Goal: Task Accomplishment & Management: Use online tool/utility

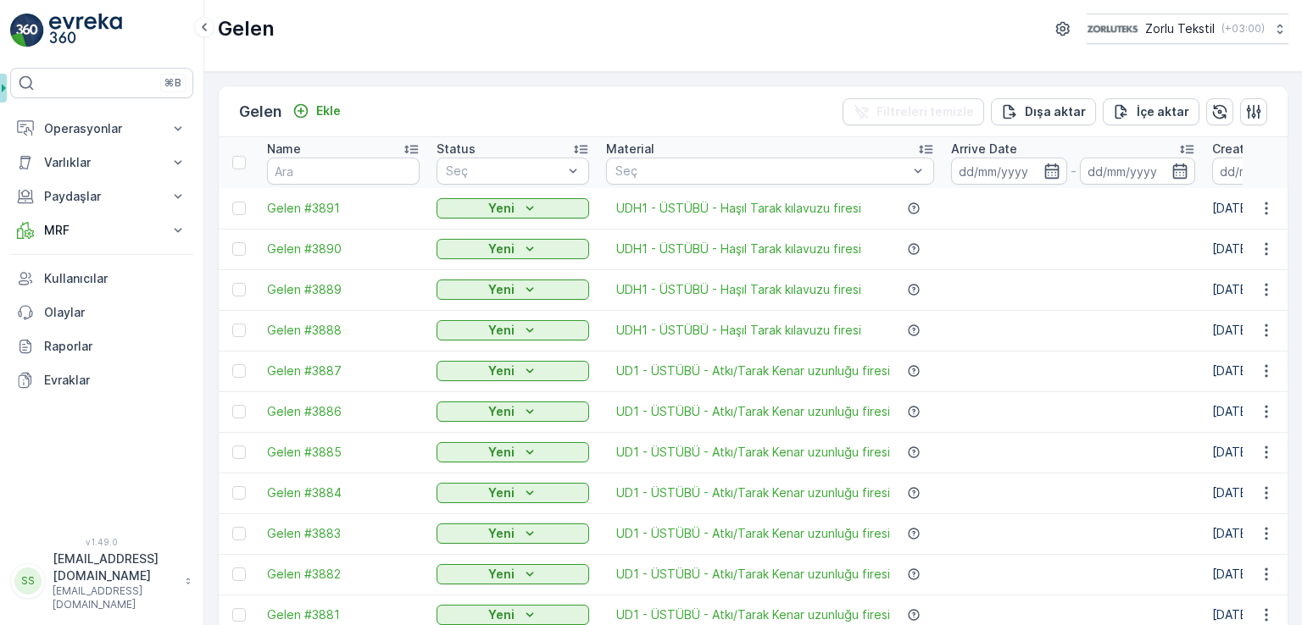
drag, startPoint x: 1301, startPoint y: 204, endPoint x: 1231, endPoint y: 233, distance: 75.2
click at [1299, 228] on html "⌘B Operasyonlar Planlama Rotalar & Görevler Kokpit Ayarlar Varlıklar Varlıklar …" at bounding box center [651, 312] width 1302 height 625
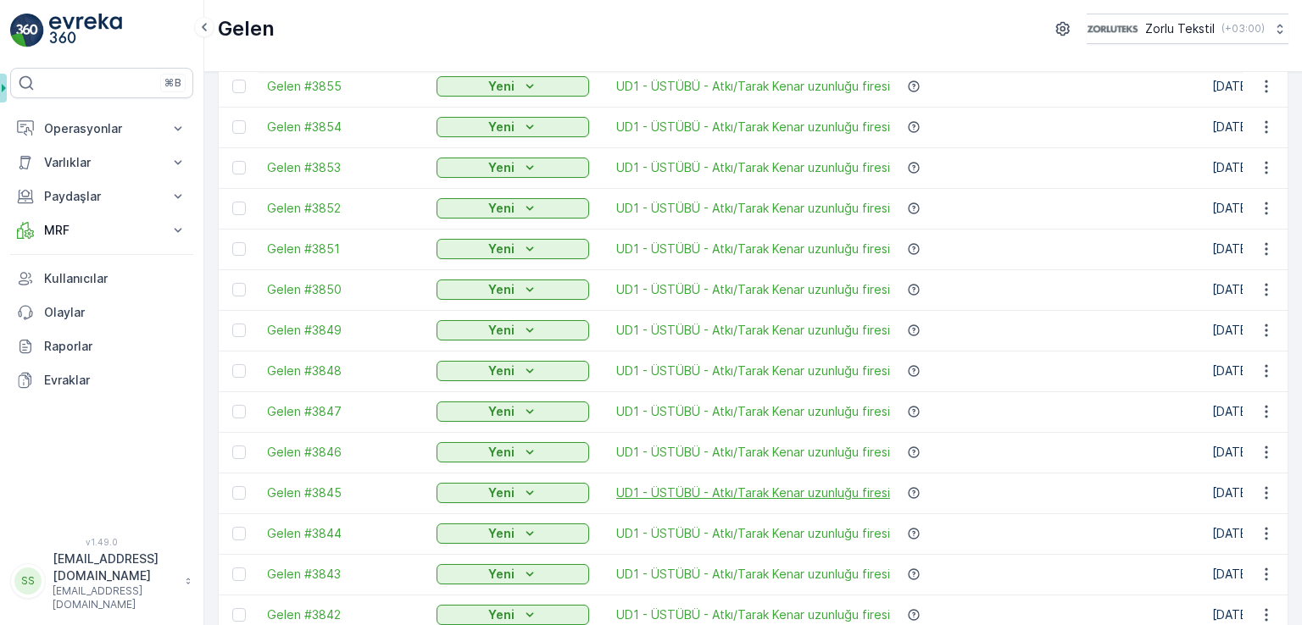
scroll to position [1667, 0]
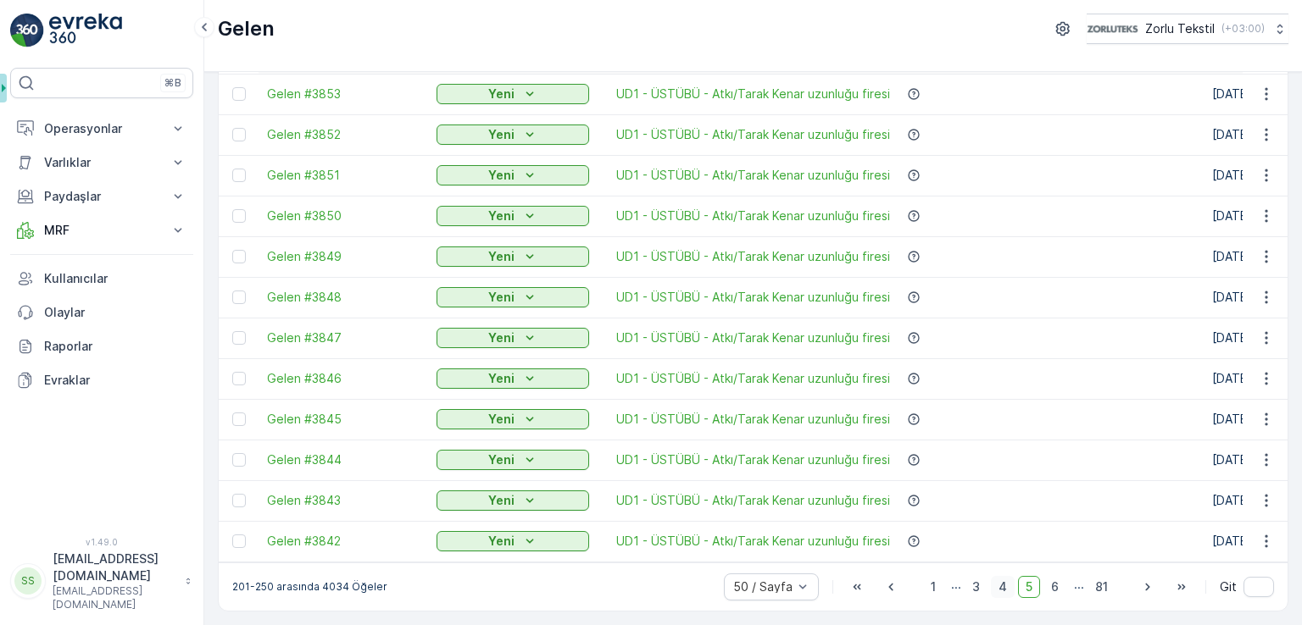
click at [1004, 594] on span "4" at bounding box center [1003, 587] width 24 height 22
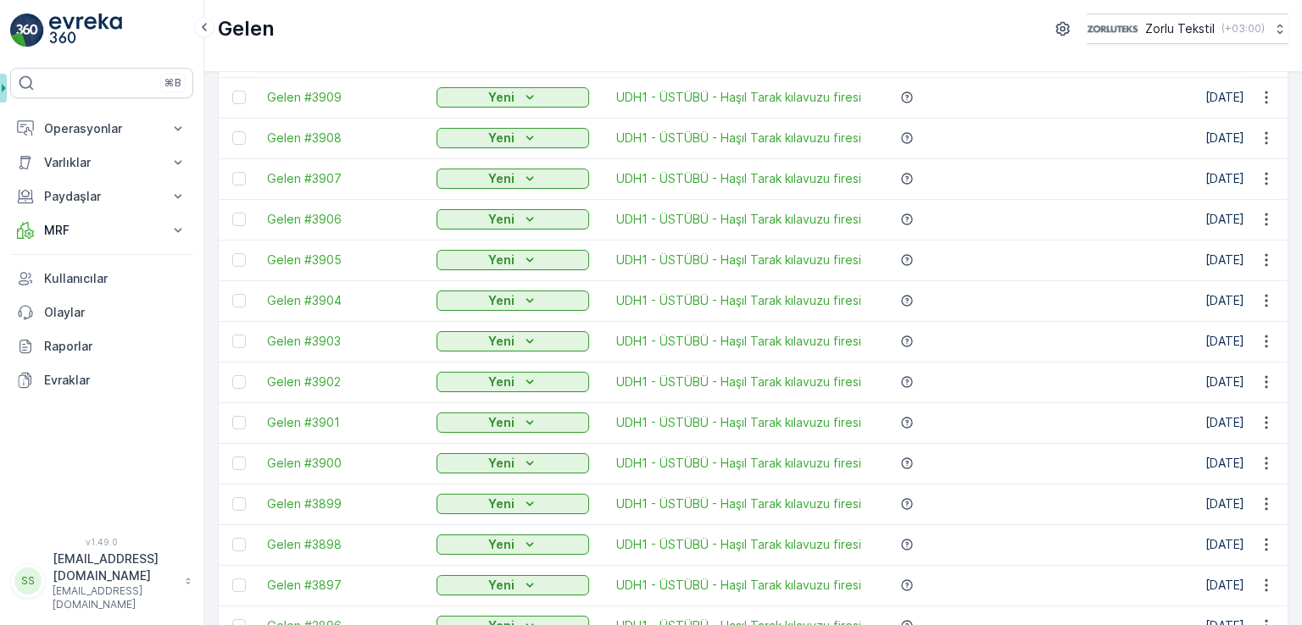
scroll to position [1667, 0]
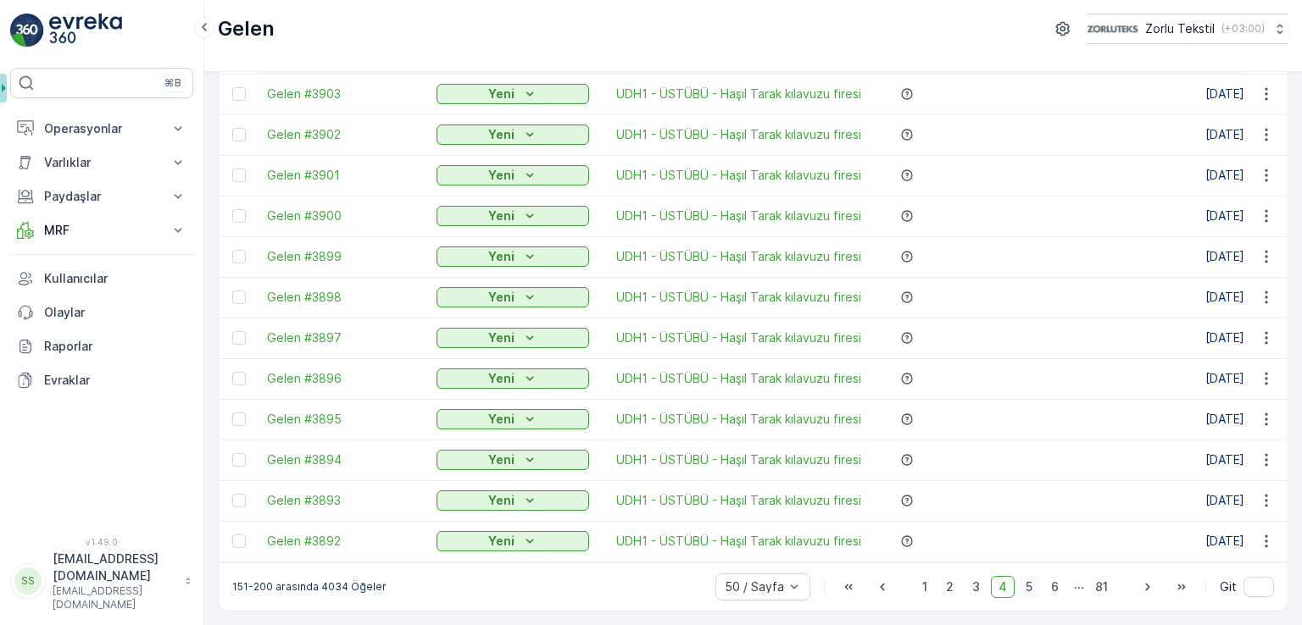
click at [1031, 588] on span "5" at bounding box center [1029, 587] width 22 height 22
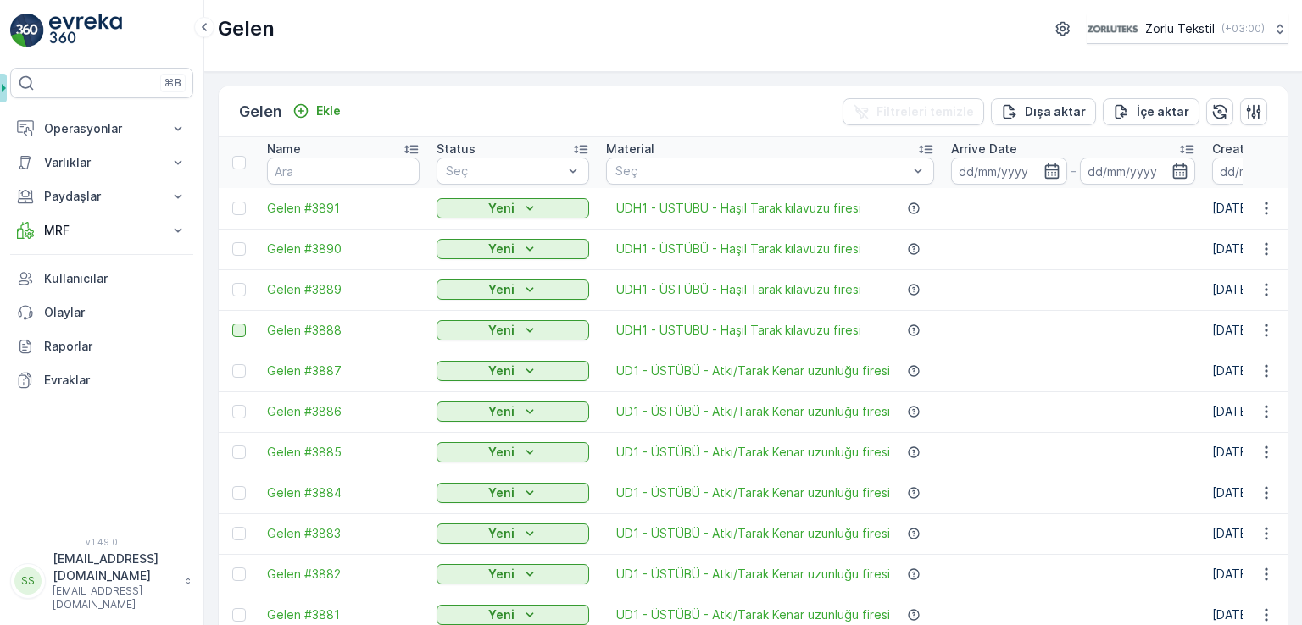
click at [241, 324] on div at bounding box center [239, 331] width 14 height 14
click at [232, 324] on input "checkbox" at bounding box center [232, 324] width 0 height 0
click at [238, 287] on div at bounding box center [239, 290] width 14 height 14
click at [232, 283] on input "checkbox" at bounding box center [232, 283] width 0 height 0
click at [241, 251] on div at bounding box center [239, 249] width 14 height 14
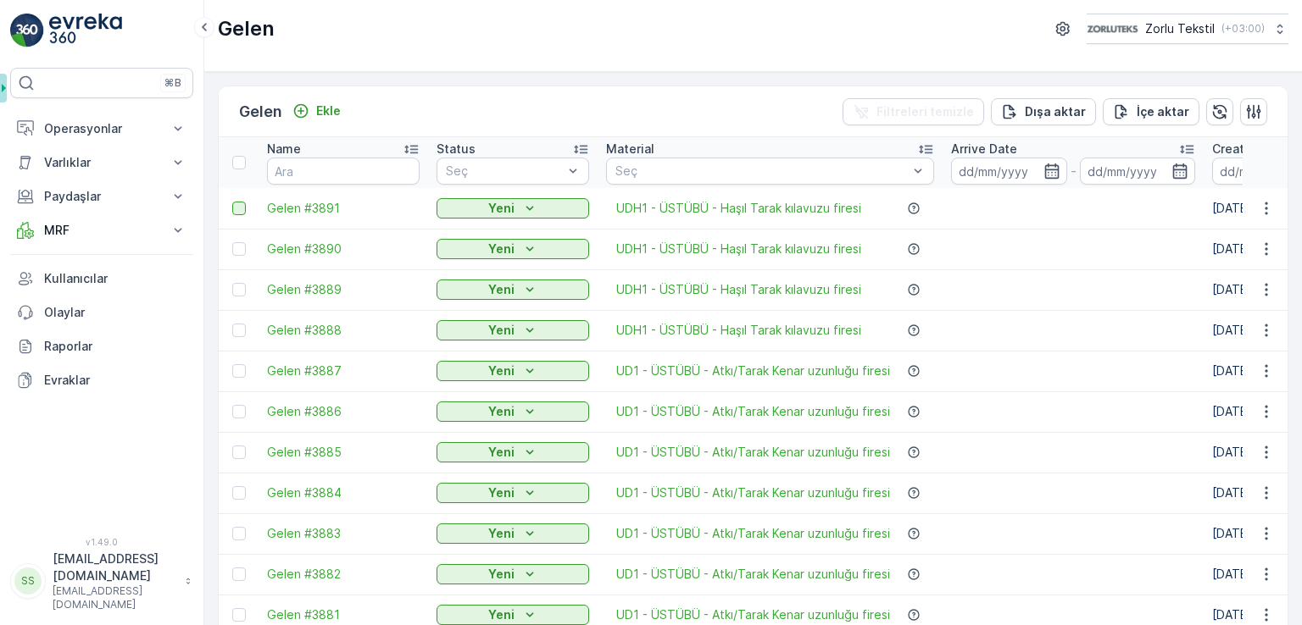
click at [232, 242] on input "checkbox" at bounding box center [232, 242] width 0 height 0
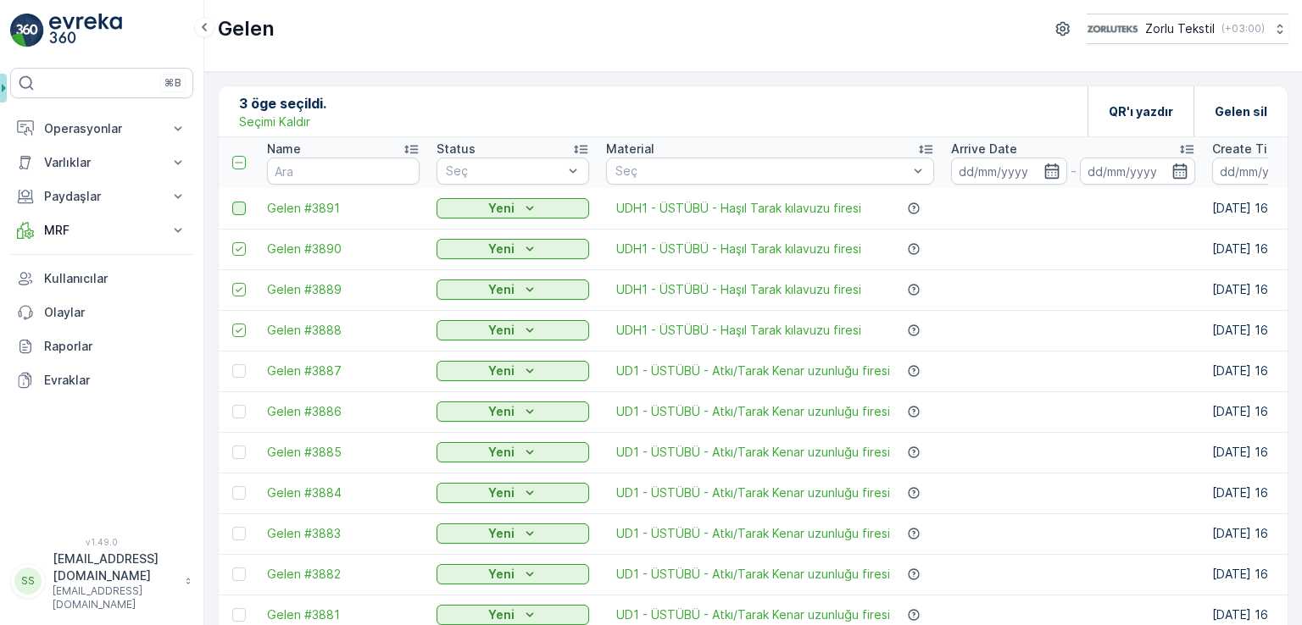
click at [237, 204] on div at bounding box center [239, 209] width 14 height 14
click at [232, 202] on input "checkbox" at bounding box center [232, 202] width 0 height 0
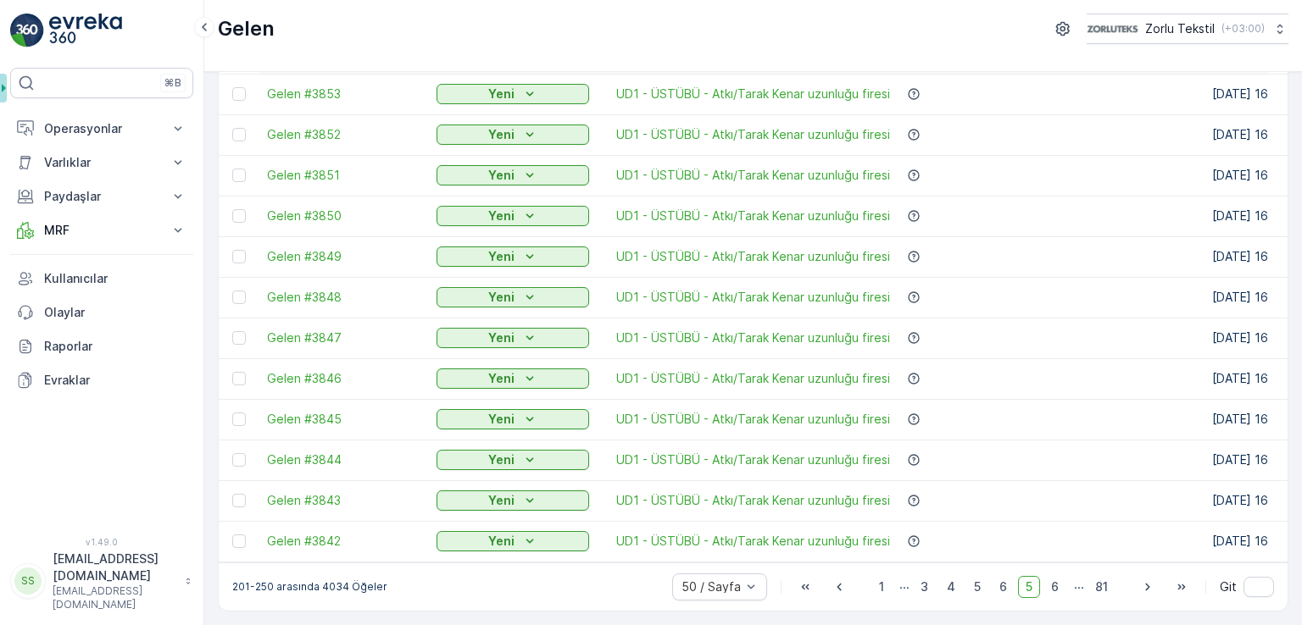
scroll to position [1667, 0]
click at [1000, 594] on span "6" at bounding box center [1002, 587] width 23 height 22
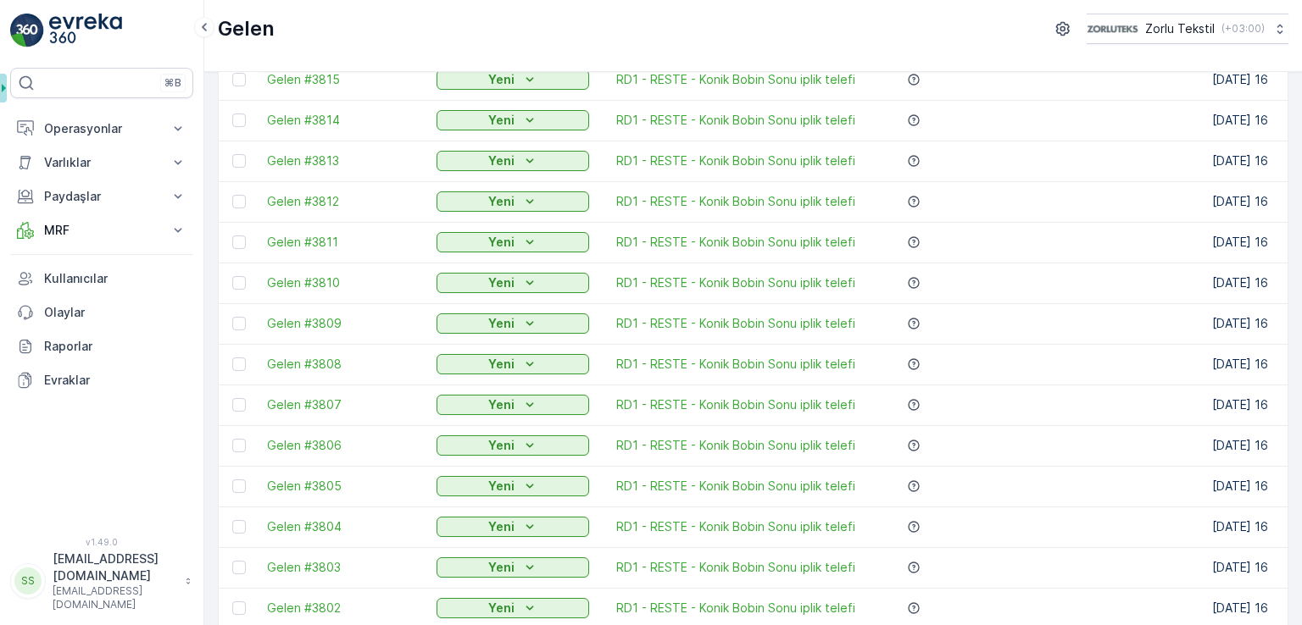
scroll to position [1667, 0]
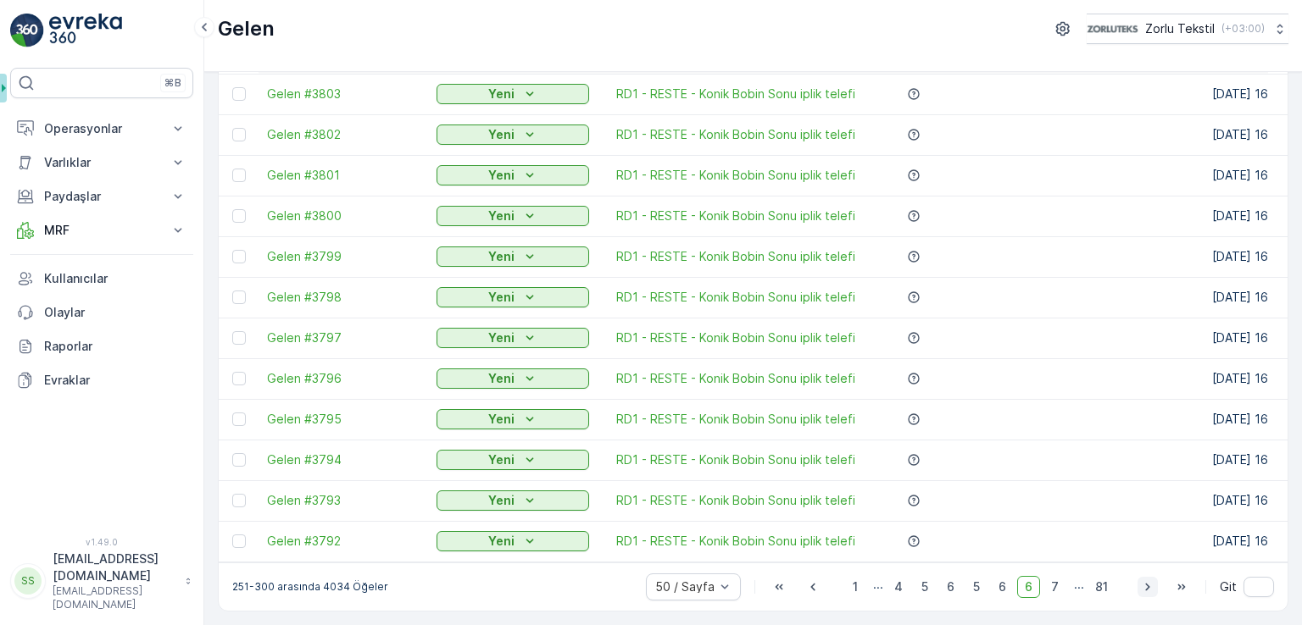
click at [1141, 591] on icon "button" at bounding box center [1147, 587] width 17 height 17
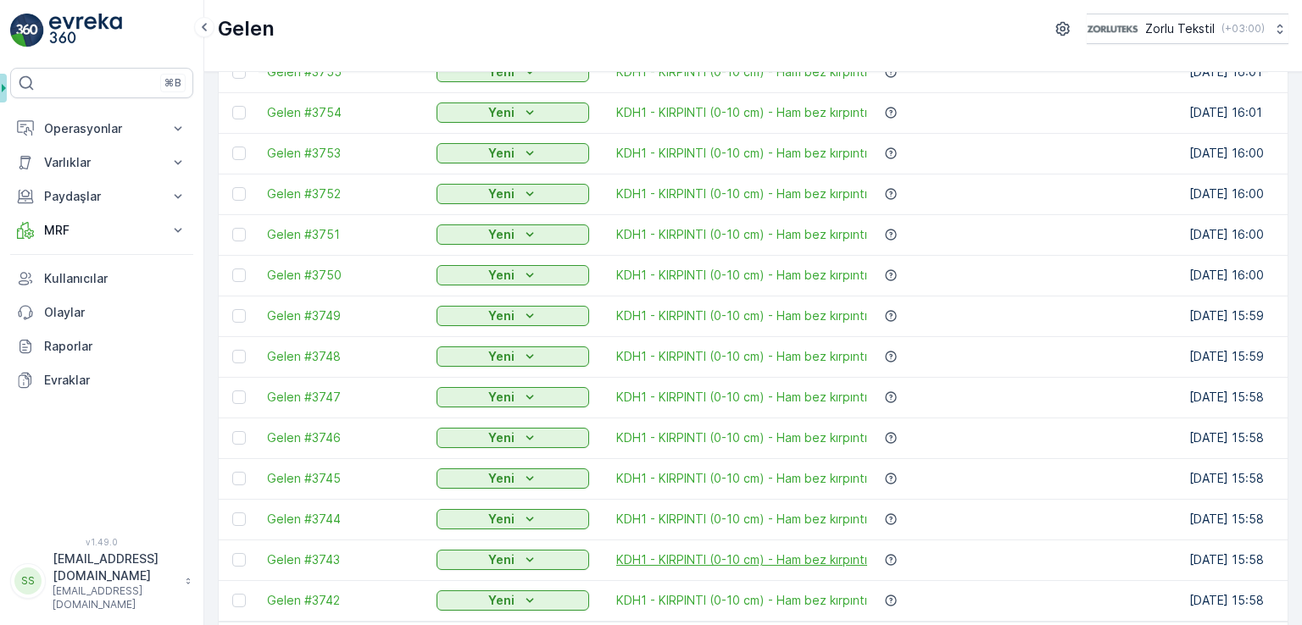
scroll to position [1667, 0]
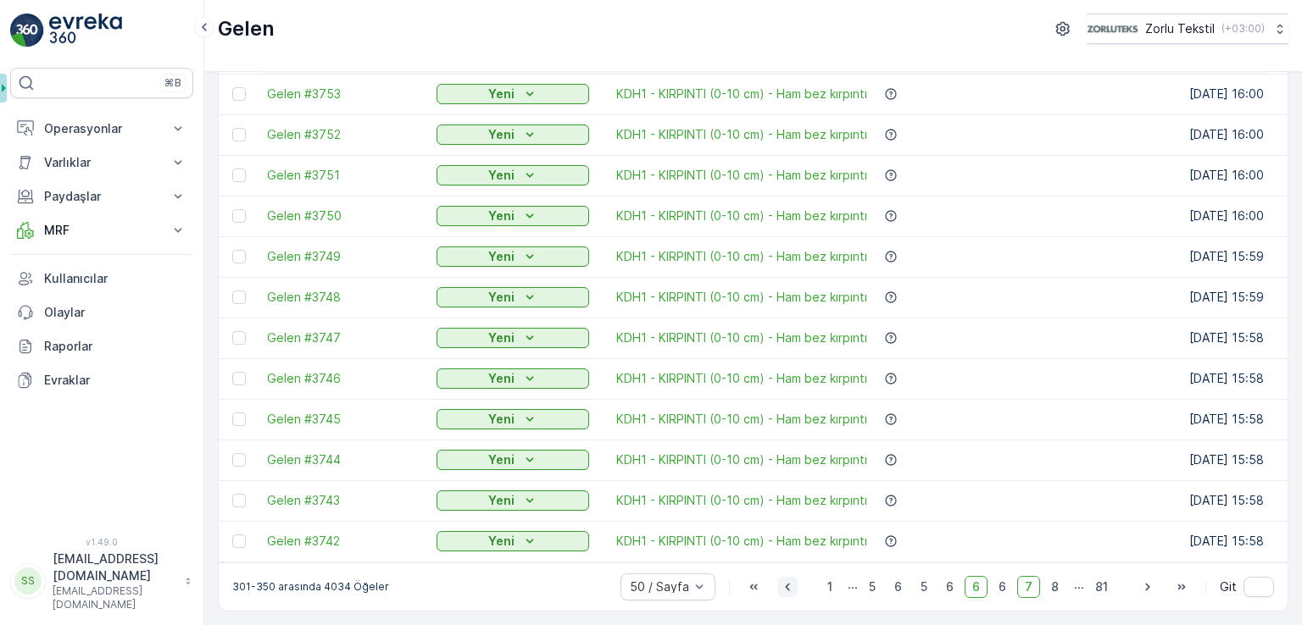
click at [791, 591] on icon "button" at bounding box center [787, 587] width 17 height 17
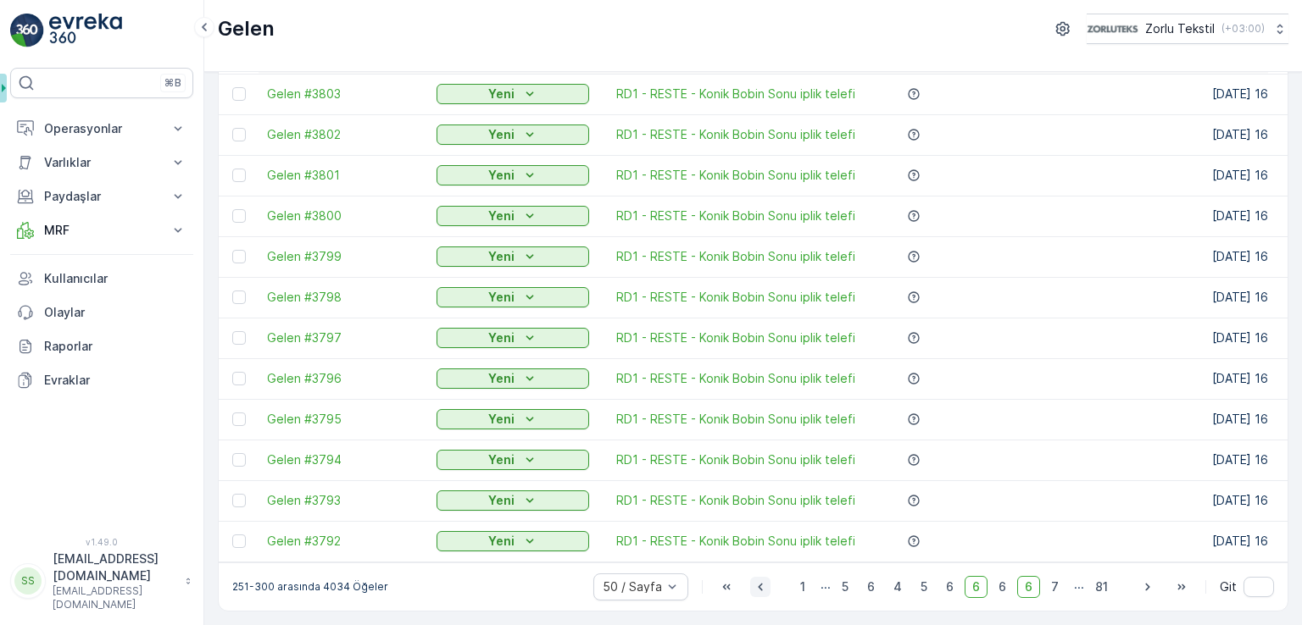
click at [763, 591] on icon "button" at bounding box center [760, 587] width 17 height 17
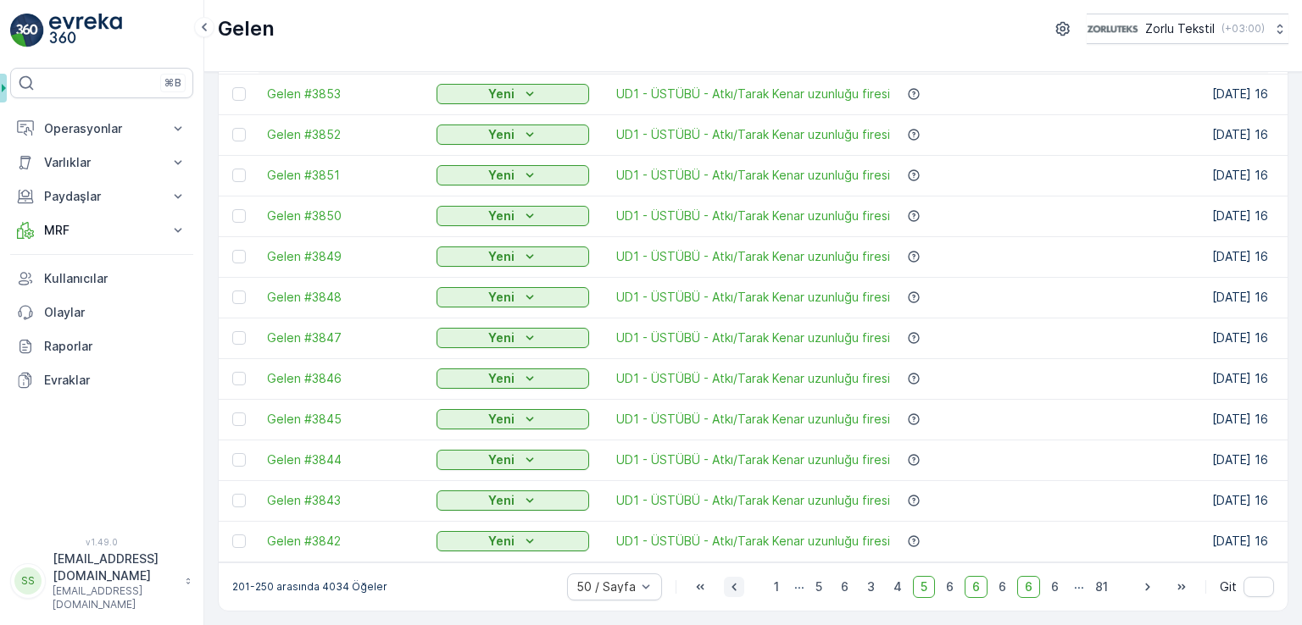
click at [732, 586] on icon "button" at bounding box center [733, 587] width 17 height 17
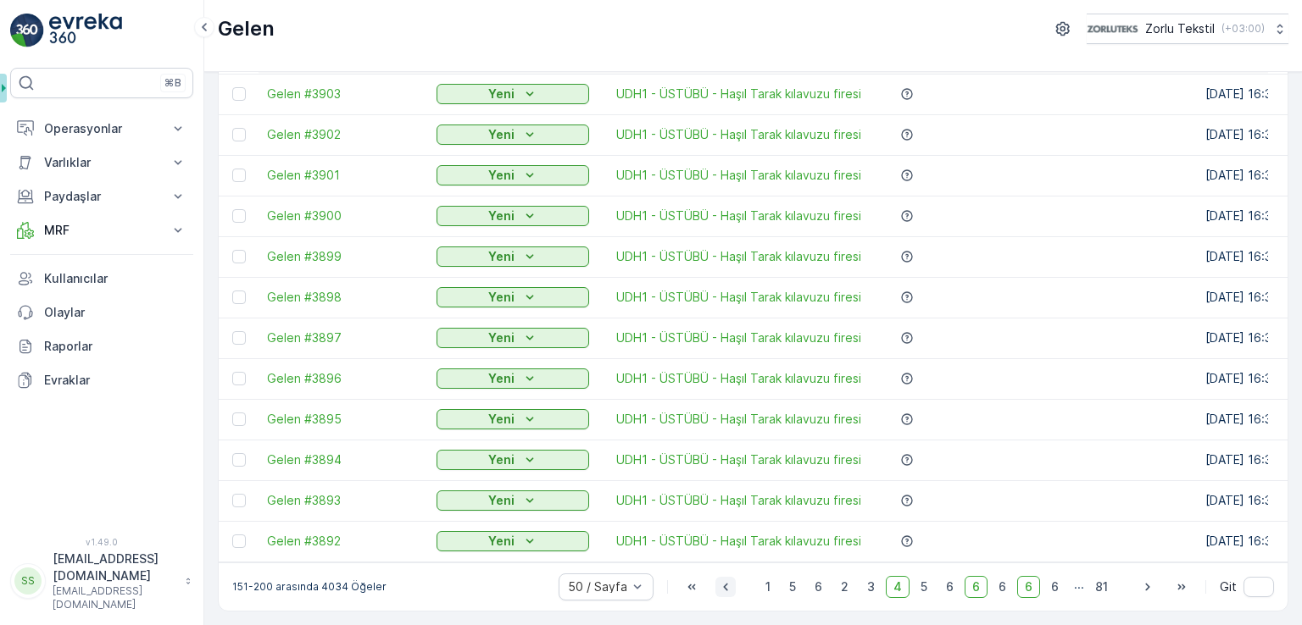
click at [721, 589] on icon "button" at bounding box center [725, 587] width 17 height 17
click at [899, 586] on span "4" at bounding box center [898, 587] width 24 height 22
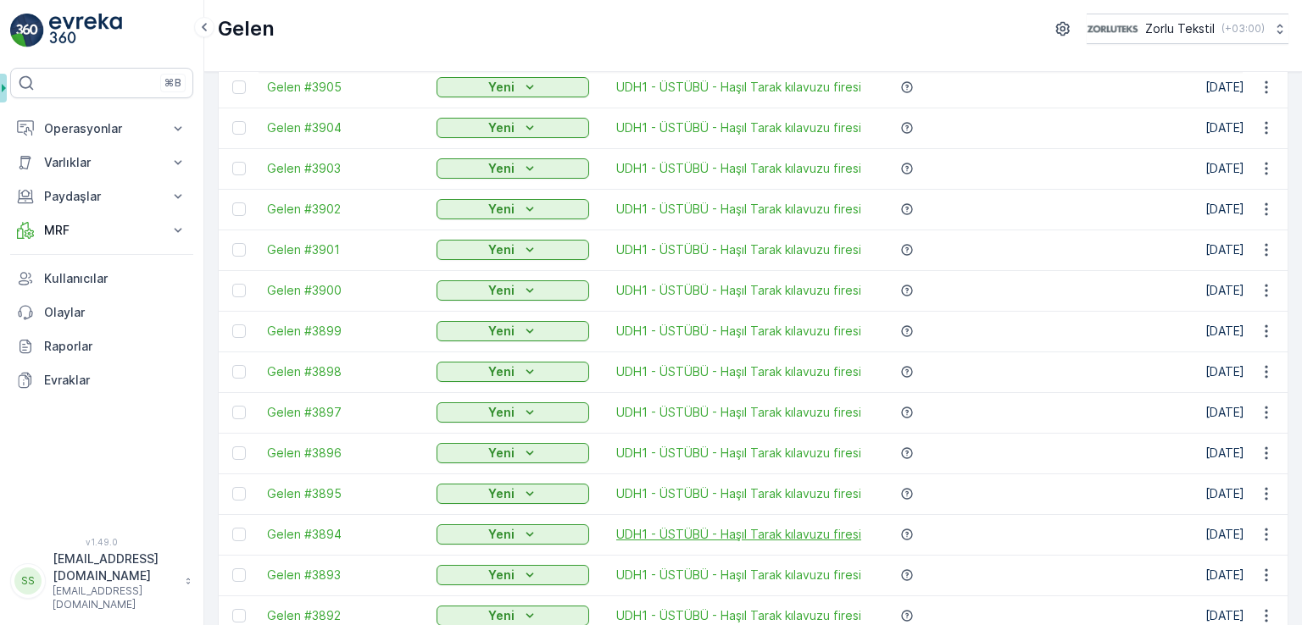
scroll to position [1667, 0]
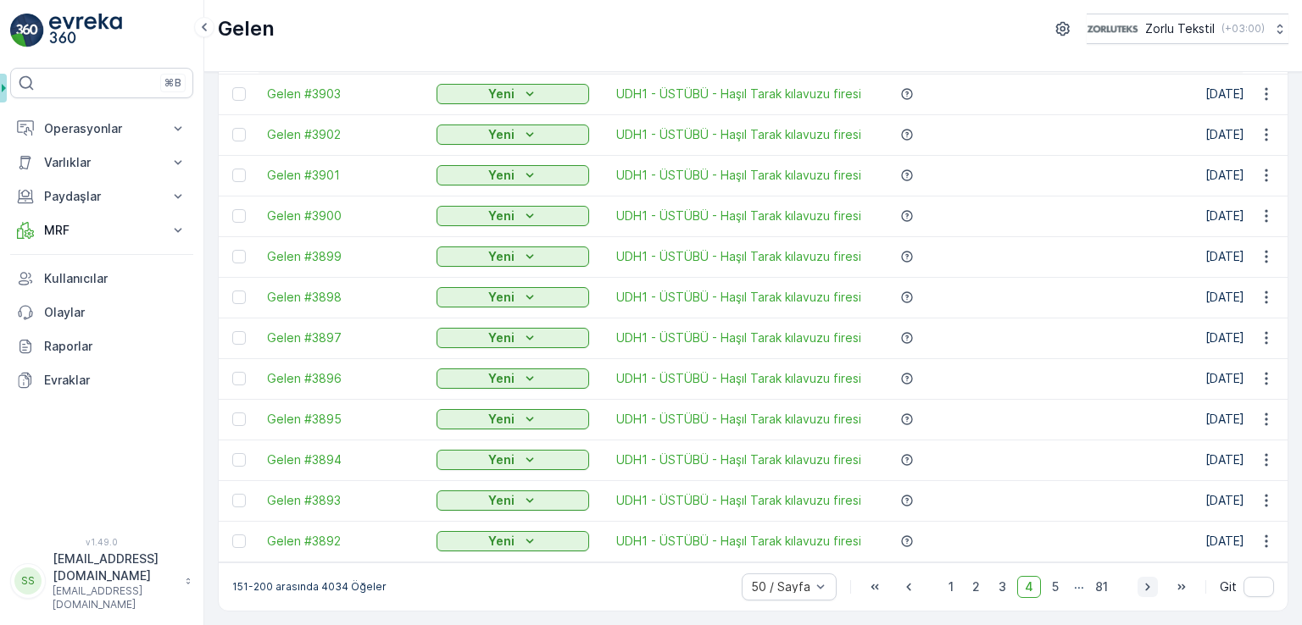
click at [1140, 591] on icon "button" at bounding box center [1147, 587] width 17 height 17
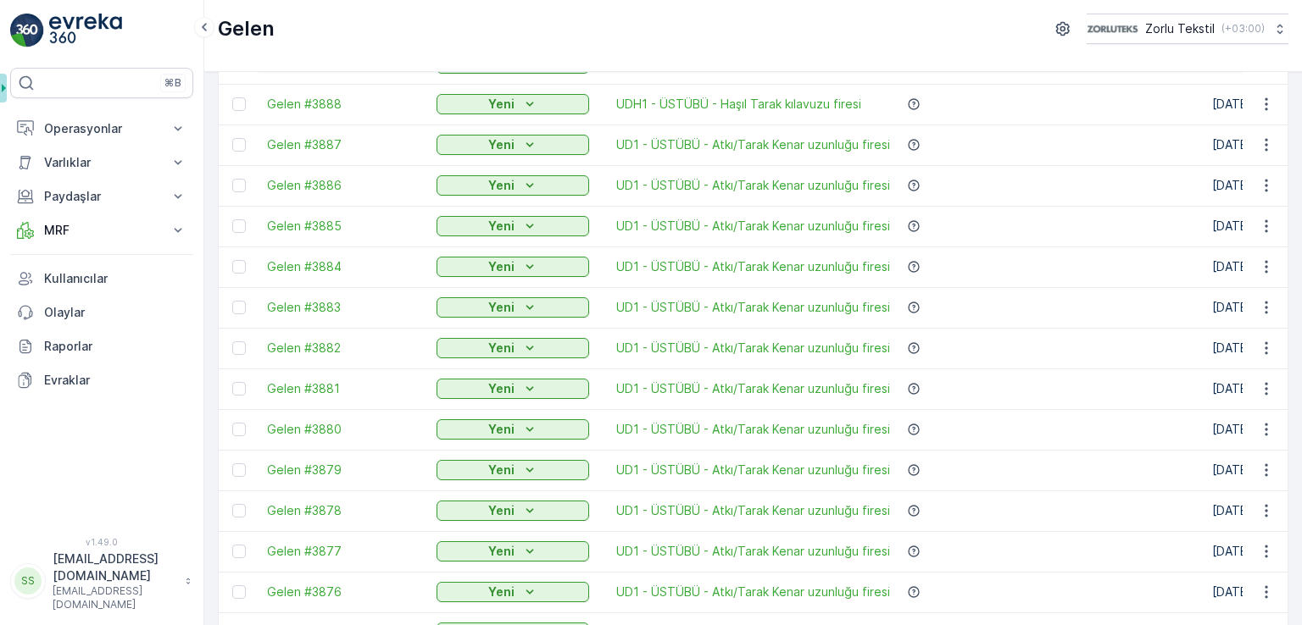
scroll to position [142, 0]
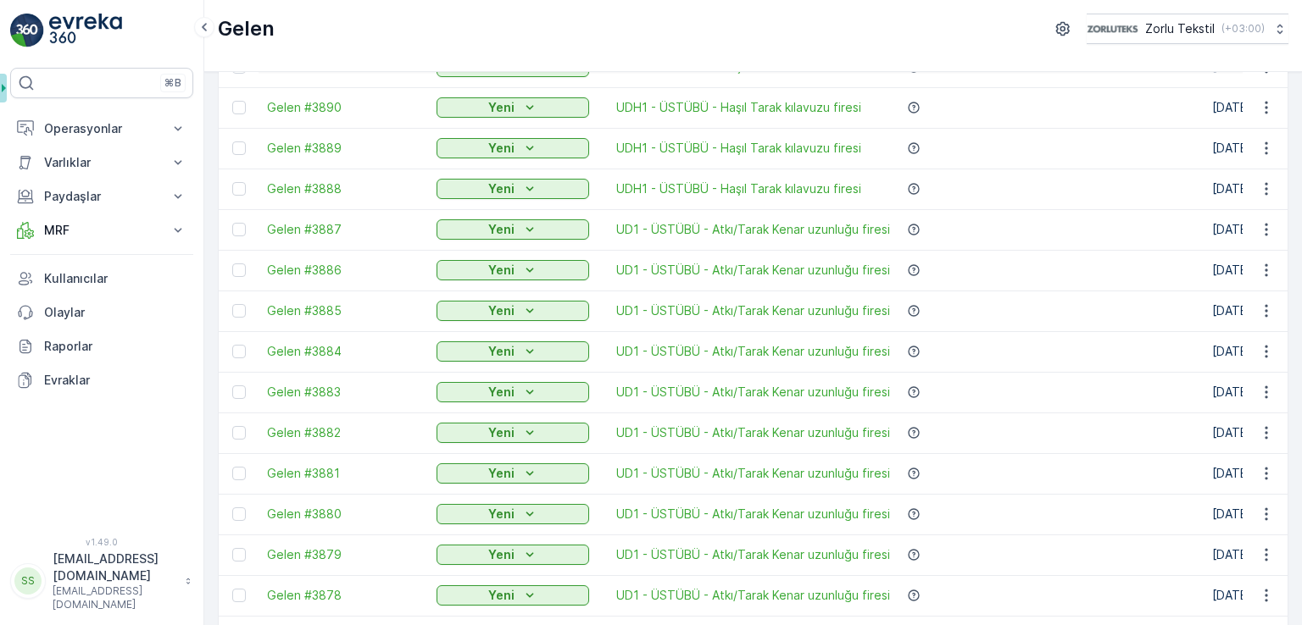
drag, startPoint x: 242, startPoint y: 188, endPoint x: 252, endPoint y: 164, distance: 26.3
click at [242, 188] on div at bounding box center [239, 189] width 14 height 14
click at [232, 182] on input "checkbox" at bounding box center [232, 182] width 0 height 0
click at [243, 147] on div at bounding box center [239, 149] width 14 height 14
click at [232, 142] on input "checkbox" at bounding box center [232, 142] width 0 height 0
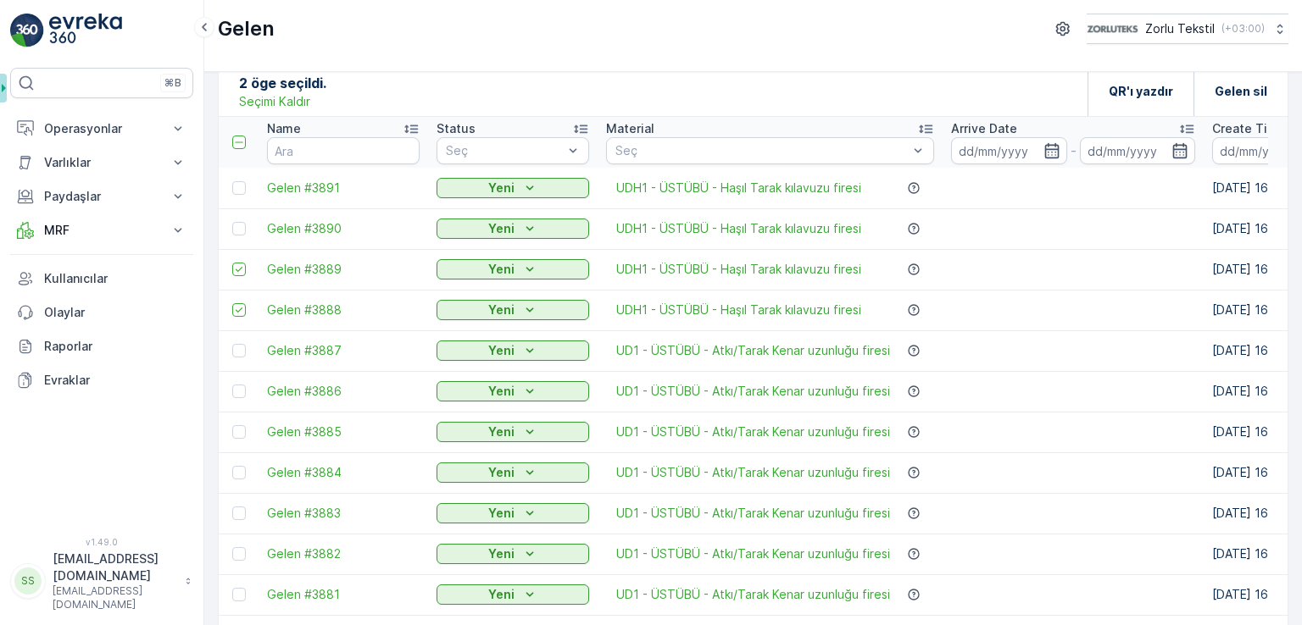
scroll to position [0, 0]
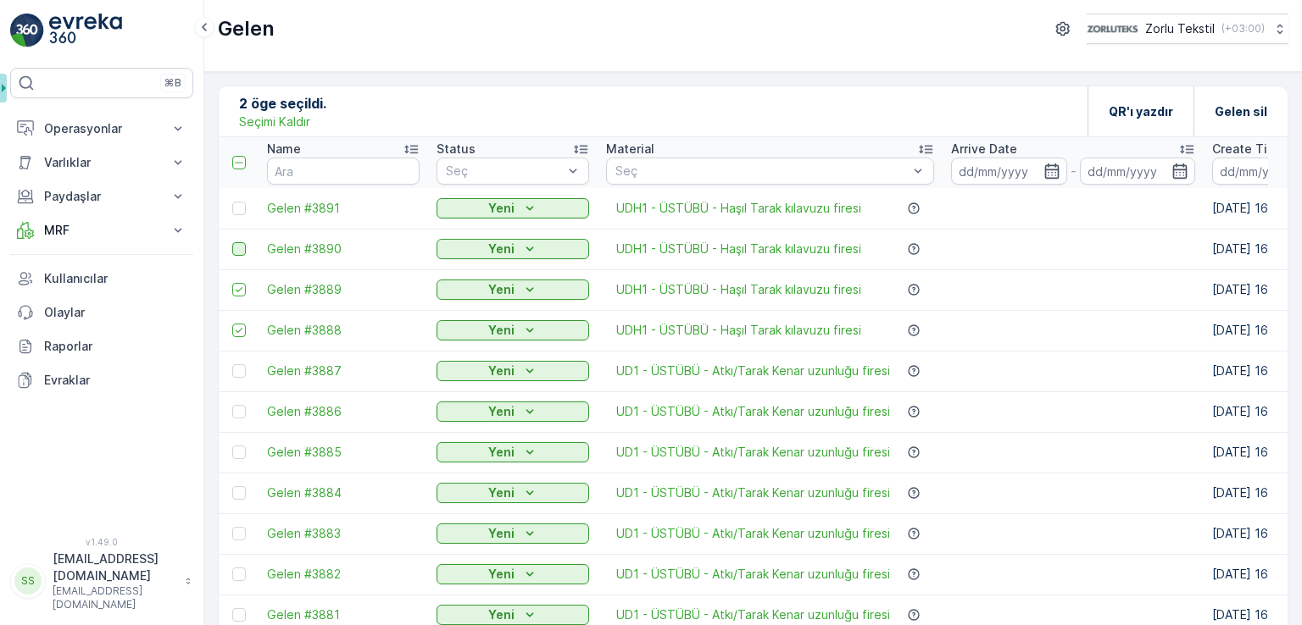
click at [241, 248] on div at bounding box center [239, 249] width 14 height 14
click at [232, 242] on input "checkbox" at bounding box center [232, 242] width 0 height 0
click at [239, 208] on div at bounding box center [239, 209] width 14 height 14
click at [232, 202] on input "checkbox" at bounding box center [232, 202] width 0 height 0
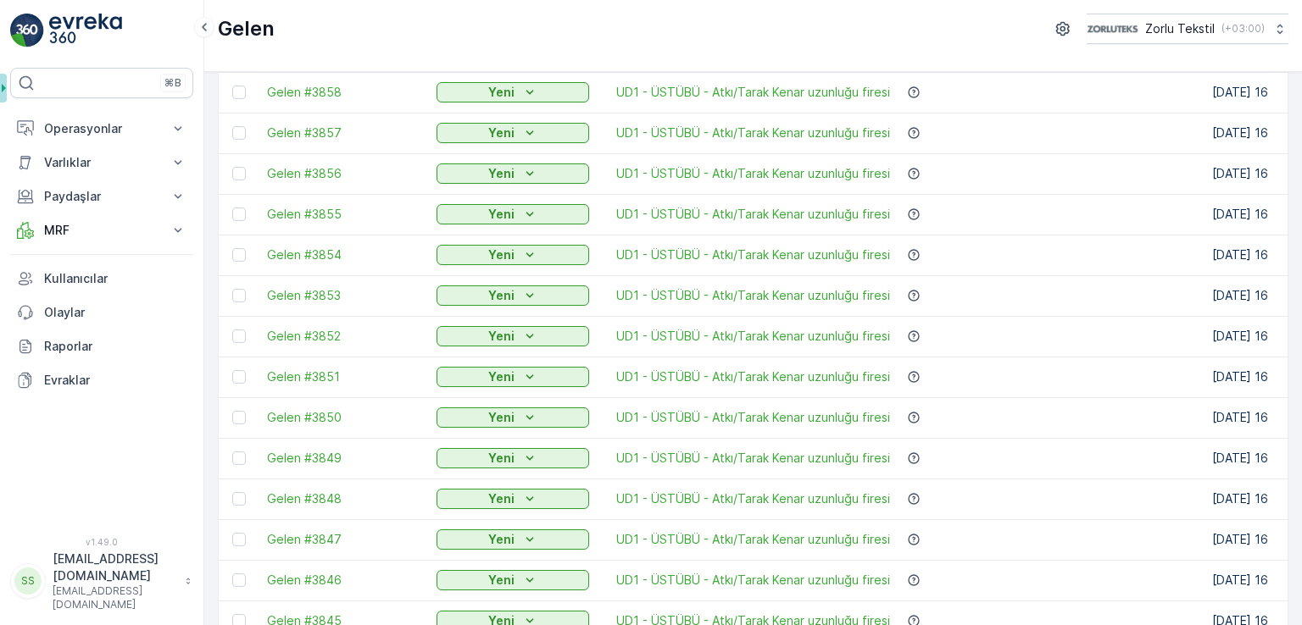
scroll to position [1667, 0]
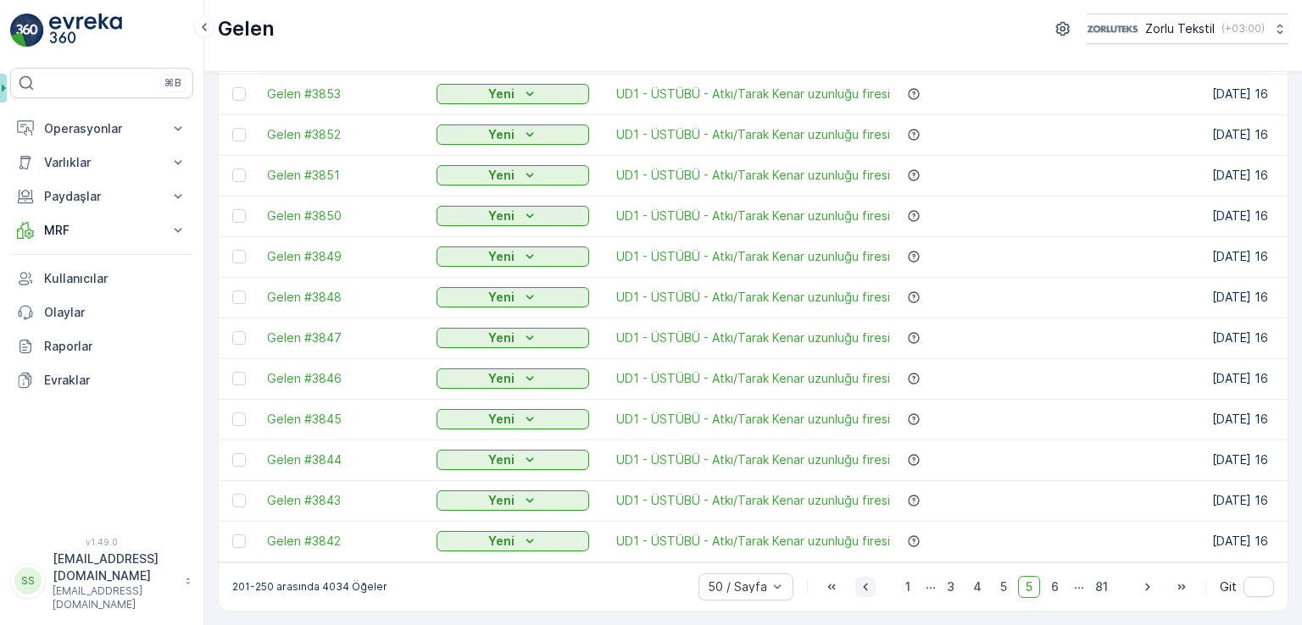
click at [867, 589] on icon "button" at bounding box center [865, 587] width 17 height 17
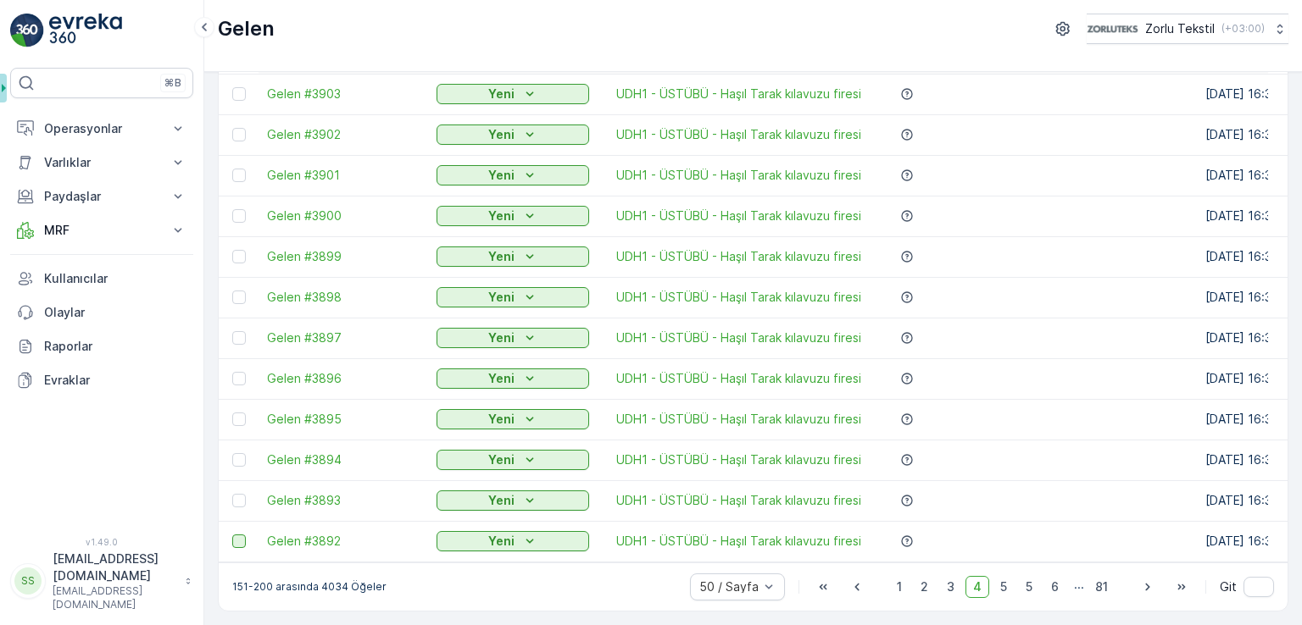
click at [243, 536] on div at bounding box center [239, 542] width 14 height 14
click at [232, 535] on input "checkbox" at bounding box center [232, 535] width 0 height 0
drag, startPoint x: 237, startPoint y: 496, endPoint x: 241, endPoint y: 450, distance: 45.9
click at [237, 494] on div at bounding box center [239, 501] width 14 height 14
click at [232, 494] on input "checkbox" at bounding box center [232, 494] width 0 height 0
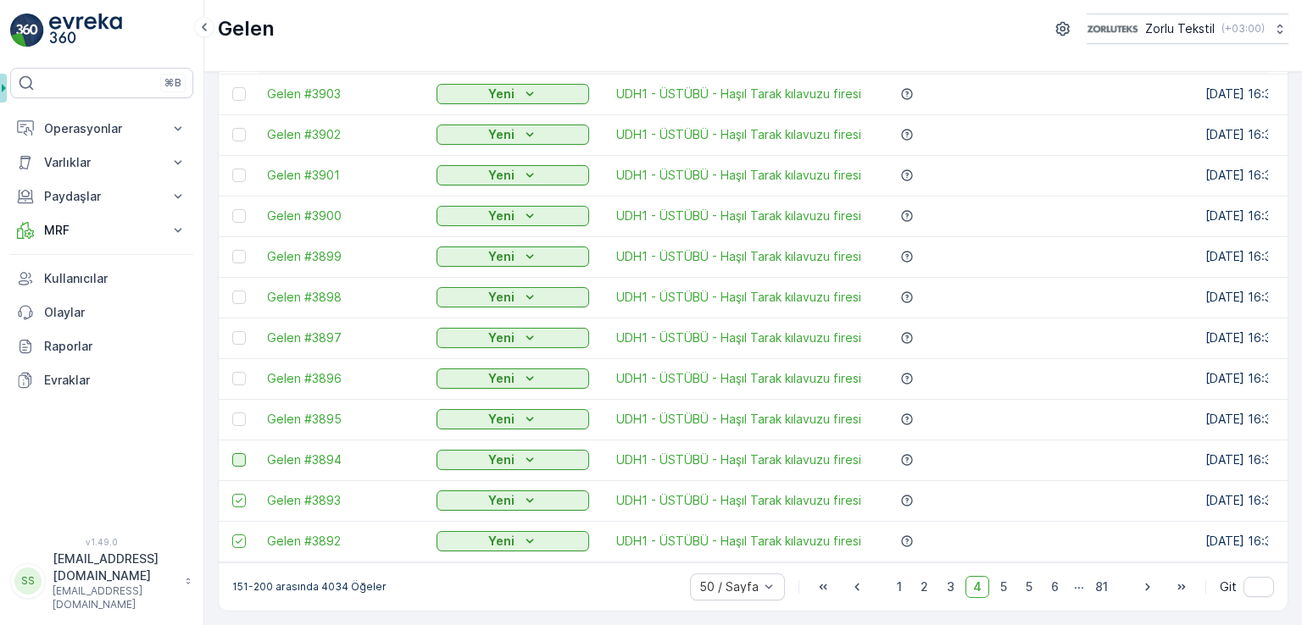
click at [241, 453] on div at bounding box center [239, 460] width 14 height 14
click at [232, 453] on input "checkbox" at bounding box center [232, 453] width 0 height 0
click at [236, 413] on div at bounding box center [239, 420] width 14 height 14
click at [232, 413] on input "checkbox" at bounding box center [232, 413] width 0 height 0
click at [242, 372] on div at bounding box center [239, 379] width 14 height 14
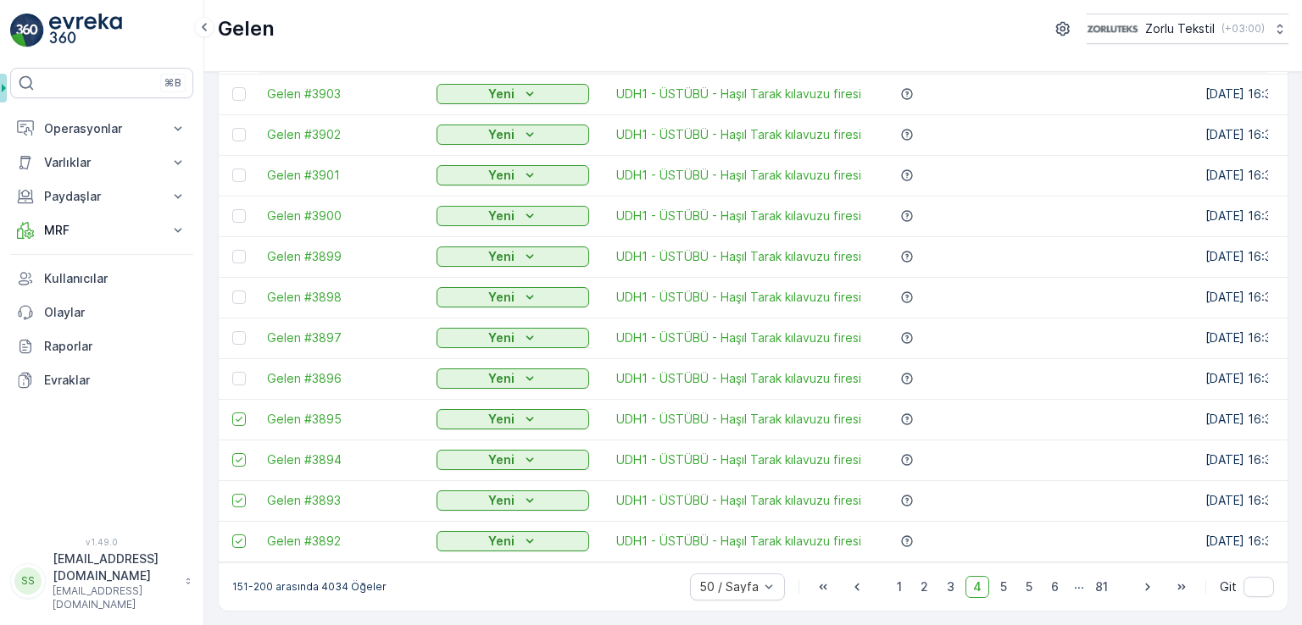
click at [232, 372] on input "checkbox" at bounding box center [232, 372] width 0 height 0
click at [244, 331] on div at bounding box center [239, 338] width 14 height 14
click at [232, 331] on input "checkbox" at bounding box center [232, 331] width 0 height 0
click at [239, 291] on div at bounding box center [239, 298] width 14 height 14
click at [232, 291] on input "checkbox" at bounding box center [232, 291] width 0 height 0
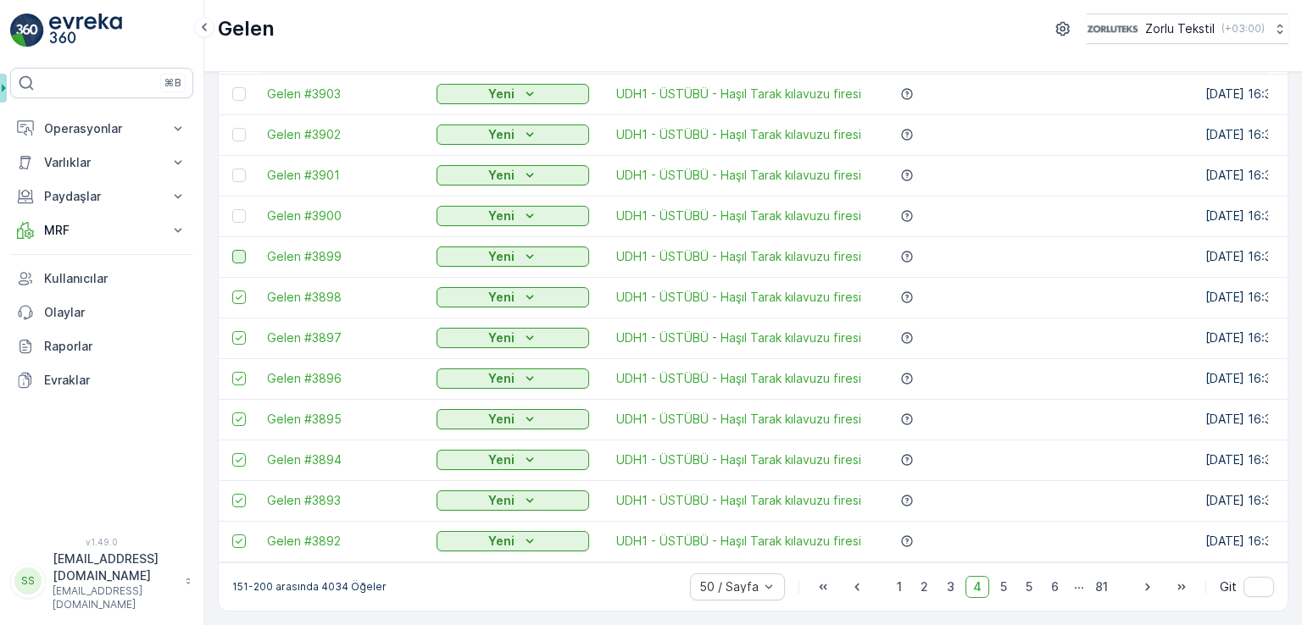
click at [243, 250] on div at bounding box center [239, 257] width 14 height 14
click at [232, 250] on input "checkbox" at bounding box center [232, 250] width 0 height 0
click at [243, 209] on div at bounding box center [239, 216] width 14 height 14
click at [232, 209] on input "checkbox" at bounding box center [232, 209] width 0 height 0
click at [240, 169] on div at bounding box center [239, 176] width 14 height 14
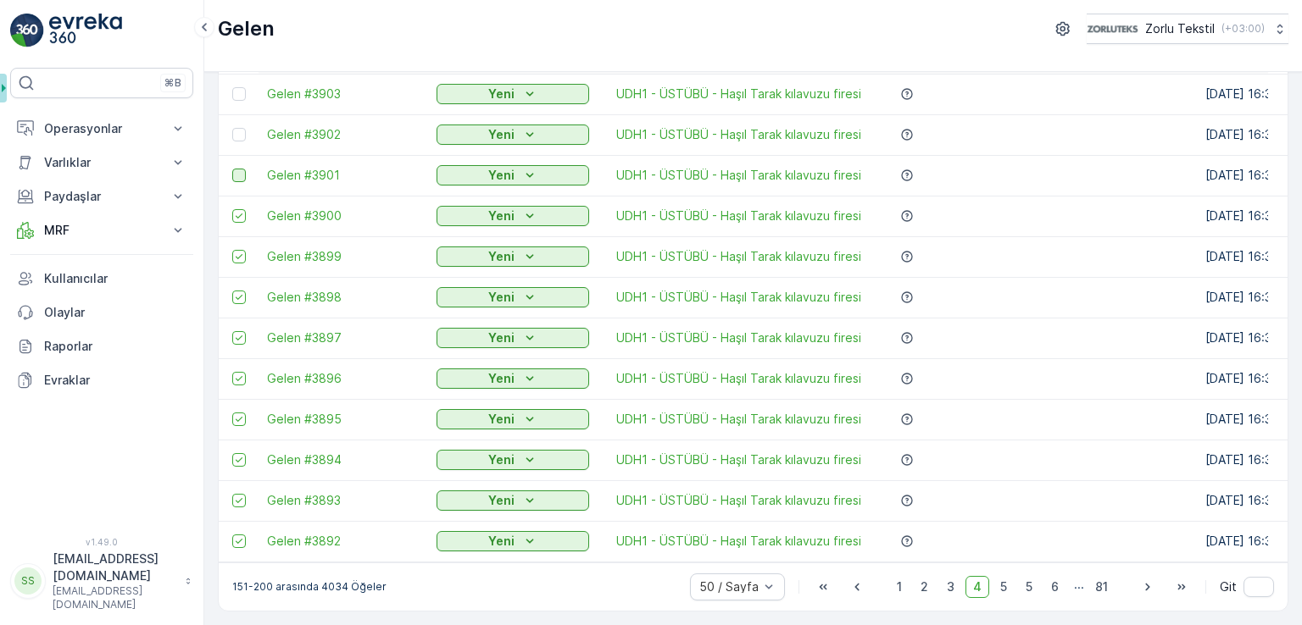
click at [232, 169] on input "checkbox" at bounding box center [232, 169] width 0 height 0
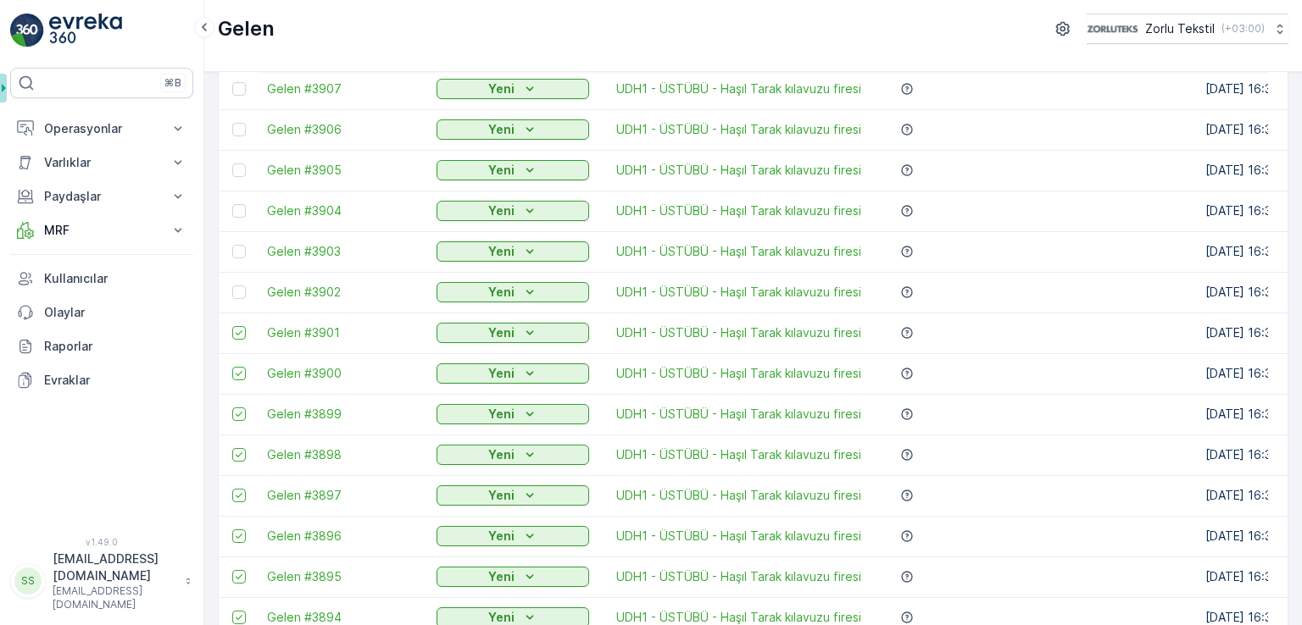
scroll to position [1497, 0]
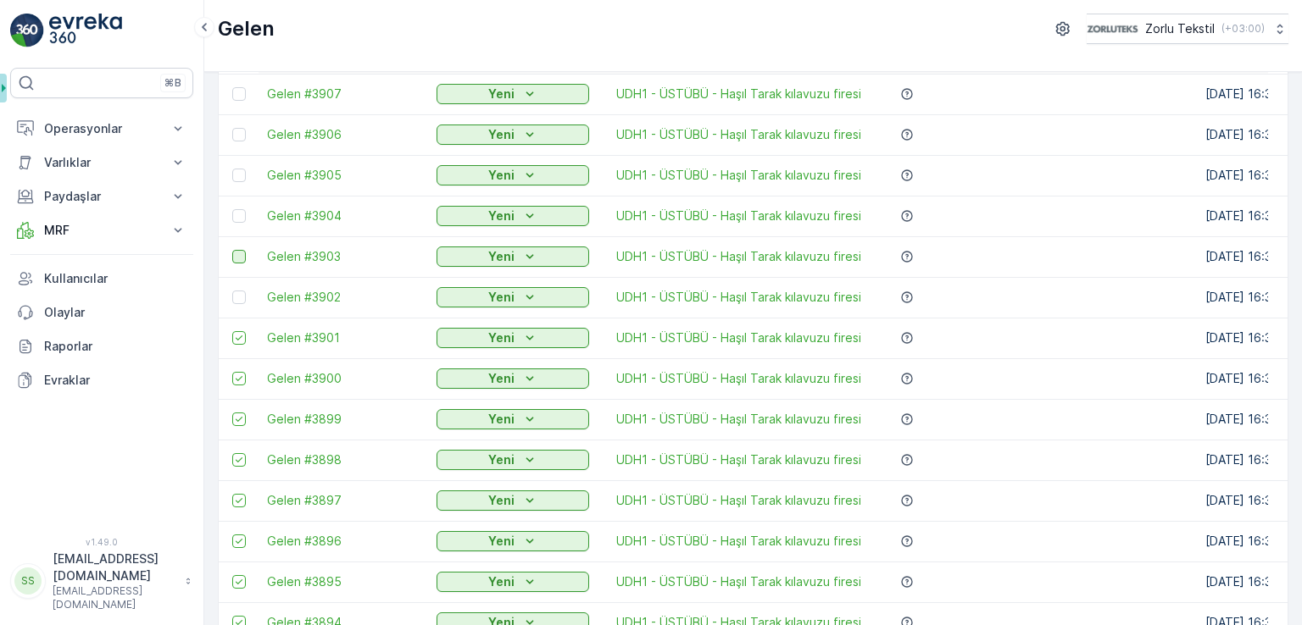
click at [241, 300] on div at bounding box center [239, 298] width 14 height 14
click at [232, 291] on input "checkbox" at bounding box center [232, 291] width 0 height 0
click at [238, 255] on div at bounding box center [239, 257] width 14 height 14
click at [232, 250] on input "checkbox" at bounding box center [232, 250] width 0 height 0
click at [240, 214] on div at bounding box center [239, 216] width 14 height 14
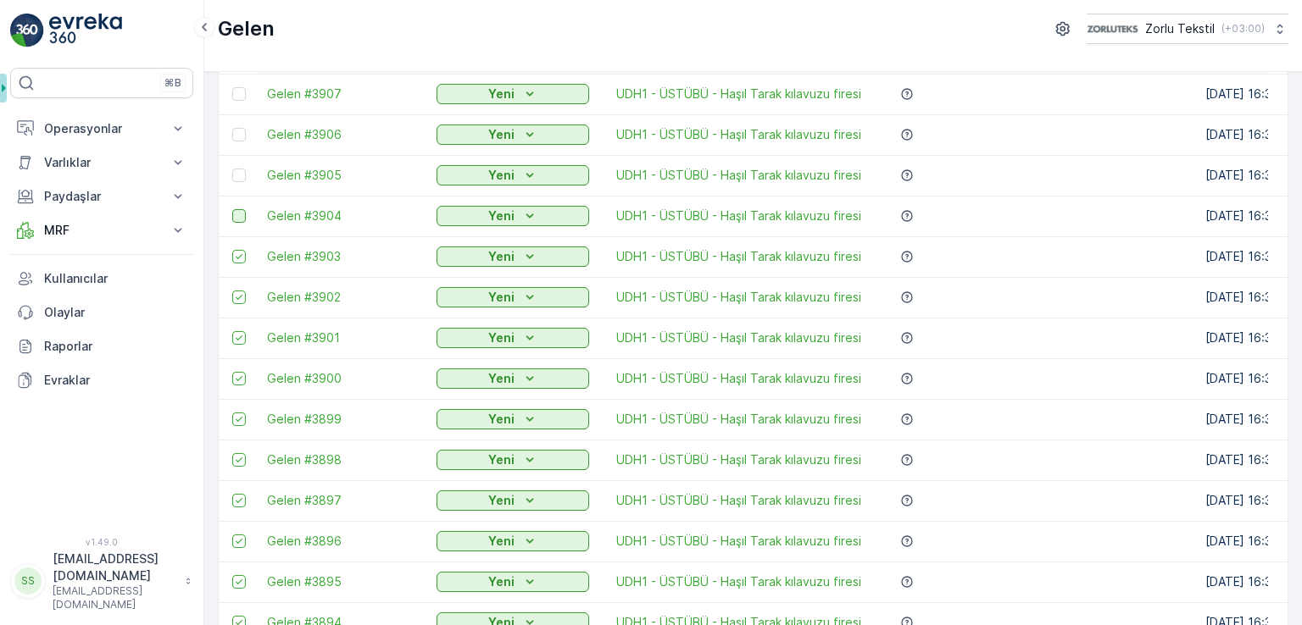
click at [232, 209] on input "checkbox" at bounding box center [232, 209] width 0 height 0
click at [242, 174] on div at bounding box center [239, 176] width 14 height 14
click at [232, 169] on input "checkbox" at bounding box center [232, 169] width 0 height 0
click at [241, 135] on div at bounding box center [239, 135] width 14 height 14
click at [232, 128] on input "checkbox" at bounding box center [232, 128] width 0 height 0
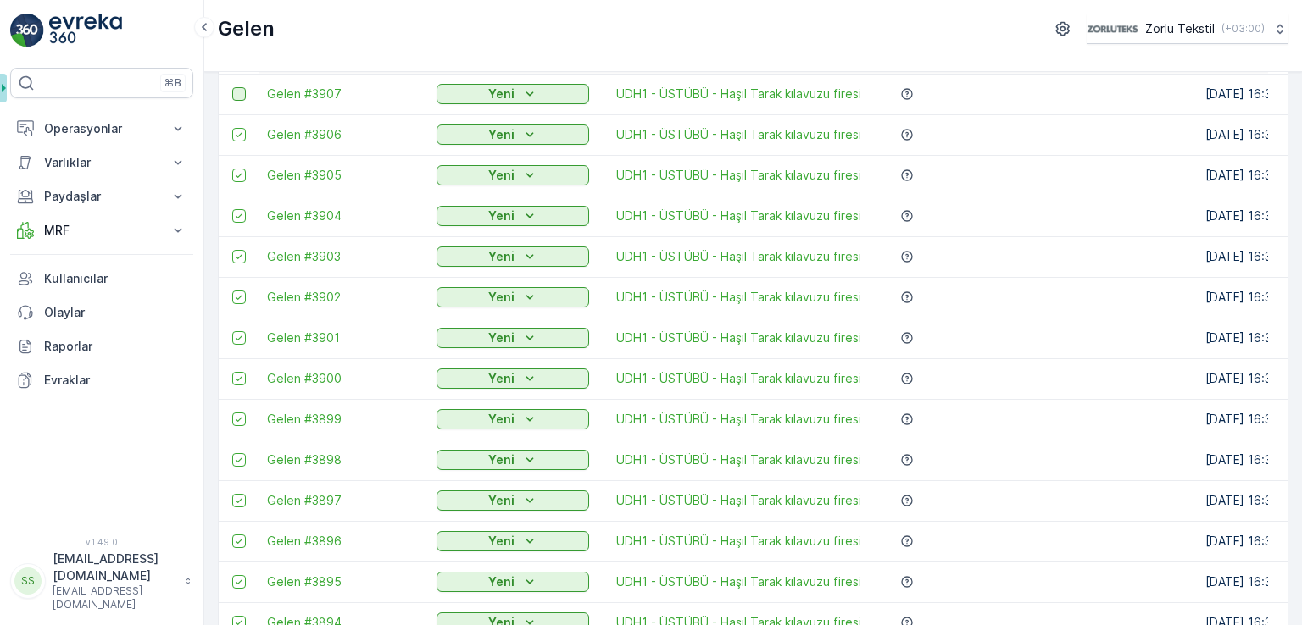
click at [239, 92] on div at bounding box center [239, 94] width 14 height 14
click at [232, 87] on input "checkbox" at bounding box center [232, 87] width 0 height 0
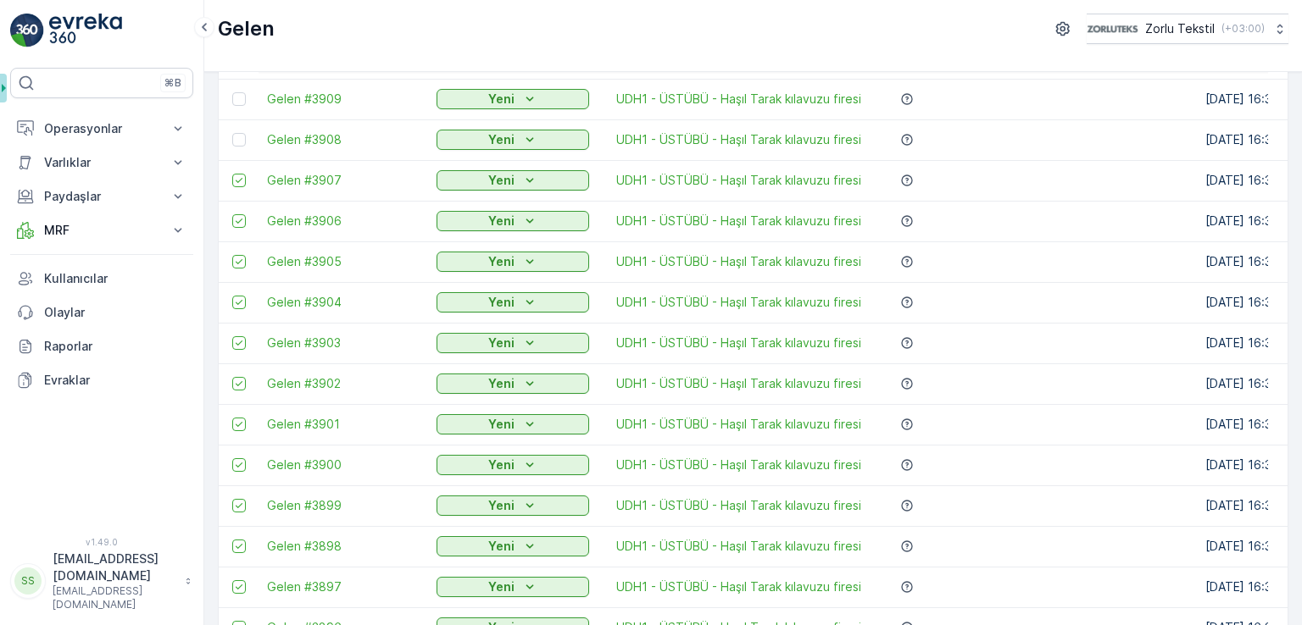
scroll to position [1328, 0]
click at [237, 221] on div at bounding box center [239, 223] width 14 height 14
click at [232, 216] on input "checkbox" at bounding box center [232, 216] width 0 height 0
click at [242, 182] on div at bounding box center [239, 182] width 14 height 14
click at [232, 175] on input "checkbox" at bounding box center [232, 175] width 0 height 0
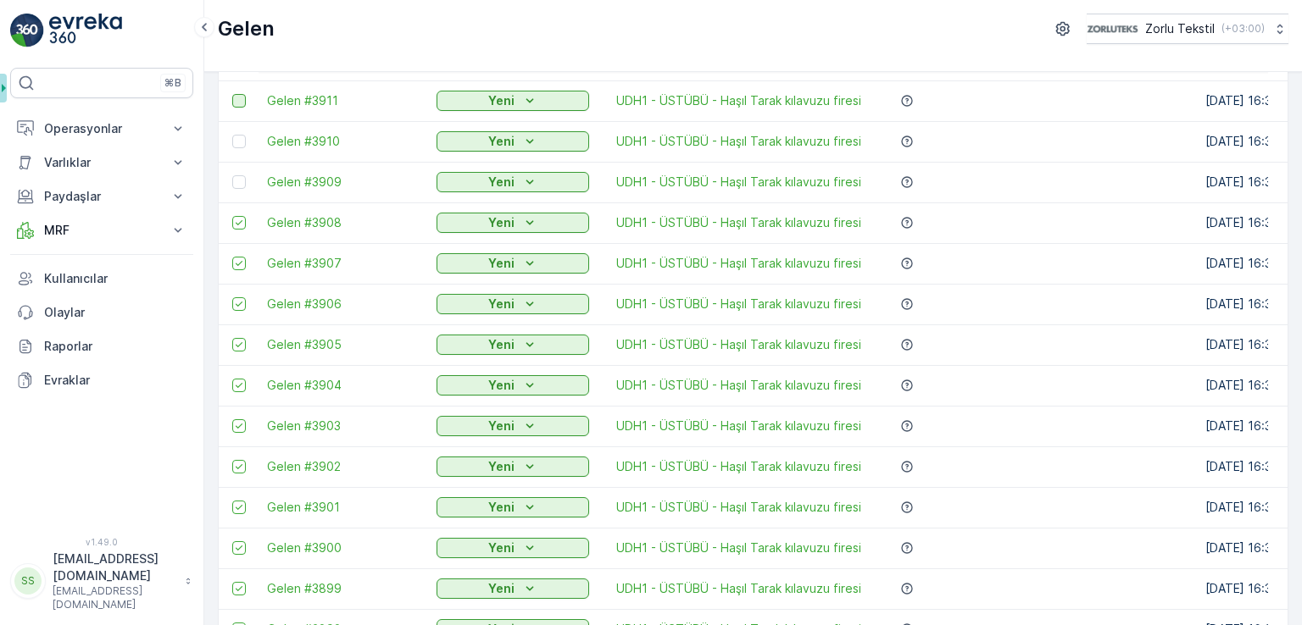
click at [242, 137] on div at bounding box center [239, 142] width 14 height 14
click at [232, 135] on input "checkbox" at bounding box center [232, 135] width 0 height 0
click at [243, 103] on div at bounding box center [239, 101] width 14 height 14
click at [232, 94] on input "checkbox" at bounding box center [232, 94] width 0 height 0
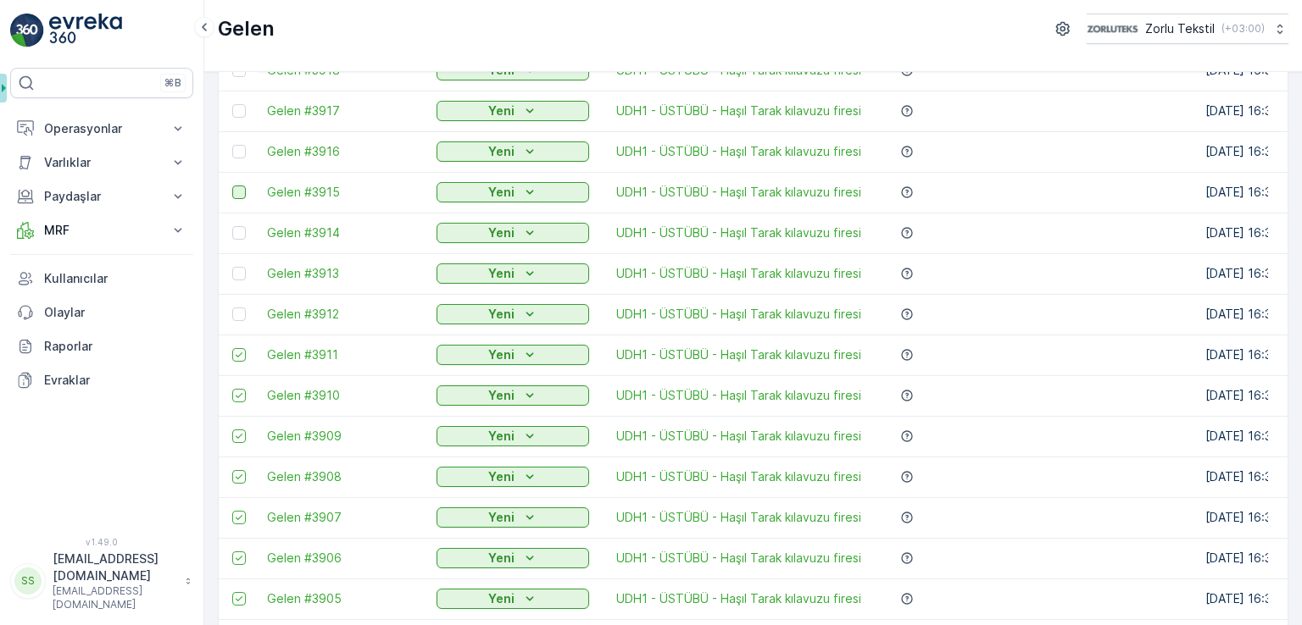
click at [237, 314] on div at bounding box center [239, 315] width 14 height 14
click at [232, 308] on input "checkbox" at bounding box center [232, 308] width 0 height 0
click at [236, 276] on div at bounding box center [239, 274] width 14 height 14
click at [232, 267] on input "checkbox" at bounding box center [232, 267] width 0 height 0
click at [237, 230] on div at bounding box center [239, 233] width 14 height 14
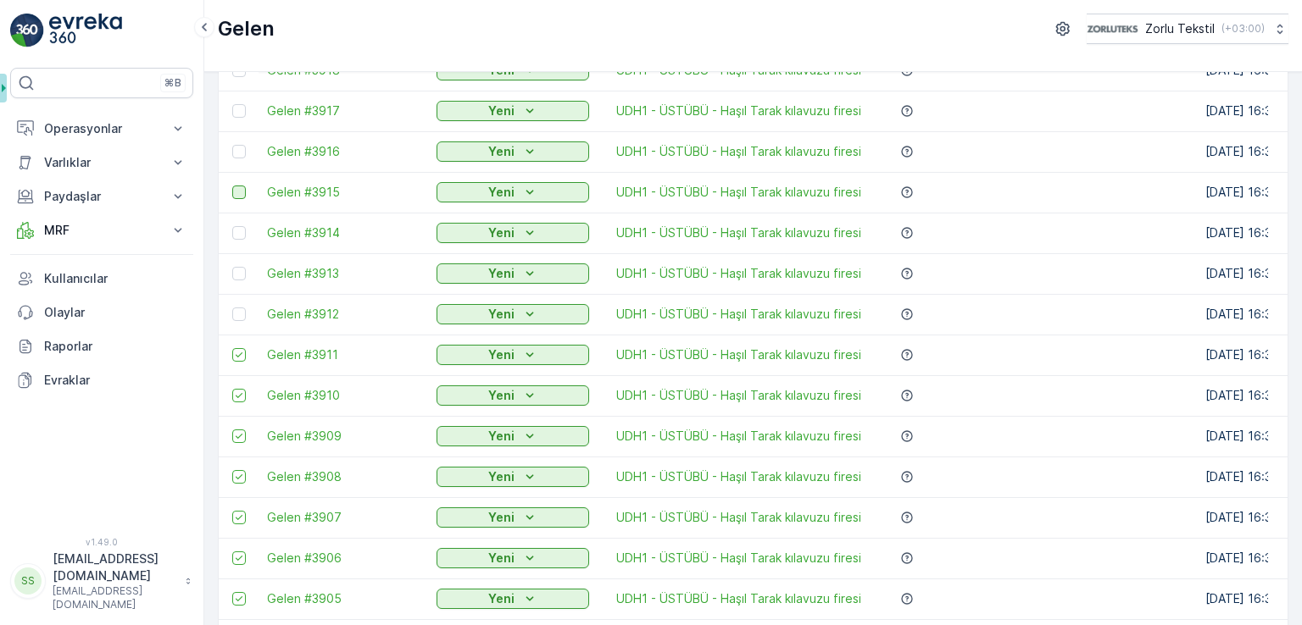
click at [232, 226] on input "checkbox" at bounding box center [232, 226] width 0 height 0
click at [238, 191] on div at bounding box center [239, 193] width 14 height 14
click at [232, 186] on input "checkbox" at bounding box center [232, 186] width 0 height 0
click at [236, 151] on div at bounding box center [239, 152] width 14 height 14
click at [232, 145] on input "checkbox" at bounding box center [232, 145] width 0 height 0
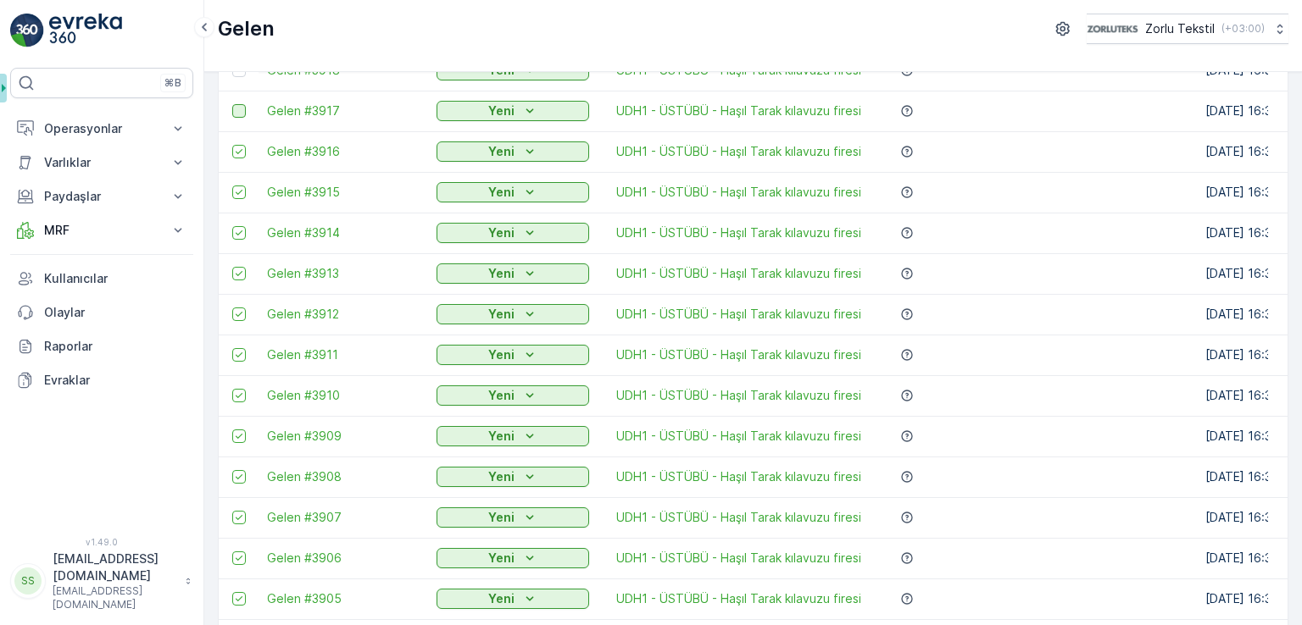
click at [243, 109] on div at bounding box center [239, 111] width 14 height 14
click at [232, 104] on input "checkbox" at bounding box center [232, 104] width 0 height 0
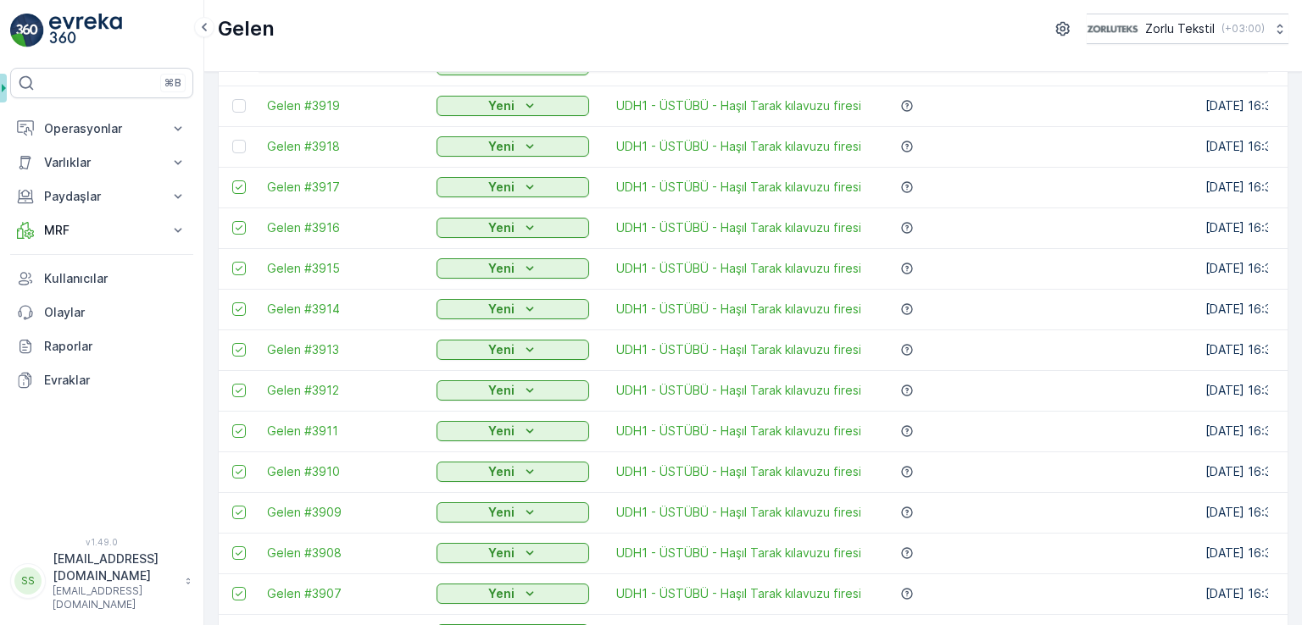
scroll to position [989, 0]
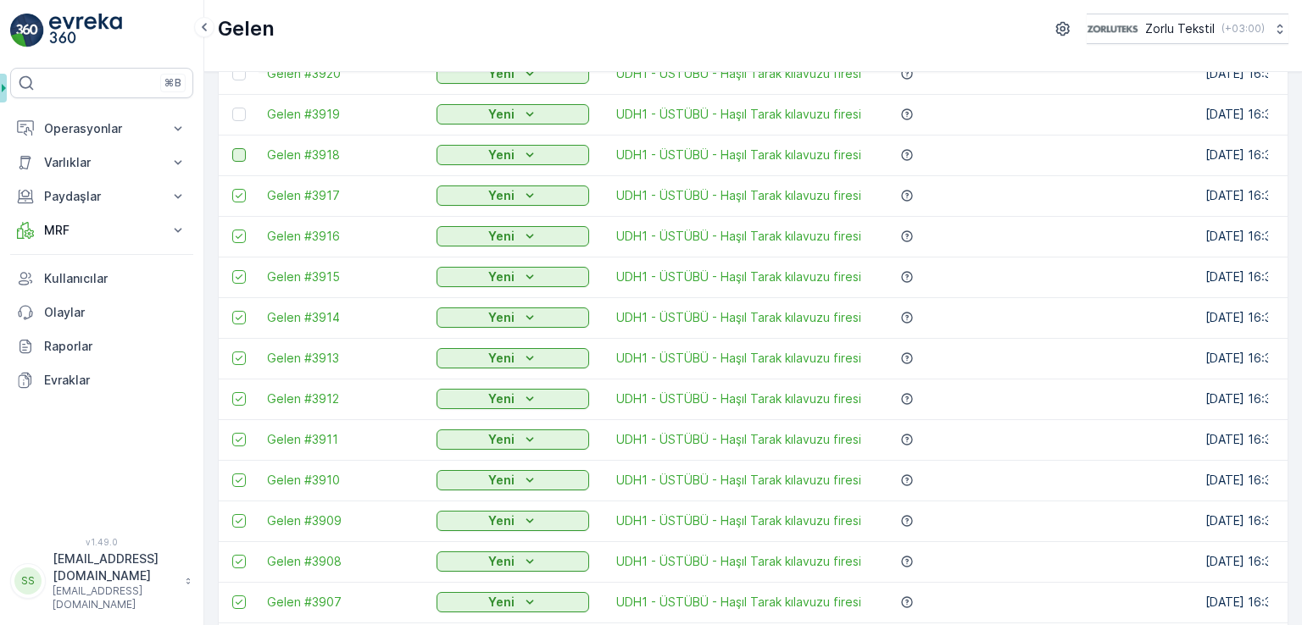
click at [242, 158] on div at bounding box center [239, 155] width 14 height 14
click at [232, 148] on input "checkbox" at bounding box center [232, 148] width 0 height 0
click at [244, 119] on div at bounding box center [239, 115] width 14 height 14
click at [232, 108] on input "checkbox" at bounding box center [232, 108] width 0 height 0
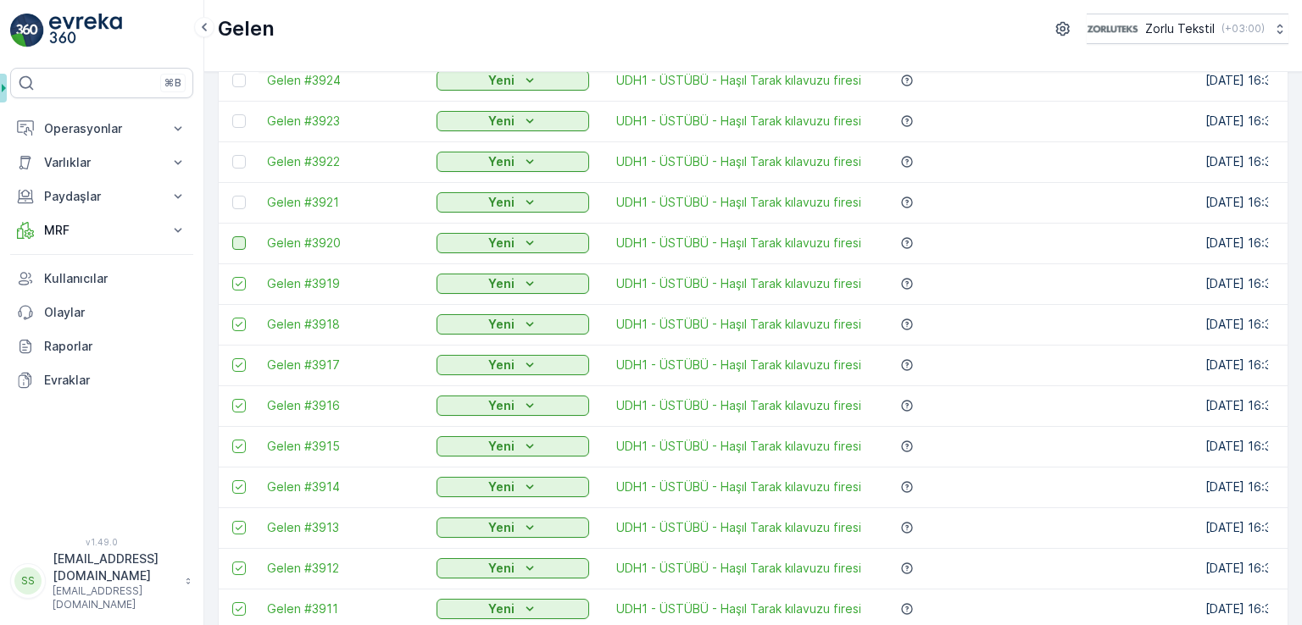
click at [235, 245] on div at bounding box center [239, 243] width 14 height 14
click at [232, 236] on input "checkbox" at bounding box center [232, 236] width 0 height 0
drag, startPoint x: 236, startPoint y: 201, endPoint x: 241, endPoint y: 165, distance: 36.0
click at [236, 201] on div at bounding box center [239, 203] width 14 height 14
click at [232, 196] on input "checkbox" at bounding box center [232, 196] width 0 height 0
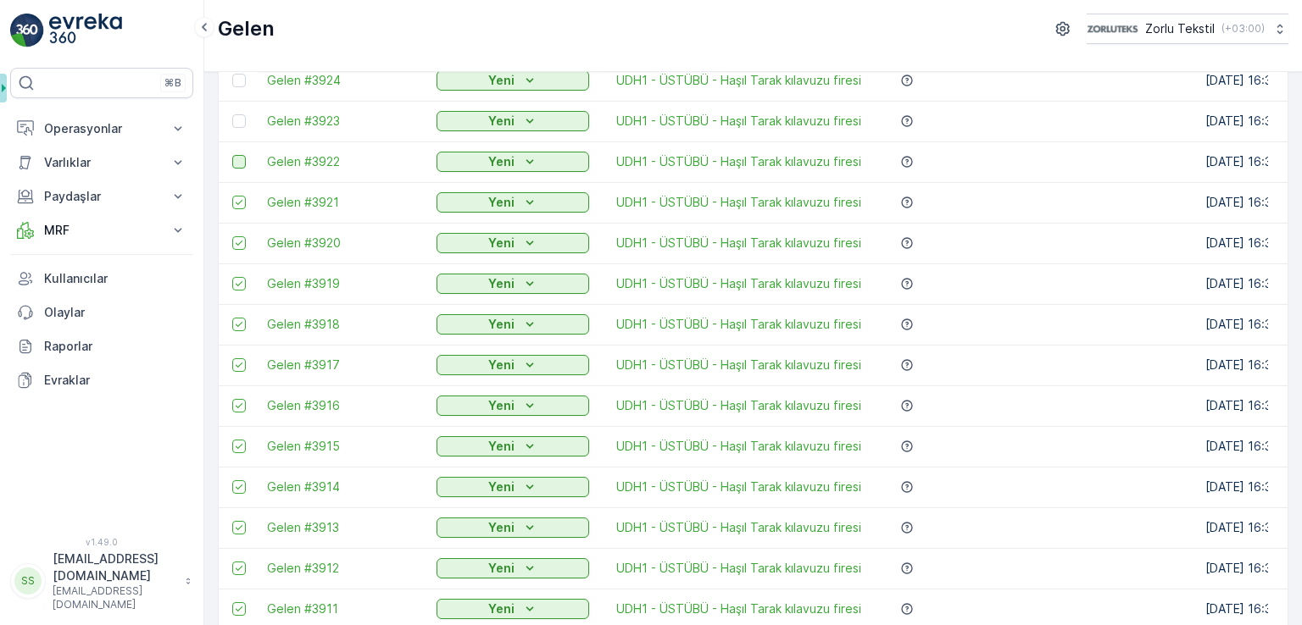
click at [241, 164] on div at bounding box center [239, 162] width 14 height 14
click at [232, 155] on input "checkbox" at bounding box center [232, 155] width 0 height 0
click at [246, 122] on div at bounding box center [241, 121] width 18 height 14
click at [232, 114] on input "checkbox" at bounding box center [232, 114] width 0 height 0
click at [244, 84] on div at bounding box center [239, 81] width 14 height 14
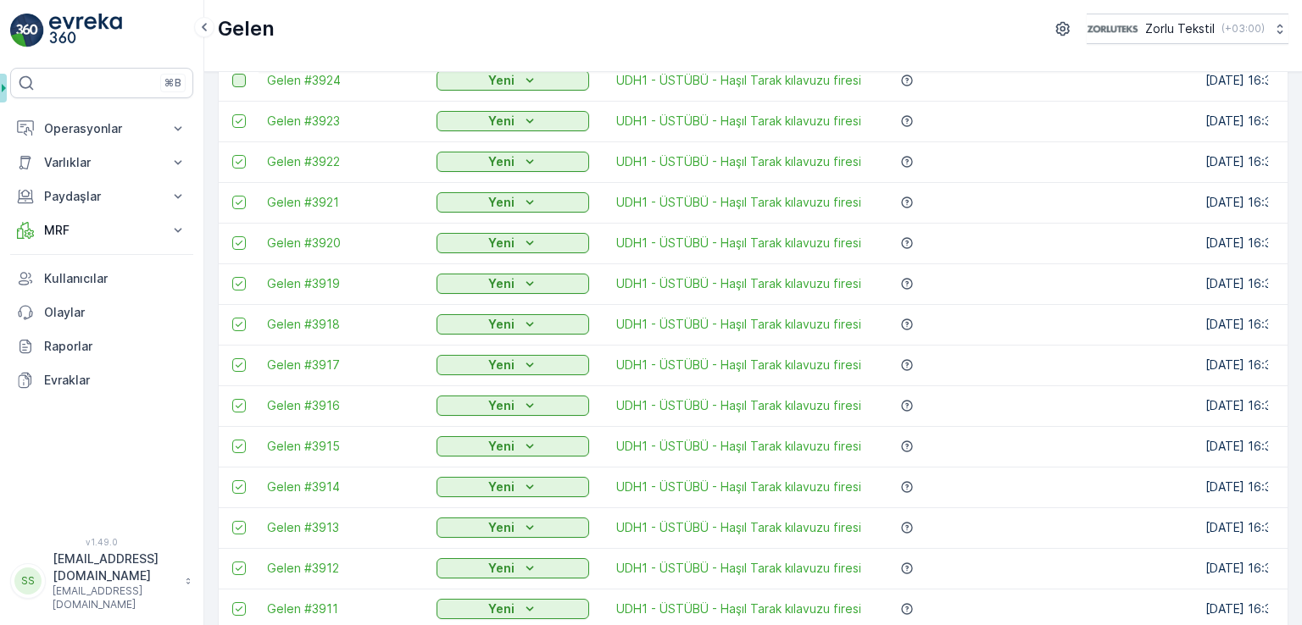
click at [232, 74] on input "checkbox" at bounding box center [232, 74] width 0 height 0
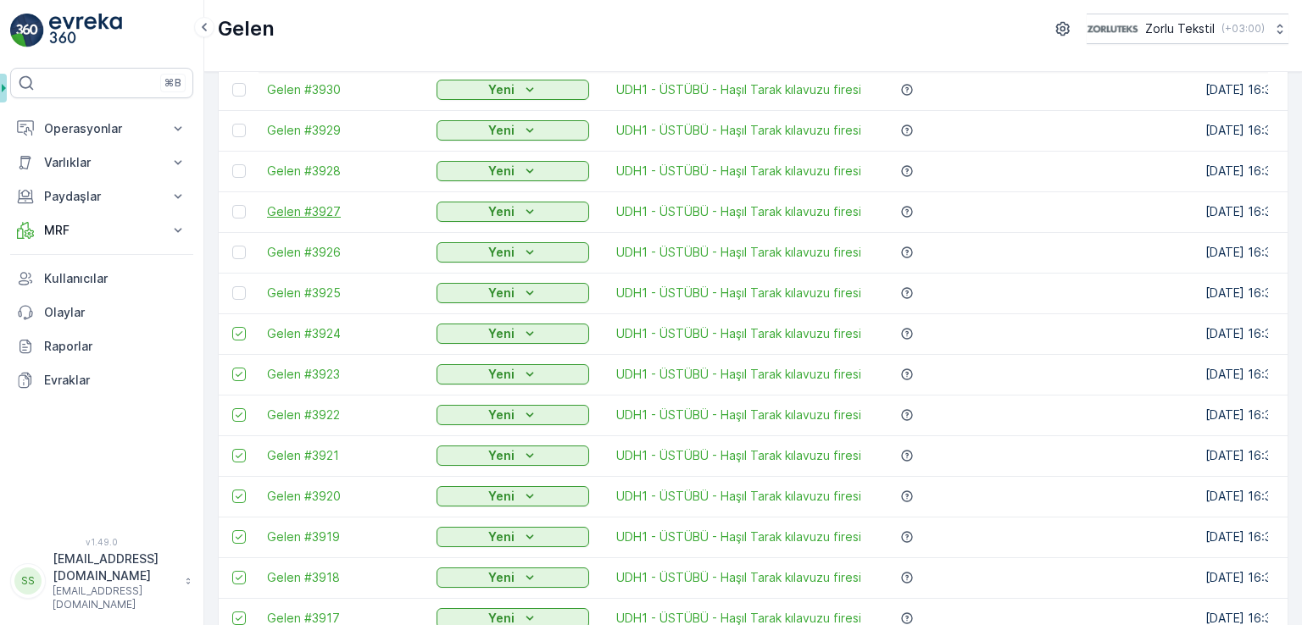
scroll to position [565, 0]
click at [241, 292] on div at bounding box center [239, 294] width 14 height 14
click at [232, 287] on input "checkbox" at bounding box center [232, 287] width 0 height 0
click at [236, 255] on div at bounding box center [239, 254] width 14 height 14
click at [232, 247] on input "checkbox" at bounding box center [232, 247] width 0 height 0
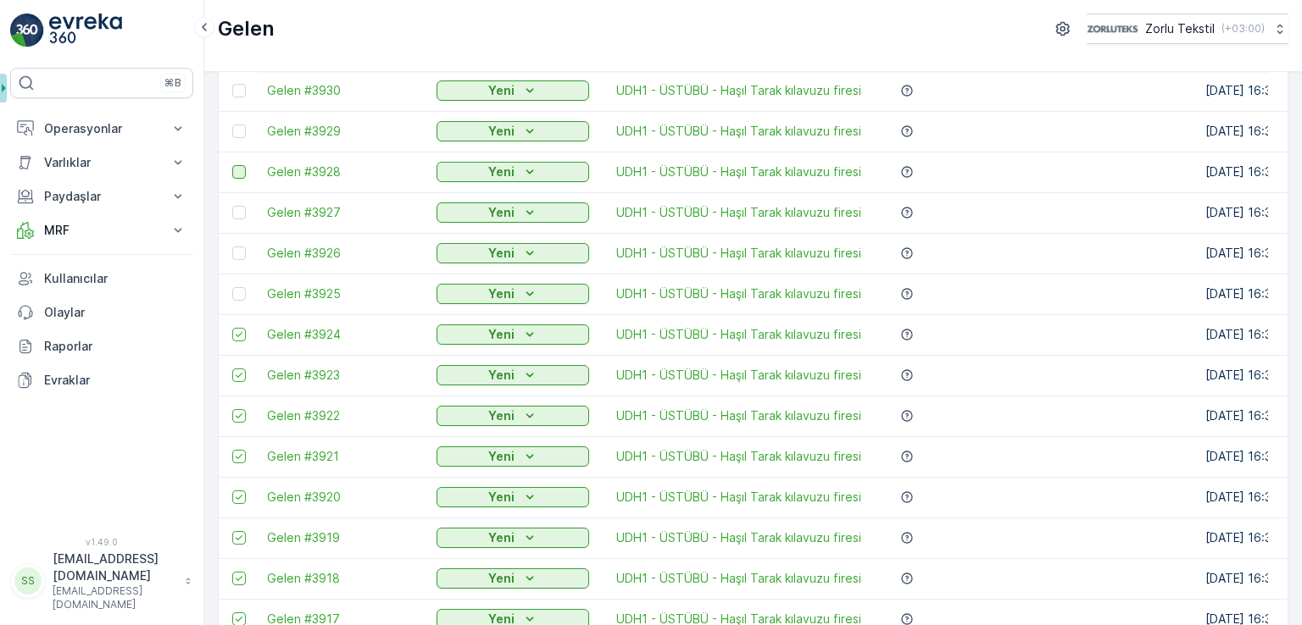
click at [239, 206] on div at bounding box center [239, 213] width 14 height 14
click at [232, 206] on input "checkbox" at bounding box center [232, 206] width 0 height 0
click at [241, 168] on div at bounding box center [239, 172] width 14 height 14
click at [232, 165] on input "checkbox" at bounding box center [232, 165] width 0 height 0
drag, startPoint x: 236, startPoint y: 130, endPoint x: 245, endPoint y: 84, distance: 46.7
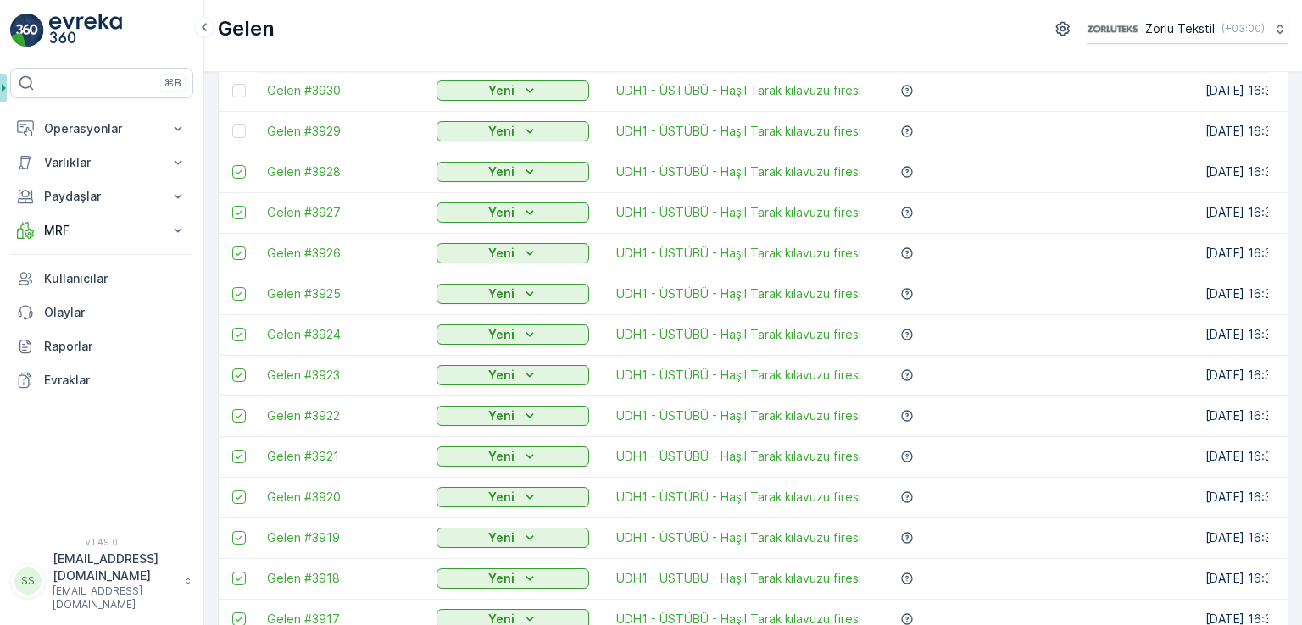
click at [236, 130] on div at bounding box center [239, 132] width 14 height 14
click at [232, 125] on input "checkbox" at bounding box center [232, 125] width 0 height 0
click at [245, 84] on div at bounding box center [241, 91] width 18 height 14
click at [232, 84] on input "checkbox" at bounding box center [232, 84] width 0 height 0
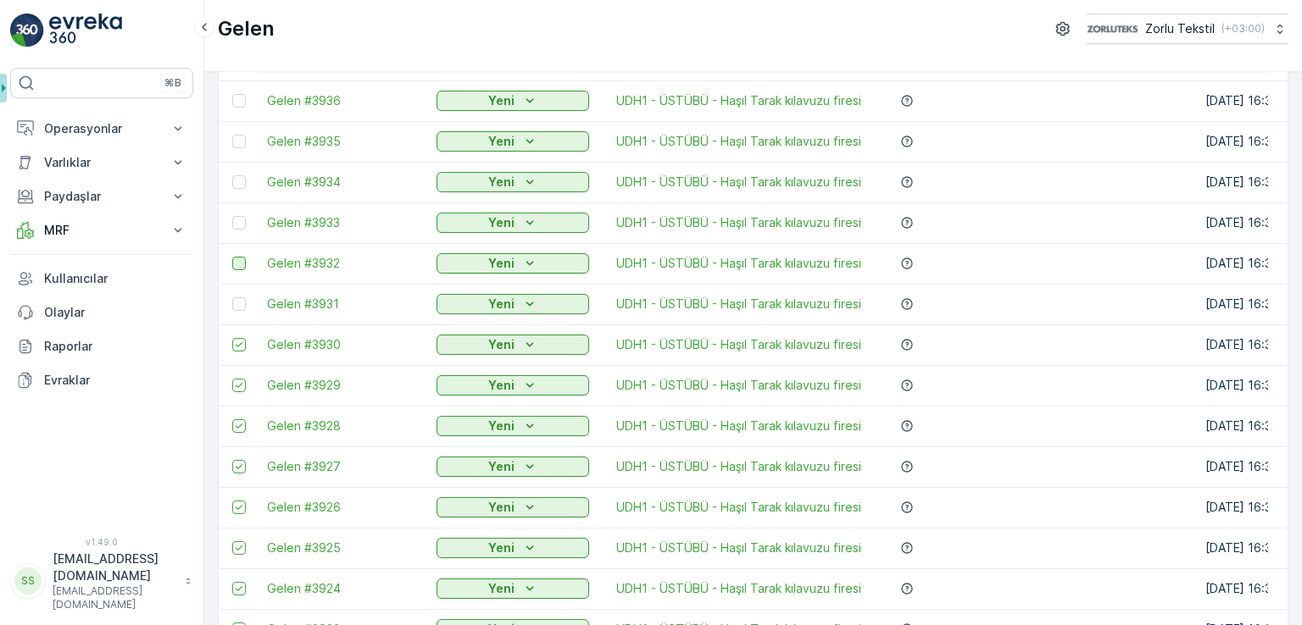
drag, startPoint x: 234, startPoint y: 303, endPoint x: 235, endPoint y: 263, distance: 40.7
click at [233, 303] on div at bounding box center [239, 304] width 14 height 14
click at [232, 297] on input "checkbox" at bounding box center [232, 297] width 0 height 0
click at [239, 261] on div at bounding box center [239, 264] width 14 height 14
click at [232, 257] on input "checkbox" at bounding box center [232, 257] width 0 height 0
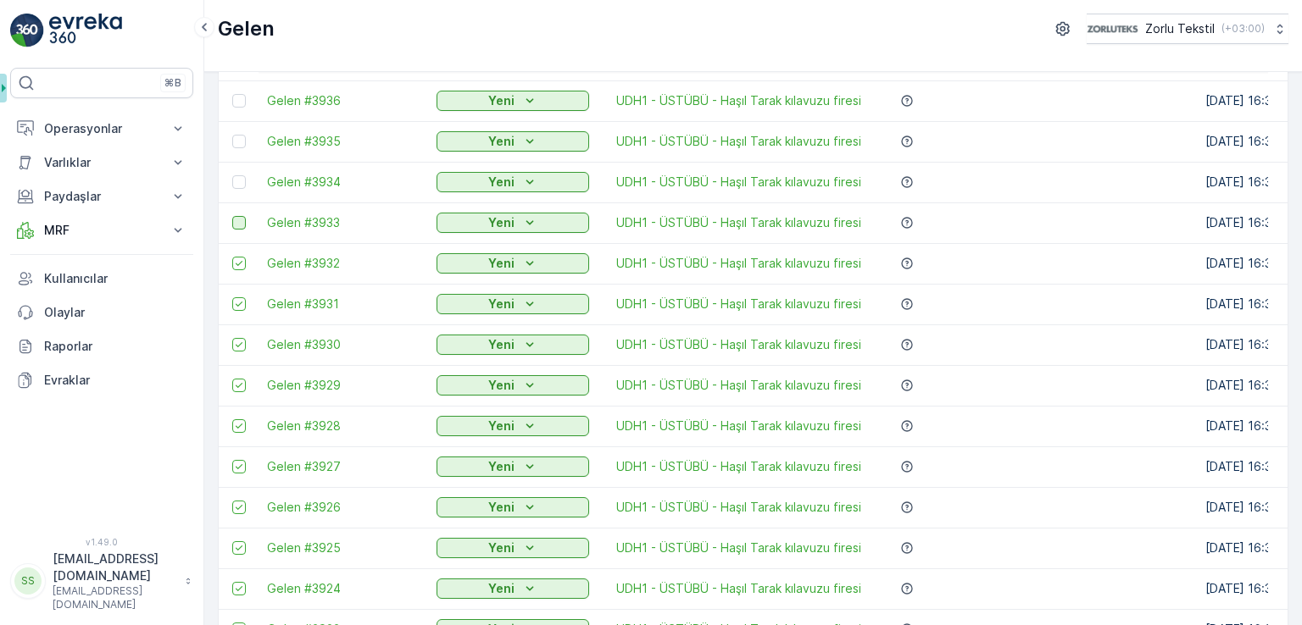
click at [241, 222] on div at bounding box center [239, 223] width 14 height 14
click at [232, 216] on input "checkbox" at bounding box center [232, 216] width 0 height 0
click at [239, 178] on div at bounding box center [239, 182] width 14 height 14
click at [232, 175] on input "checkbox" at bounding box center [232, 175] width 0 height 0
drag, startPoint x: 236, startPoint y: 138, endPoint x: 242, endPoint y: 99, distance: 39.4
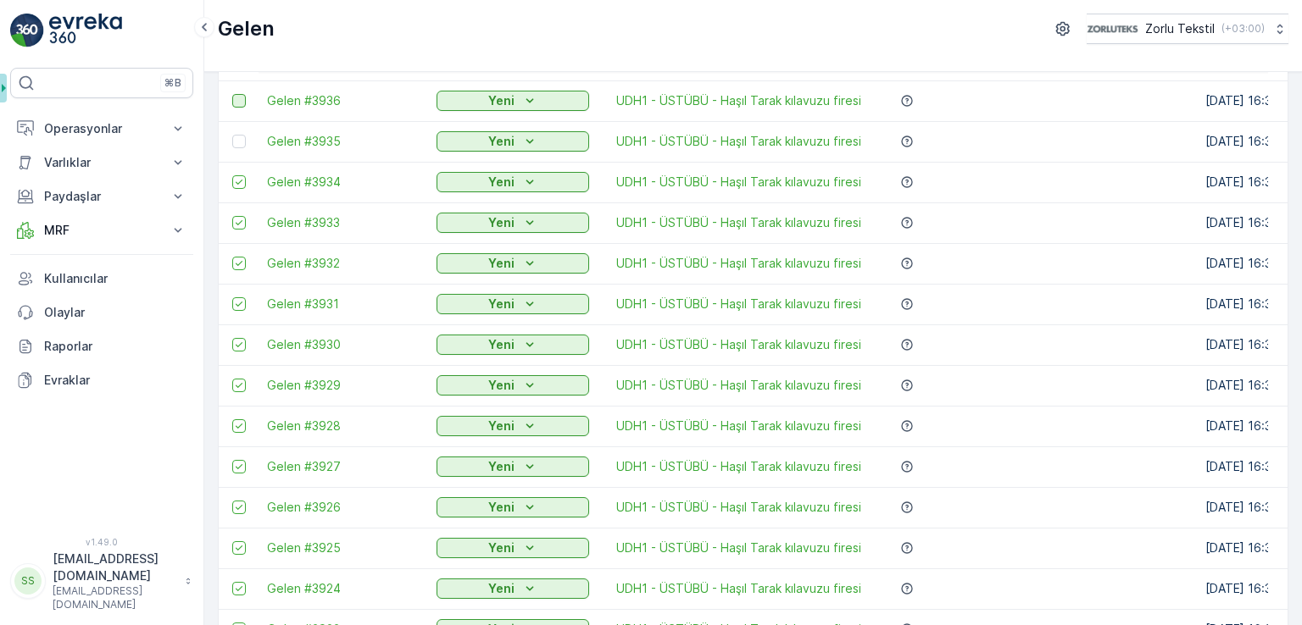
click at [237, 138] on div at bounding box center [239, 142] width 14 height 14
click at [232, 135] on input "checkbox" at bounding box center [232, 135] width 0 height 0
click at [242, 99] on div at bounding box center [239, 101] width 14 height 14
click at [232, 94] on input "checkbox" at bounding box center [232, 94] width 0 height 0
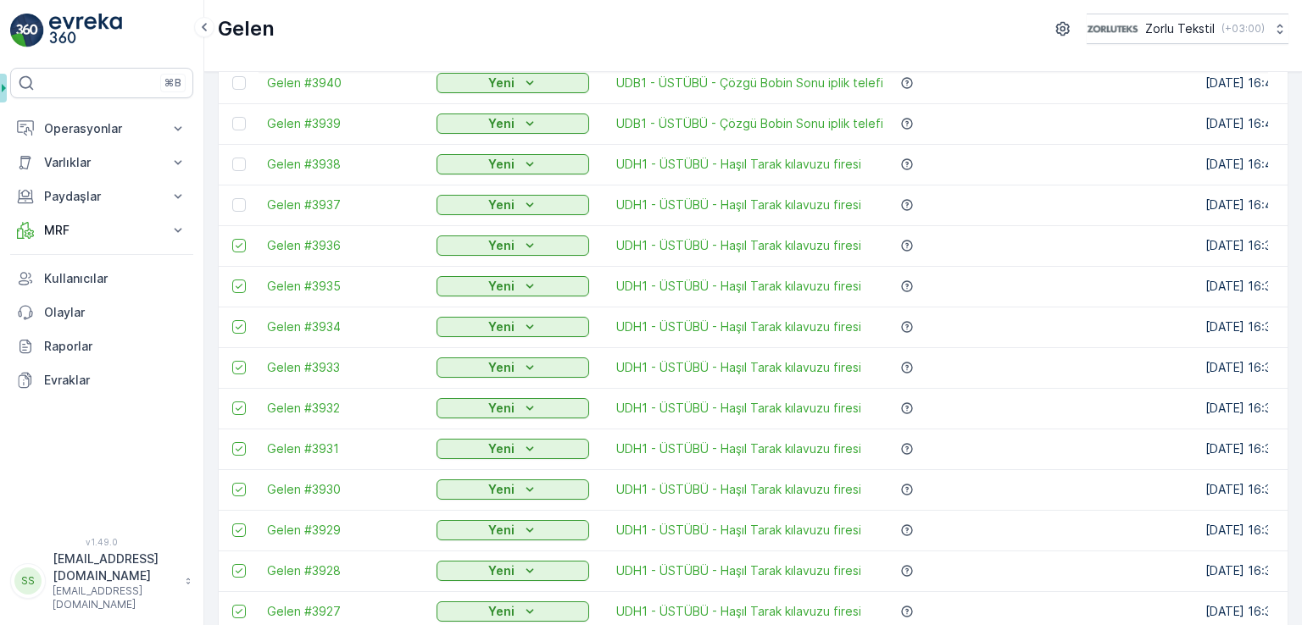
scroll to position [142, 0]
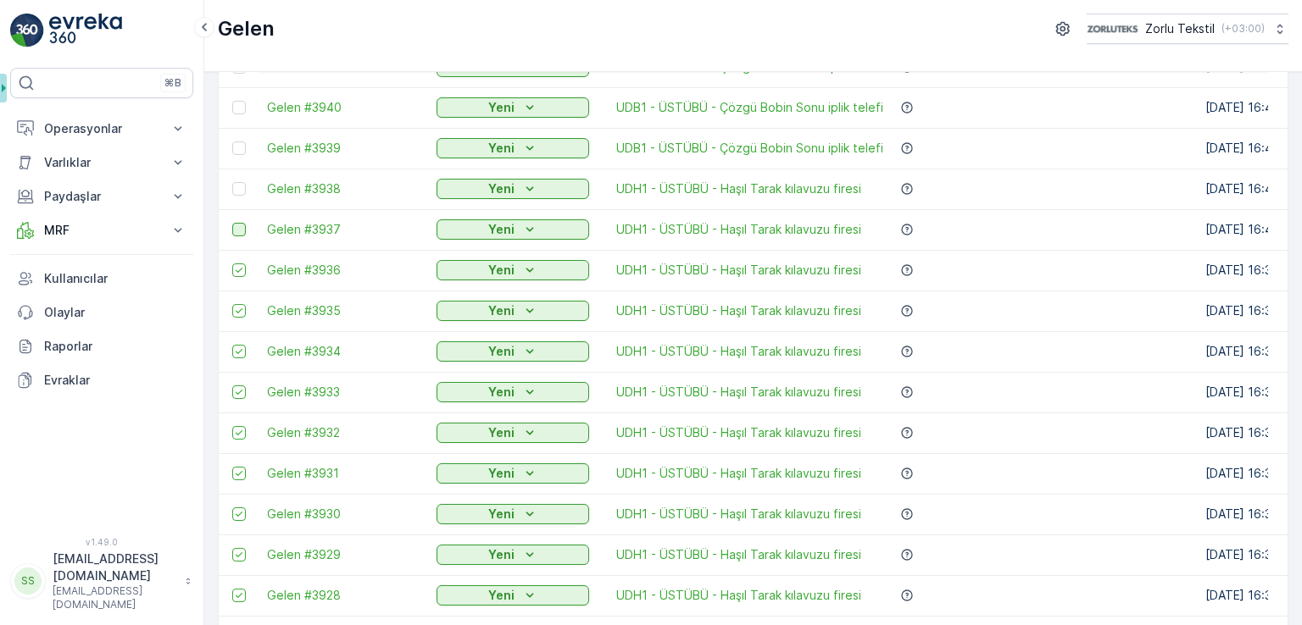
click at [238, 231] on div at bounding box center [239, 230] width 14 height 14
click at [232, 223] on input "checkbox" at bounding box center [232, 223] width 0 height 0
click at [235, 184] on div at bounding box center [239, 189] width 14 height 14
click at [232, 182] on input "checkbox" at bounding box center [232, 182] width 0 height 0
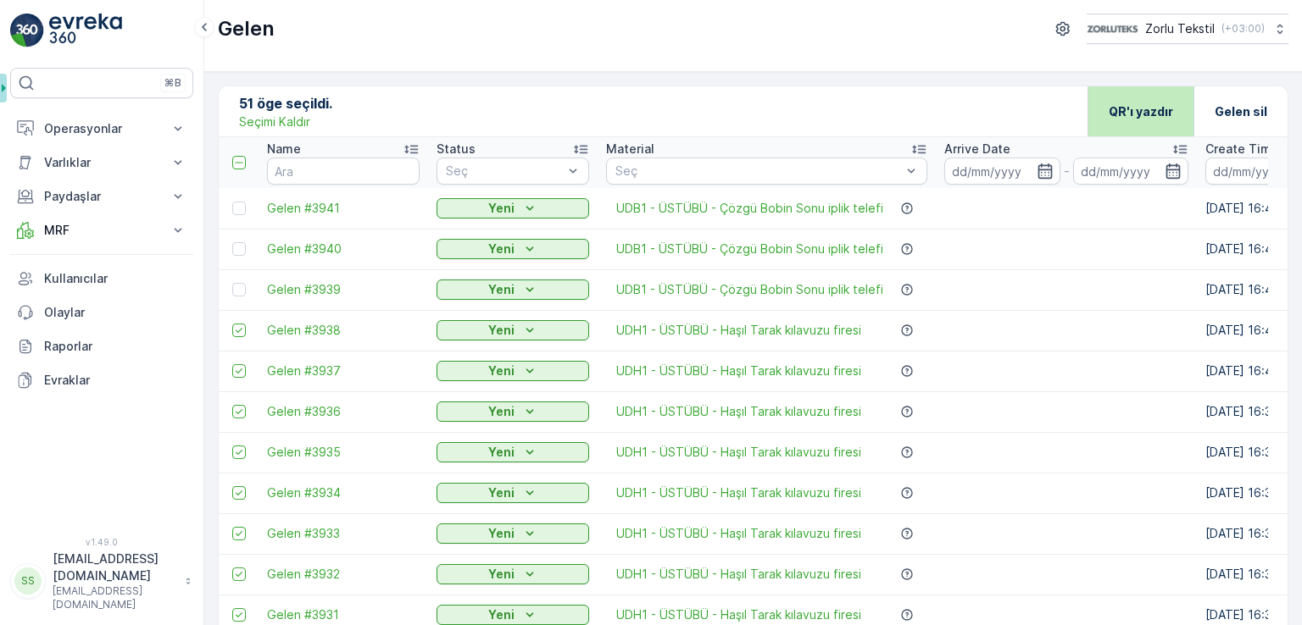
click at [1130, 111] on p "QR'ı yazdır" at bounding box center [1140, 111] width 64 height 17
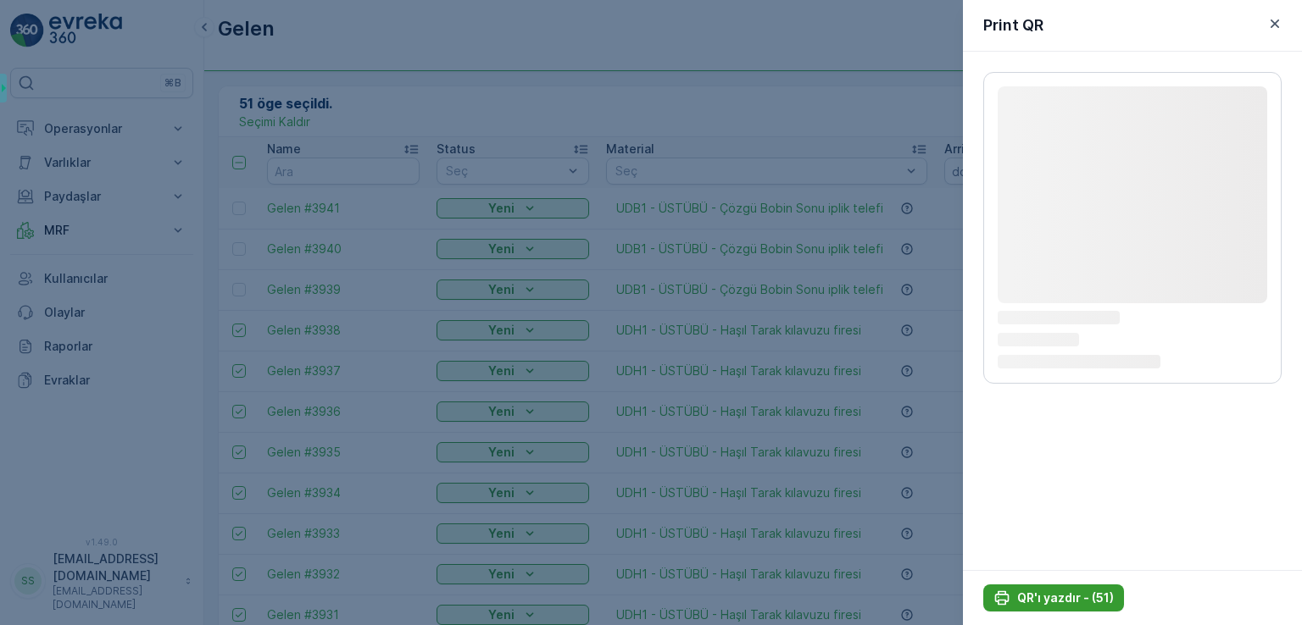
click at [1057, 597] on p "QR'ı yazdır - (51)" at bounding box center [1065, 598] width 97 height 17
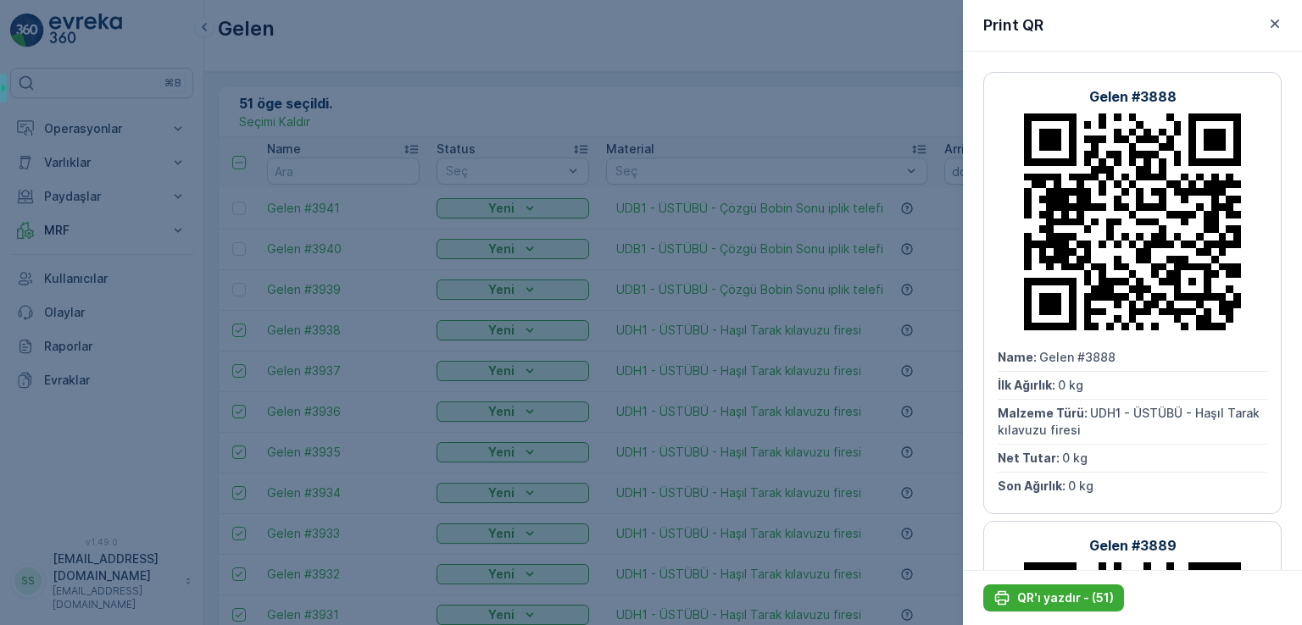
drag, startPoint x: 1077, startPoint y: 597, endPoint x: 1010, endPoint y: 448, distance: 162.7
click at [1076, 597] on p "QR'ı yazdır - (51)" at bounding box center [1065, 598] width 97 height 17
click at [1279, 21] on icon "button" at bounding box center [1274, 23] width 17 height 17
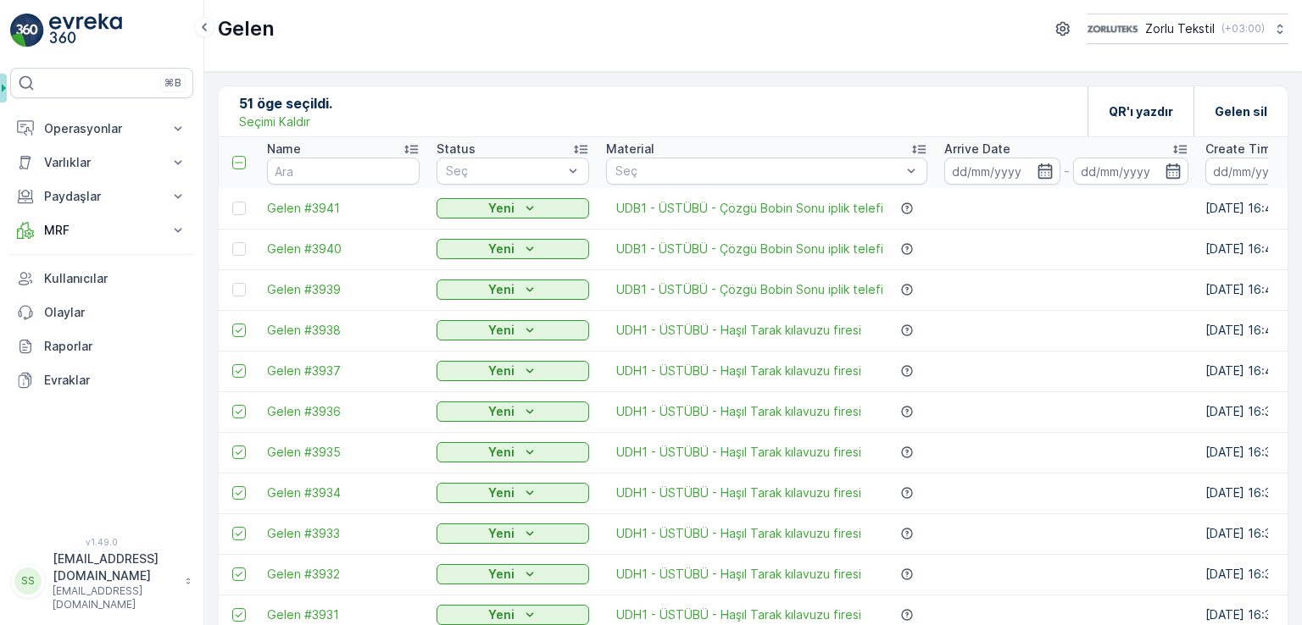
click at [268, 122] on p "Seçimi Kaldır" at bounding box center [274, 122] width 71 height 17
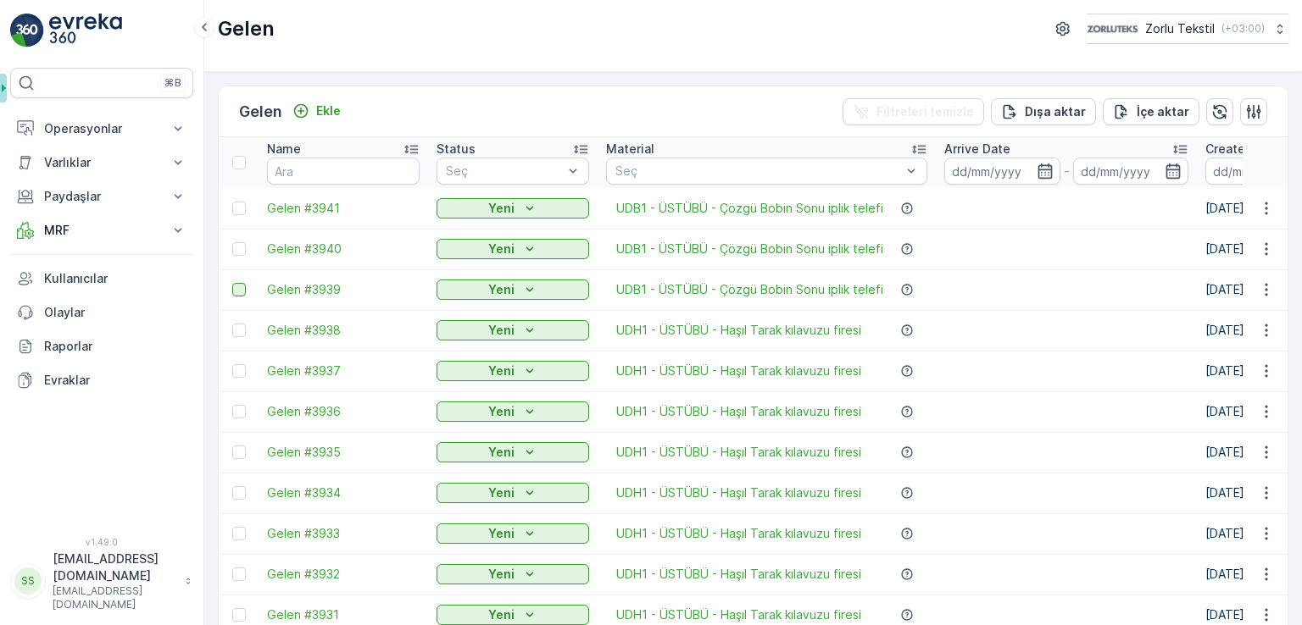
click at [238, 286] on div at bounding box center [239, 290] width 14 height 14
click at [232, 283] on input "checkbox" at bounding box center [232, 283] width 0 height 0
click at [239, 236] on td at bounding box center [239, 249] width 40 height 41
click at [240, 205] on div at bounding box center [239, 209] width 14 height 14
click at [232, 202] on input "checkbox" at bounding box center [232, 202] width 0 height 0
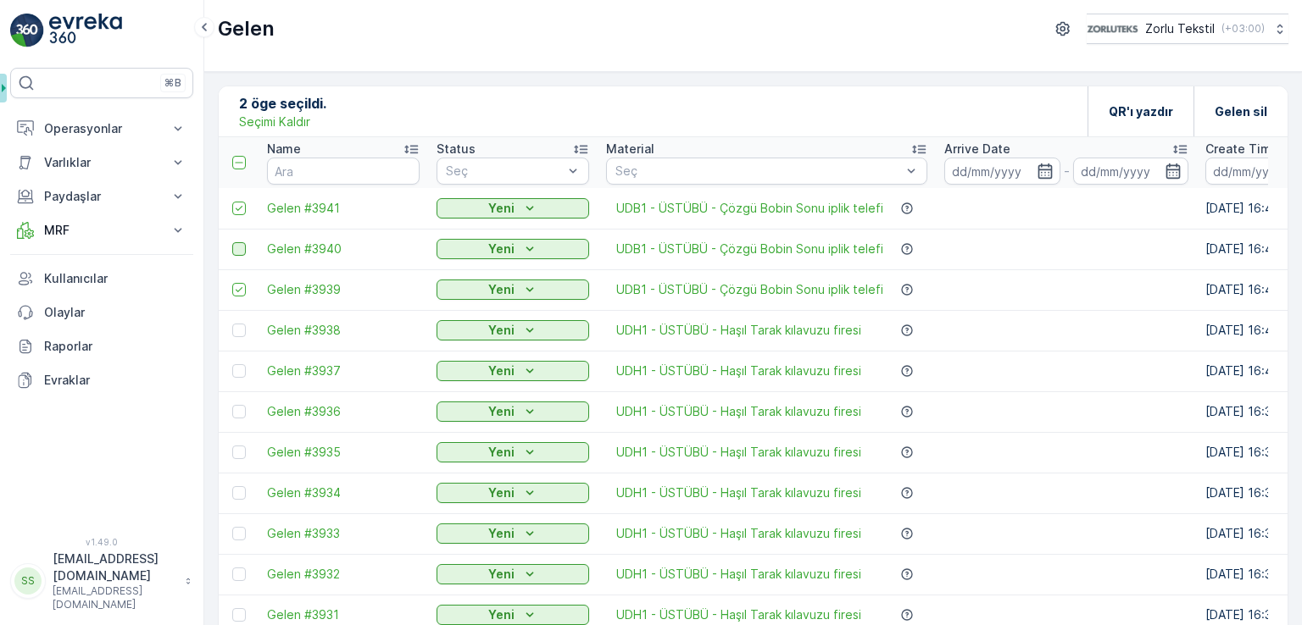
click at [241, 254] on div at bounding box center [239, 249] width 14 height 14
click at [232, 242] on input "checkbox" at bounding box center [232, 242] width 0 height 0
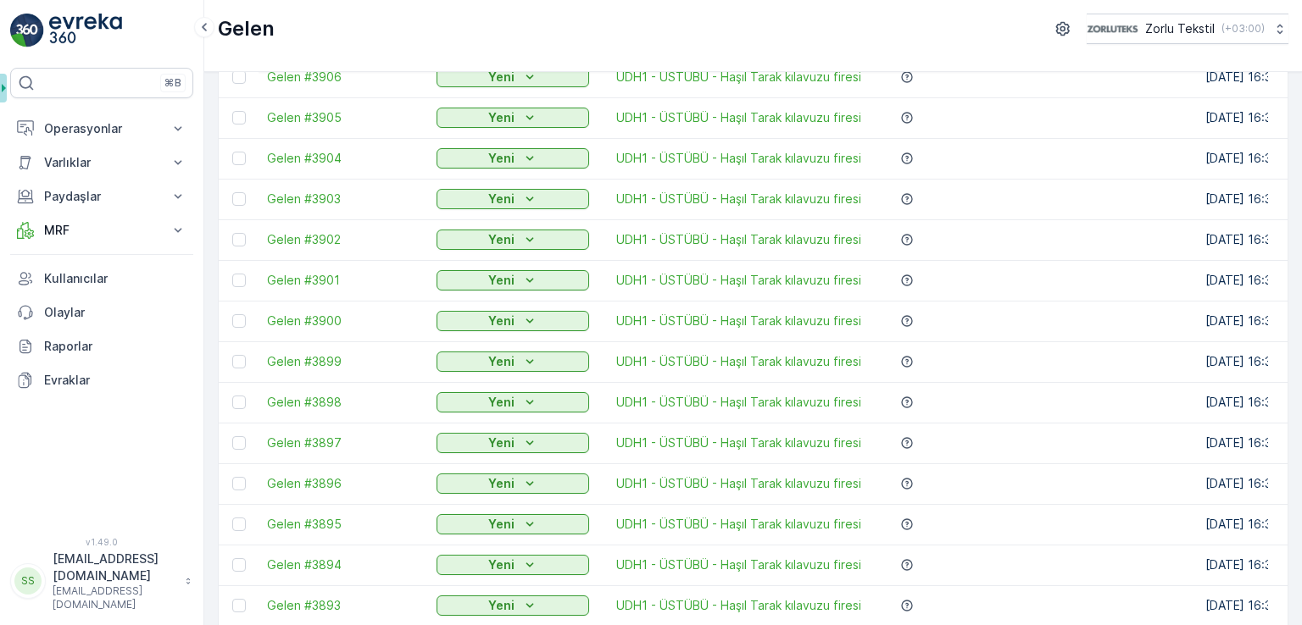
scroll to position [1667, 0]
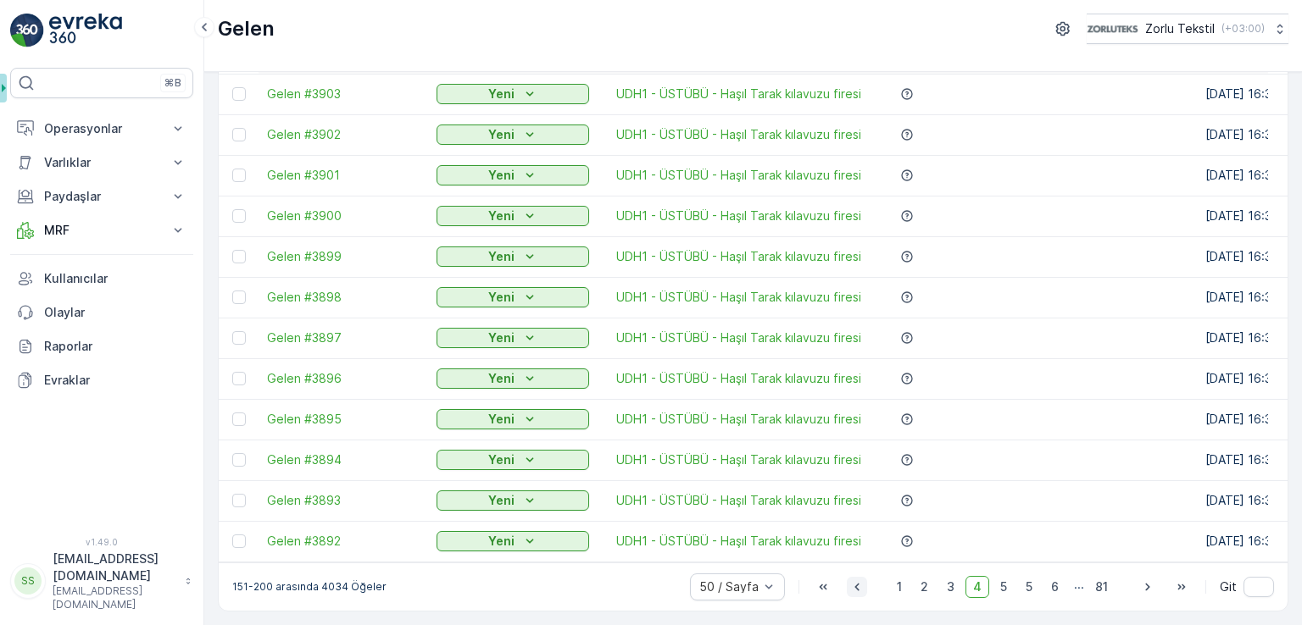
click at [859, 588] on icon "button" at bounding box center [856, 587] width 17 height 17
click at [243, 536] on div at bounding box center [239, 542] width 14 height 14
click at [232, 535] on input "checkbox" at bounding box center [232, 535] width 0 height 0
drag, startPoint x: 242, startPoint y: 492, endPoint x: 239, endPoint y: 461, distance: 31.5
click at [242, 494] on div at bounding box center [239, 501] width 14 height 14
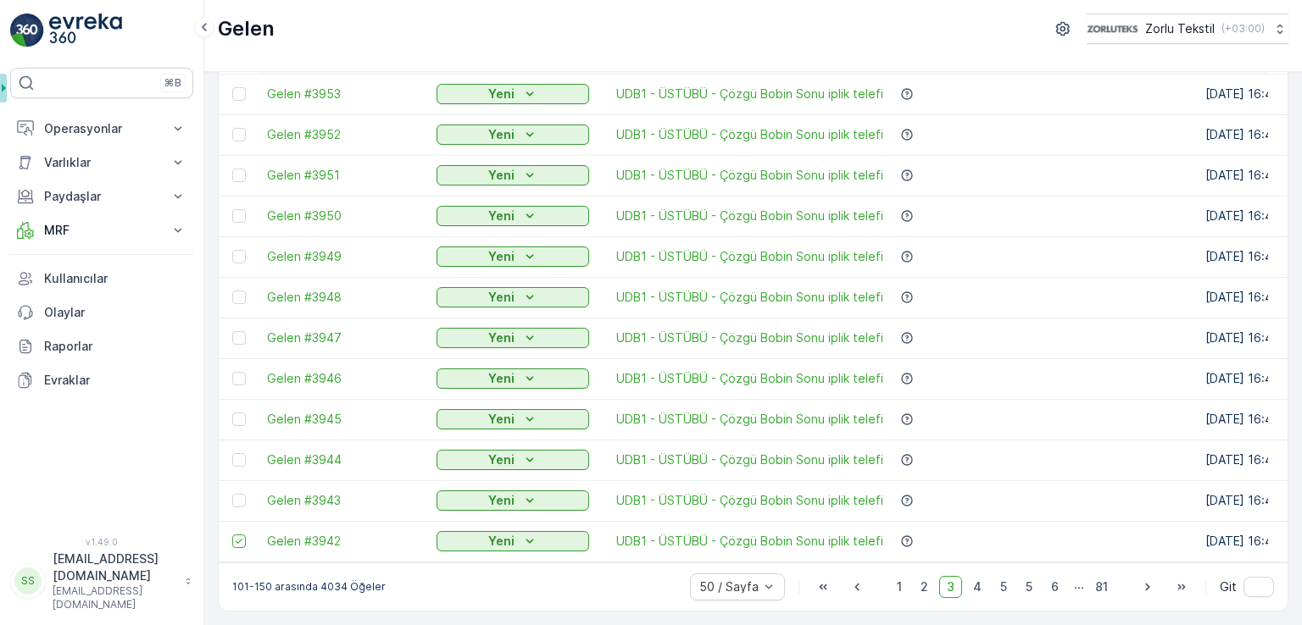
click at [232, 494] on input "checkbox" at bounding box center [232, 494] width 0 height 0
click at [237, 456] on div at bounding box center [239, 460] width 14 height 14
click at [232, 453] on input "checkbox" at bounding box center [232, 453] width 0 height 0
click at [237, 414] on div at bounding box center [239, 420] width 14 height 14
click at [232, 413] on input "checkbox" at bounding box center [232, 413] width 0 height 0
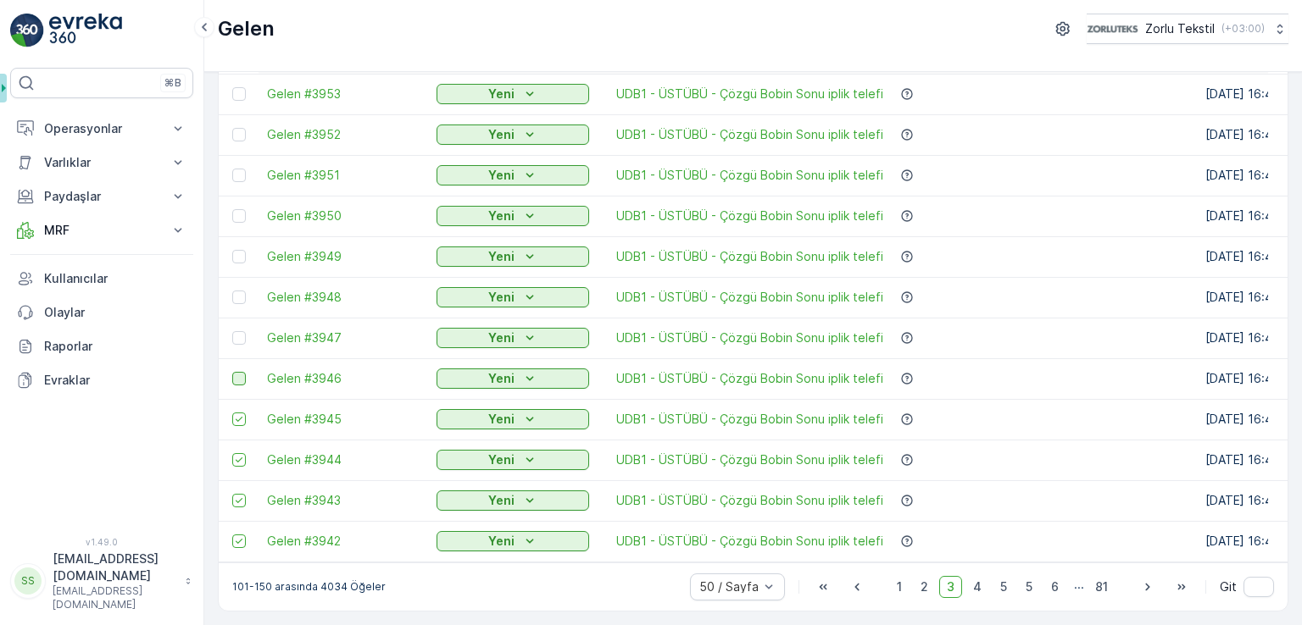
click at [237, 372] on div at bounding box center [239, 379] width 14 height 14
click at [232, 372] on input "checkbox" at bounding box center [232, 372] width 0 height 0
click at [234, 331] on div at bounding box center [239, 338] width 14 height 14
click at [232, 331] on input "checkbox" at bounding box center [232, 331] width 0 height 0
click at [241, 291] on div at bounding box center [239, 298] width 14 height 14
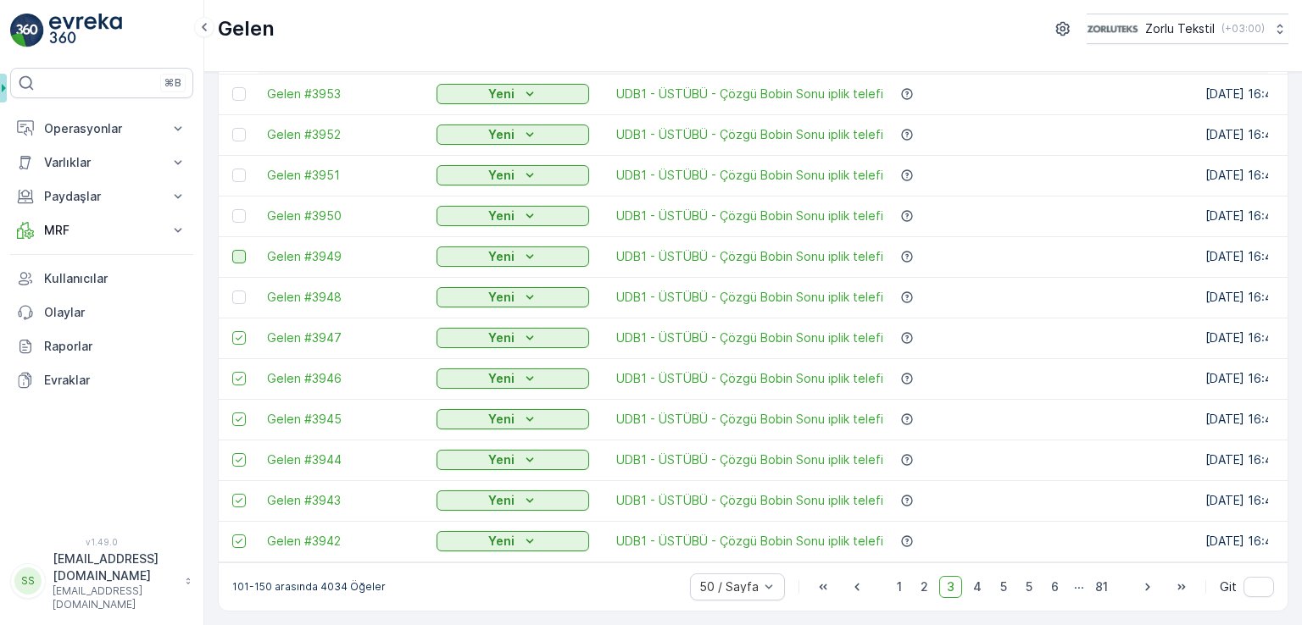
click at [232, 291] on input "checkbox" at bounding box center [232, 291] width 0 height 0
drag, startPoint x: 236, startPoint y: 243, endPoint x: 239, endPoint y: 204, distance: 39.1
click at [236, 250] on div at bounding box center [239, 257] width 14 height 14
click at [232, 250] on input "checkbox" at bounding box center [232, 250] width 0 height 0
drag, startPoint x: 239, startPoint y: 204, endPoint x: 242, endPoint y: 172, distance: 32.4
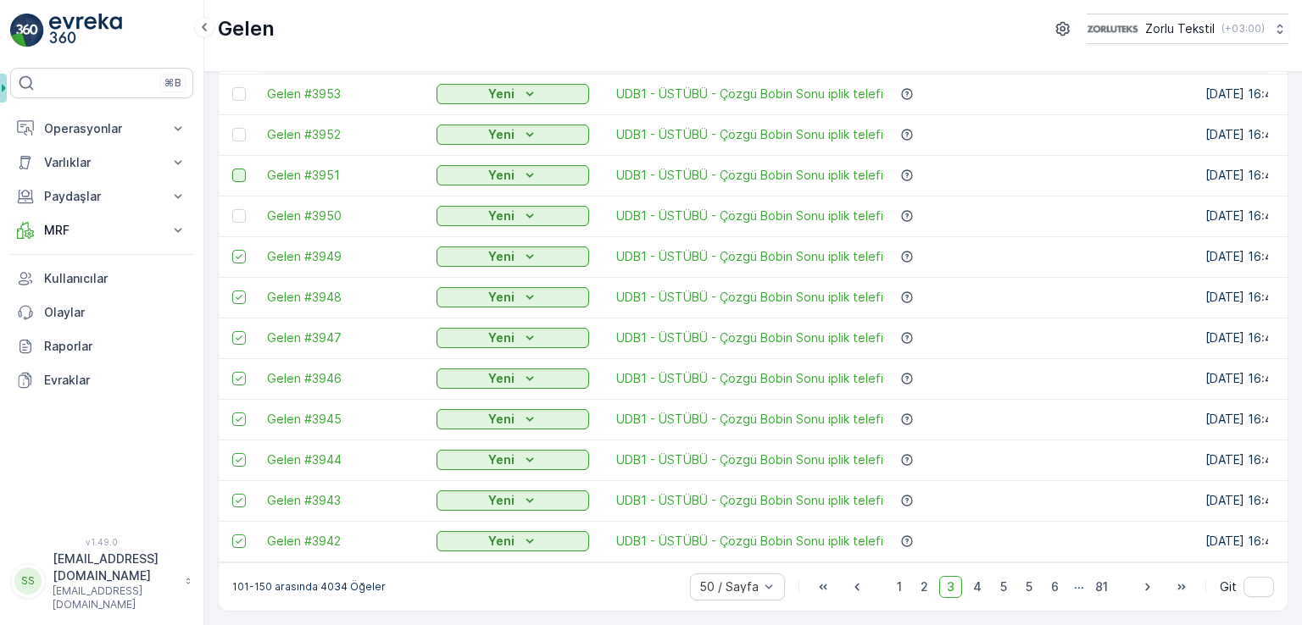
click at [240, 209] on div at bounding box center [239, 216] width 14 height 14
click at [232, 209] on input "checkbox" at bounding box center [232, 209] width 0 height 0
click at [244, 169] on div at bounding box center [239, 176] width 14 height 14
click at [232, 169] on input "checkbox" at bounding box center [232, 169] width 0 height 0
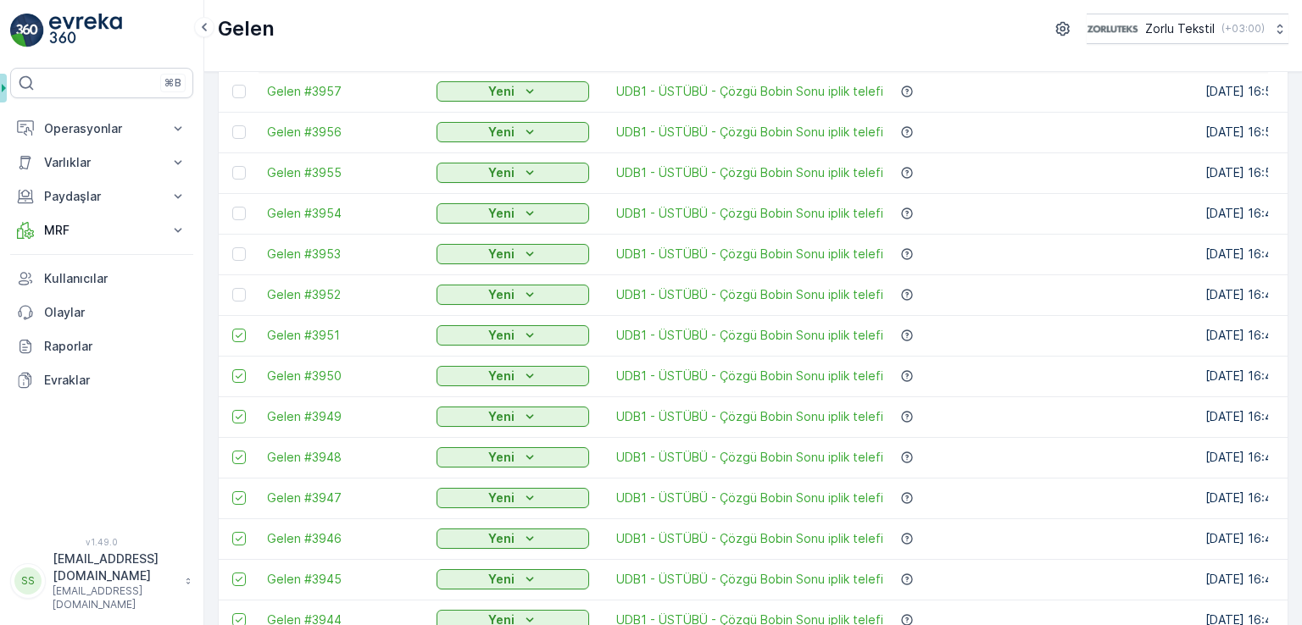
scroll to position [1497, 0]
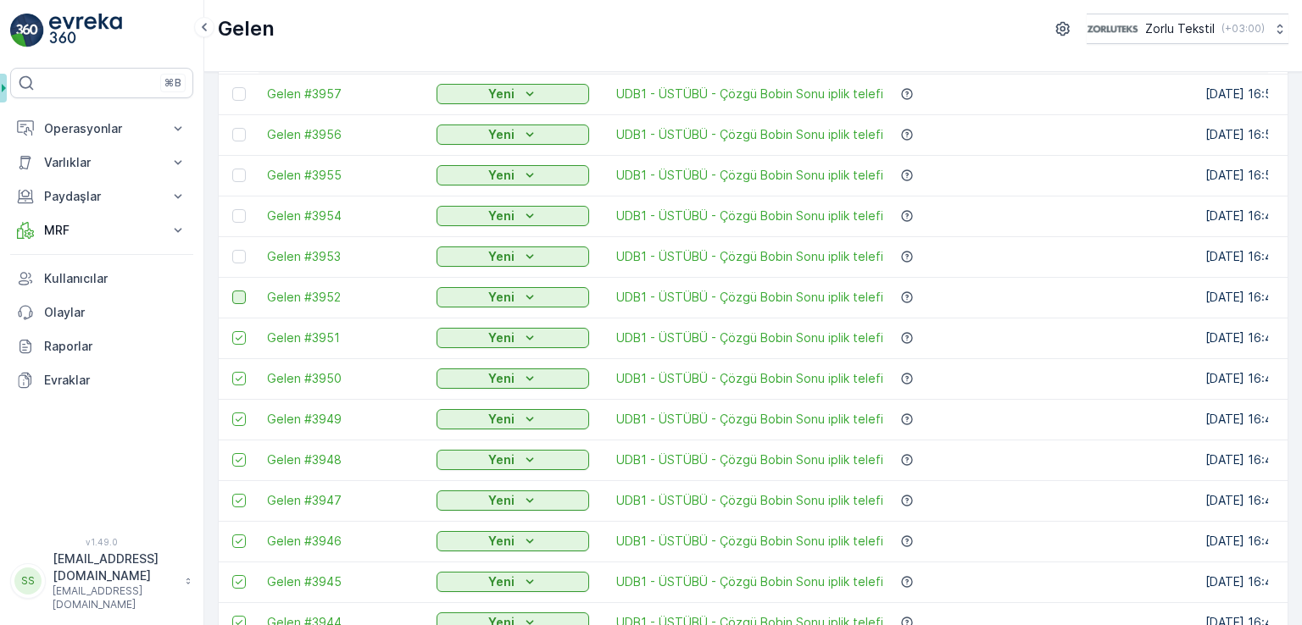
click at [241, 292] on div at bounding box center [239, 298] width 14 height 14
click at [232, 291] on input "checkbox" at bounding box center [232, 291] width 0 height 0
click at [238, 257] on div at bounding box center [239, 257] width 14 height 14
click at [232, 250] on input "checkbox" at bounding box center [232, 250] width 0 height 0
click at [237, 209] on div at bounding box center [239, 216] width 14 height 14
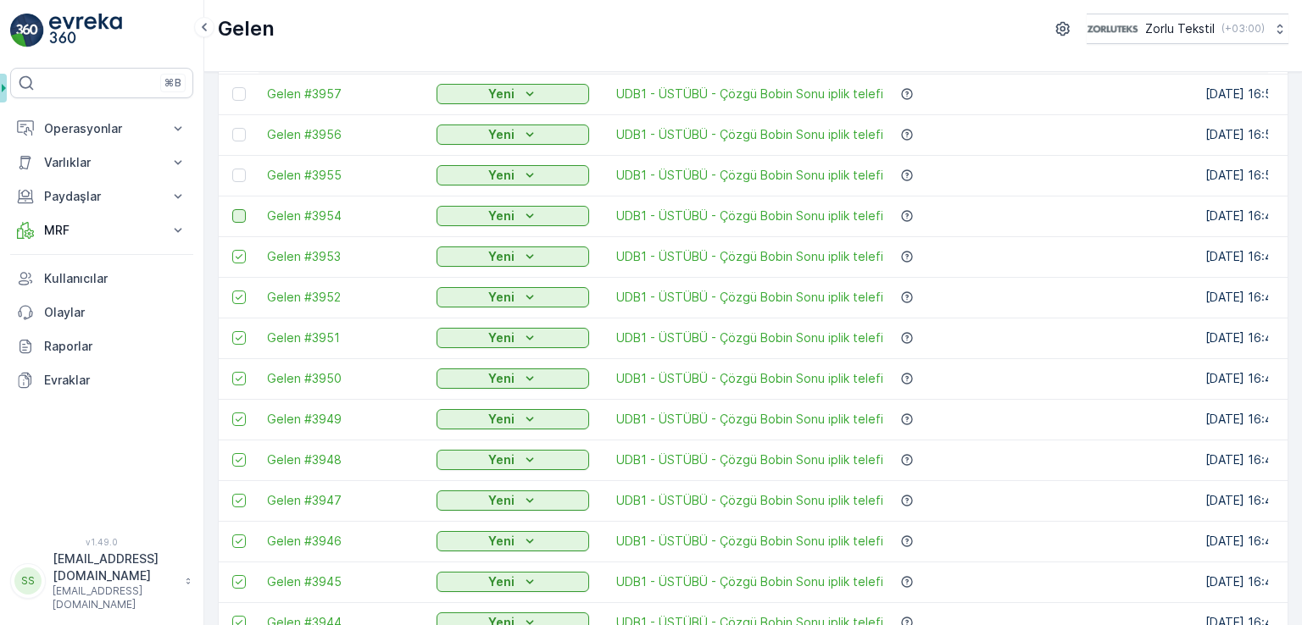
click at [232, 209] on input "checkbox" at bounding box center [232, 209] width 0 height 0
click at [237, 178] on div at bounding box center [239, 176] width 14 height 14
click at [232, 169] on input "checkbox" at bounding box center [232, 169] width 0 height 0
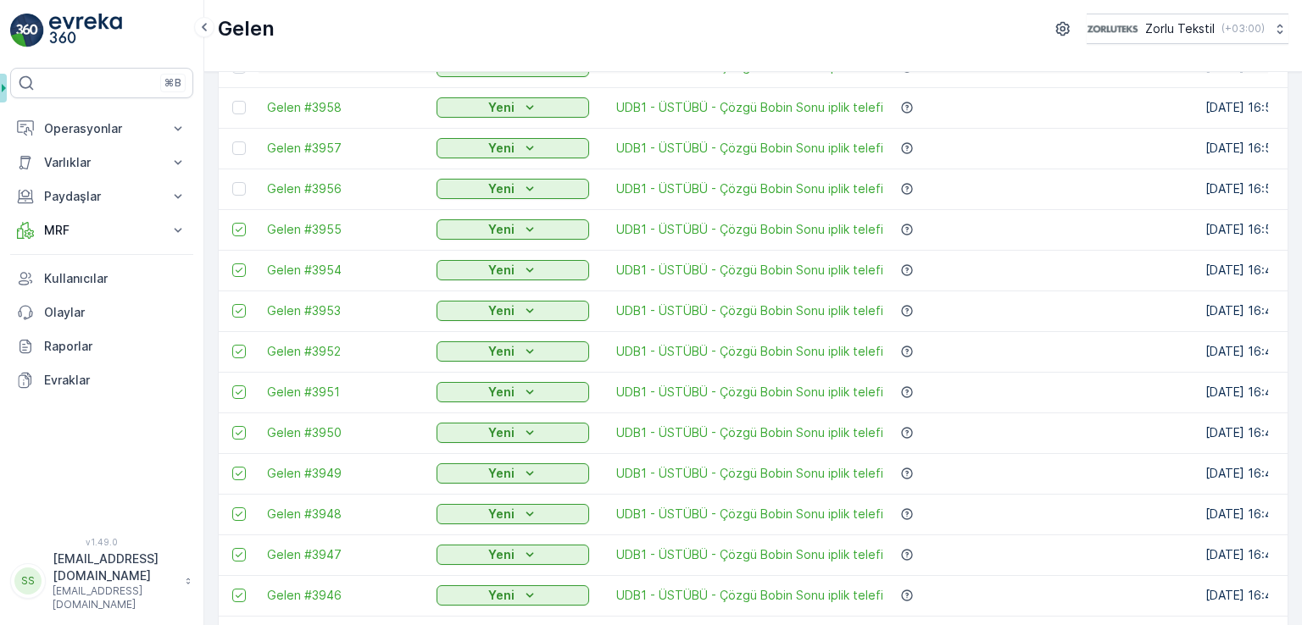
scroll to position [1328, 0]
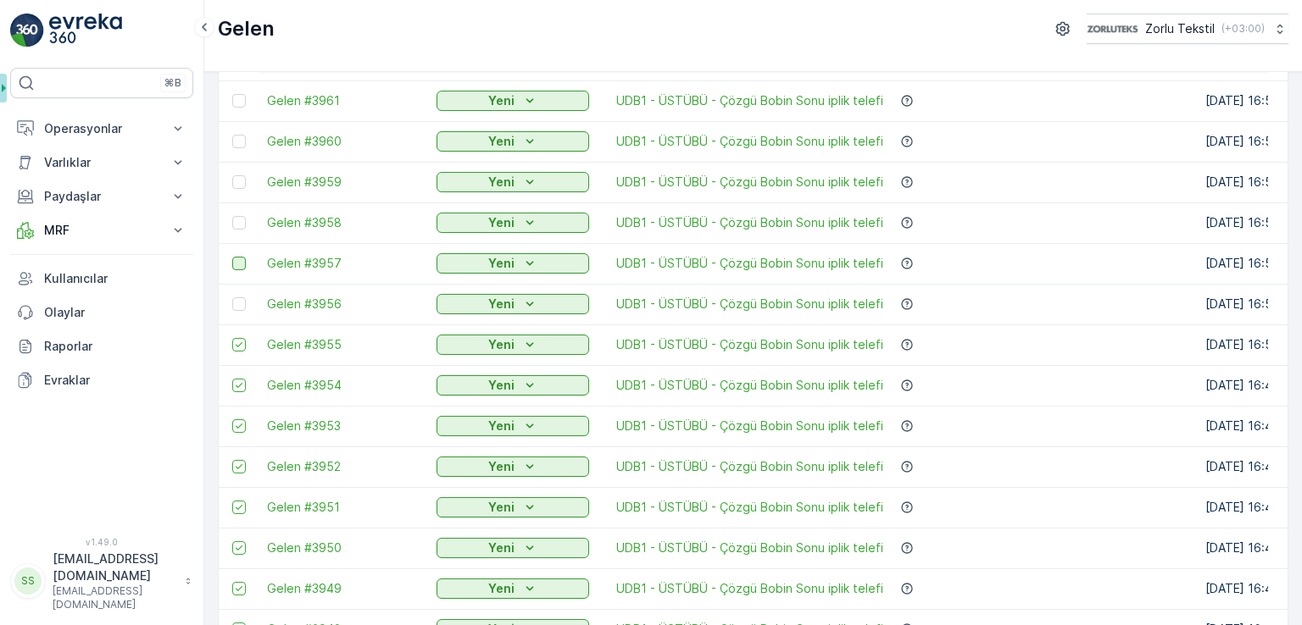
drag, startPoint x: 242, startPoint y: 308, endPoint x: 241, endPoint y: 262, distance: 46.6
click at [242, 307] on div at bounding box center [239, 304] width 14 height 14
click at [232, 297] on input "checkbox" at bounding box center [232, 297] width 0 height 0
drag, startPoint x: 241, startPoint y: 262, endPoint x: 242, endPoint y: 214, distance: 47.5
click at [241, 262] on div at bounding box center [239, 264] width 14 height 14
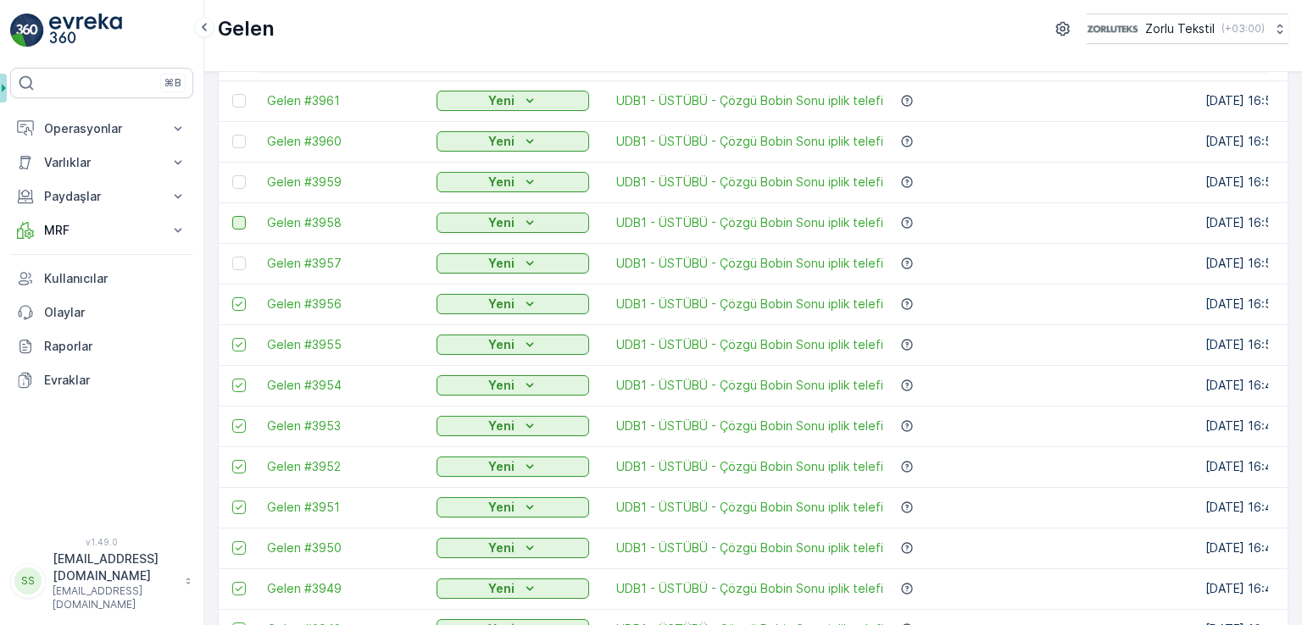
click at [232, 257] on input "checkbox" at bounding box center [232, 257] width 0 height 0
click at [242, 216] on div at bounding box center [239, 223] width 14 height 14
click at [232, 216] on input "checkbox" at bounding box center [232, 216] width 0 height 0
click at [241, 175] on div at bounding box center [239, 182] width 14 height 14
click at [232, 175] on input "checkbox" at bounding box center [232, 175] width 0 height 0
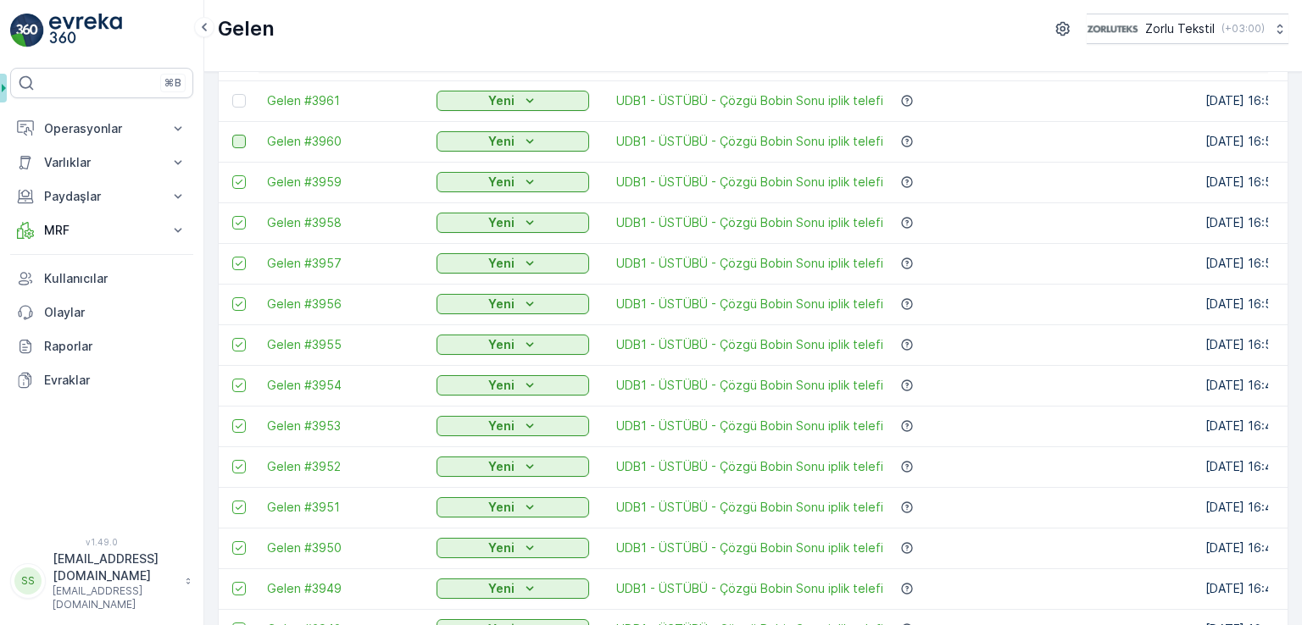
click at [241, 142] on div at bounding box center [239, 142] width 14 height 14
click at [232, 135] on input "checkbox" at bounding box center [232, 135] width 0 height 0
drag, startPoint x: 242, startPoint y: 100, endPoint x: 258, endPoint y: 236, distance: 136.6
click at [241, 100] on div at bounding box center [239, 101] width 14 height 14
click at [232, 94] on input "checkbox" at bounding box center [232, 94] width 0 height 0
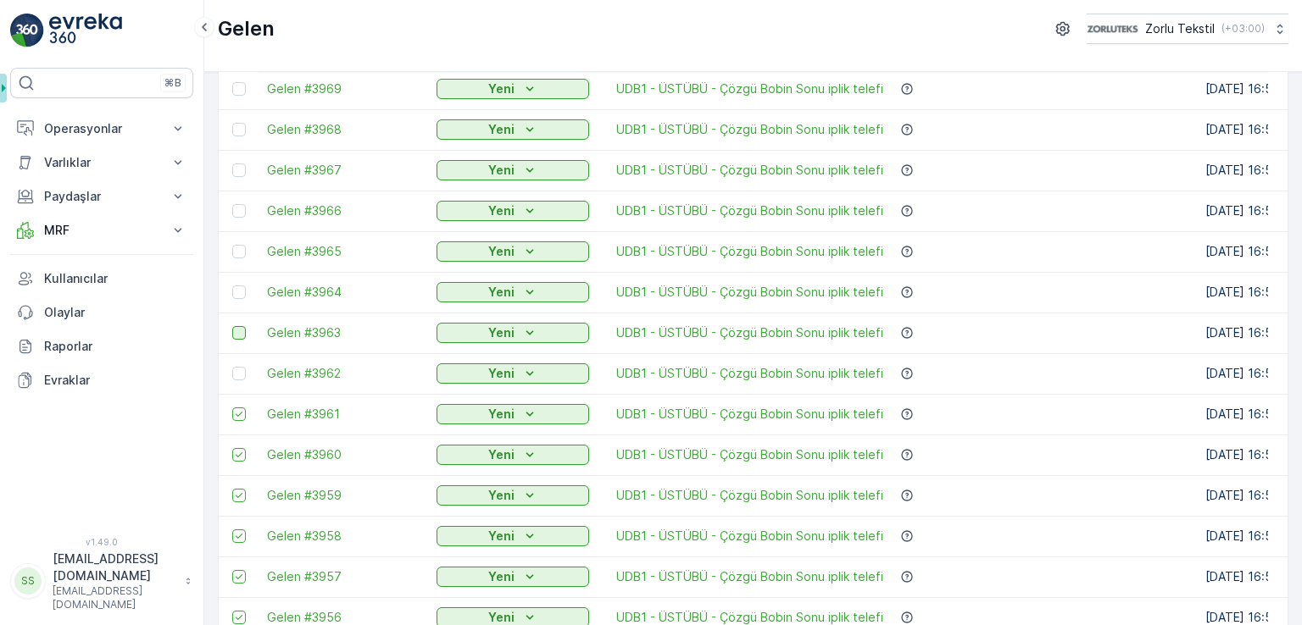
scroll to position [989, 0]
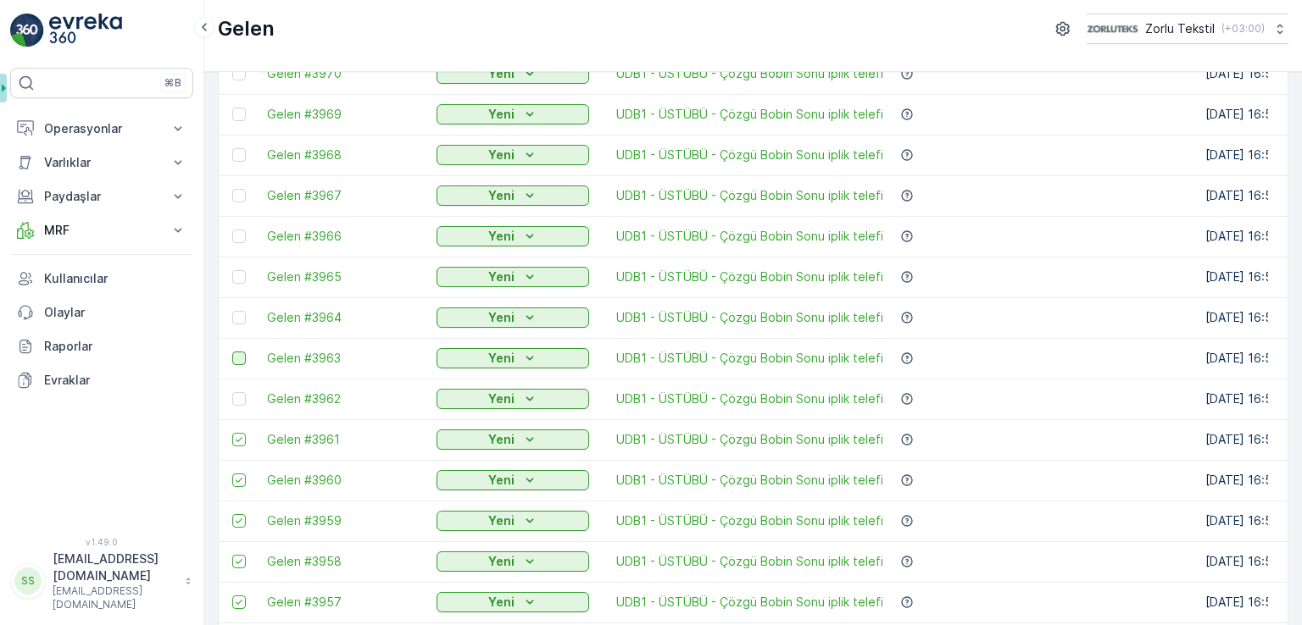
drag, startPoint x: 241, startPoint y: 400, endPoint x: 236, endPoint y: 360, distance: 40.1
click at [241, 401] on div at bounding box center [239, 399] width 14 height 14
click at [232, 392] on input "checkbox" at bounding box center [232, 392] width 0 height 0
click at [236, 360] on div at bounding box center [239, 359] width 14 height 14
click at [232, 352] on input "checkbox" at bounding box center [232, 352] width 0 height 0
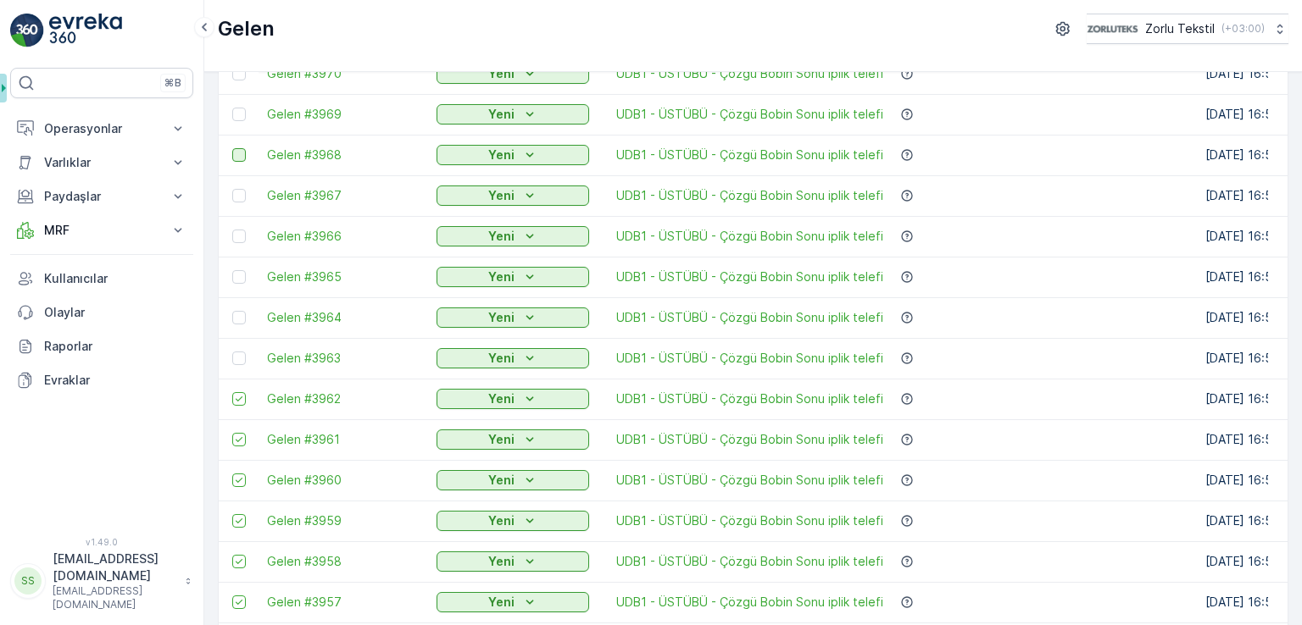
click at [241, 314] on div at bounding box center [239, 318] width 14 height 14
click at [232, 311] on input "checkbox" at bounding box center [232, 311] width 0 height 0
click at [240, 275] on div at bounding box center [239, 277] width 14 height 14
click at [232, 270] on input "checkbox" at bounding box center [232, 270] width 0 height 0
click at [236, 234] on div at bounding box center [239, 237] width 14 height 14
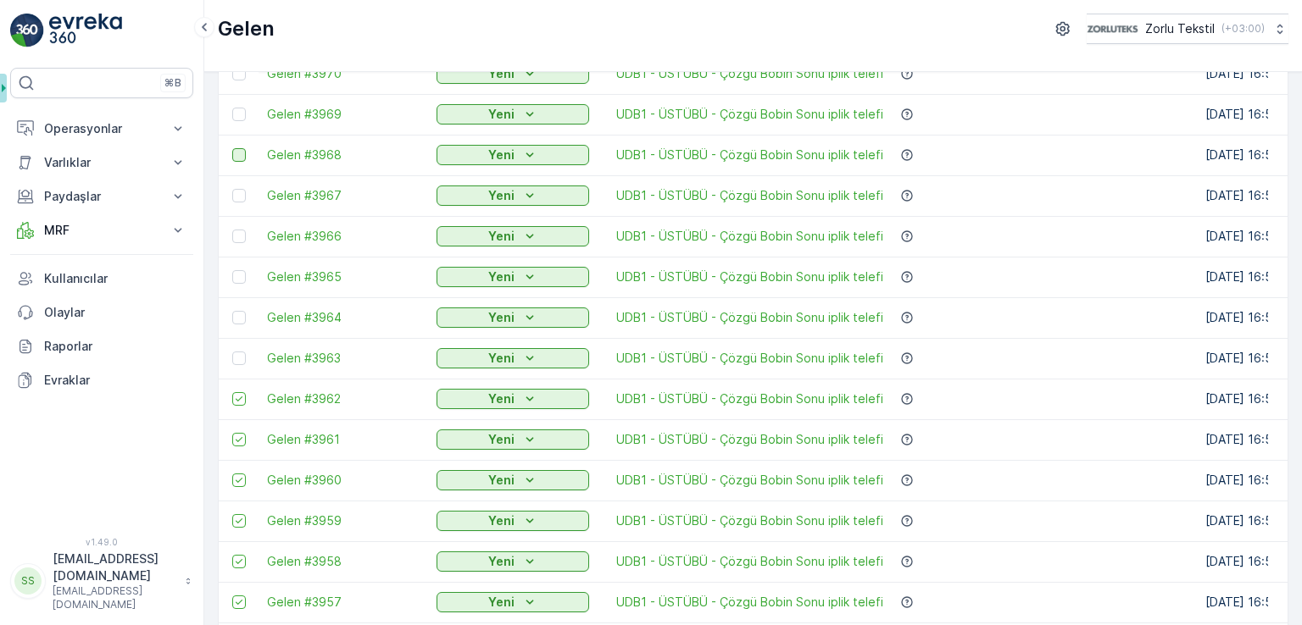
click at [232, 230] on input "checkbox" at bounding box center [232, 230] width 0 height 0
click at [242, 192] on div at bounding box center [239, 196] width 14 height 14
click at [232, 189] on input "checkbox" at bounding box center [232, 189] width 0 height 0
click at [237, 156] on div at bounding box center [239, 155] width 14 height 14
click at [232, 148] on input "checkbox" at bounding box center [232, 148] width 0 height 0
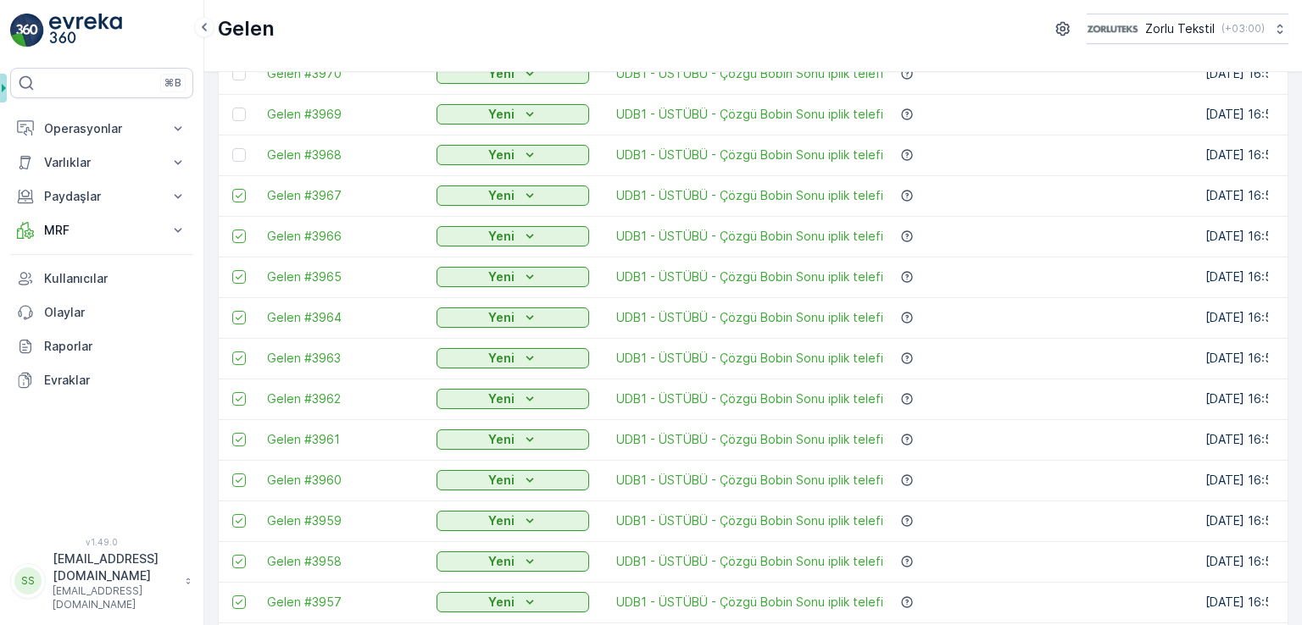
click at [241, 114] on div at bounding box center [239, 115] width 14 height 14
click at [232, 108] on input "checkbox" at bounding box center [232, 108] width 0 height 0
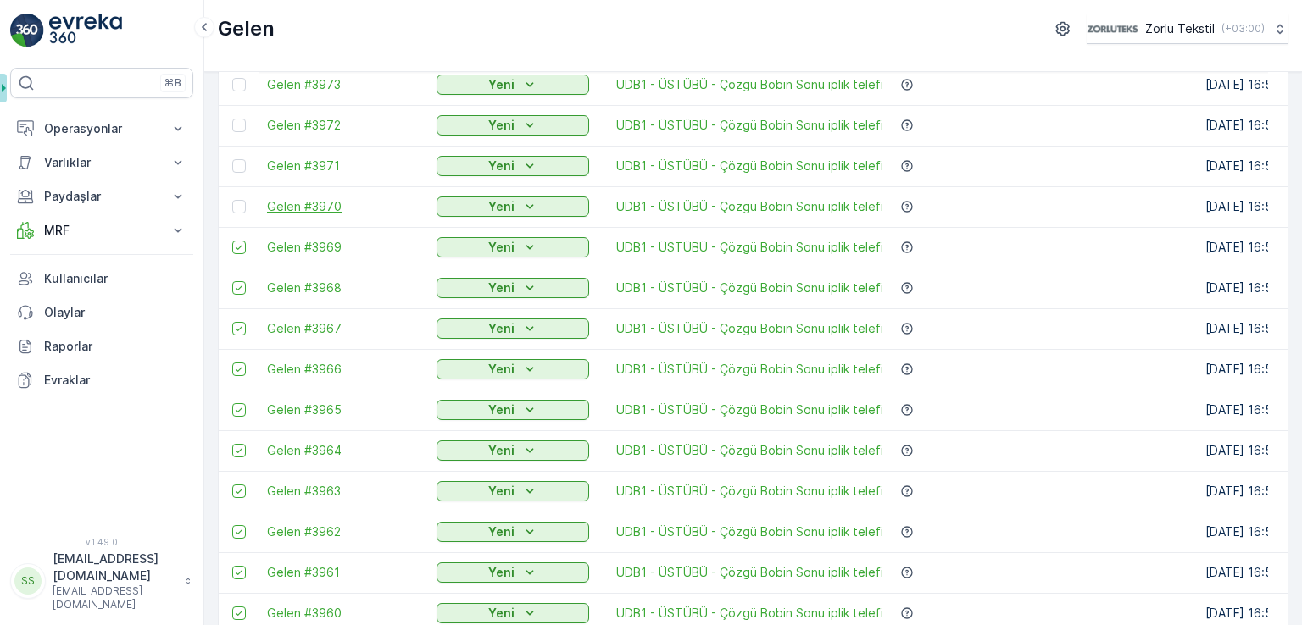
scroll to position [819, 0]
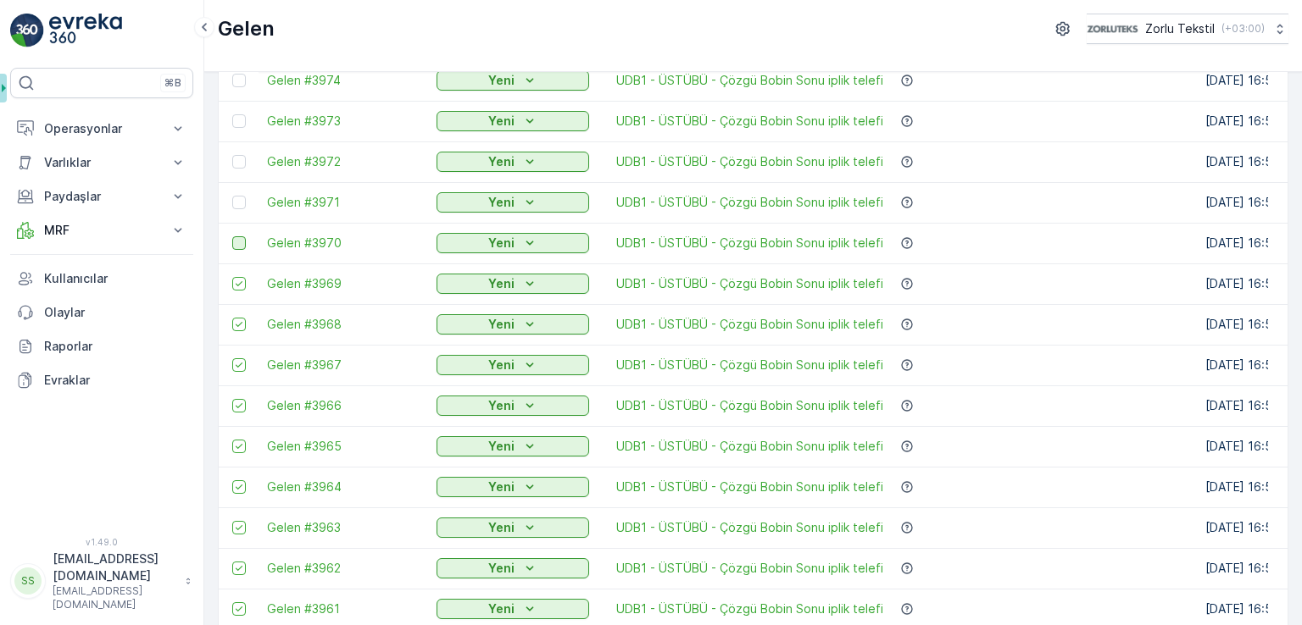
click at [235, 242] on div at bounding box center [239, 243] width 14 height 14
click at [232, 236] on input "checkbox" at bounding box center [232, 236] width 0 height 0
click at [234, 201] on div at bounding box center [239, 203] width 14 height 14
click at [232, 196] on input "checkbox" at bounding box center [232, 196] width 0 height 0
click at [240, 157] on div at bounding box center [239, 162] width 14 height 14
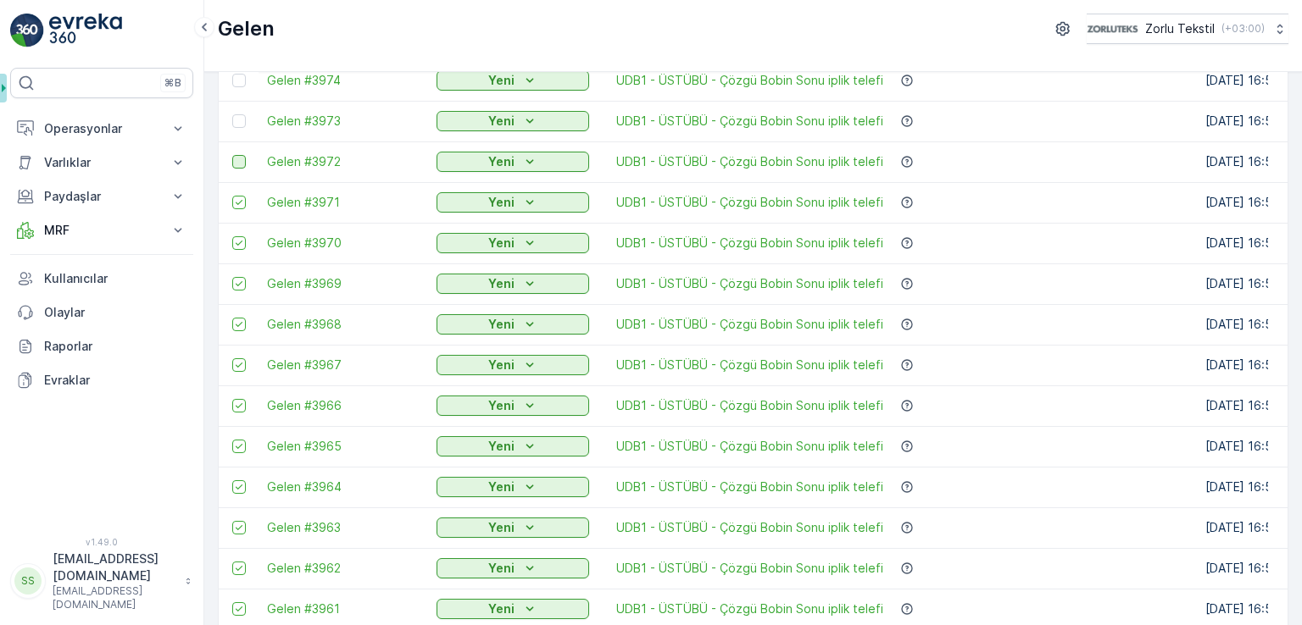
click at [232, 155] on input "checkbox" at bounding box center [232, 155] width 0 height 0
drag, startPoint x: 244, startPoint y: 125, endPoint x: 235, endPoint y: 143, distance: 20.8
click at [244, 124] on div at bounding box center [239, 121] width 14 height 14
click at [232, 114] on input "checkbox" at bounding box center [232, 114] width 0 height 0
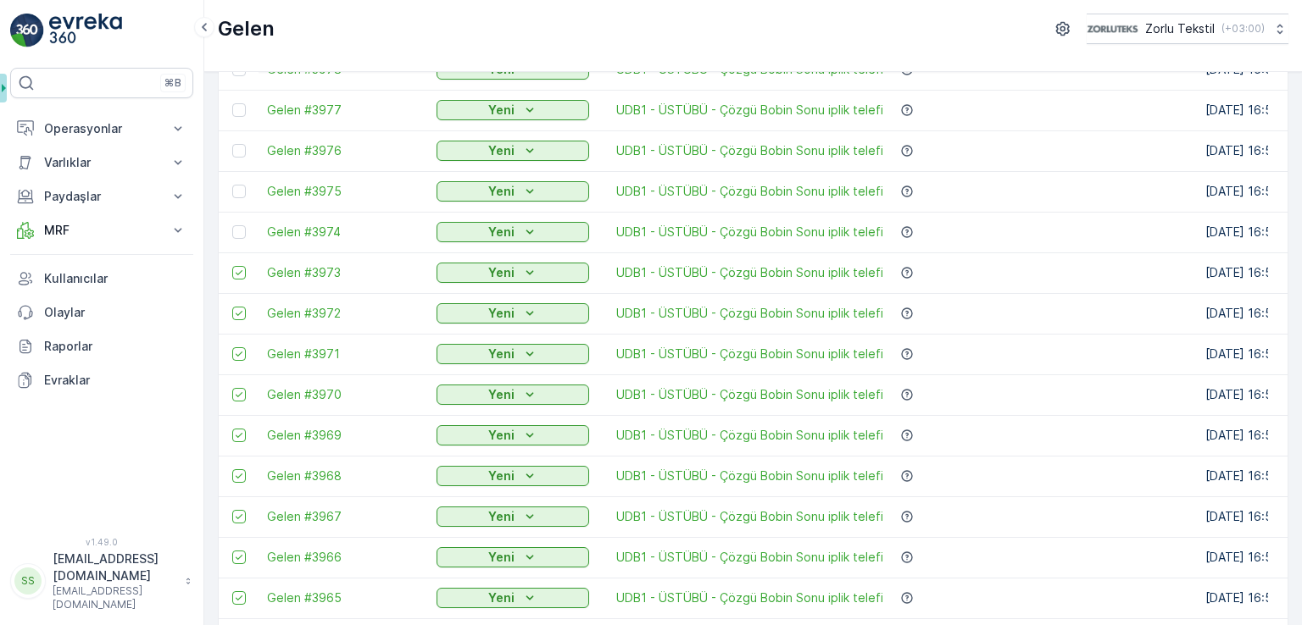
scroll to position [650, 0]
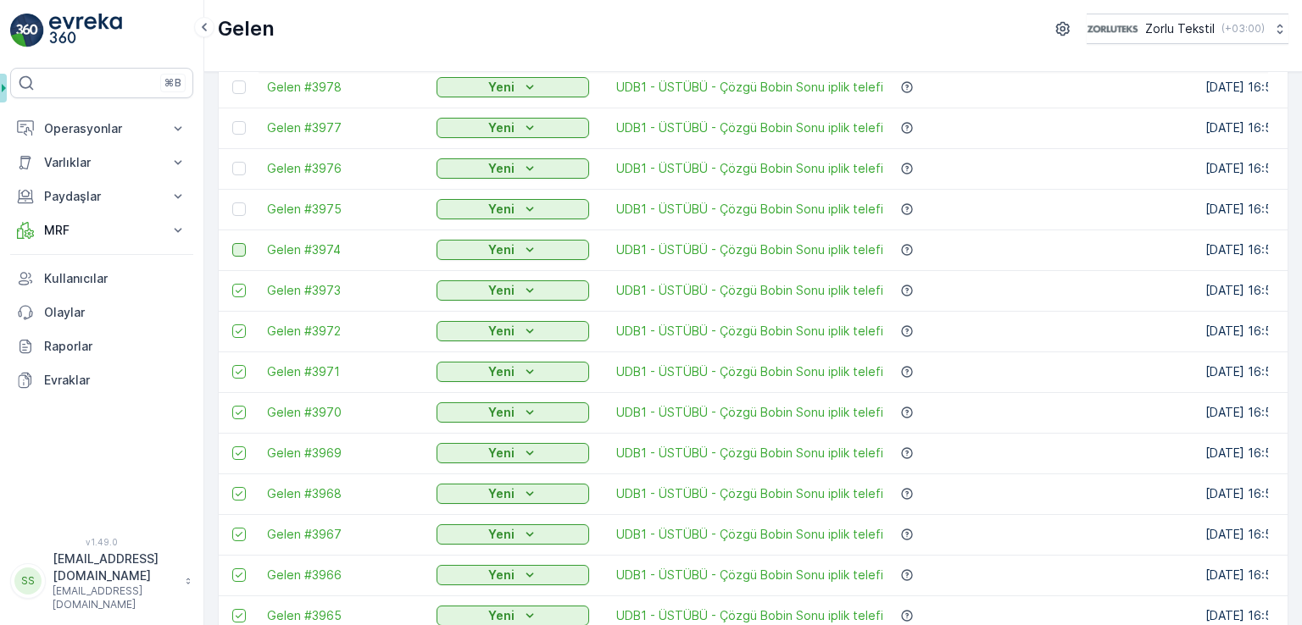
click at [238, 245] on div at bounding box center [239, 250] width 14 height 14
click at [232, 243] on input "checkbox" at bounding box center [232, 243] width 0 height 0
drag, startPoint x: 242, startPoint y: 204, endPoint x: 241, endPoint y: 163, distance: 41.5
click at [242, 204] on div at bounding box center [239, 210] width 14 height 14
click at [232, 203] on input "checkbox" at bounding box center [232, 203] width 0 height 0
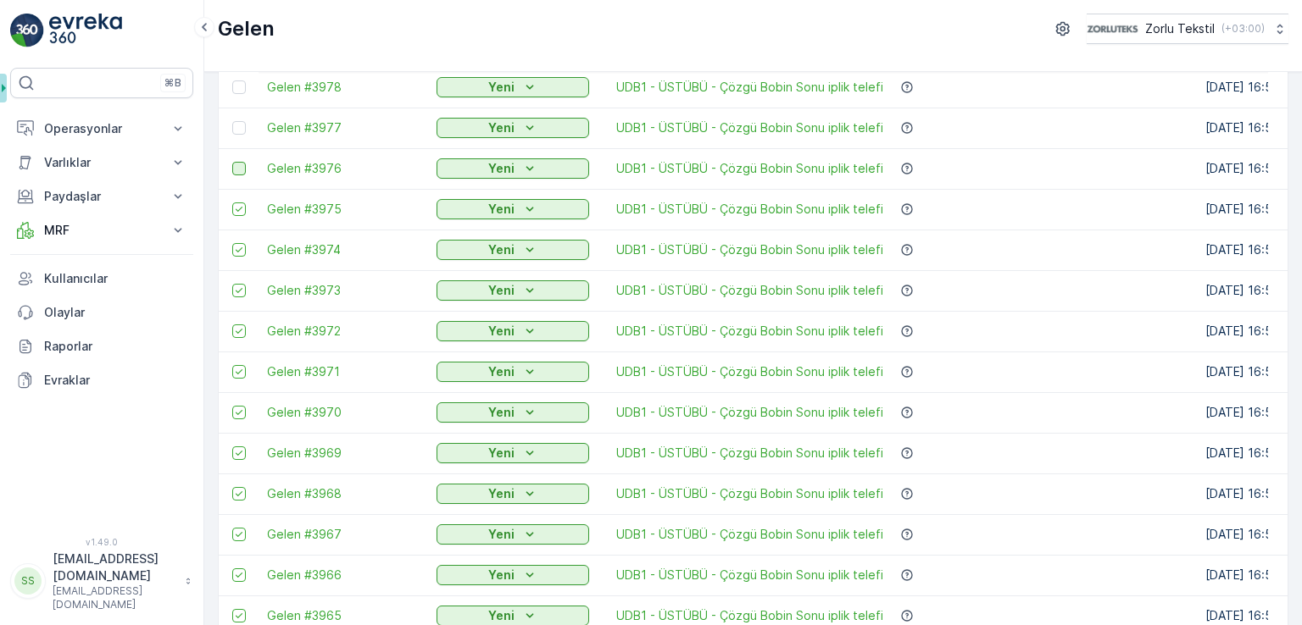
click at [241, 163] on div at bounding box center [239, 169] width 14 height 14
click at [232, 162] on input "checkbox" at bounding box center [232, 162] width 0 height 0
click at [242, 121] on div at bounding box center [239, 128] width 14 height 14
click at [232, 121] on input "checkbox" at bounding box center [232, 121] width 0 height 0
click at [243, 87] on div at bounding box center [239, 88] width 14 height 14
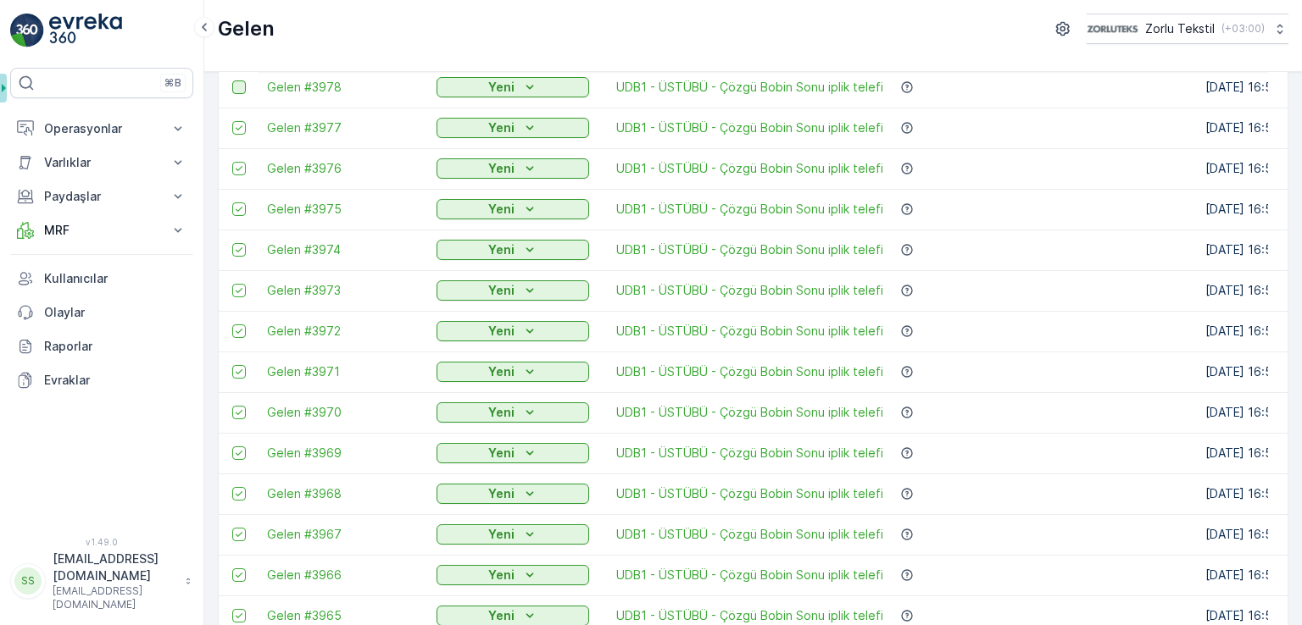
click at [232, 81] on input "checkbox" at bounding box center [232, 81] width 0 height 0
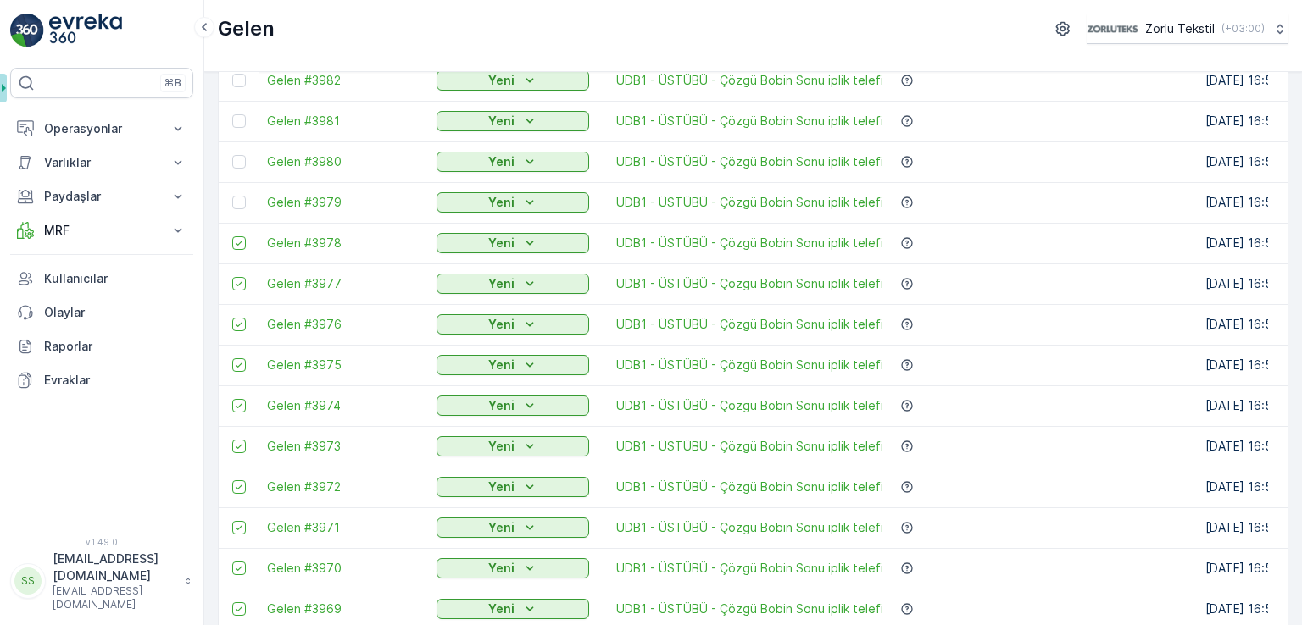
scroll to position [480, 0]
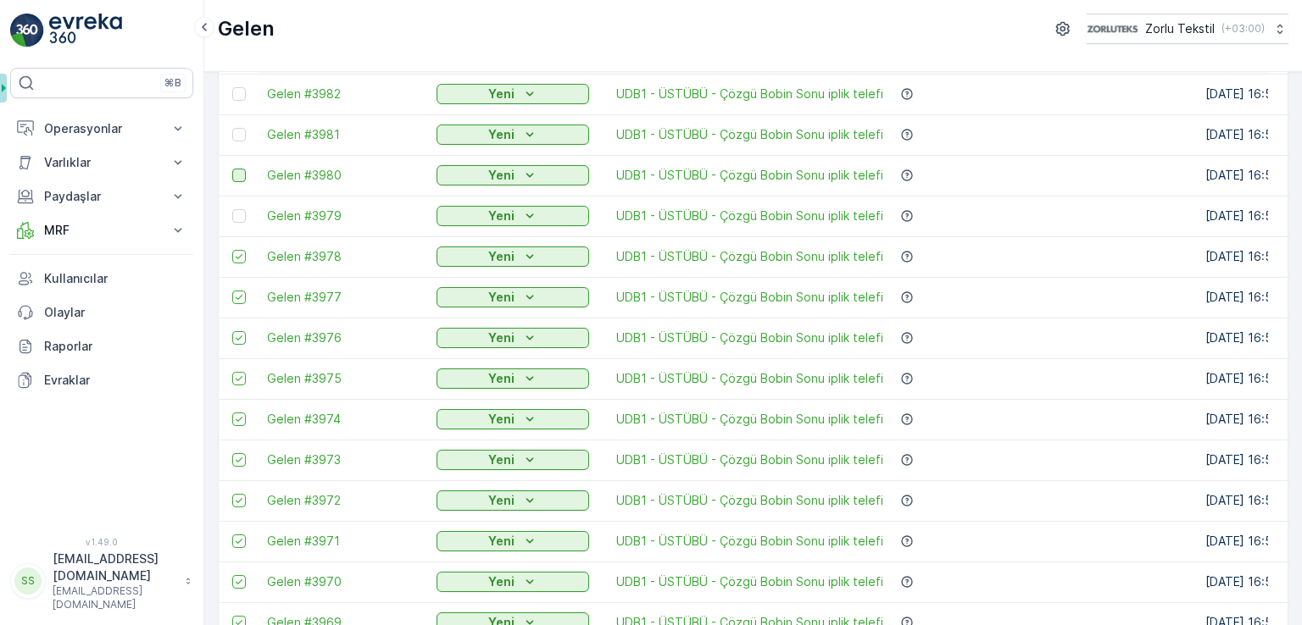
click at [241, 214] on div at bounding box center [239, 216] width 14 height 14
click at [232, 209] on input "checkbox" at bounding box center [232, 209] width 0 height 0
click at [241, 174] on div at bounding box center [239, 176] width 14 height 14
click at [232, 169] on input "checkbox" at bounding box center [232, 169] width 0 height 0
click at [238, 130] on div at bounding box center [239, 135] width 14 height 14
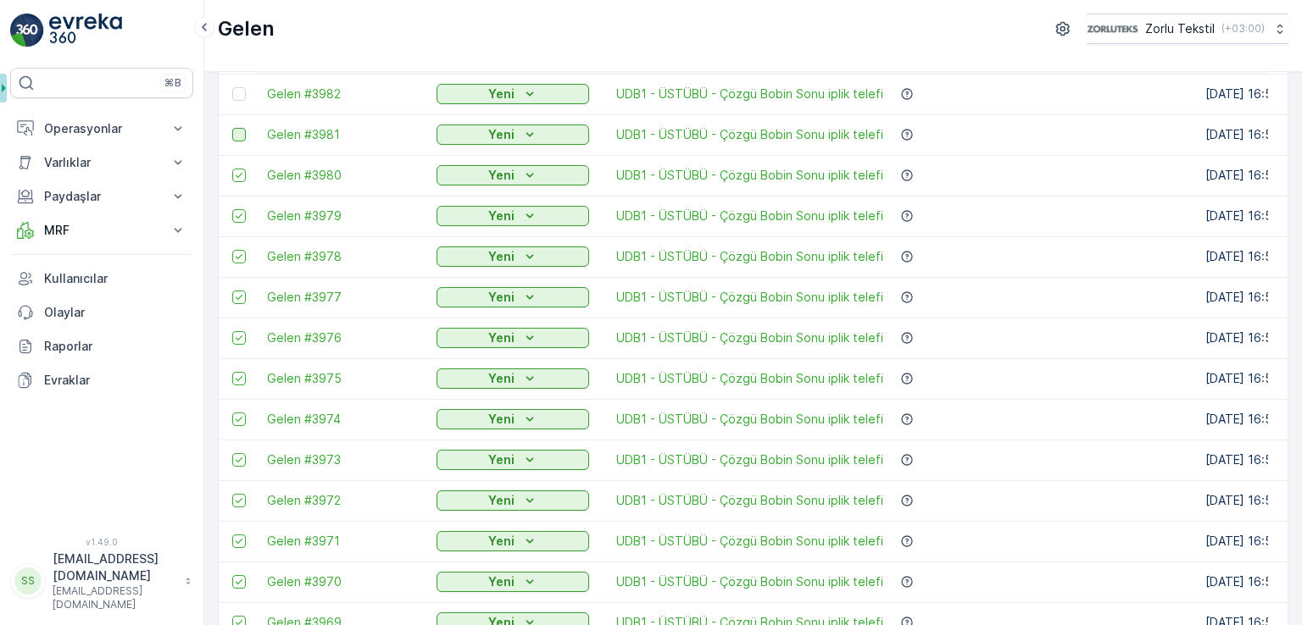
click at [232, 128] on input "checkbox" at bounding box center [232, 128] width 0 height 0
click at [236, 96] on div at bounding box center [239, 94] width 14 height 14
click at [232, 87] on input "checkbox" at bounding box center [232, 87] width 0 height 0
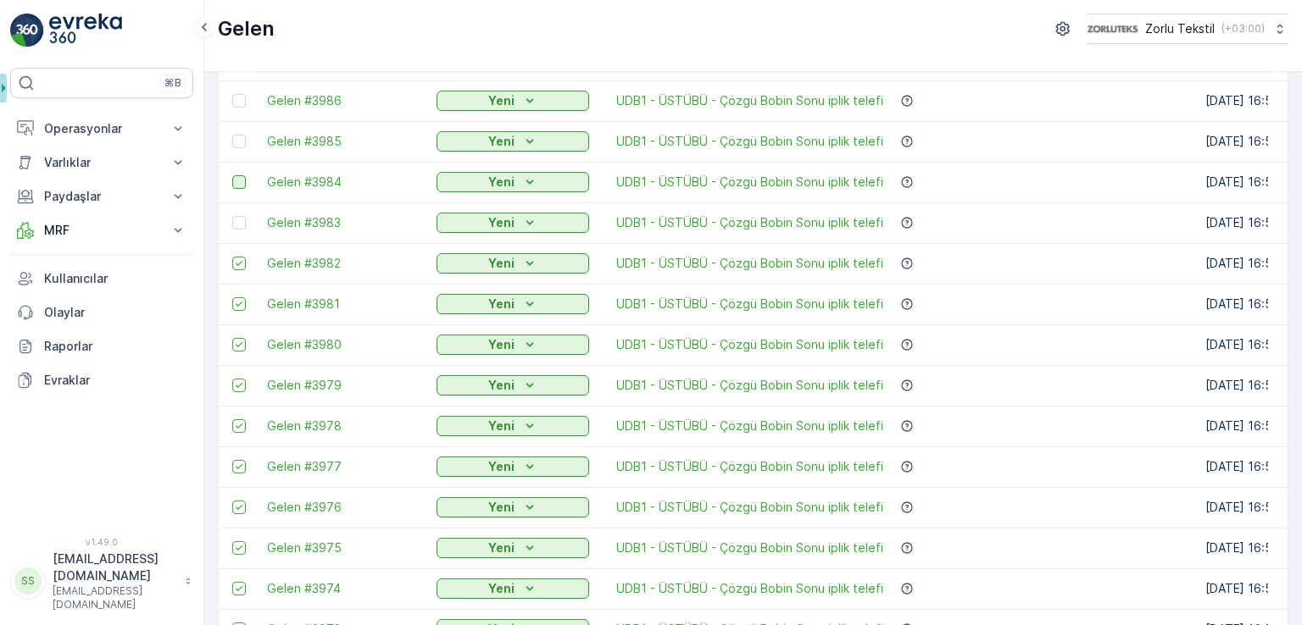
drag, startPoint x: 241, startPoint y: 225, endPoint x: 240, endPoint y: 184, distance: 40.7
click at [239, 225] on div at bounding box center [239, 223] width 14 height 14
click at [232, 216] on input "checkbox" at bounding box center [232, 216] width 0 height 0
click at [240, 184] on div at bounding box center [239, 182] width 14 height 14
click at [232, 175] on input "checkbox" at bounding box center [232, 175] width 0 height 0
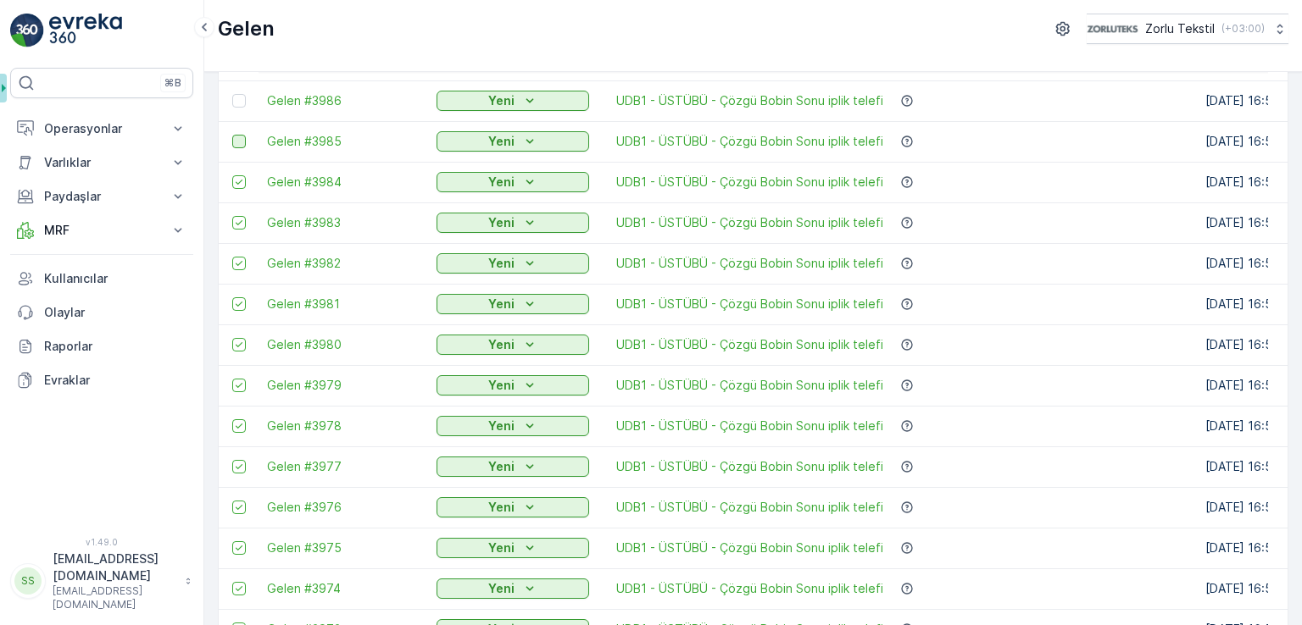
click at [237, 133] on td at bounding box center [239, 141] width 40 height 41
click at [237, 103] on div at bounding box center [239, 101] width 14 height 14
click at [232, 94] on input "checkbox" at bounding box center [232, 94] width 0 height 0
drag, startPoint x: 235, startPoint y: 139, endPoint x: 245, endPoint y: 184, distance: 46.0
click at [236, 140] on div at bounding box center [239, 142] width 14 height 14
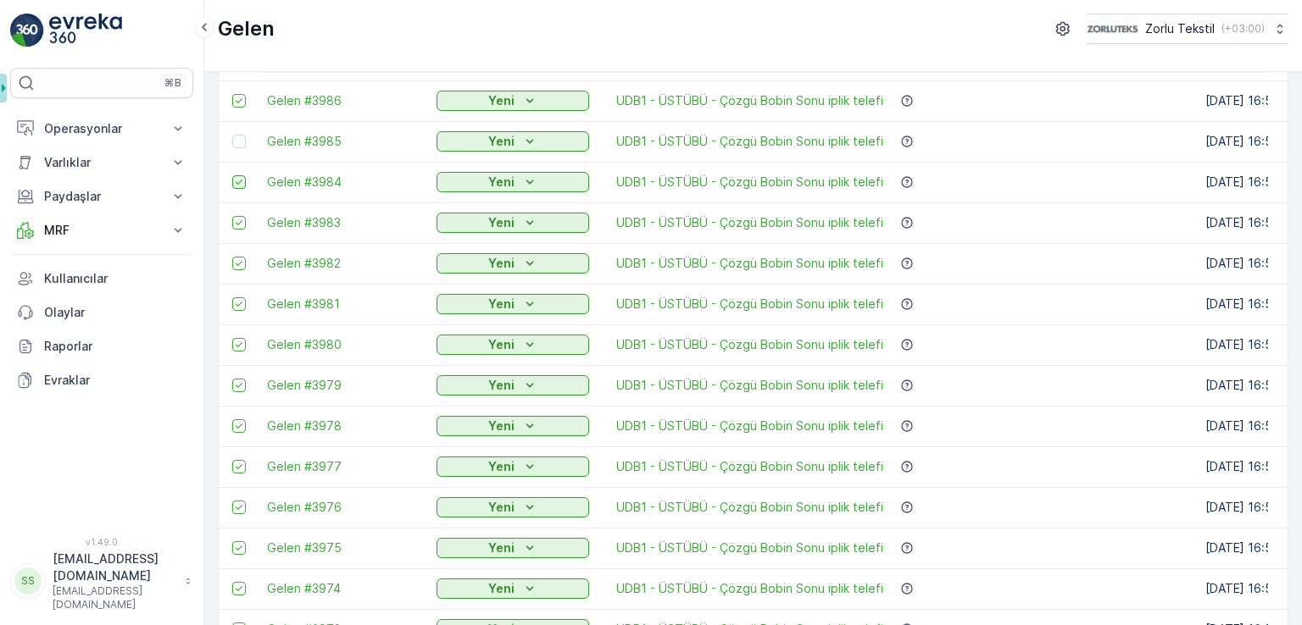
click at [232, 135] on input "checkbox" at bounding box center [232, 135] width 0 height 0
click at [240, 147] on div at bounding box center [239, 145] width 14 height 14
click at [232, 138] on input "checkbox" at bounding box center [232, 138] width 0 height 0
click at [238, 107] on div at bounding box center [239, 104] width 14 height 14
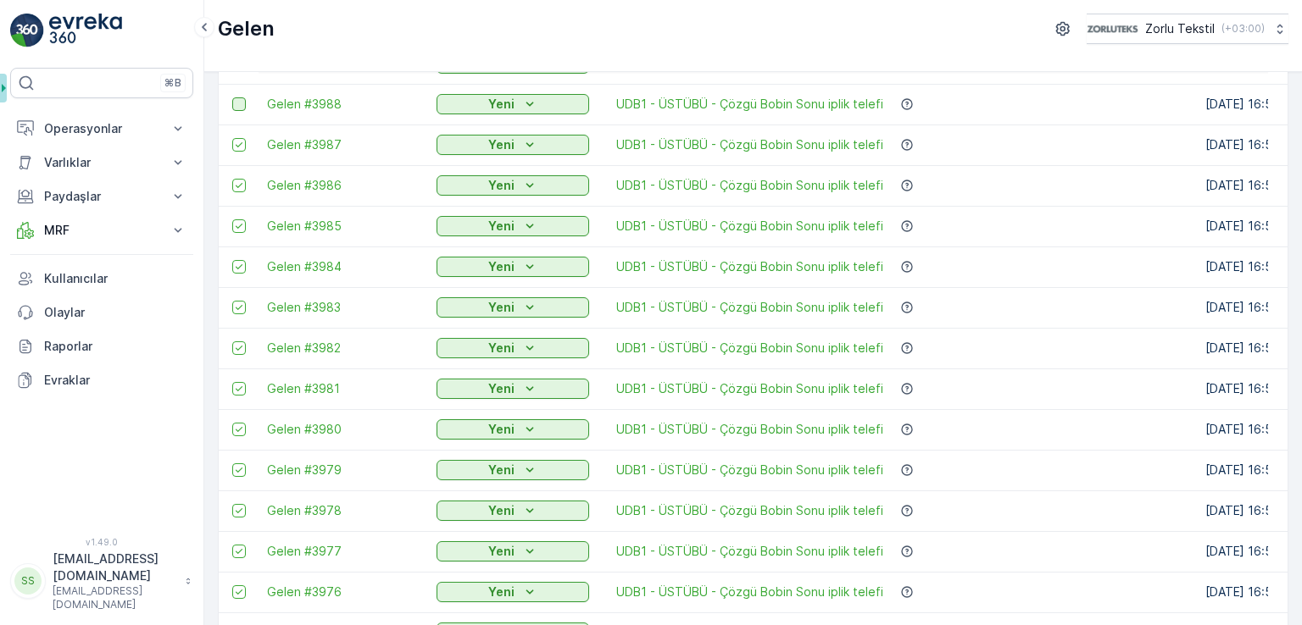
click at [232, 97] on input "checkbox" at bounding box center [232, 97] width 0 height 0
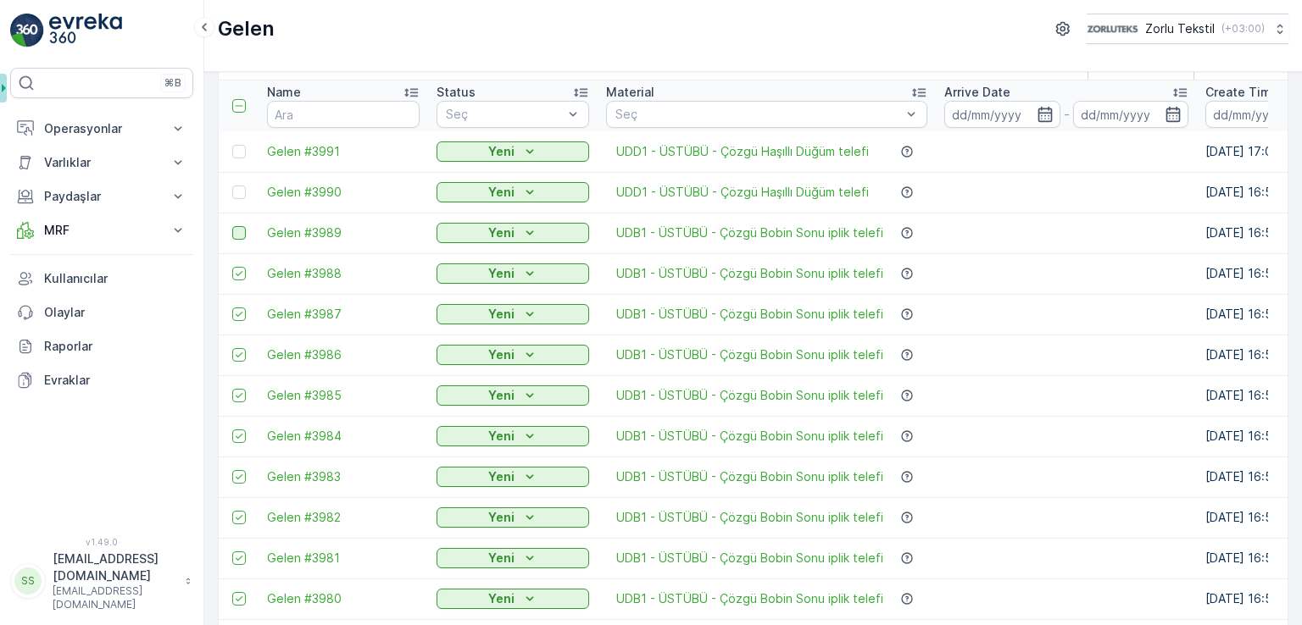
click at [241, 235] on div at bounding box center [239, 233] width 14 height 14
click at [232, 226] on input "checkbox" at bounding box center [232, 226] width 0 height 0
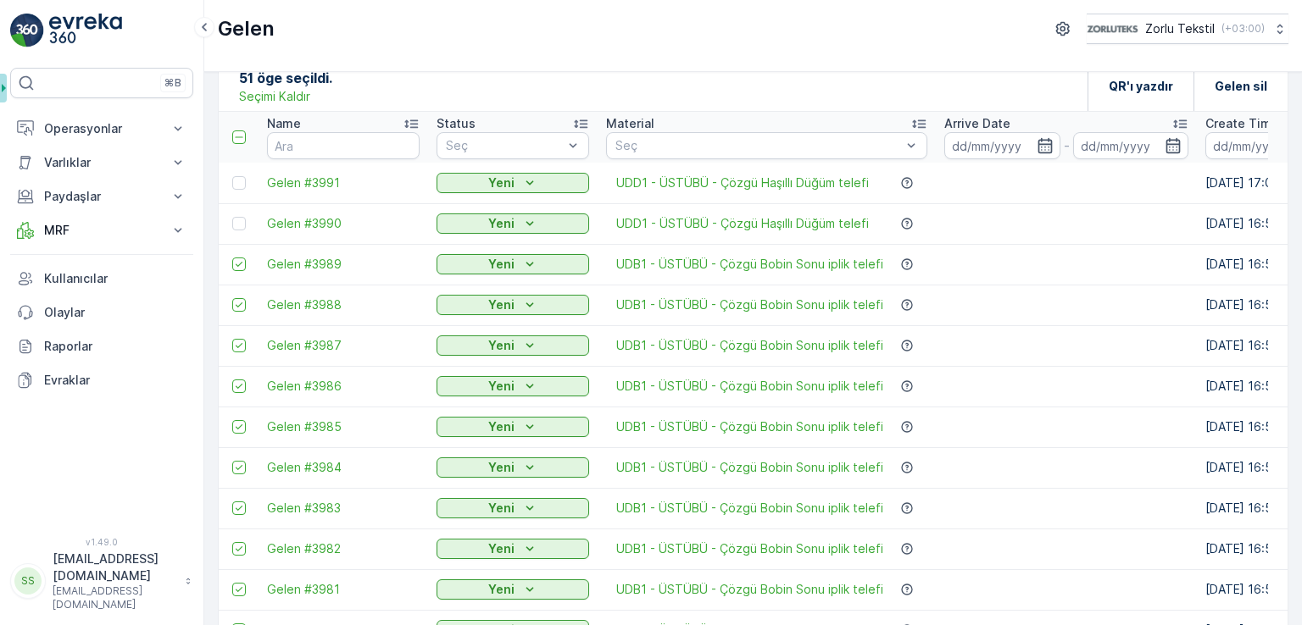
scroll to position [0, 0]
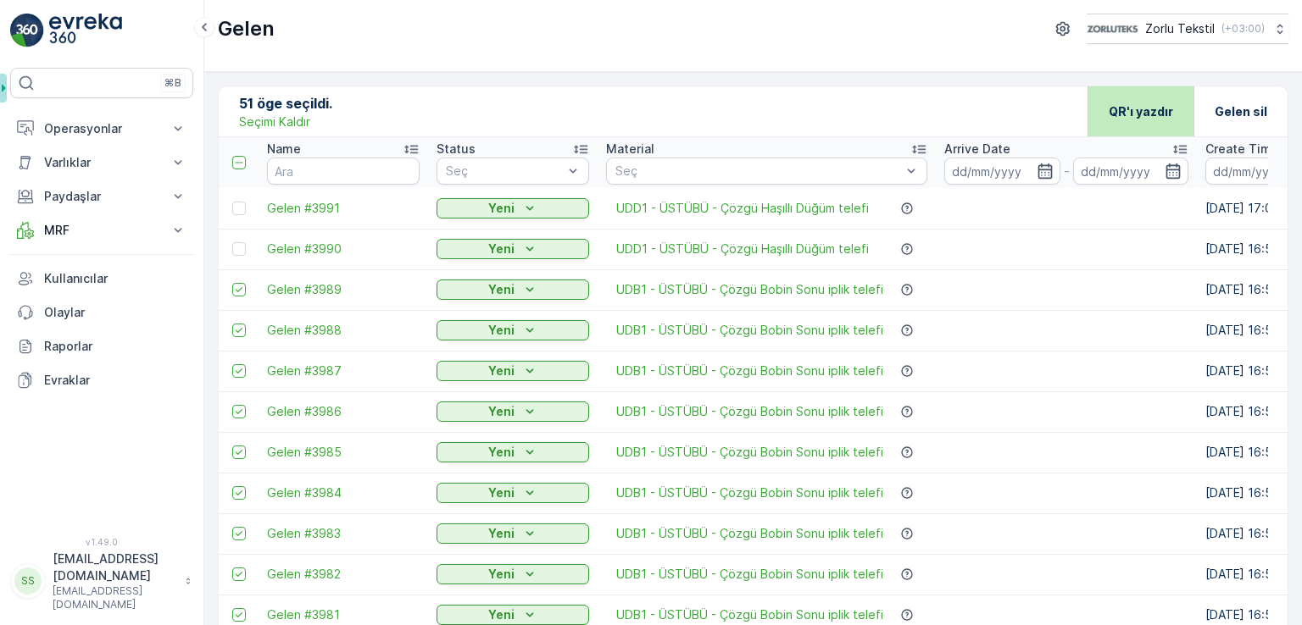
click at [1144, 114] on p "QR'ı yazdır" at bounding box center [1140, 111] width 64 height 17
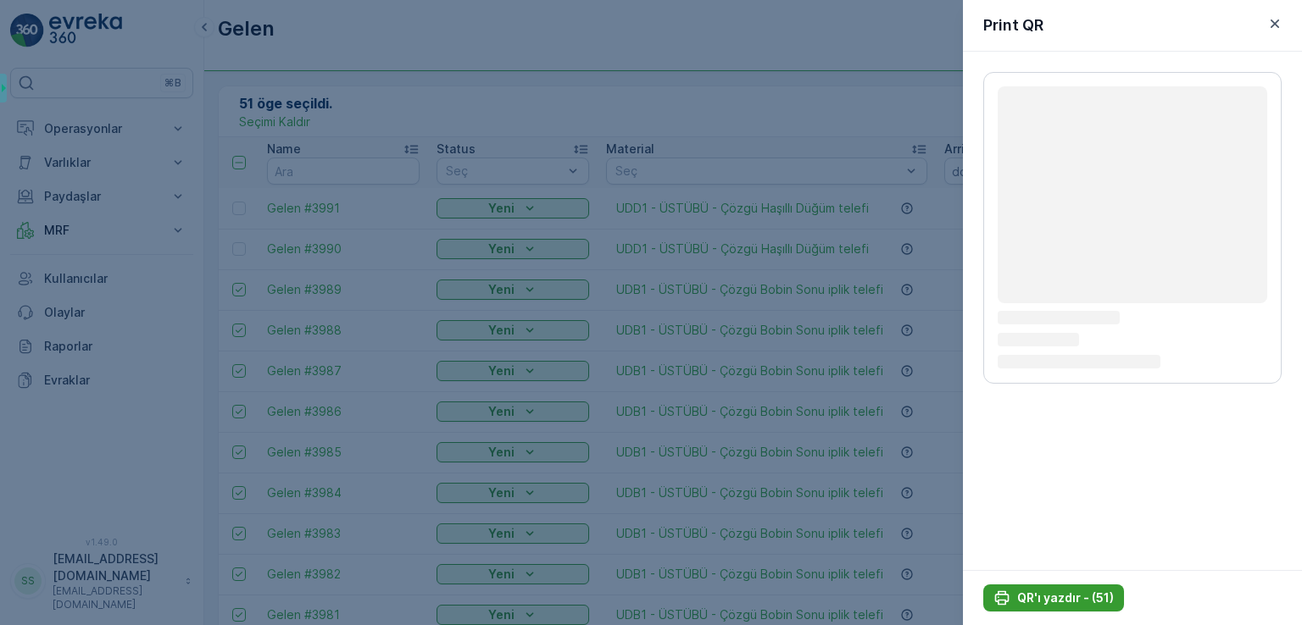
click at [1071, 601] on p "QR'ı yazdır - (51)" at bounding box center [1065, 598] width 97 height 17
click at [1071, 600] on p "QR'ı yazdır - (51)" at bounding box center [1065, 598] width 97 height 17
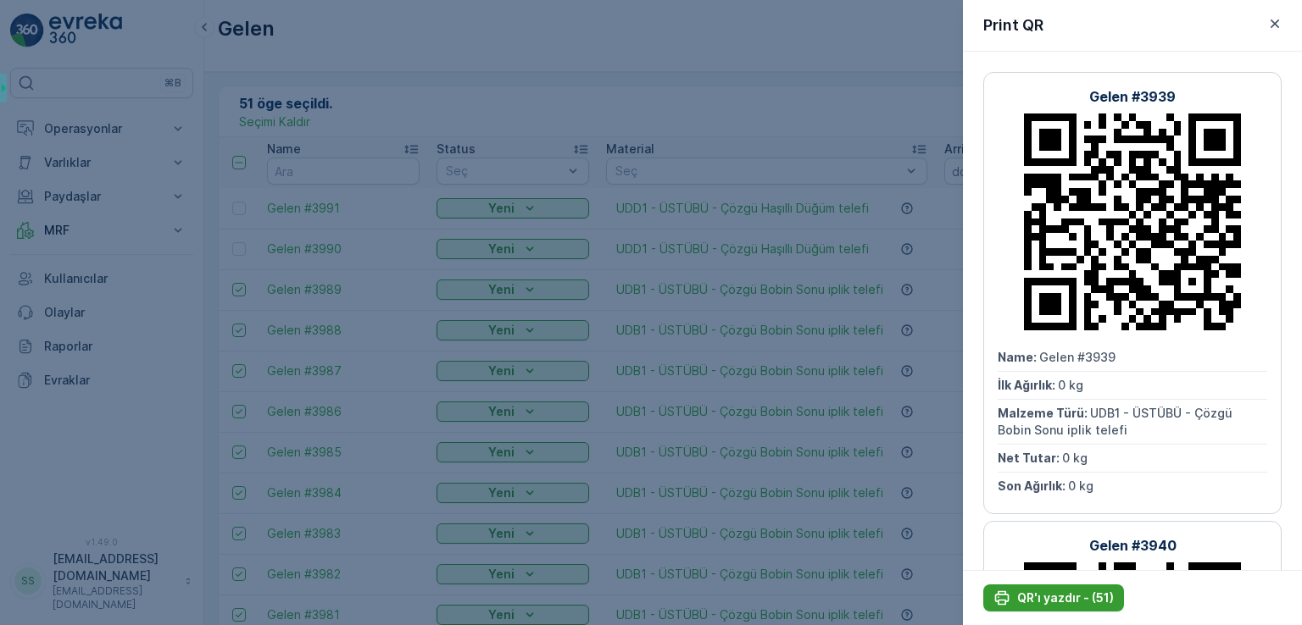
click at [1030, 593] on p "QR'ı yazdır - (51)" at bounding box center [1065, 598] width 97 height 17
click at [1278, 25] on icon "button" at bounding box center [1274, 23] width 17 height 17
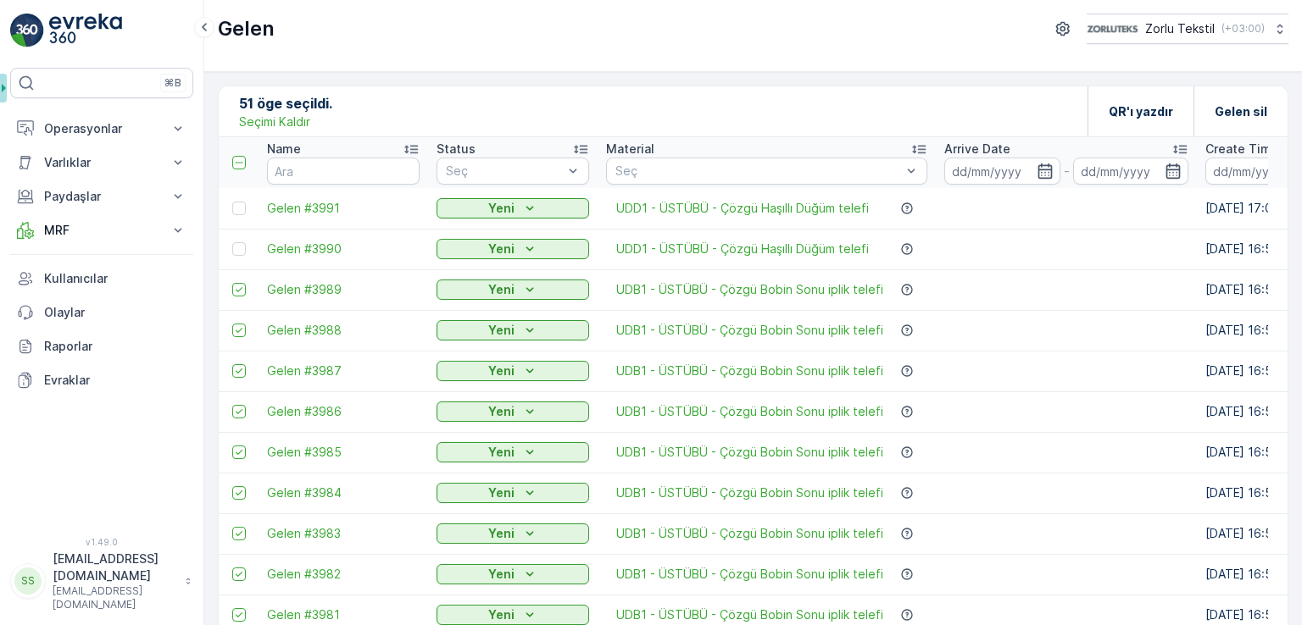
click at [291, 120] on p "Seçimi Kaldır" at bounding box center [274, 122] width 71 height 17
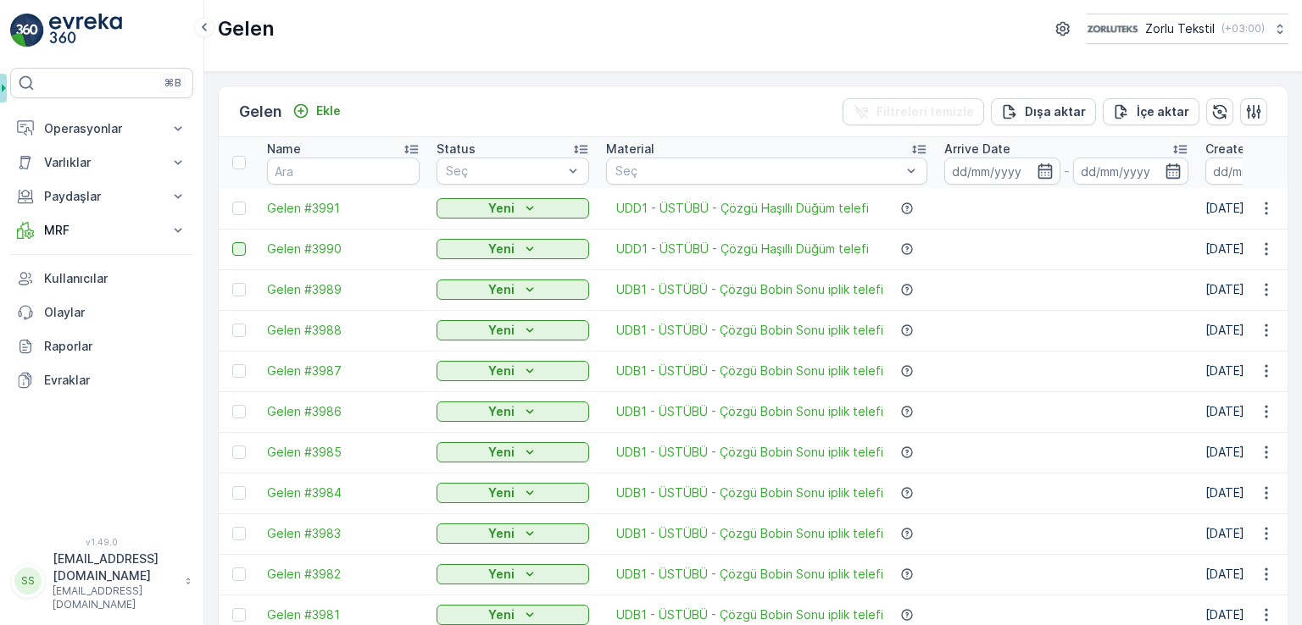
click at [238, 248] on div at bounding box center [239, 249] width 14 height 14
click at [232, 242] on input "checkbox" at bounding box center [232, 242] width 0 height 0
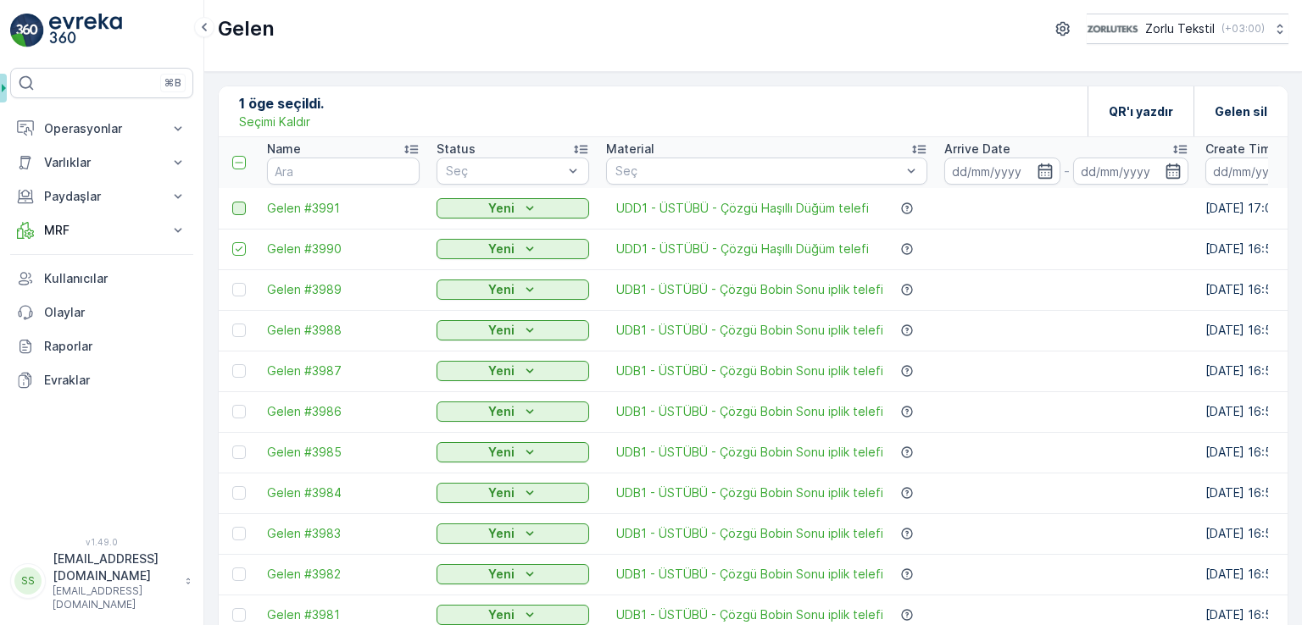
click at [243, 206] on div at bounding box center [239, 209] width 14 height 14
click at [232, 202] on input "checkbox" at bounding box center [232, 202] width 0 height 0
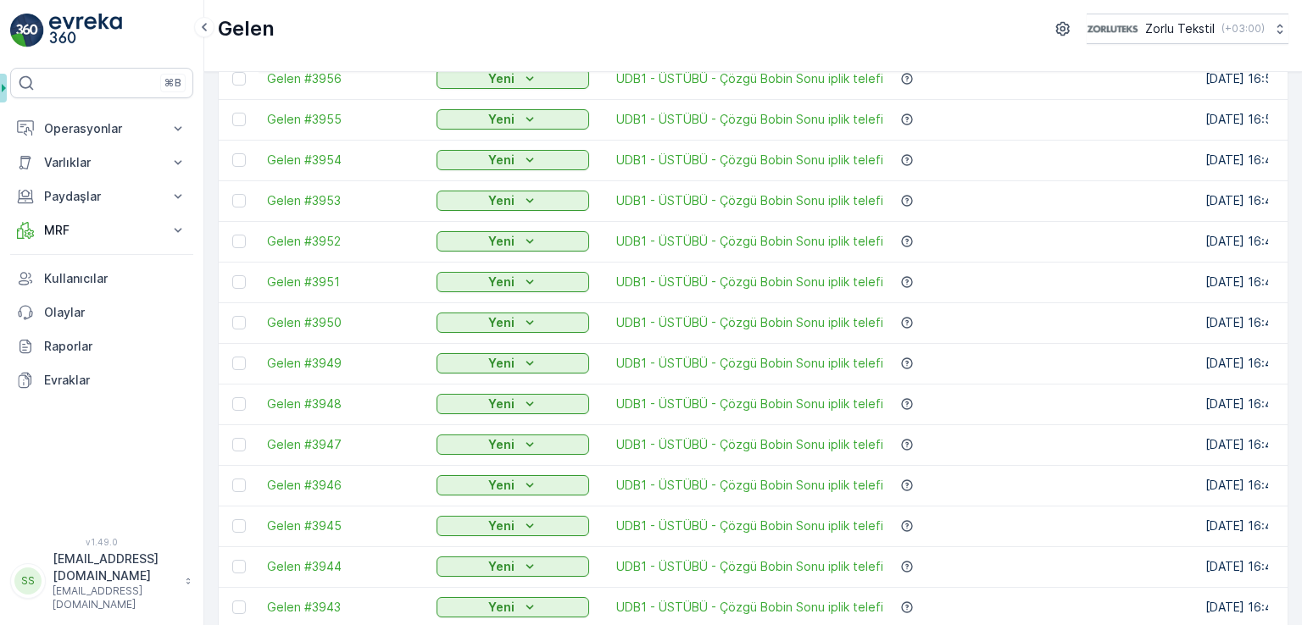
scroll to position [1667, 0]
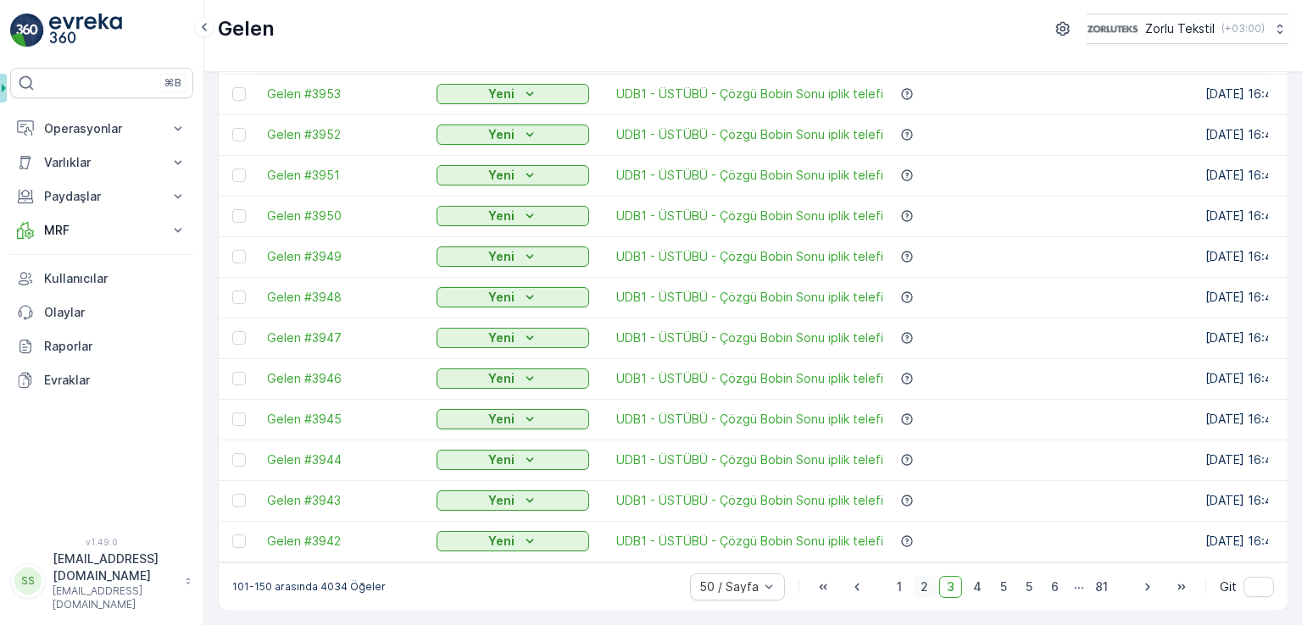
click at [930, 595] on span "2" at bounding box center [924, 587] width 23 height 22
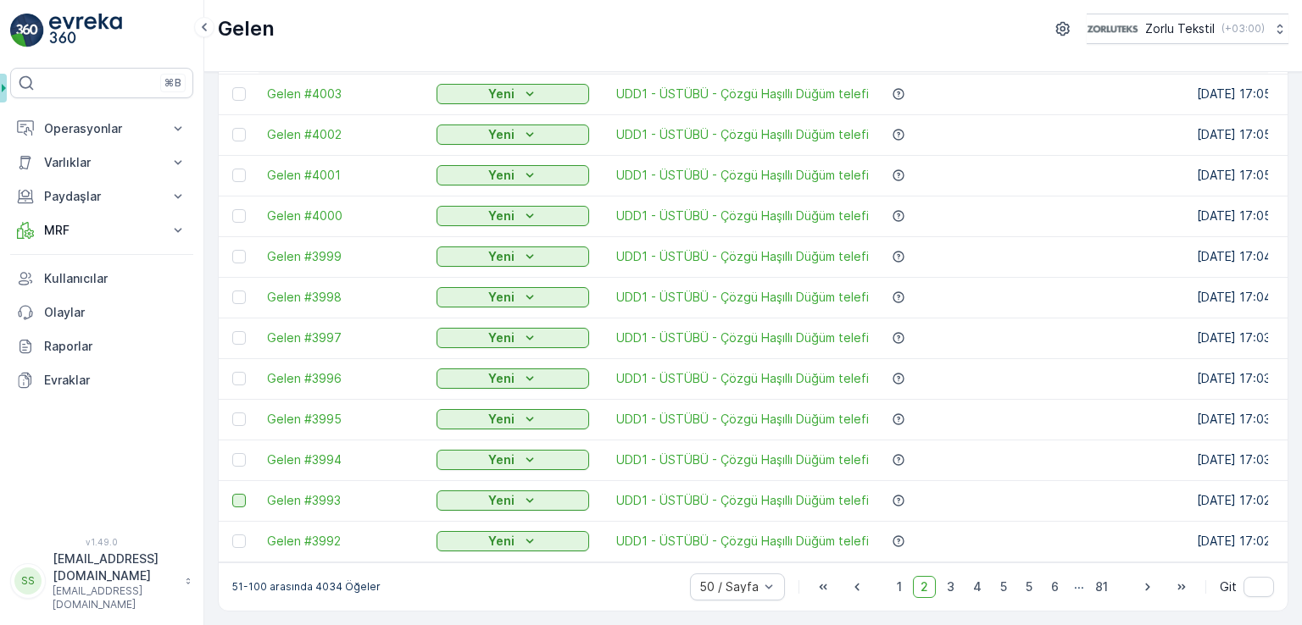
drag, startPoint x: 243, startPoint y: 536, endPoint x: 244, endPoint y: 497, distance: 39.0
click at [242, 536] on div at bounding box center [239, 542] width 14 height 14
click at [232, 535] on input "checkbox" at bounding box center [232, 535] width 0 height 0
click at [244, 494] on div at bounding box center [239, 501] width 14 height 14
click at [232, 494] on input "checkbox" at bounding box center [232, 494] width 0 height 0
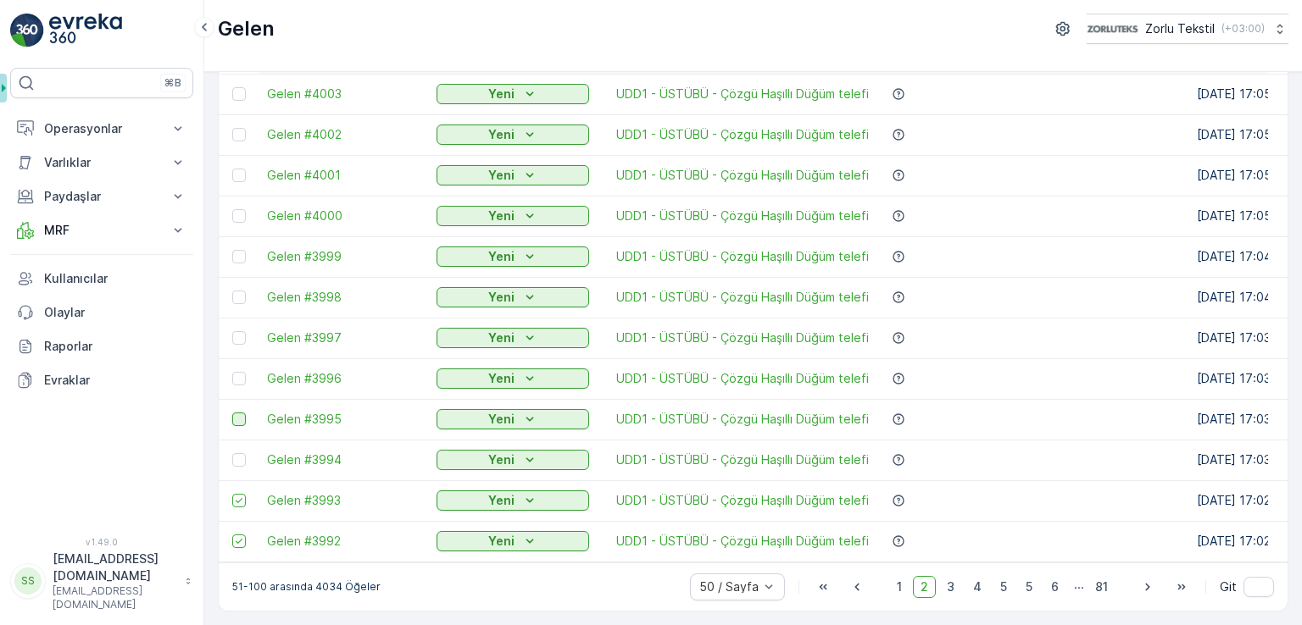
drag, startPoint x: 241, startPoint y: 456, endPoint x: 242, endPoint y: 414, distance: 42.4
click at [241, 455] on div at bounding box center [239, 460] width 14 height 14
click at [232, 453] on input "checkbox" at bounding box center [232, 453] width 0 height 0
click at [242, 413] on div at bounding box center [239, 420] width 14 height 14
click at [232, 413] on input "checkbox" at bounding box center [232, 413] width 0 height 0
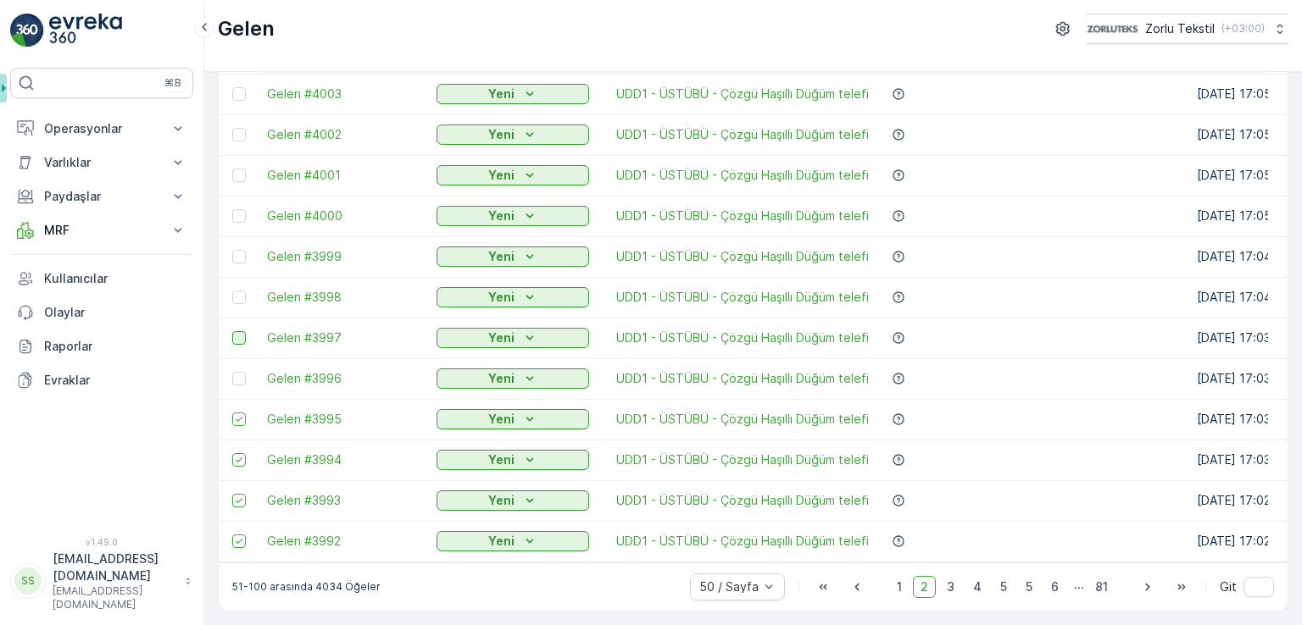
click at [242, 372] on div at bounding box center [239, 379] width 14 height 14
click at [232, 372] on input "checkbox" at bounding box center [232, 372] width 0 height 0
click at [242, 332] on div at bounding box center [239, 338] width 14 height 14
click at [232, 331] on input "checkbox" at bounding box center [232, 331] width 0 height 0
click at [240, 281] on td at bounding box center [239, 297] width 40 height 41
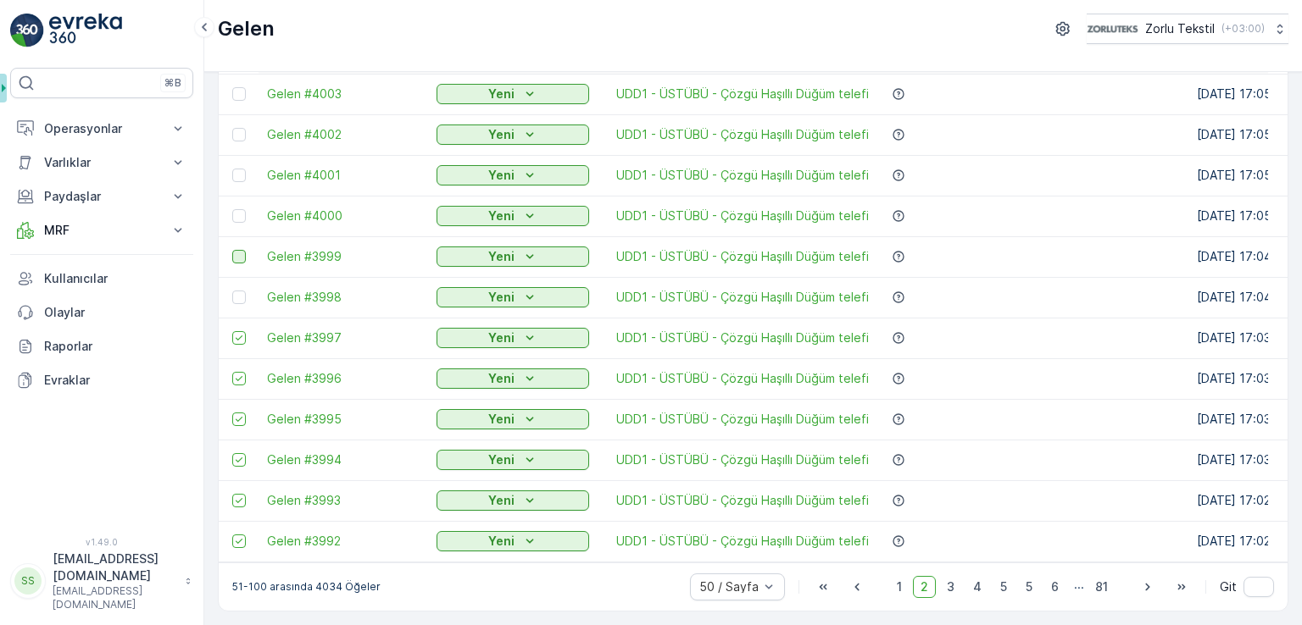
click at [243, 250] on div at bounding box center [239, 257] width 14 height 14
click at [232, 250] on input "checkbox" at bounding box center [232, 250] width 0 height 0
click at [243, 211] on div at bounding box center [239, 216] width 14 height 14
click at [232, 209] on input "checkbox" at bounding box center [232, 209] width 0 height 0
click at [242, 292] on div at bounding box center [239, 298] width 14 height 14
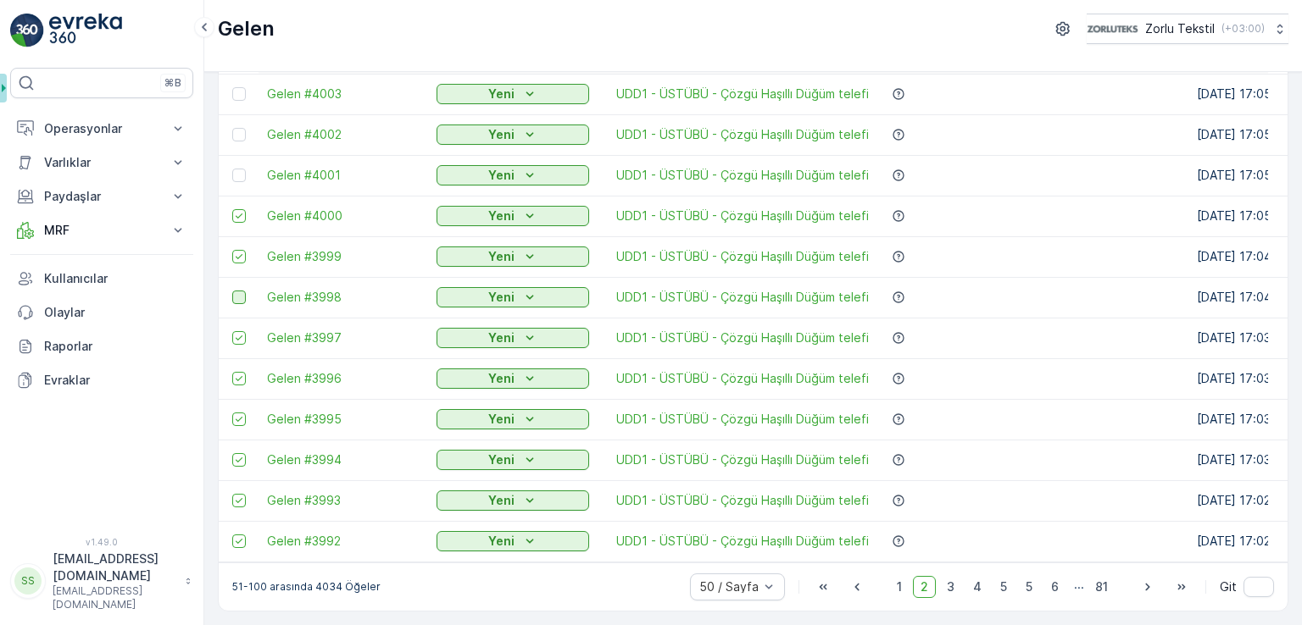
click at [232, 291] on input "checkbox" at bounding box center [232, 291] width 0 height 0
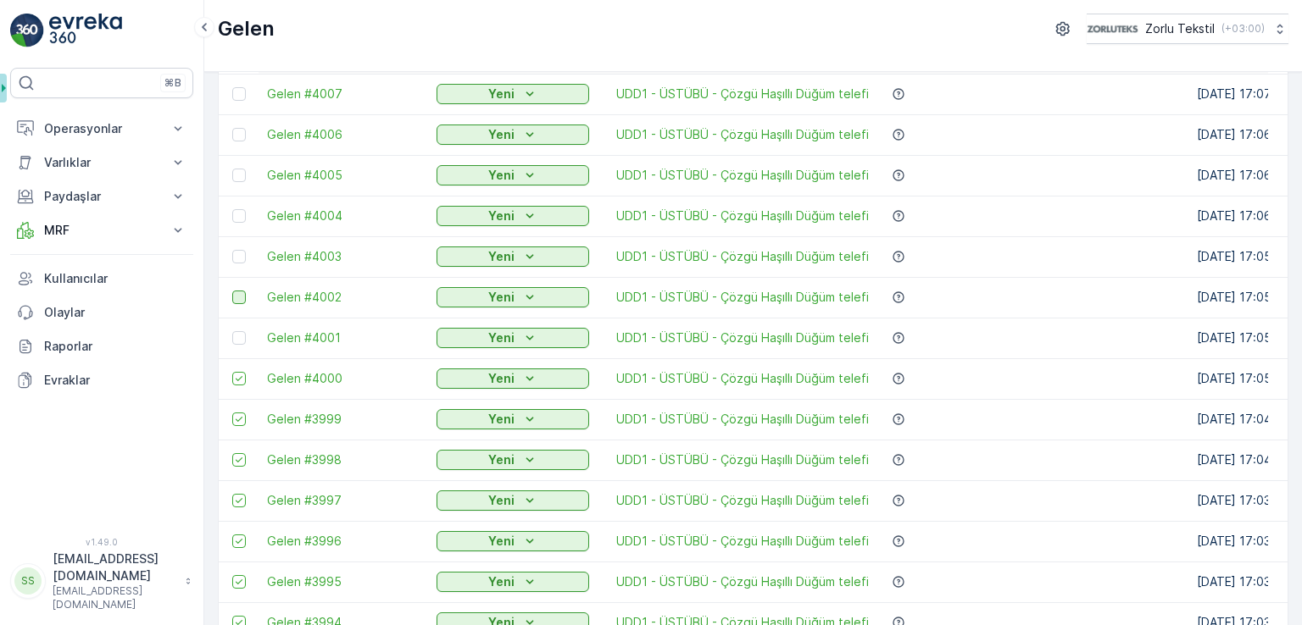
click at [241, 338] on div at bounding box center [239, 338] width 14 height 14
click at [232, 331] on input "checkbox" at bounding box center [232, 331] width 0 height 0
click at [241, 296] on div at bounding box center [239, 298] width 14 height 14
click at [232, 291] on input "checkbox" at bounding box center [232, 291] width 0 height 0
click at [242, 253] on div at bounding box center [239, 257] width 14 height 14
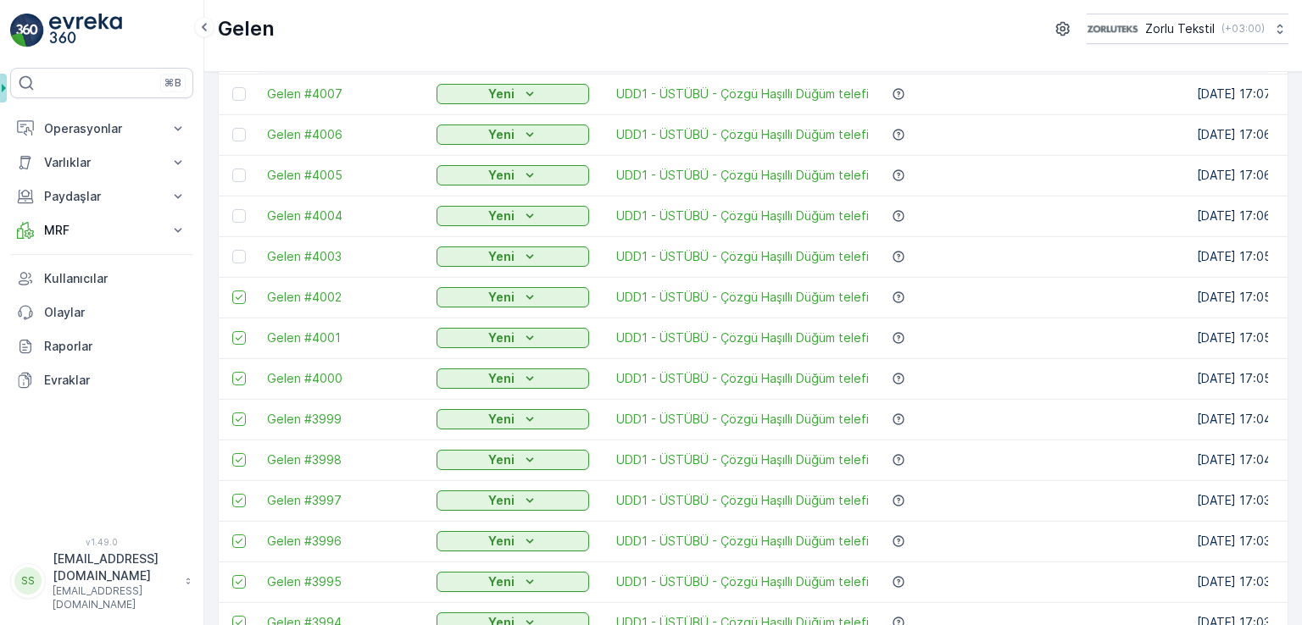
click at [232, 250] on input "checkbox" at bounding box center [232, 250] width 0 height 0
click at [242, 214] on div at bounding box center [239, 216] width 14 height 14
click at [232, 209] on input "checkbox" at bounding box center [232, 209] width 0 height 0
click at [242, 173] on div at bounding box center [239, 176] width 14 height 14
click at [232, 169] on input "checkbox" at bounding box center [232, 169] width 0 height 0
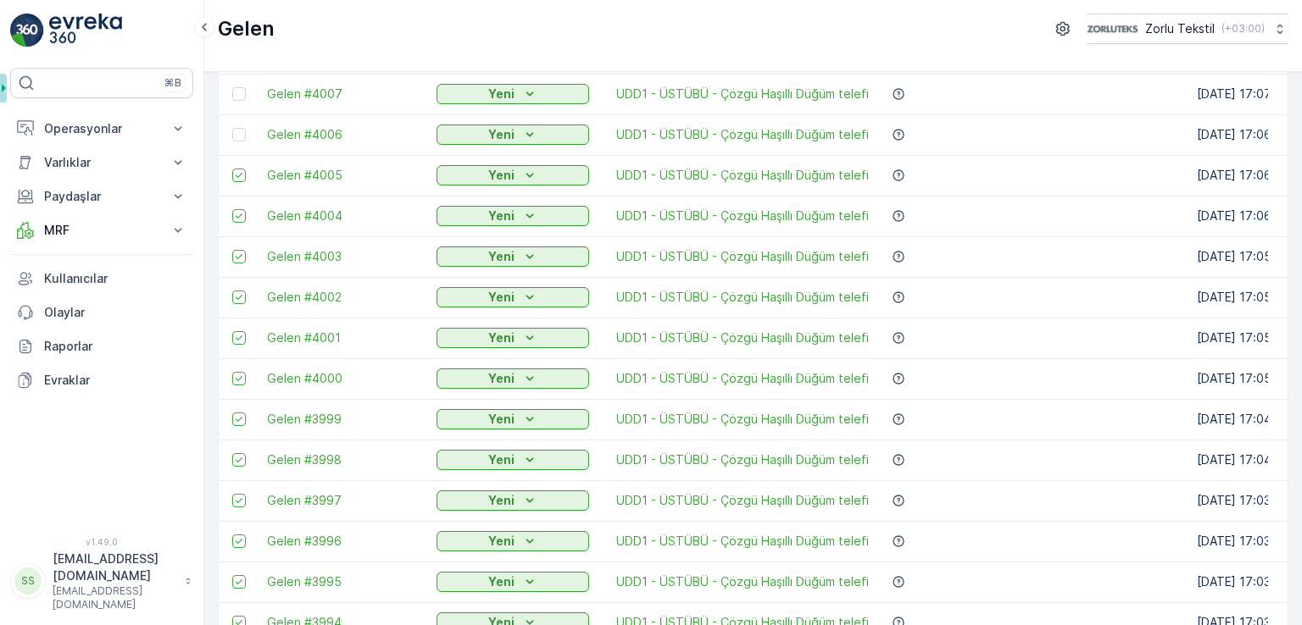
click at [242, 136] on div at bounding box center [239, 135] width 14 height 14
click at [232, 128] on input "checkbox" at bounding box center [232, 128] width 0 height 0
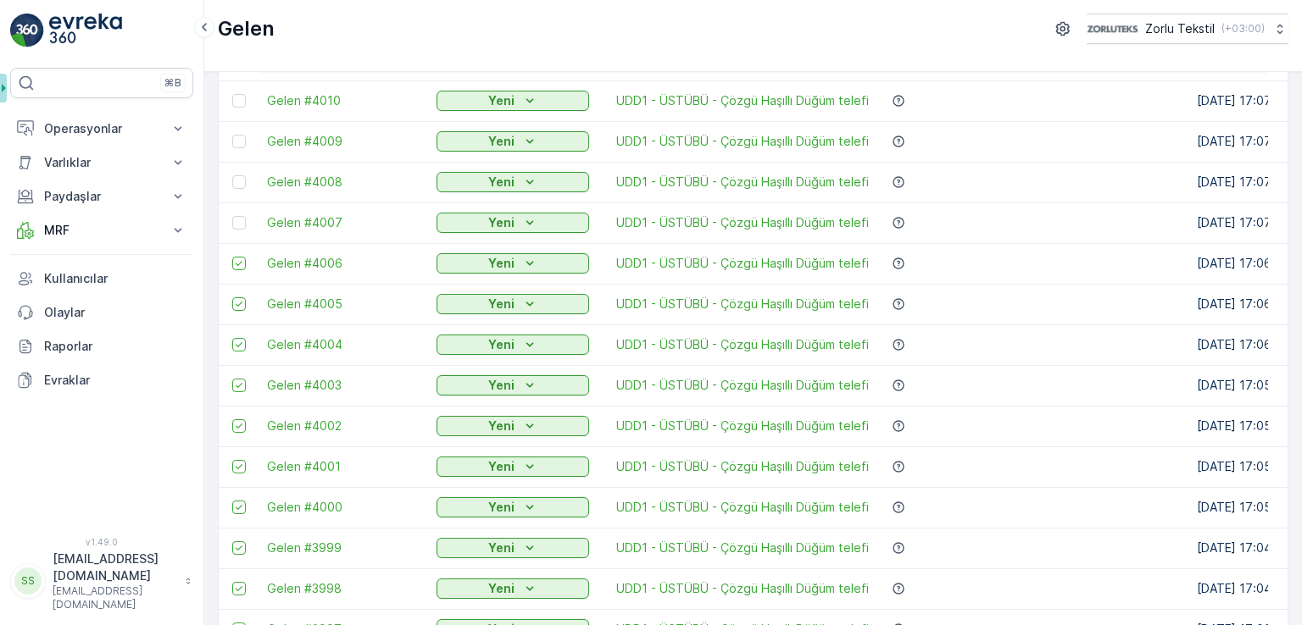
scroll to position [1328, 0]
drag, startPoint x: 242, startPoint y: 265, endPoint x: 237, endPoint y: 214, distance: 51.0
click at [241, 264] on div at bounding box center [239, 264] width 14 height 14
click at [232, 257] on input "checkbox" at bounding box center [232, 257] width 0 height 0
click at [237, 214] on td at bounding box center [239, 223] width 40 height 41
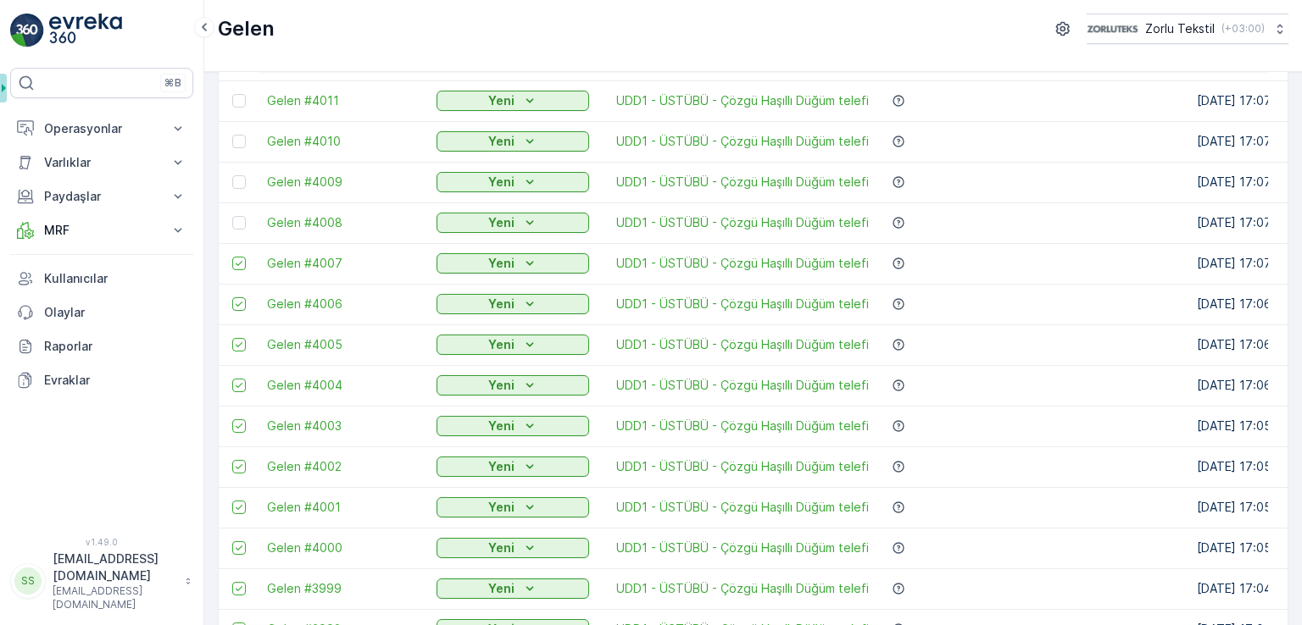
click at [241, 171] on td at bounding box center [239, 182] width 40 height 41
click at [244, 135] on div at bounding box center [241, 142] width 18 height 14
click at [232, 135] on input "checkbox" at bounding box center [232, 135] width 0 height 0
click at [234, 190] on td at bounding box center [239, 182] width 40 height 41
drag, startPoint x: 242, startPoint y: 219, endPoint x: 236, endPoint y: 191, distance: 29.4
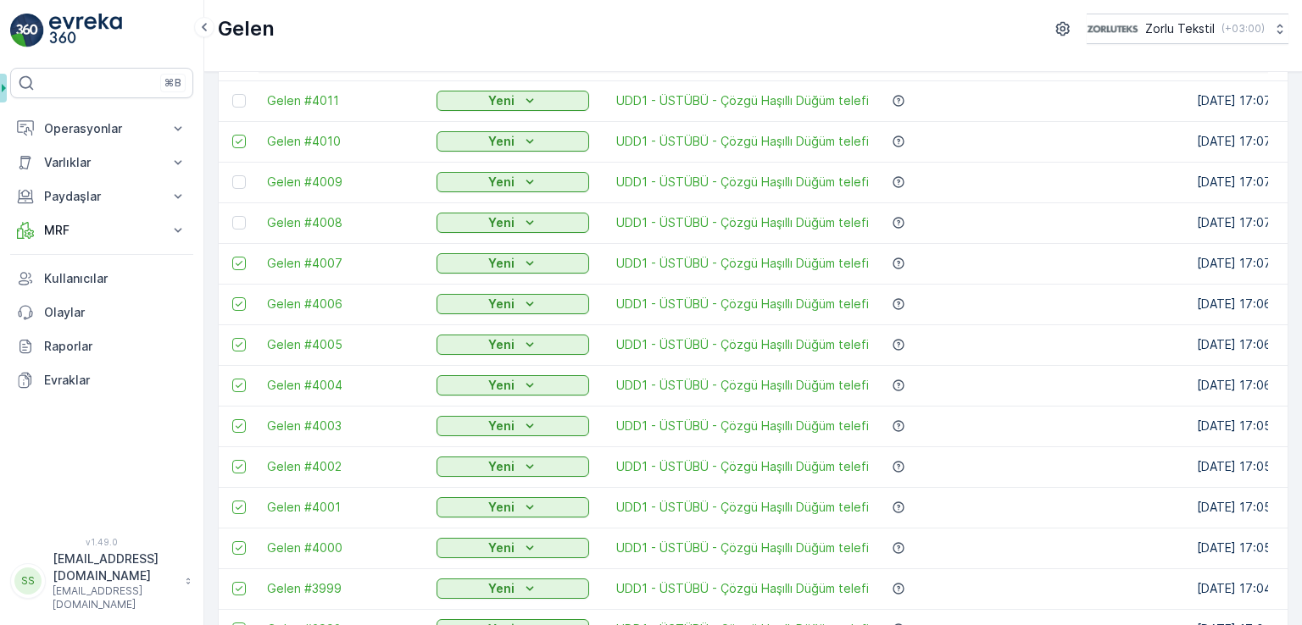
click at [242, 220] on div at bounding box center [239, 223] width 14 height 14
click at [232, 216] on input "checkbox" at bounding box center [232, 216] width 0 height 0
click at [241, 180] on div at bounding box center [239, 182] width 14 height 14
click at [232, 175] on input "checkbox" at bounding box center [232, 175] width 0 height 0
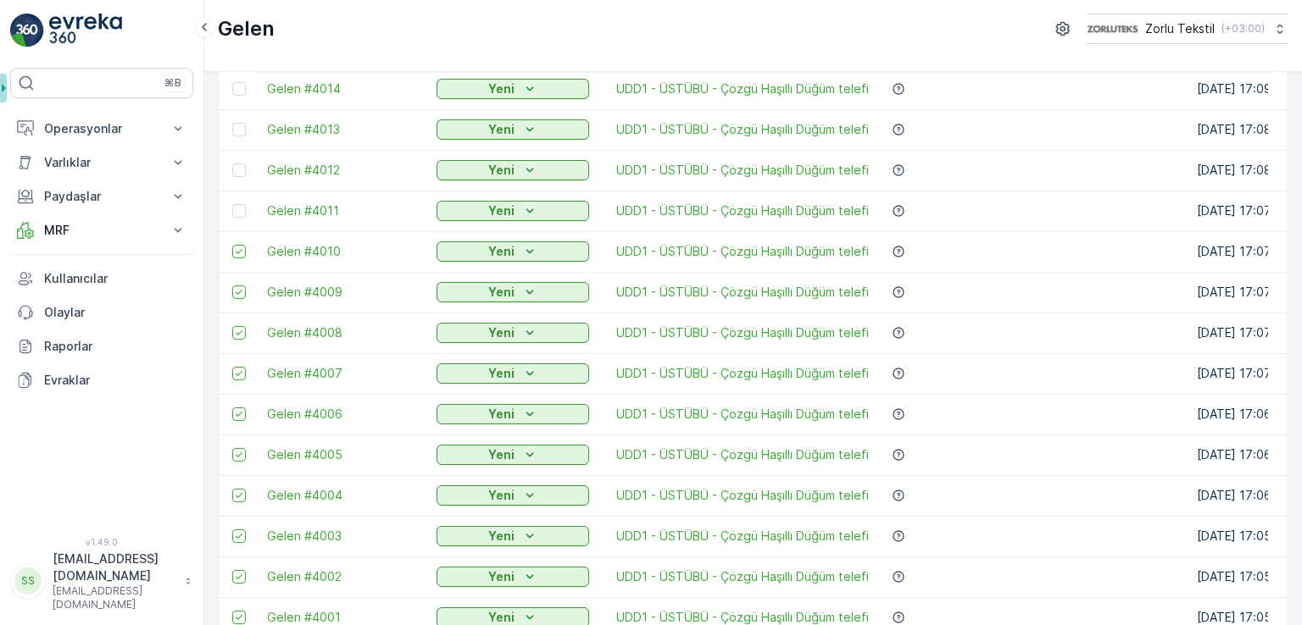
scroll to position [989, 0]
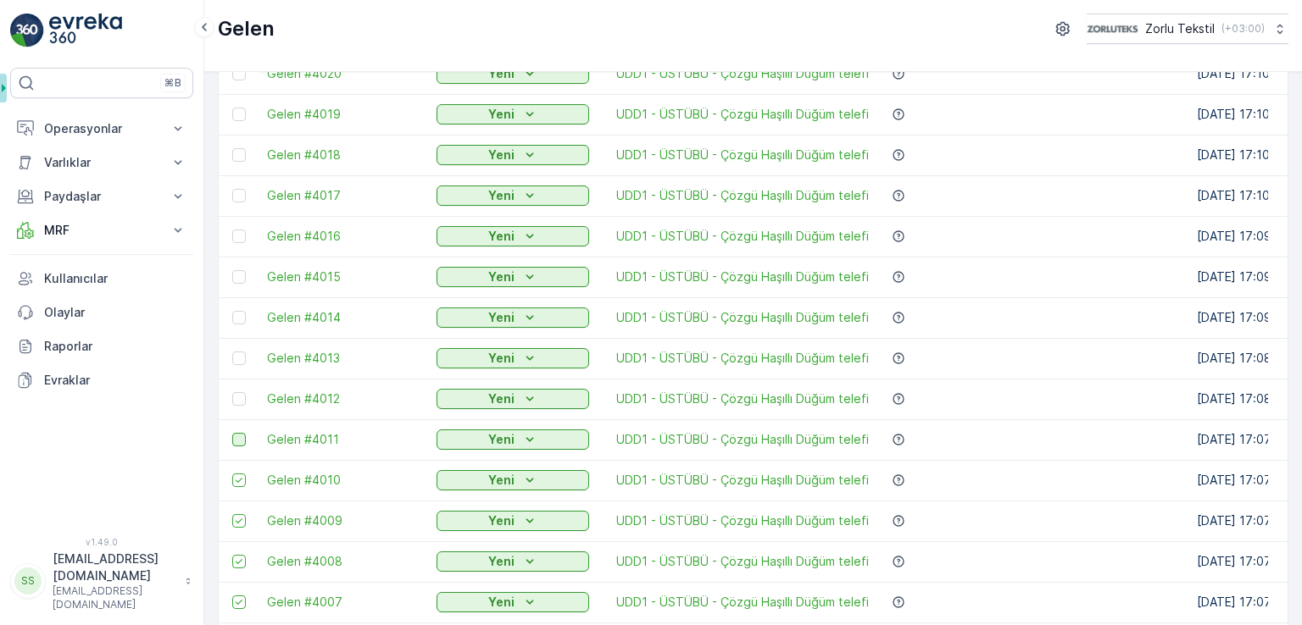
click at [234, 441] on div at bounding box center [239, 440] width 14 height 14
click at [232, 433] on input "checkbox" at bounding box center [232, 433] width 0 height 0
click at [237, 394] on div at bounding box center [239, 399] width 14 height 14
click at [232, 392] on input "checkbox" at bounding box center [232, 392] width 0 height 0
click at [237, 353] on div at bounding box center [239, 359] width 14 height 14
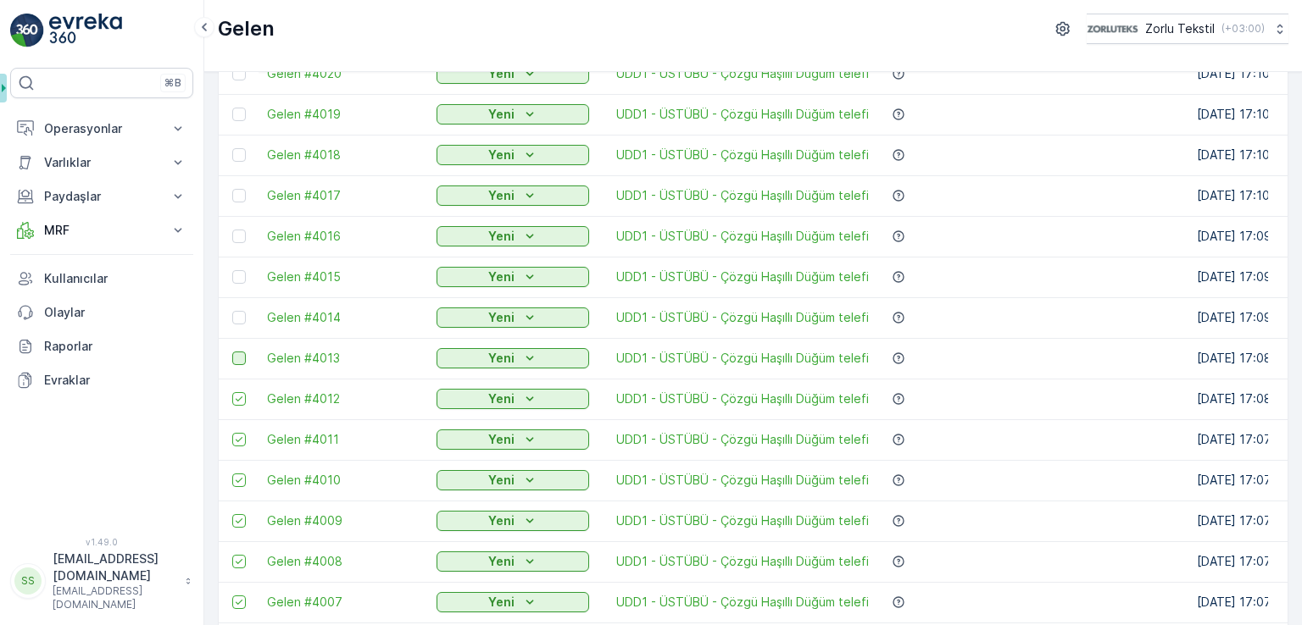
click at [232, 352] on input "checkbox" at bounding box center [232, 352] width 0 height 0
drag, startPoint x: 239, startPoint y: 322, endPoint x: 247, endPoint y: 279, distance: 44.0
click at [241, 319] on div at bounding box center [239, 318] width 14 height 14
click at [232, 311] on input "checkbox" at bounding box center [232, 311] width 0 height 0
click at [246, 275] on div at bounding box center [241, 277] width 18 height 14
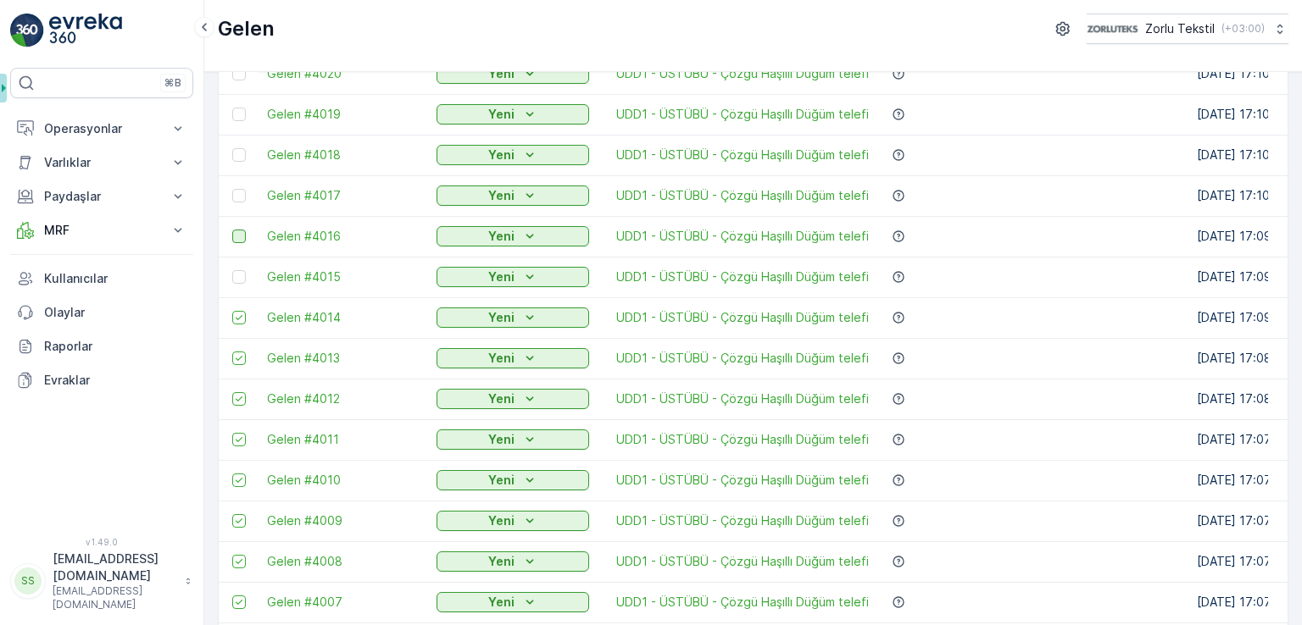
click at [232, 270] on input "checkbox" at bounding box center [232, 270] width 0 height 0
click at [242, 236] on div at bounding box center [239, 237] width 14 height 14
click at [232, 230] on input "checkbox" at bounding box center [232, 230] width 0 height 0
drag, startPoint x: 244, startPoint y: 192, endPoint x: 241, endPoint y: 150, distance: 42.5
click at [244, 191] on div at bounding box center [239, 196] width 14 height 14
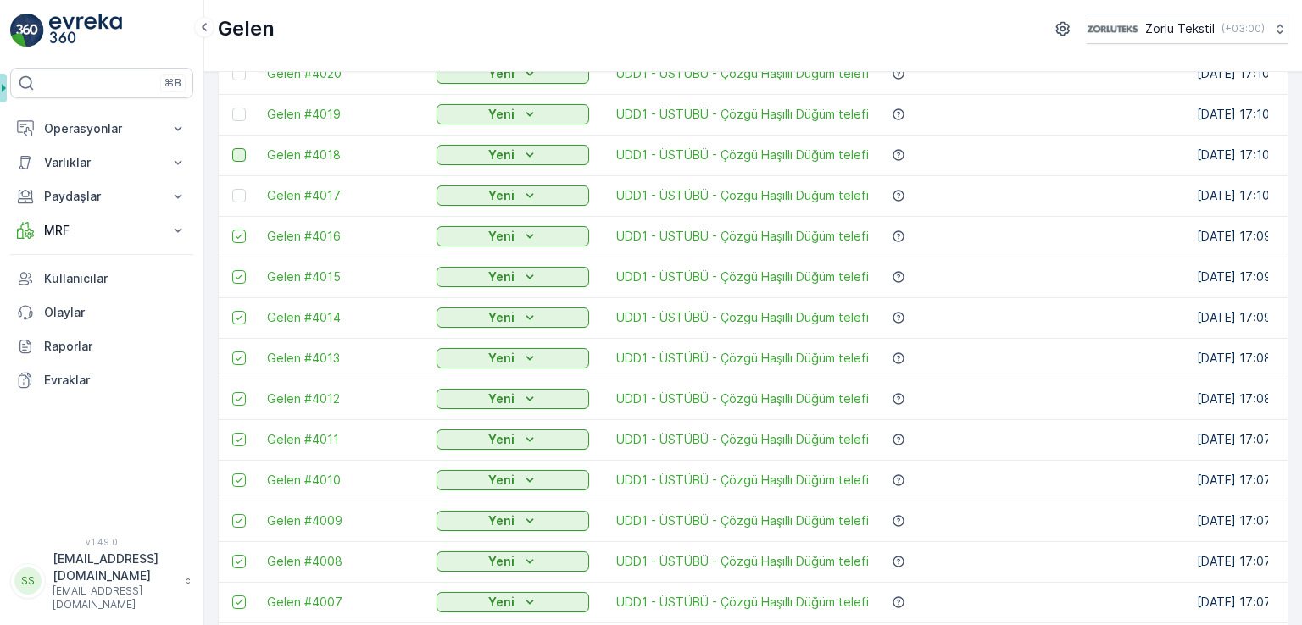
click at [232, 189] on input "checkbox" at bounding box center [232, 189] width 0 height 0
drag, startPoint x: 241, startPoint y: 150, endPoint x: 247, endPoint y: 112, distance: 38.7
click at [241, 149] on div at bounding box center [239, 155] width 14 height 14
click at [232, 148] on input "checkbox" at bounding box center [232, 148] width 0 height 0
click at [247, 110] on div at bounding box center [241, 115] width 18 height 14
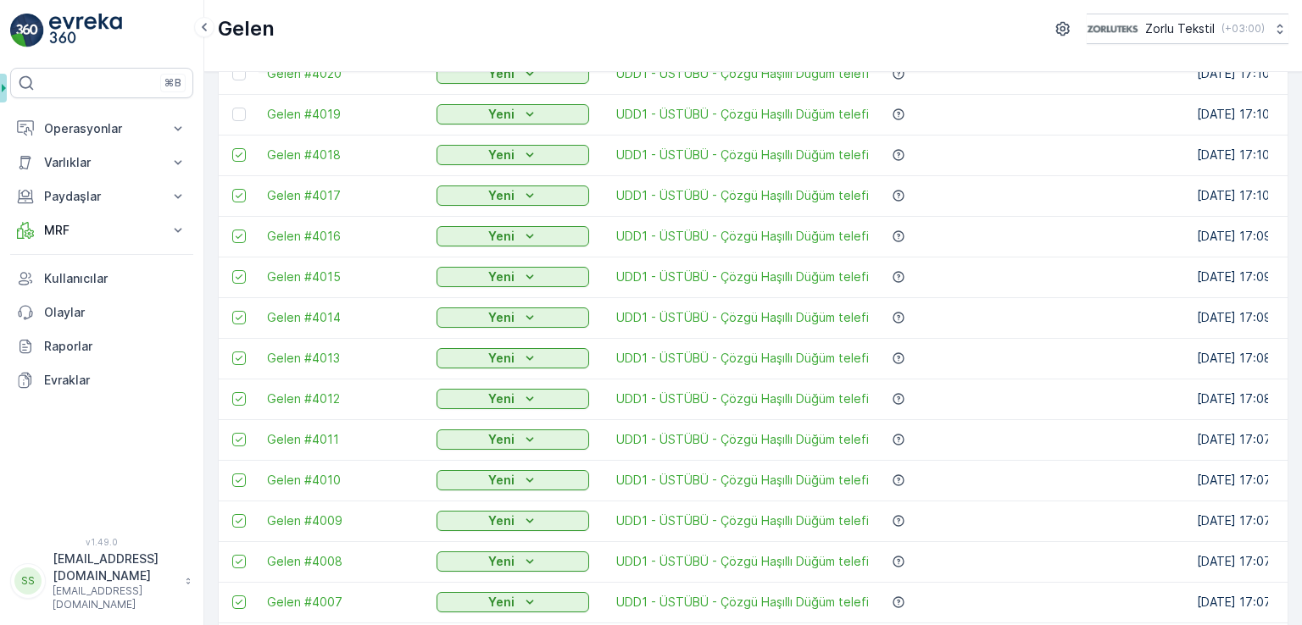
click at [232, 108] on input "checkbox" at bounding box center [232, 108] width 0 height 0
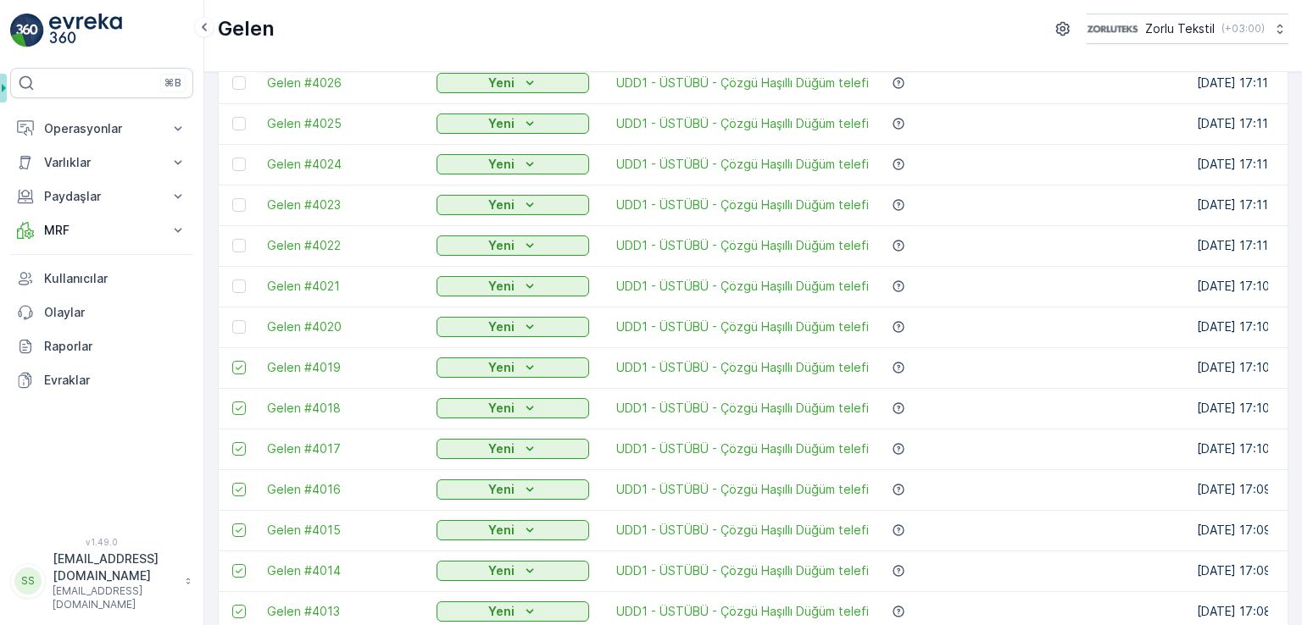
scroll to position [735, 0]
click at [237, 326] on div at bounding box center [239, 328] width 14 height 14
click at [232, 321] on input "checkbox" at bounding box center [232, 321] width 0 height 0
click at [240, 280] on div at bounding box center [239, 287] width 14 height 14
click at [232, 280] on input "checkbox" at bounding box center [232, 280] width 0 height 0
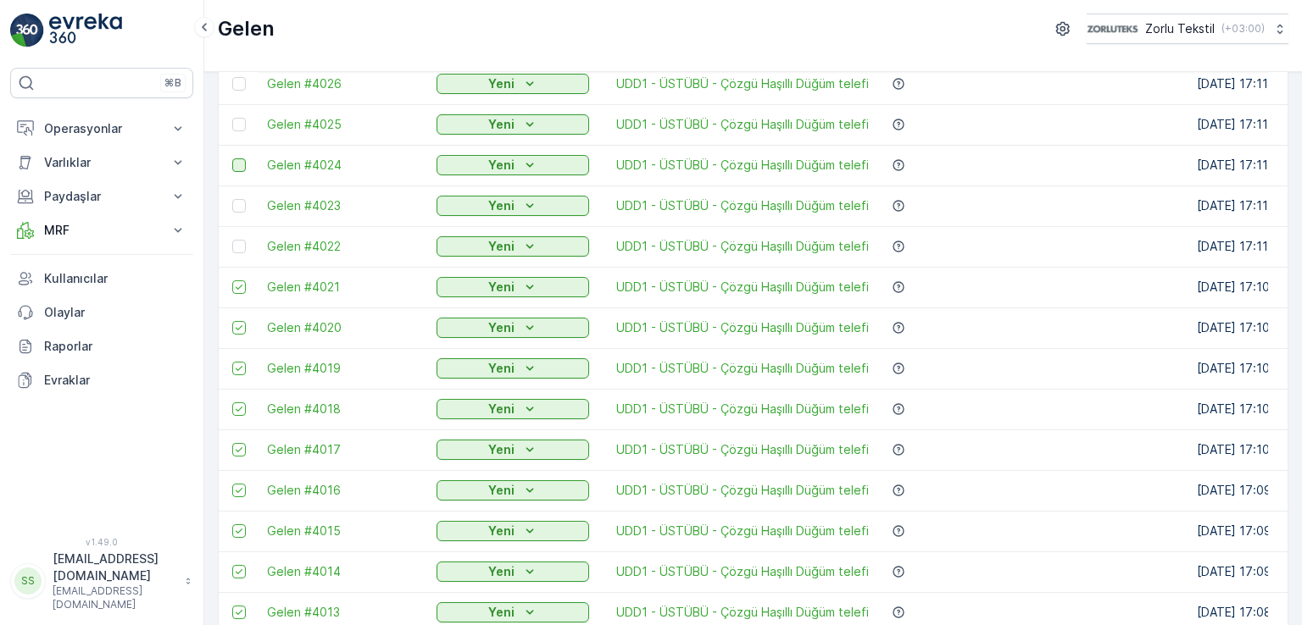
click at [241, 236] on td at bounding box center [239, 246] width 40 height 41
click at [241, 201] on div at bounding box center [239, 206] width 14 height 14
click at [232, 199] on input "checkbox" at bounding box center [232, 199] width 0 height 0
click at [241, 164] on div at bounding box center [239, 165] width 14 height 14
click at [232, 158] on input "checkbox" at bounding box center [232, 158] width 0 height 0
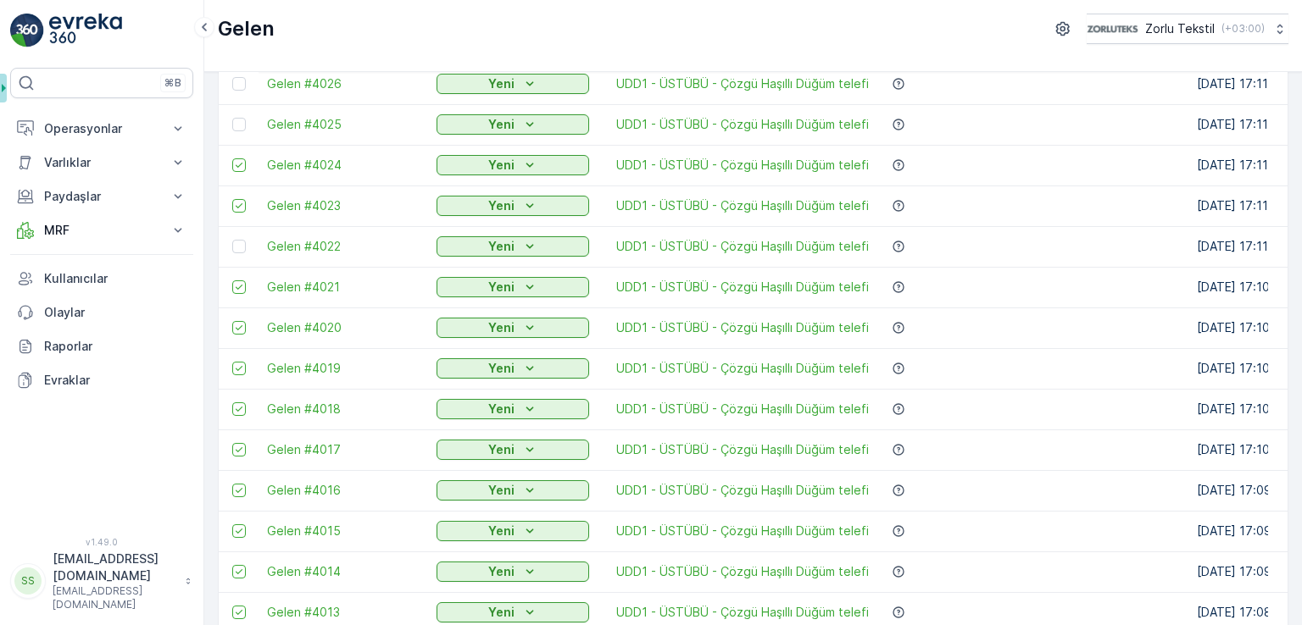
click at [241, 131] on td at bounding box center [239, 124] width 40 height 41
click at [239, 246] on div at bounding box center [239, 247] width 14 height 14
click at [232, 240] on input "checkbox" at bounding box center [232, 240] width 0 height 0
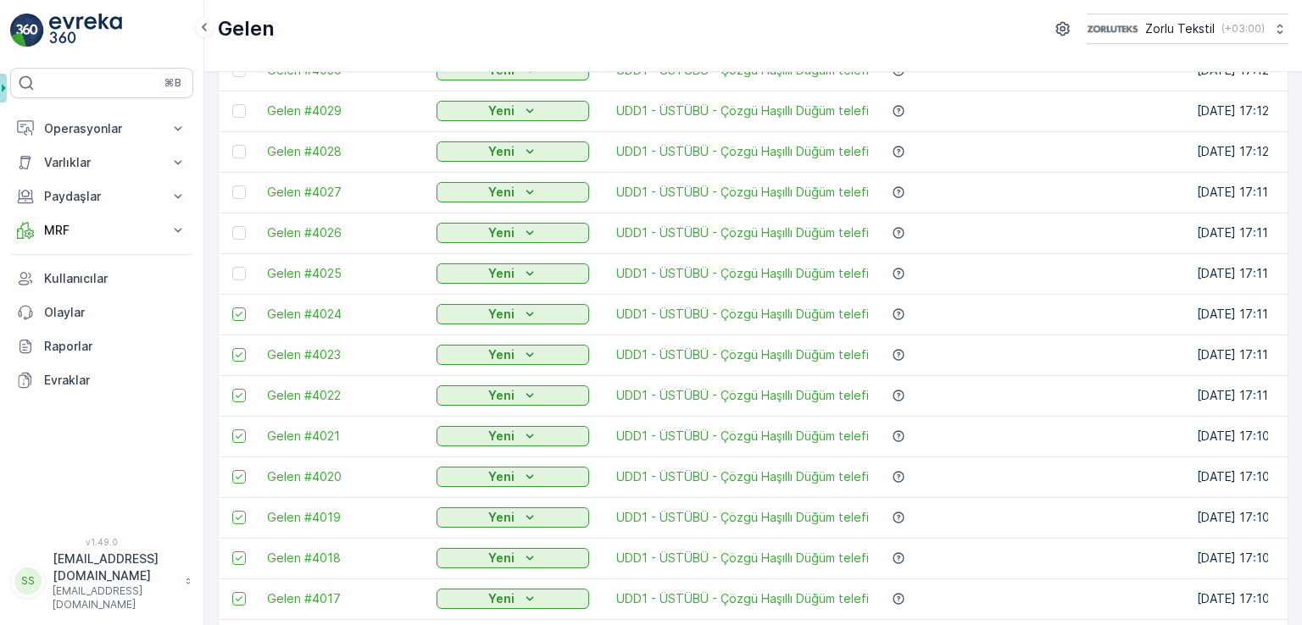
scroll to position [565, 0]
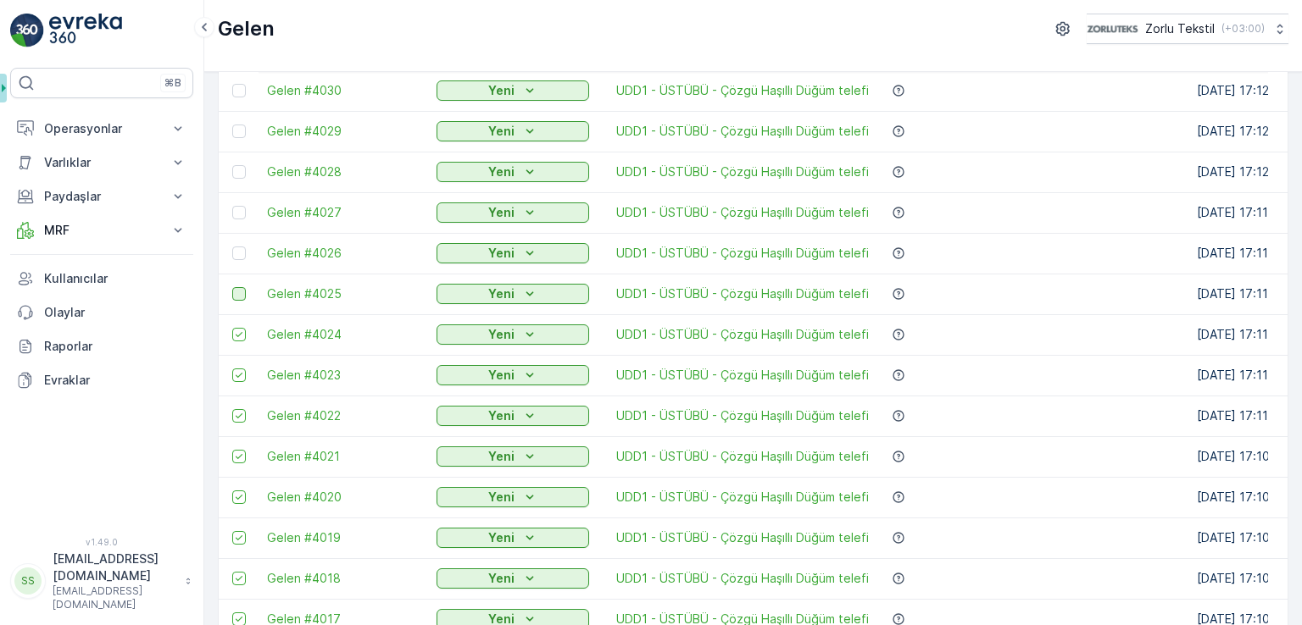
click at [243, 294] on div at bounding box center [239, 294] width 14 height 14
click at [232, 287] on input "checkbox" at bounding box center [232, 287] width 0 height 0
click at [236, 247] on div at bounding box center [239, 254] width 14 height 14
click at [232, 247] on input "checkbox" at bounding box center [232, 247] width 0 height 0
click at [240, 210] on div at bounding box center [239, 213] width 14 height 14
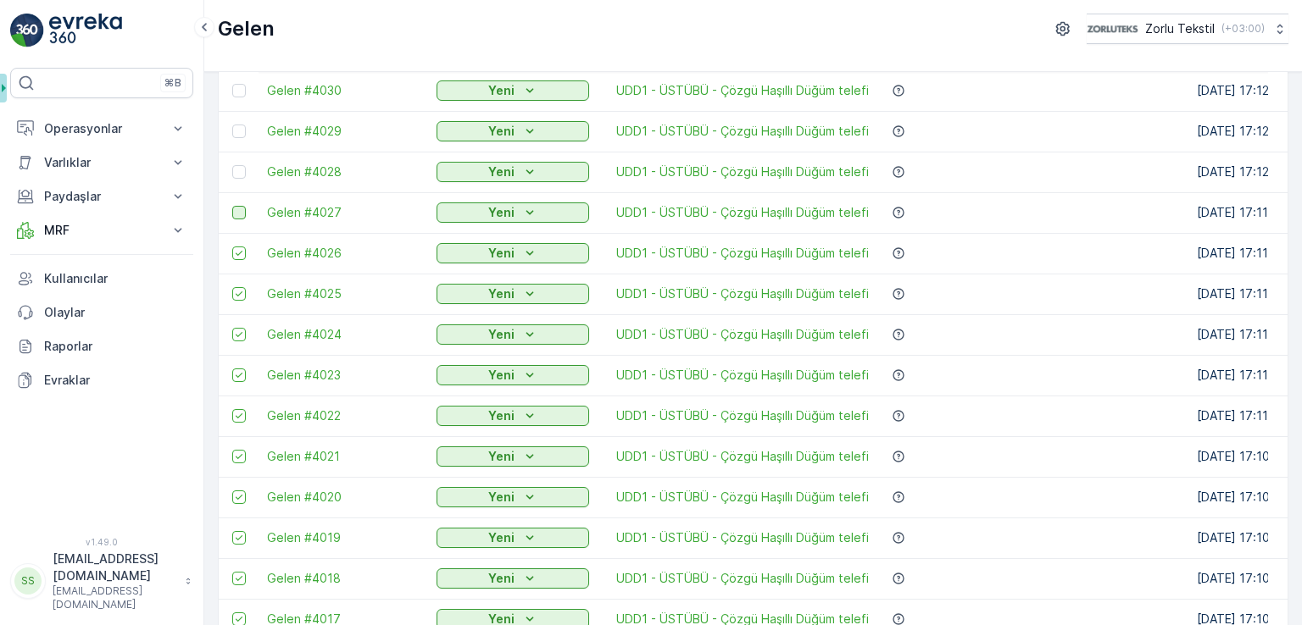
click at [232, 206] on input "checkbox" at bounding box center [232, 206] width 0 height 0
click at [242, 171] on div at bounding box center [239, 172] width 14 height 14
click at [232, 165] on input "checkbox" at bounding box center [232, 165] width 0 height 0
click at [241, 129] on div at bounding box center [239, 132] width 14 height 14
click at [232, 125] on input "checkbox" at bounding box center [232, 125] width 0 height 0
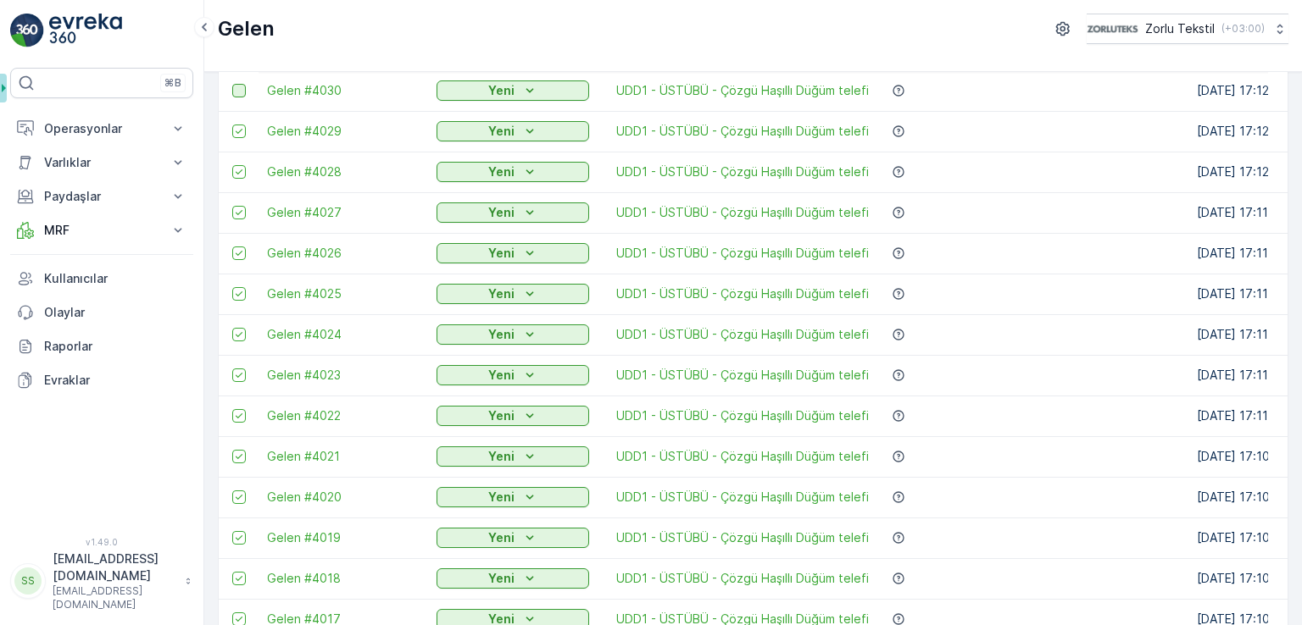
click at [242, 95] on div at bounding box center [239, 91] width 14 height 14
click at [232, 84] on input "checkbox" at bounding box center [232, 84] width 0 height 0
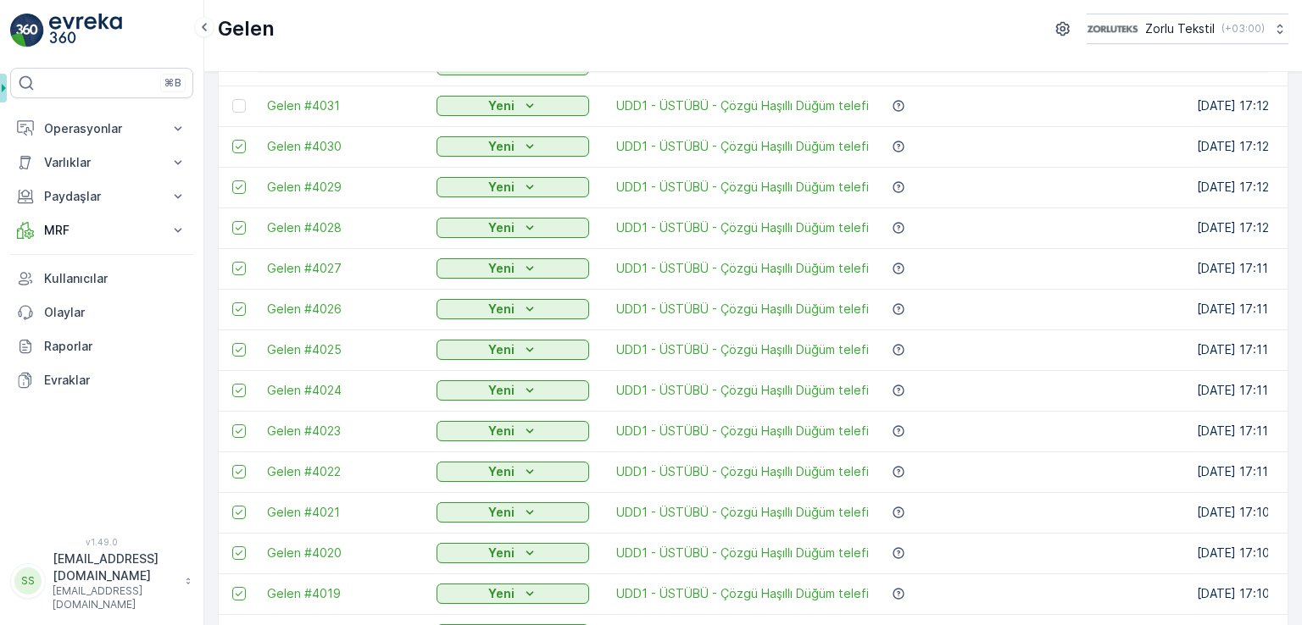
scroll to position [396, 0]
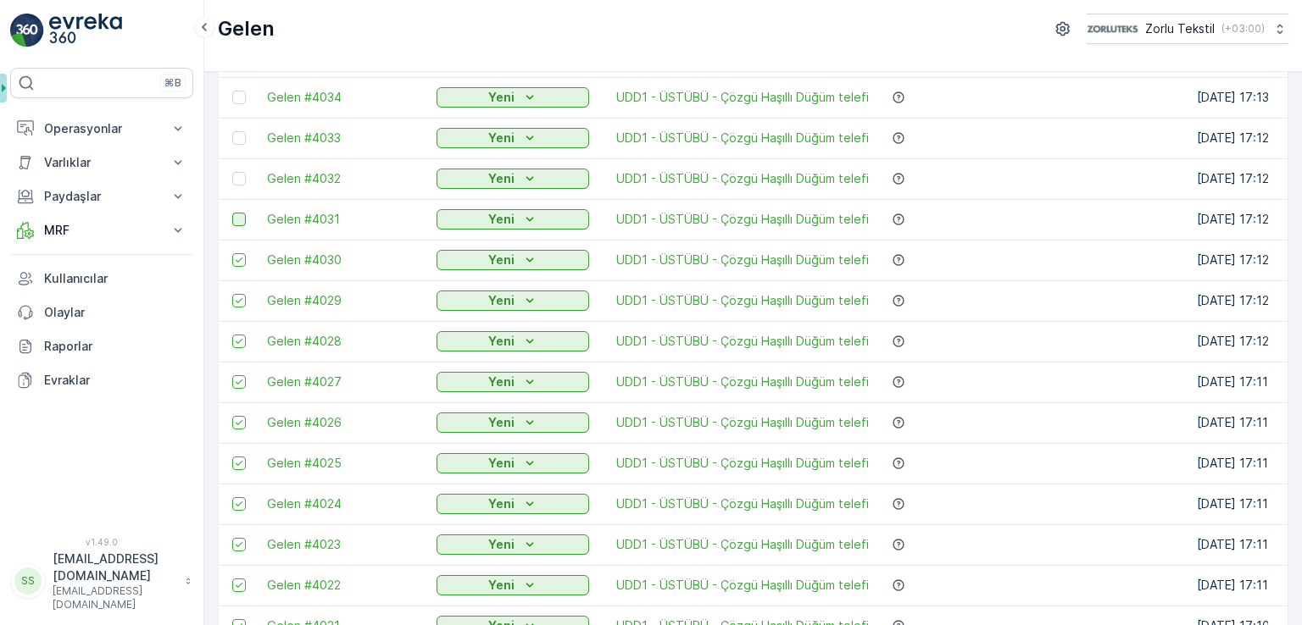
click at [242, 219] on div at bounding box center [239, 220] width 14 height 14
click at [232, 213] on input "checkbox" at bounding box center [232, 213] width 0 height 0
click at [239, 180] on div at bounding box center [239, 179] width 14 height 14
click at [232, 172] on input "checkbox" at bounding box center [232, 172] width 0 height 0
click at [241, 131] on div at bounding box center [239, 138] width 14 height 14
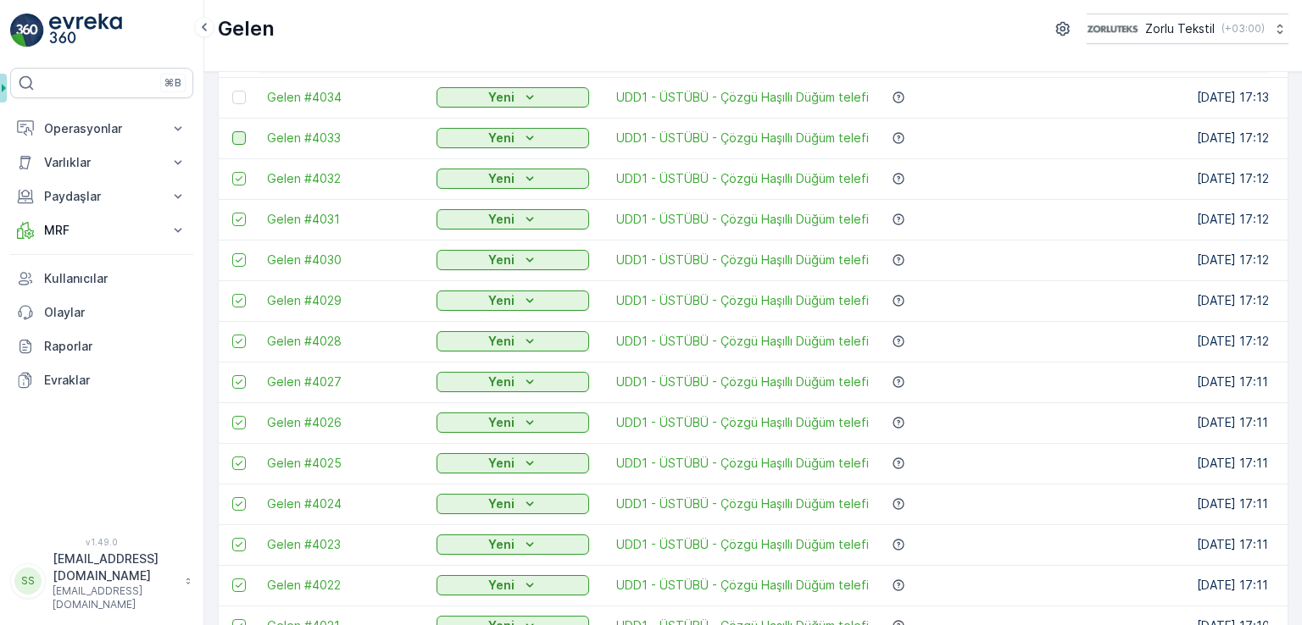
click at [232, 131] on input "checkbox" at bounding box center [232, 131] width 0 height 0
click at [242, 94] on div at bounding box center [239, 98] width 14 height 14
click at [232, 91] on input "checkbox" at bounding box center [232, 91] width 0 height 0
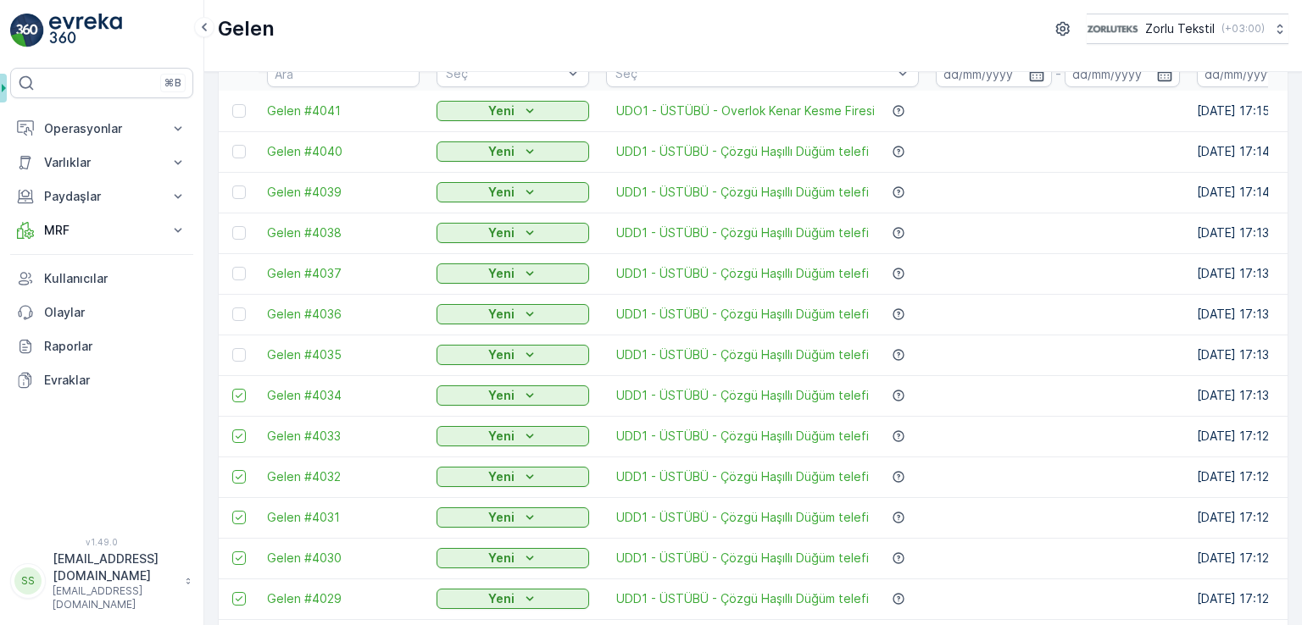
scroll to position [57, 0]
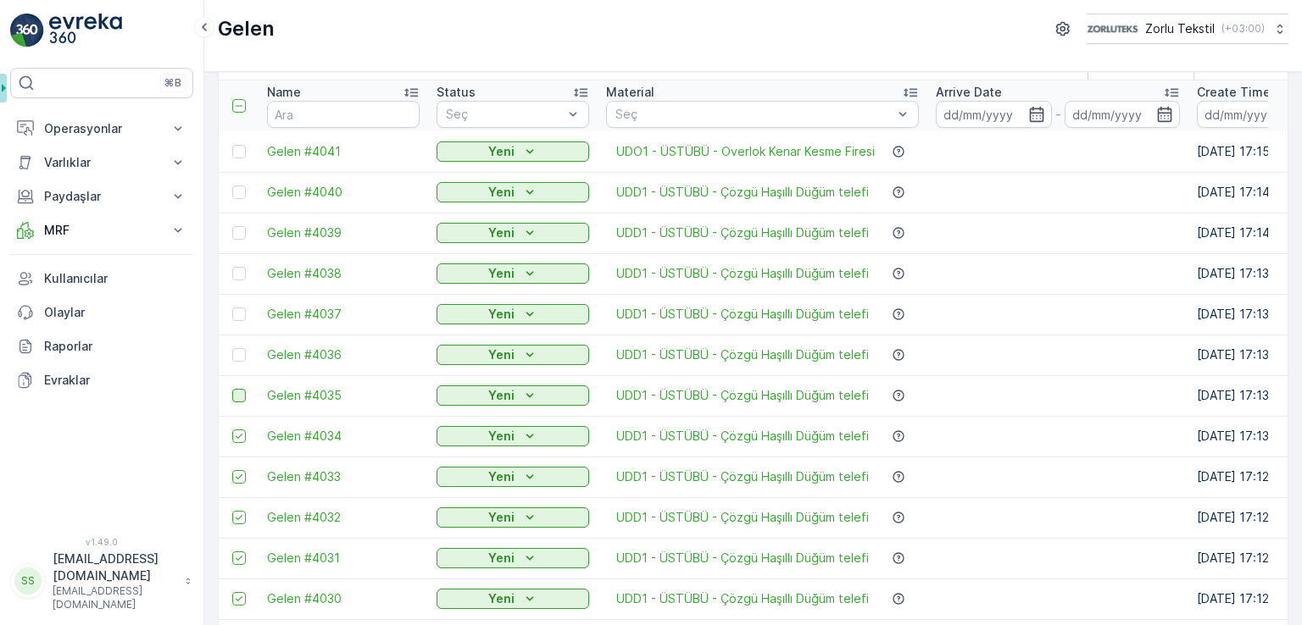
click at [239, 397] on div at bounding box center [239, 396] width 14 height 14
click at [232, 389] on input "checkbox" at bounding box center [232, 389] width 0 height 0
click at [241, 353] on div at bounding box center [239, 355] width 14 height 14
click at [232, 348] on input "checkbox" at bounding box center [232, 348] width 0 height 0
click at [241, 312] on div at bounding box center [239, 315] width 14 height 14
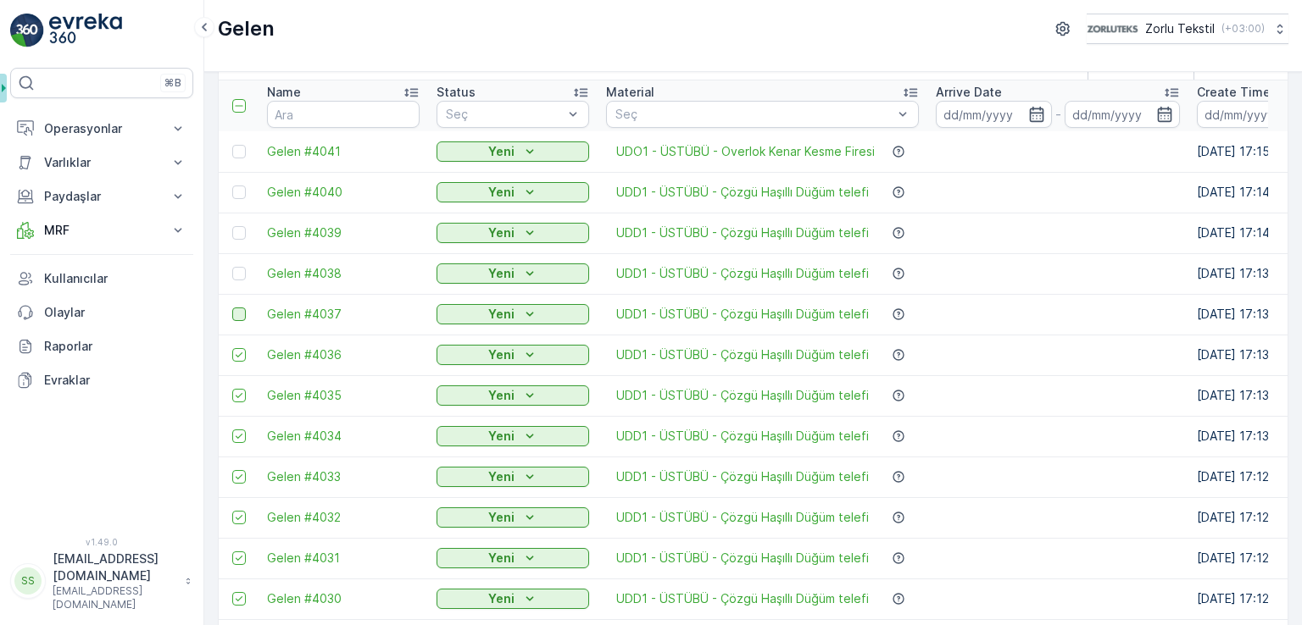
click at [232, 308] on input "checkbox" at bounding box center [232, 308] width 0 height 0
drag, startPoint x: 242, startPoint y: 272, endPoint x: 243, endPoint y: 235, distance: 37.3
click at [243, 272] on div at bounding box center [239, 274] width 14 height 14
click at [232, 267] on input "checkbox" at bounding box center [232, 267] width 0 height 0
click at [244, 230] on div at bounding box center [239, 233] width 14 height 14
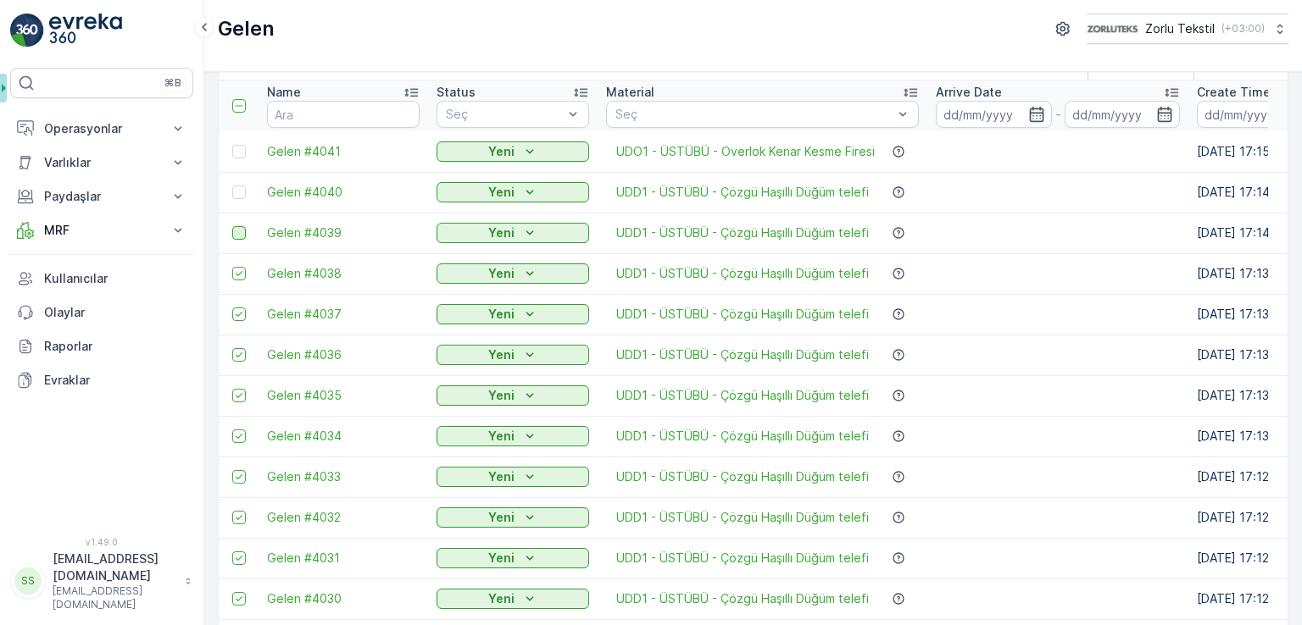
click at [232, 226] on input "checkbox" at bounding box center [232, 226] width 0 height 0
click at [242, 188] on div at bounding box center [239, 193] width 14 height 14
click at [232, 186] on input "checkbox" at bounding box center [232, 186] width 0 height 0
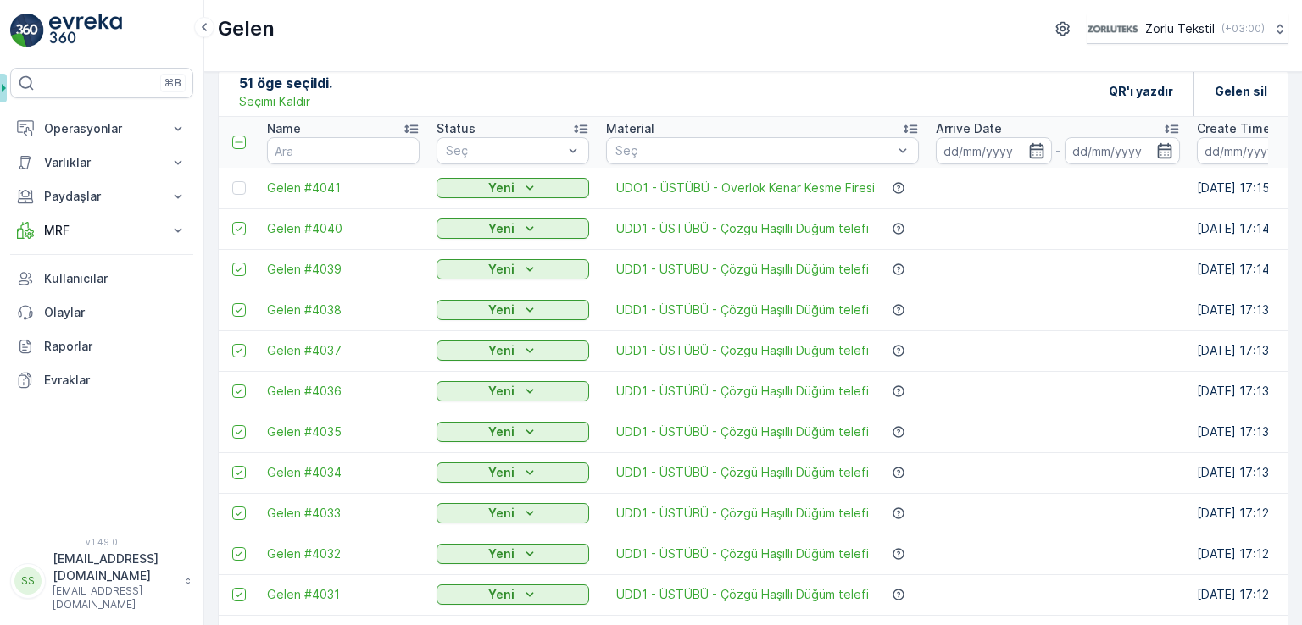
scroll to position [0, 0]
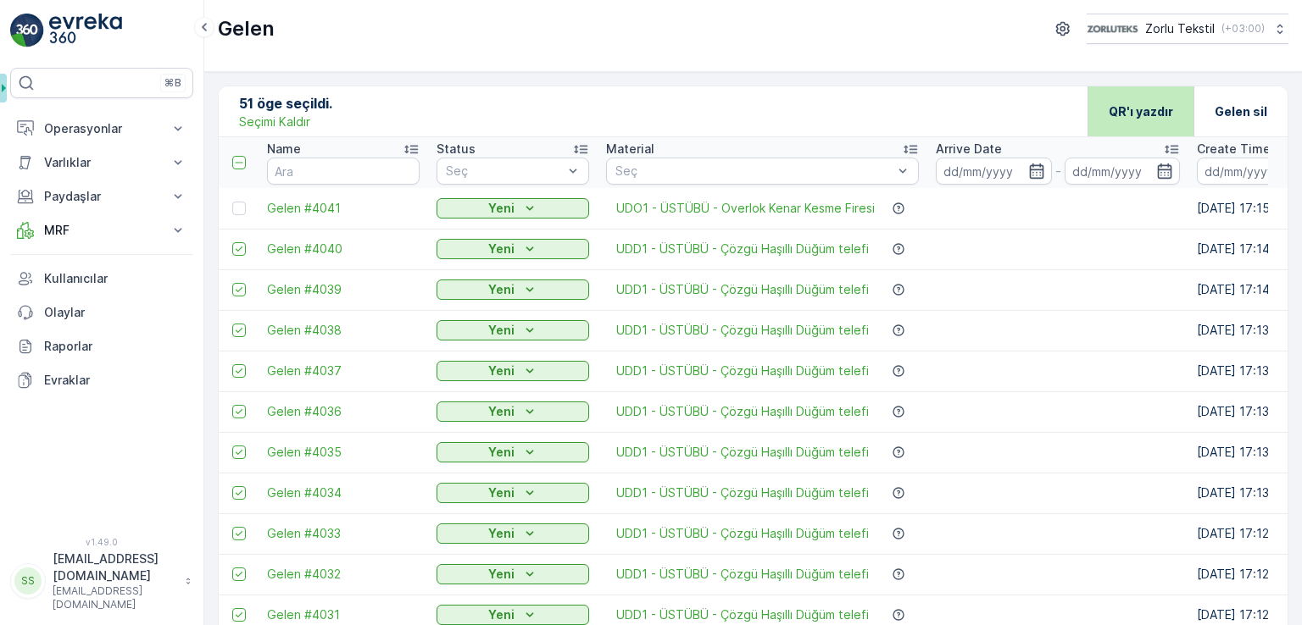
click at [1112, 115] on p "QR'ı yazdır" at bounding box center [1140, 111] width 64 height 17
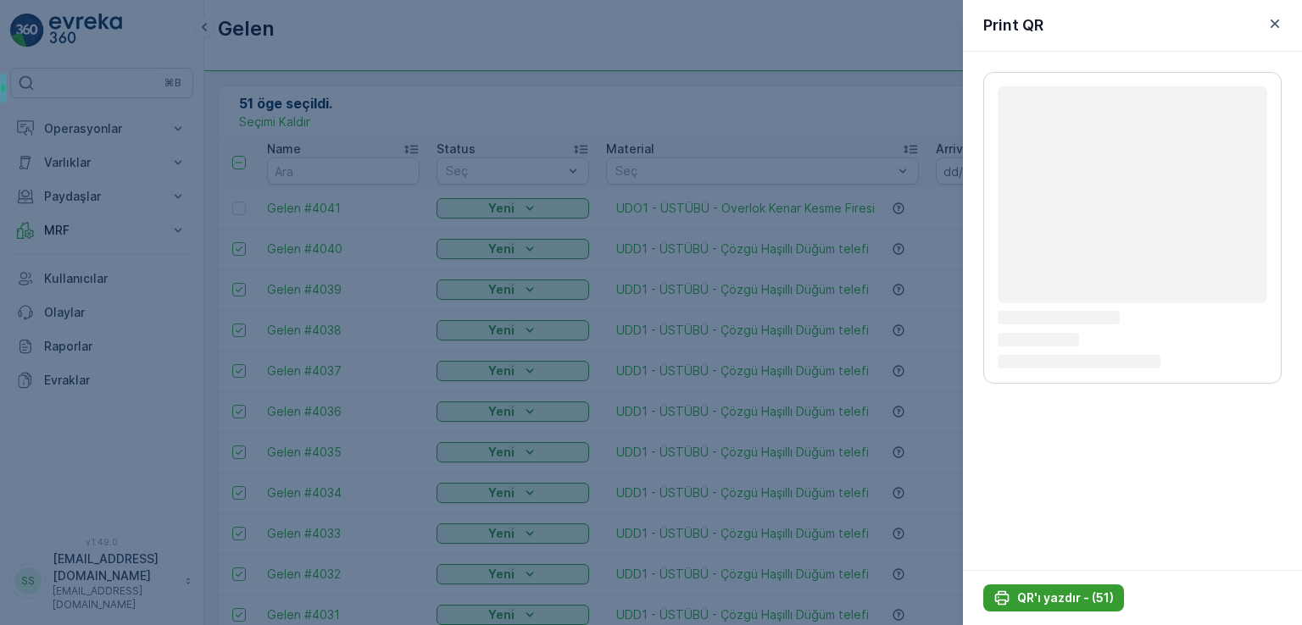
click at [1058, 596] on p "QR'ı yazdır - (51)" at bounding box center [1065, 598] width 97 height 17
click at [1026, 597] on p "QR'ı yazdır - (51)" at bounding box center [1065, 598] width 97 height 17
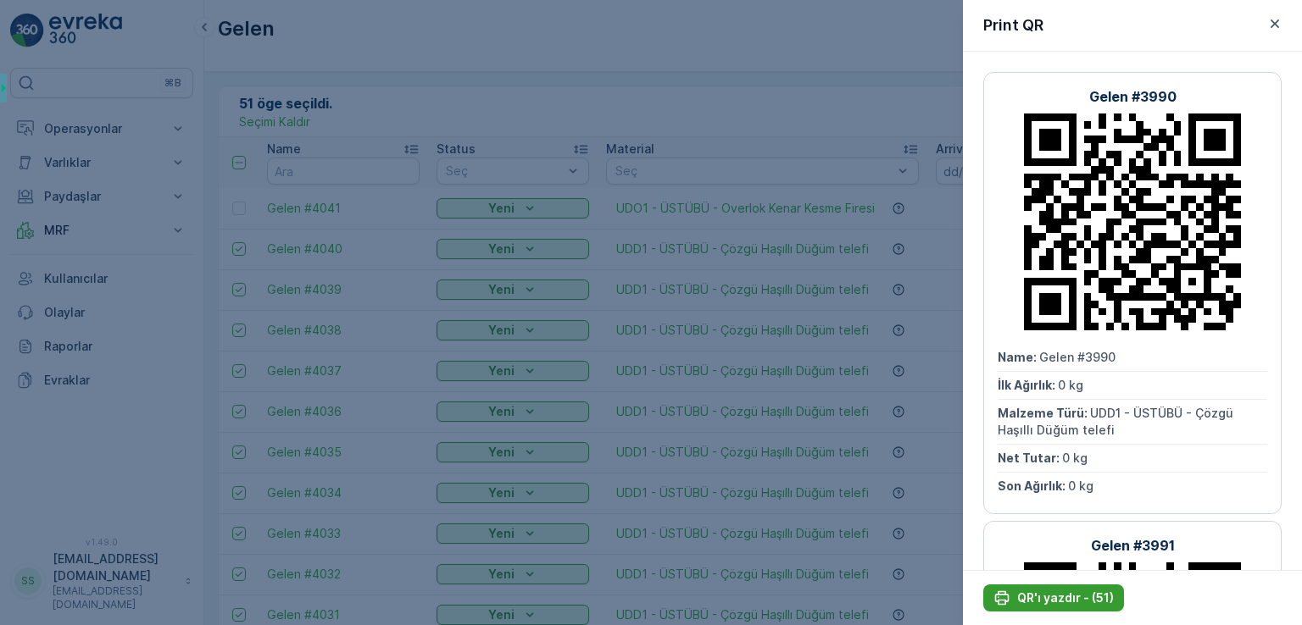
click at [1017, 596] on p "QR'ı yazdır - (51)" at bounding box center [1065, 598] width 97 height 17
click at [1275, 25] on icon "button" at bounding box center [1274, 23] width 8 height 8
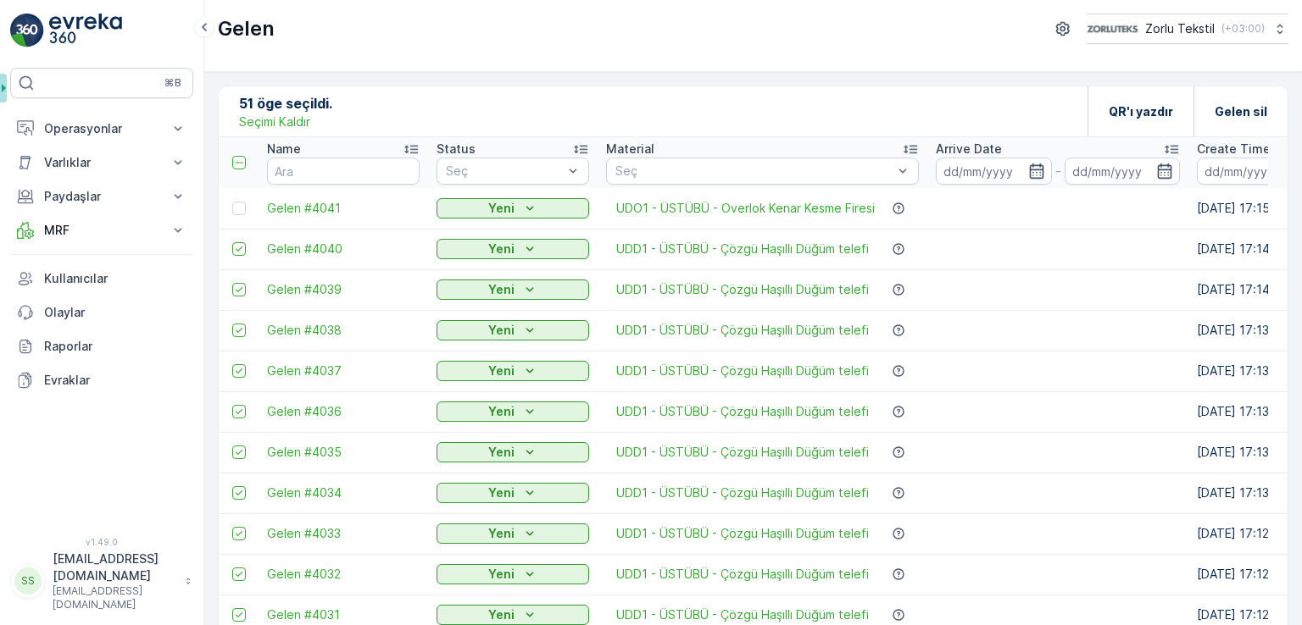
click at [293, 118] on p "Seçimi Kaldır" at bounding box center [274, 122] width 71 height 17
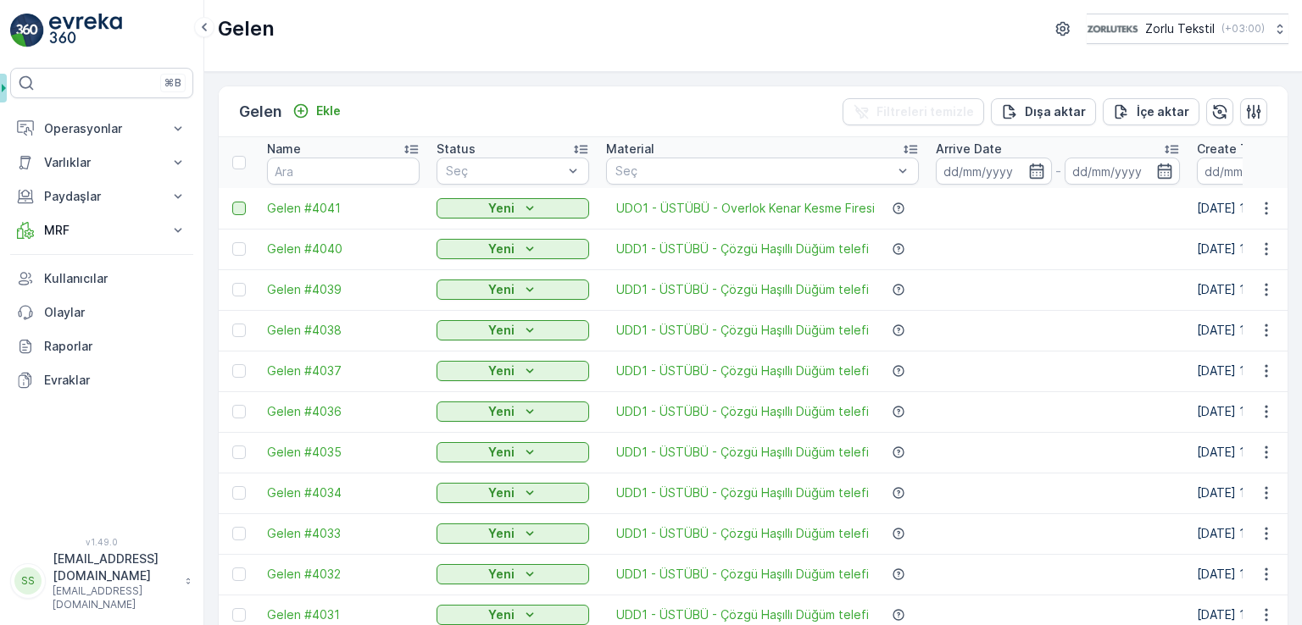
click at [237, 209] on div at bounding box center [239, 209] width 14 height 14
click at [232, 202] on input "checkbox" at bounding box center [232, 202] width 0 height 0
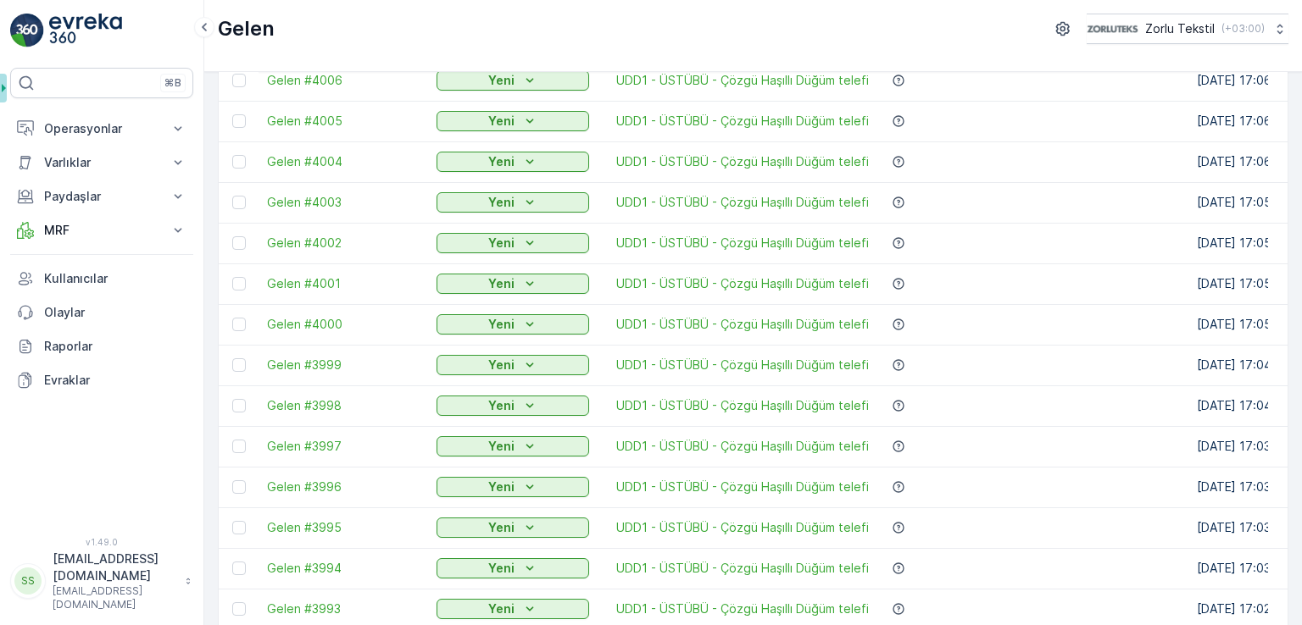
scroll to position [1667, 0]
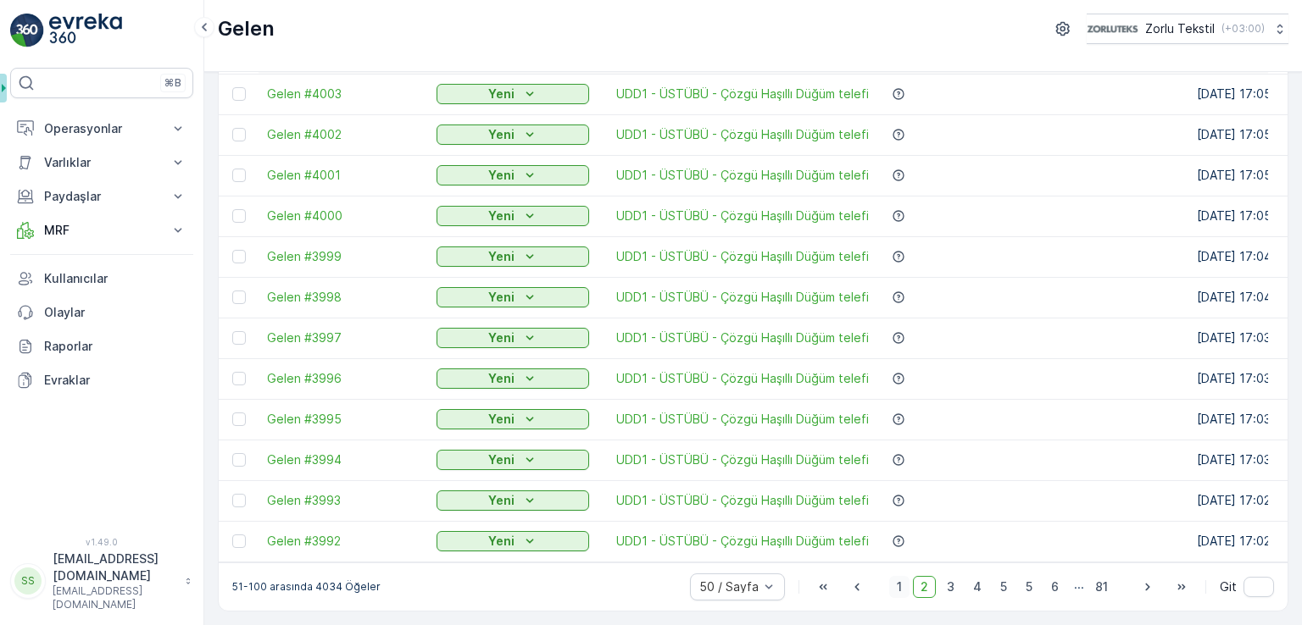
click at [901, 588] on span "1" at bounding box center [899, 587] width 20 height 22
click at [242, 536] on div at bounding box center [239, 542] width 14 height 14
click at [232, 535] on input "checkbox" at bounding box center [232, 535] width 0 height 0
click at [242, 494] on div at bounding box center [239, 501] width 14 height 14
click at [232, 494] on input "checkbox" at bounding box center [232, 494] width 0 height 0
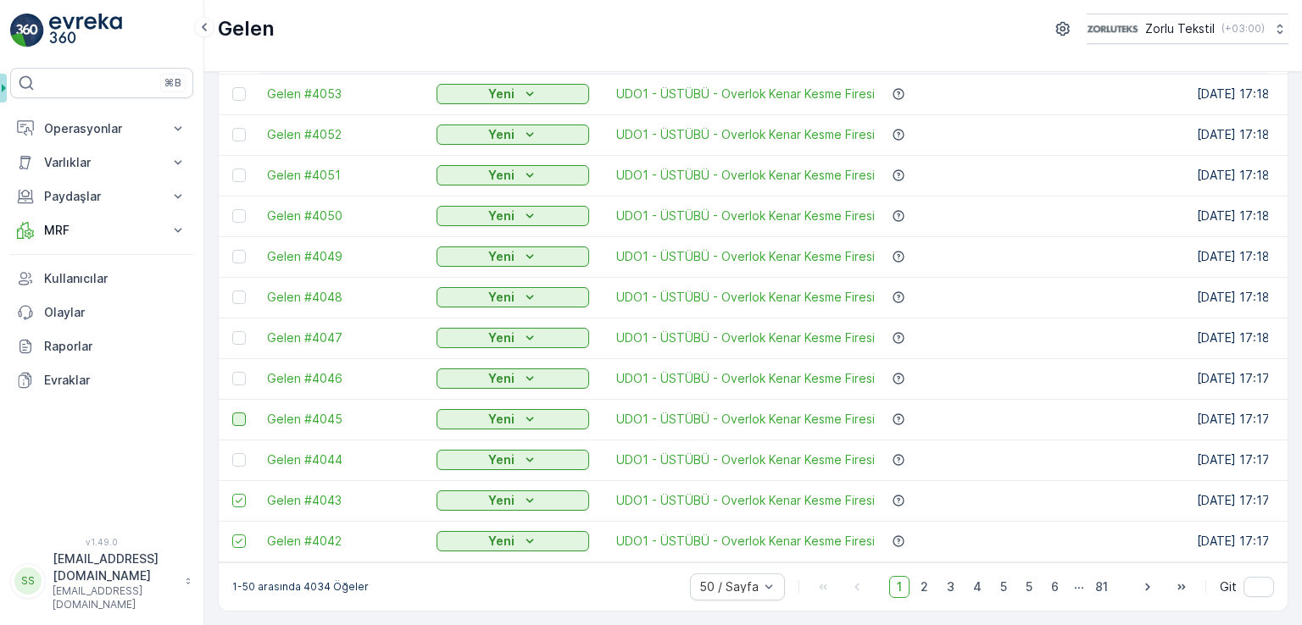
drag, startPoint x: 239, startPoint y: 448, endPoint x: 242, endPoint y: 408, distance: 40.8
click at [239, 453] on div at bounding box center [239, 460] width 14 height 14
click at [232, 453] on input "checkbox" at bounding box center [232, 453] width 0 height 0
click at [242, 413] on div at bounding box center [239, 420] width 14 height 14
click at [232, 413] on input "checkbox" at bounding box center [232, 413] width 0 height 0
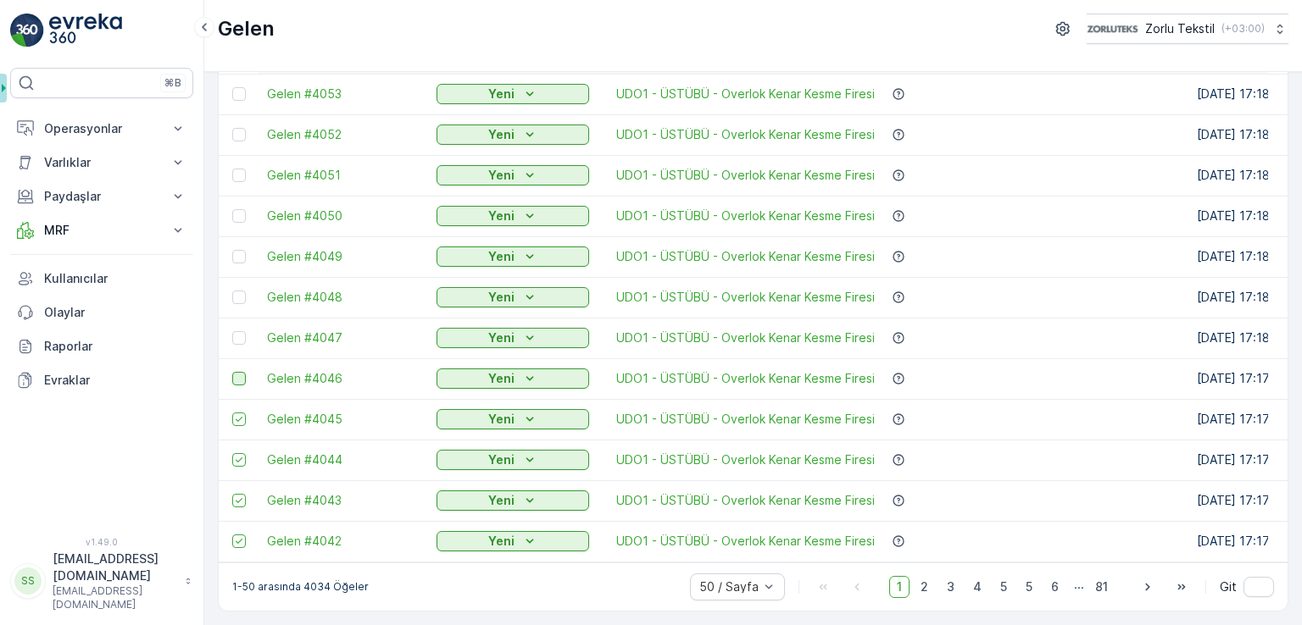
click at [242, 372] on div at bounding box center [239, 379] width 14 height 14
click at [232, 372] on input "checkbox" at bounding box center [232, 372] width 0 height 0
click at [236, 318] on td at bounding box center [239, 338] width 40 height 41
click at [238, 333] on div at bounding box center [239, 338] width 14 height 14
click at [232, 331] on input "checkbox" at bounding box center [232, 331] width 0 height 0
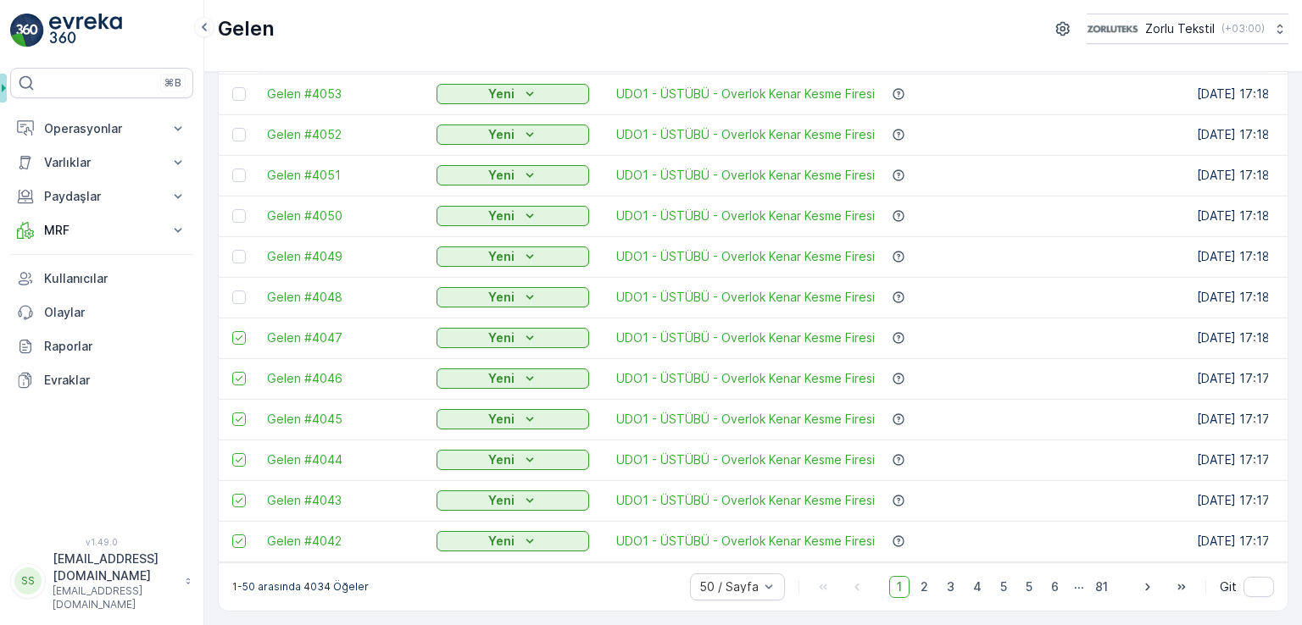
click at [246, 291] on div at bounding box center [241, 298] width 18 height 14
click at [232, 291] on input "checkbox" at bounding box center [232, 291] width 0 height 0
click at [240, 250] on div at bounding box center [239, 257] width 14 height 14
click at [232, 250] on input "checkbox" at bounding box center [232, 250] width 0 height 0
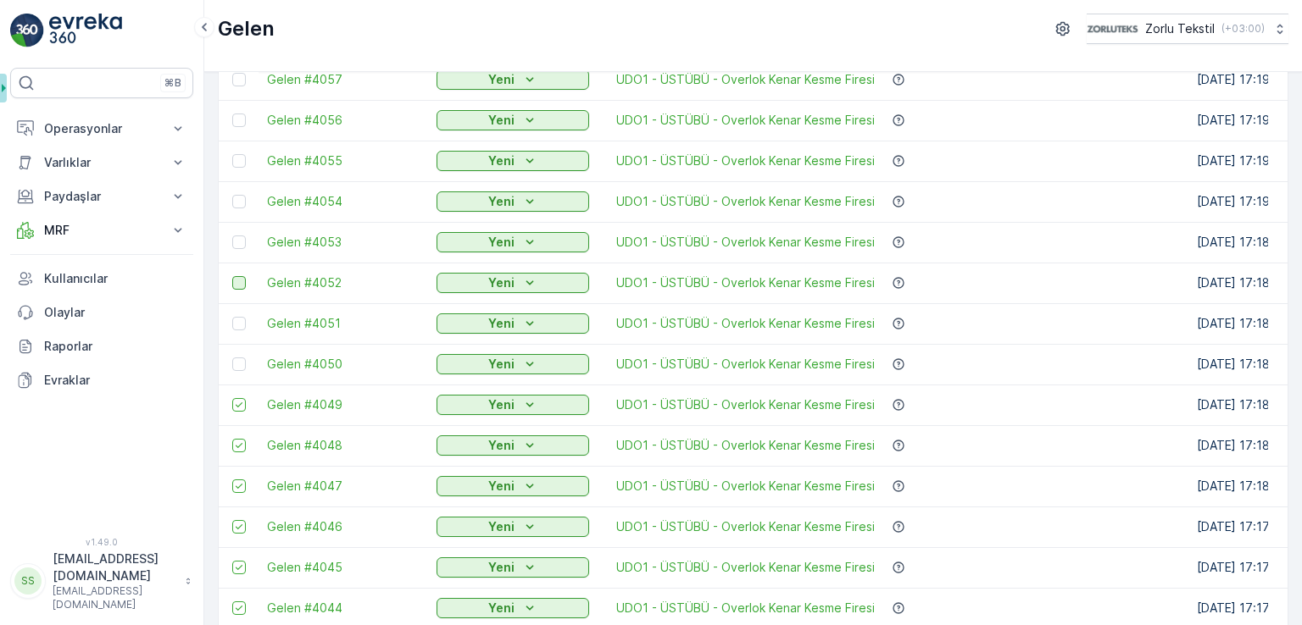
scroll to position [1497, 0]
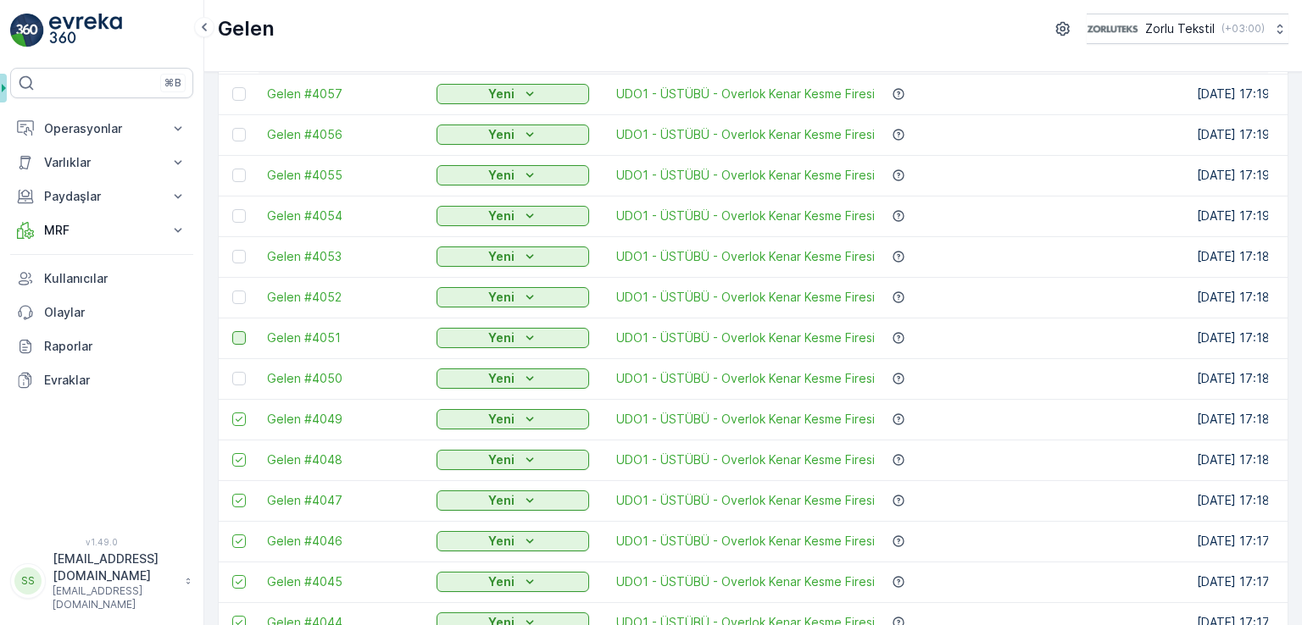
click at [241, 378] on div at bounding box center [239, 379] width 14 height 14
click at [232, 372] on input "checkbox" at bounding box center [232, 372] width 0 height 0
click at [238, 336] on div at bounding box center [239, 338] width 14 height 14
click at [232, 331] on input "checkbox" at bounding box center [232, 331] width 0 height 0
click at [238, 299] on div at bounding box center [239, 298] width 14 height 14
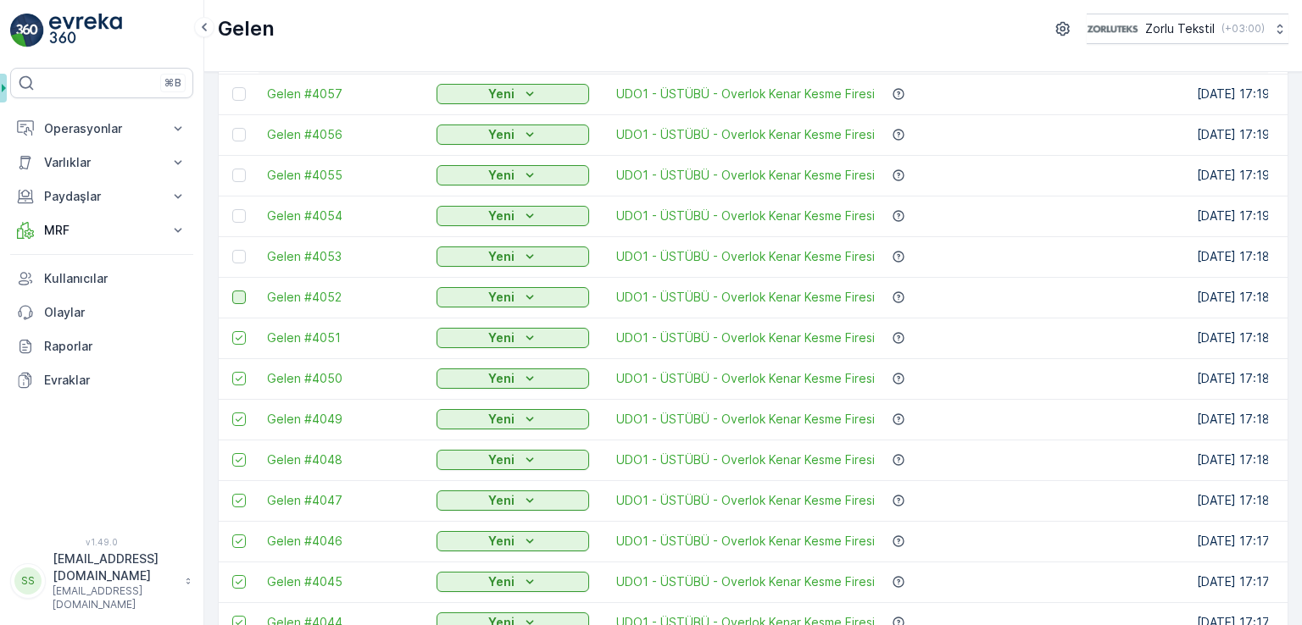
click at [232, 291] on input "checkbox" at bounding box center [232, 291] width 0 height 0
click at [241, 255] on div at bounding box center [239, 257] width 14 height 14
click at [232, 250] on input "checkbox" at bounding box center [232, 250] width 0 height 0
click at [235, 214] on div at bounding box center [239, 216] width 14 height 14
click at [232, 209] on input "checkbox" at bounding box center [232, 209] width 0 height 0
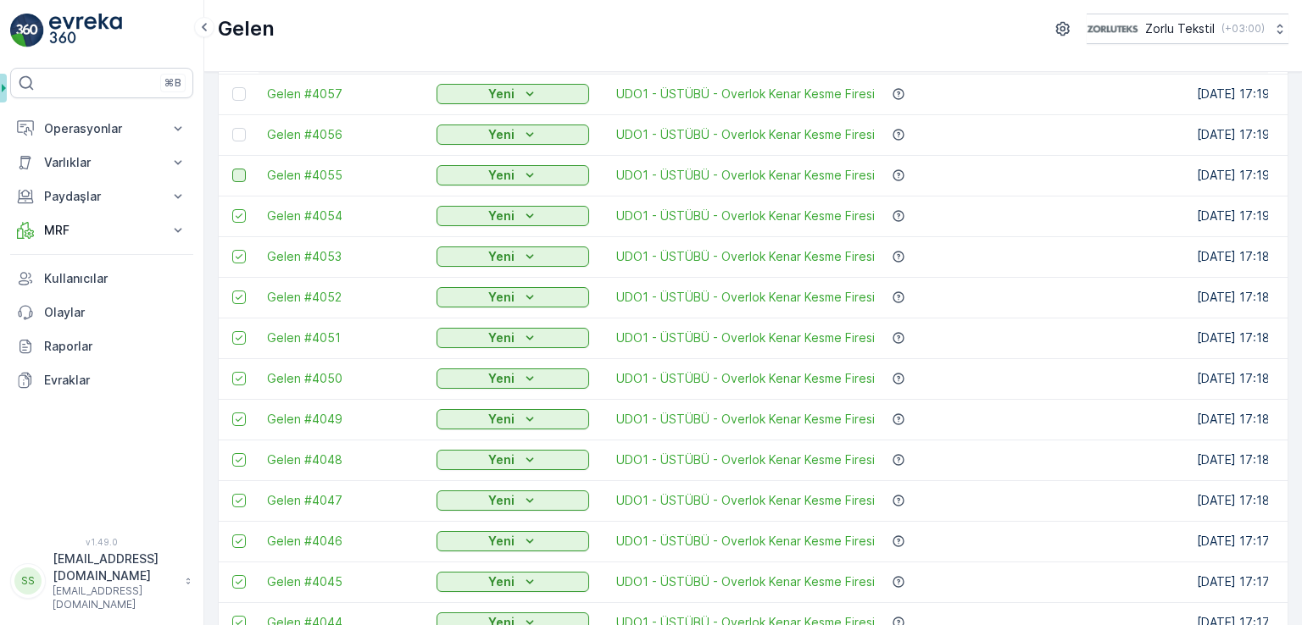
click at [237, 173] on div at bounding box center [239, 176] width 14 height 14
click at [232, 169] on input "checkbox" at bounding box center [232, 169] width 0 height 0
click at [237, 129] on div at bounding box center [239, 135] width 14 height 14
click at [232, 128] on input "checkbox" at bounding box center [232, 128] width 0 height 0
click at [242, 100] on td at bounding box center [239, 94] width 40 height 41
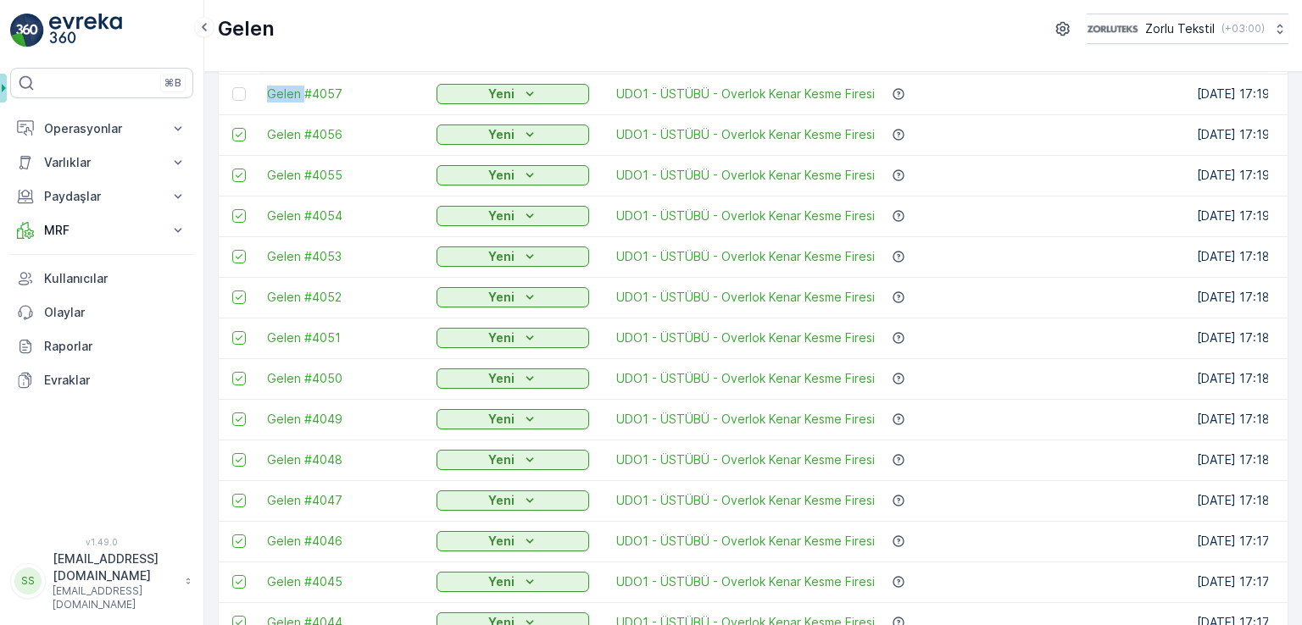
click at [242, 100] on td at bounding box center [239, 94] width 40 height 41
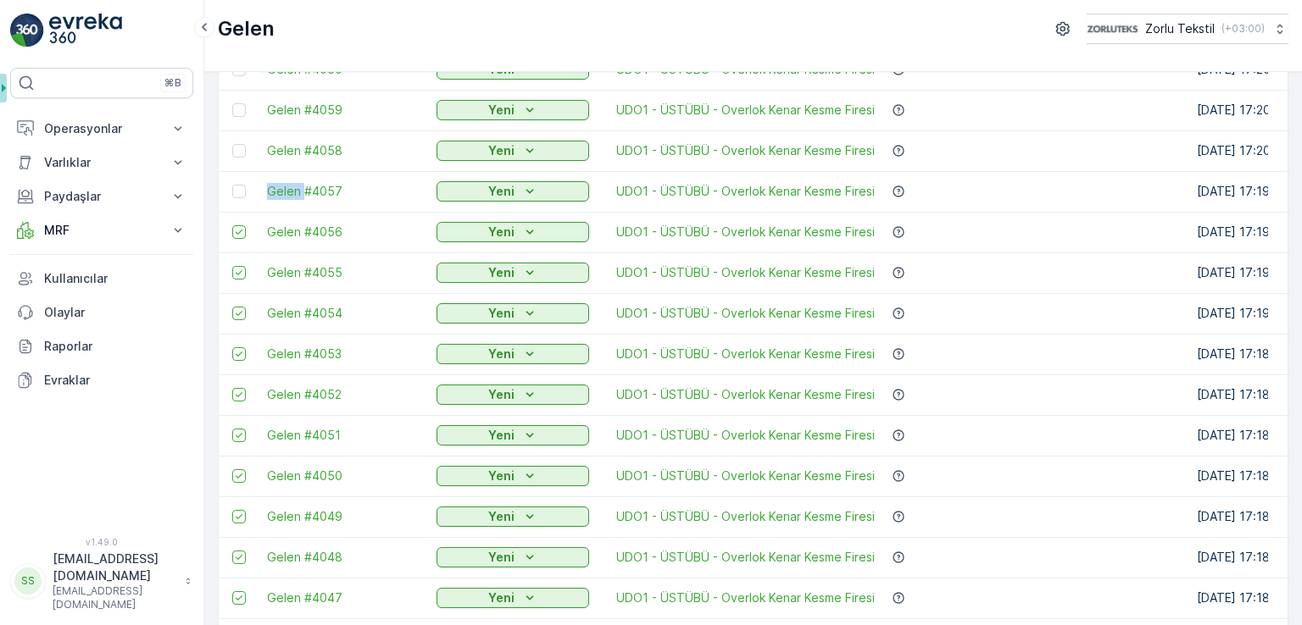
scroll to position [1328, 0]
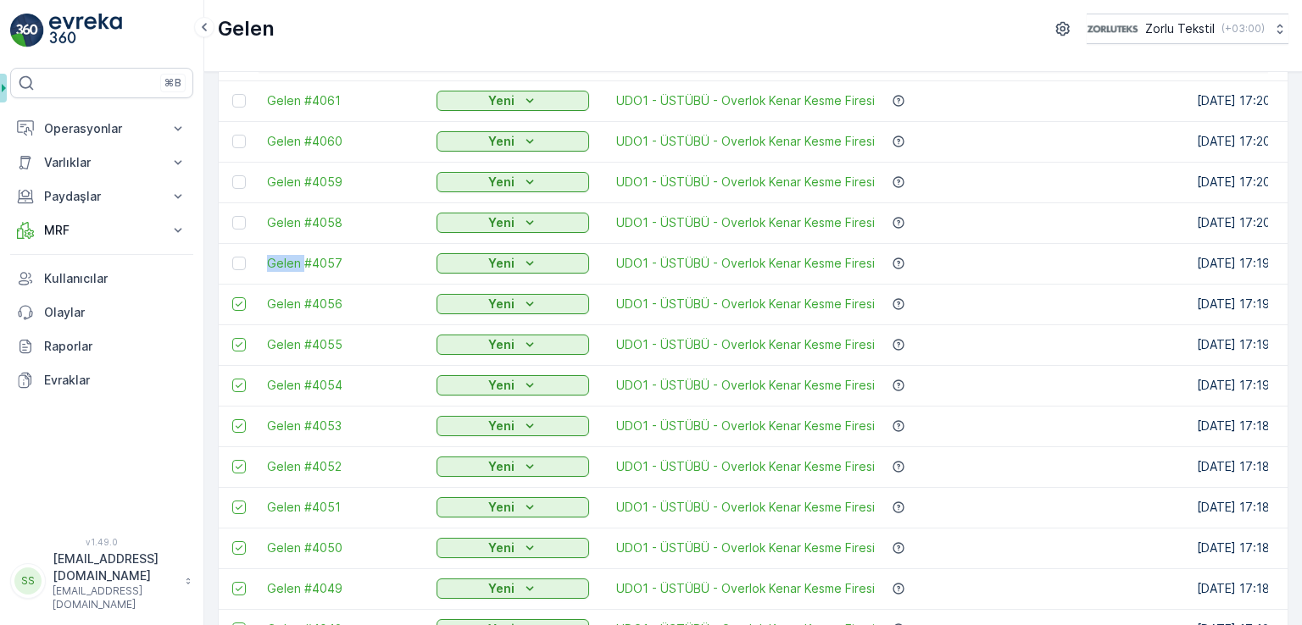
click at [239, 262] on div at bounding box center [239, 264] width 14 height 14
click at [232, 257] on input "checkbox" at bounding box center [232, 257] width 0 height 0
click at [233, 218] on div at bounding box center [239, 223] width 14 height 14
click at [232, 216] on input "checkbox" at bounding box center [232, 216] width 0 height 0
click at [241, 179] on div at bounding box center [239, 182] width 14 height 14
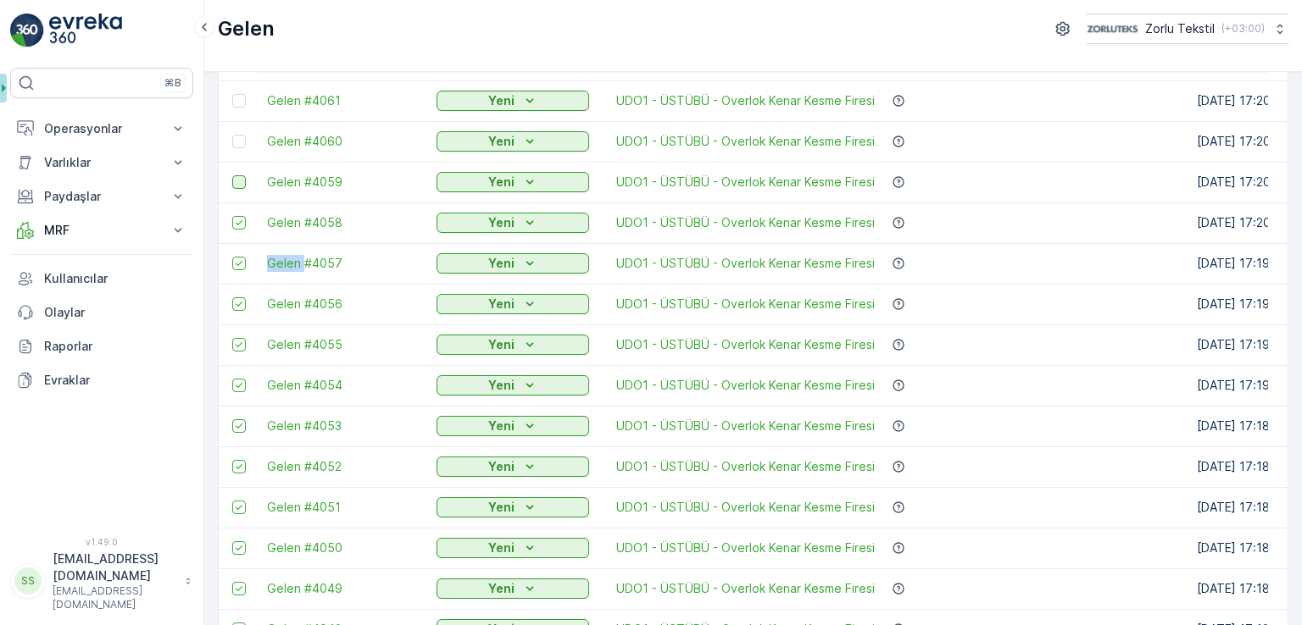
click at [232, 175] on input "checkbox" at bounding box center [232, 175] width 0 height 0
click at [244, 135] on div at bounding box center [239, 142] width 14 height 14
click at [232, 135] on input "checkbox" at bounding box center [232, 135] width 0 height 0
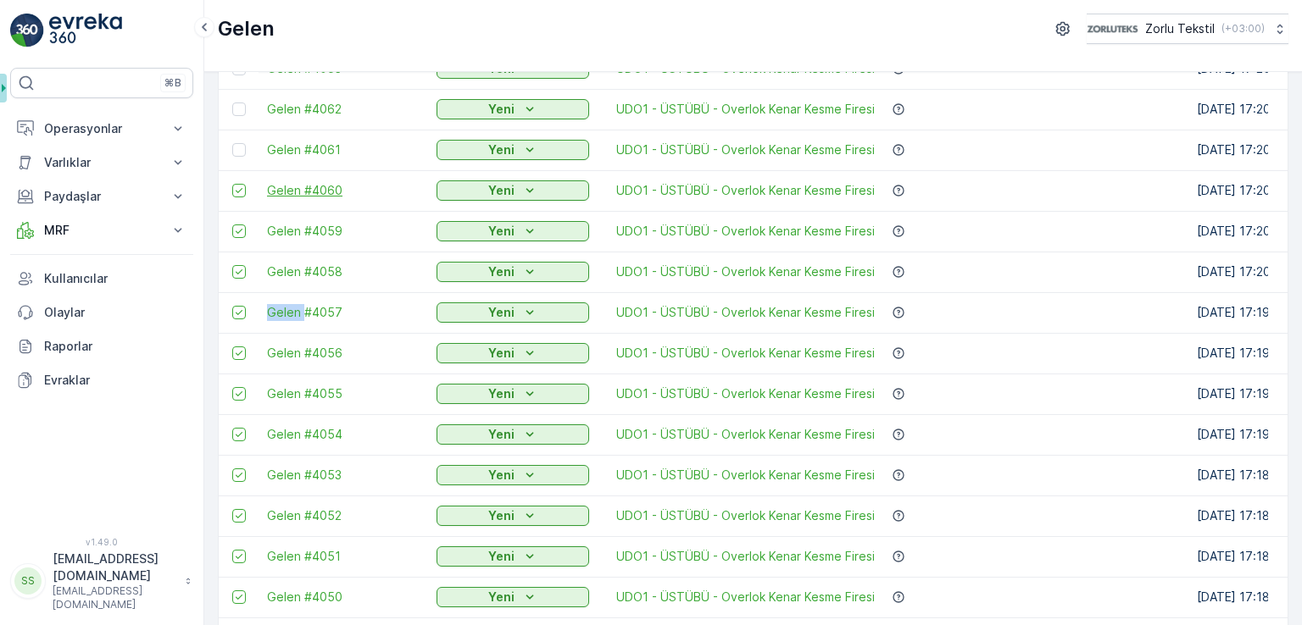
scroll to position [1243, 0]
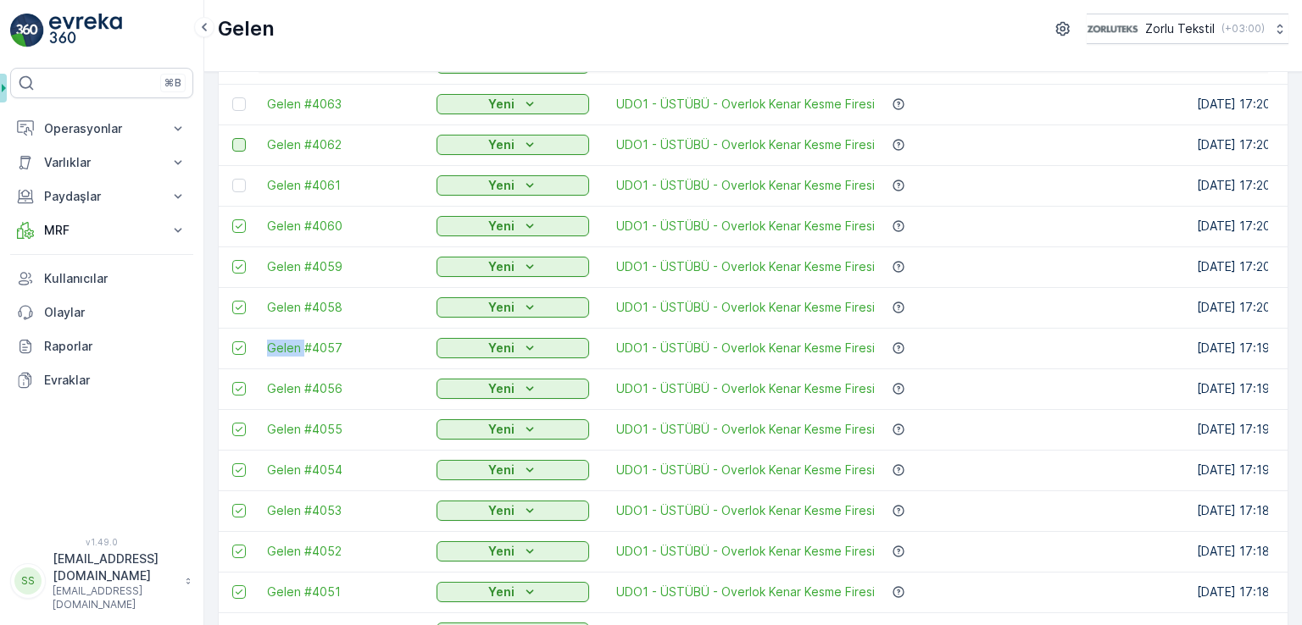
drag, startPoint x: 242, startPoint y: 187, endPoint x: 242, endPoint y: 143, distance: 44.1
click at [242, 186] on div at bounding box center [239, 186] width 14 height 14
click at [232, 179] on input "checkbox" at bounding box center [232, 179] width 0 height 0
click at [242, 143] on div at bounding box center [239, 145] width 14 height 14
click at [232, 138] on input "checkbox" at bounding box center [232, 138] width 0 height 0
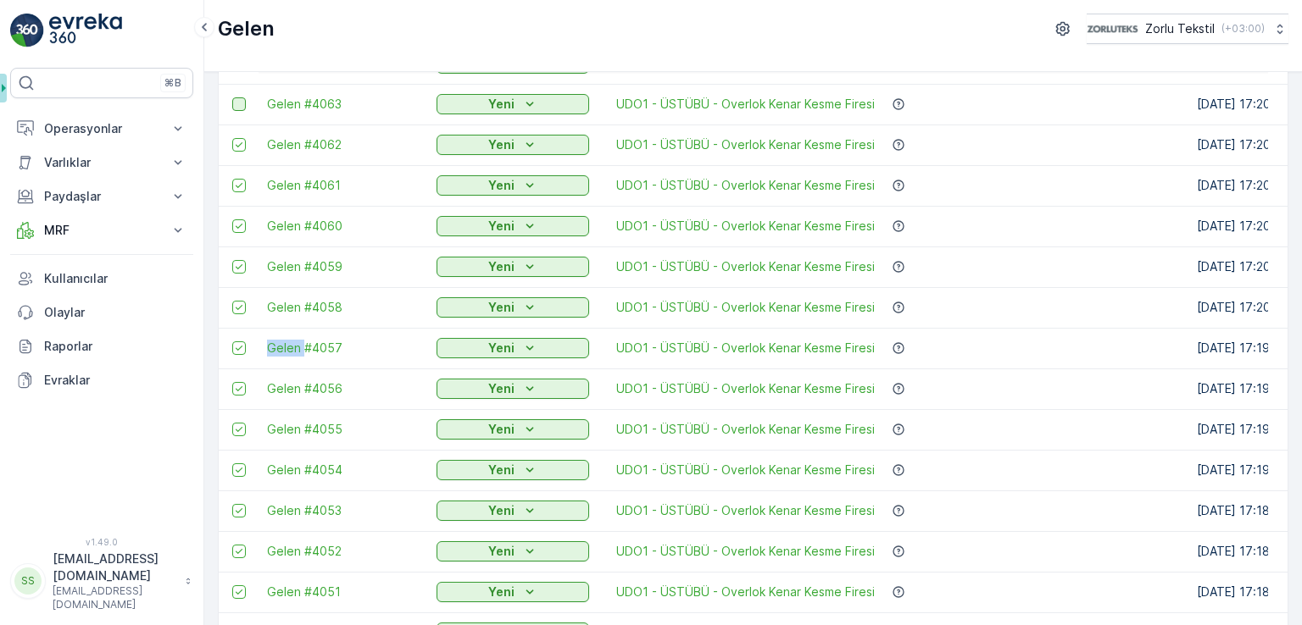
click at [242, 105] on div at bounding box center [239, 104] width 14 height 14
click at [232, 97] on input "checkbox" at bounding box center [232, 97] width 0 height 0
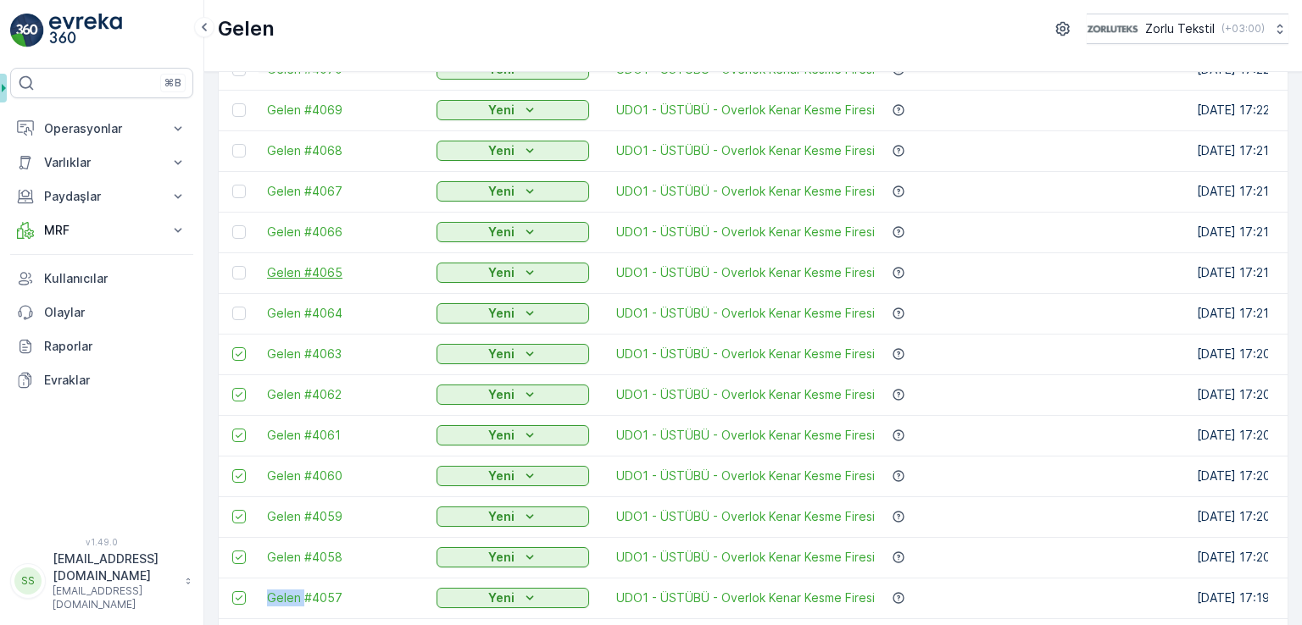
scroll to position [989, 0]
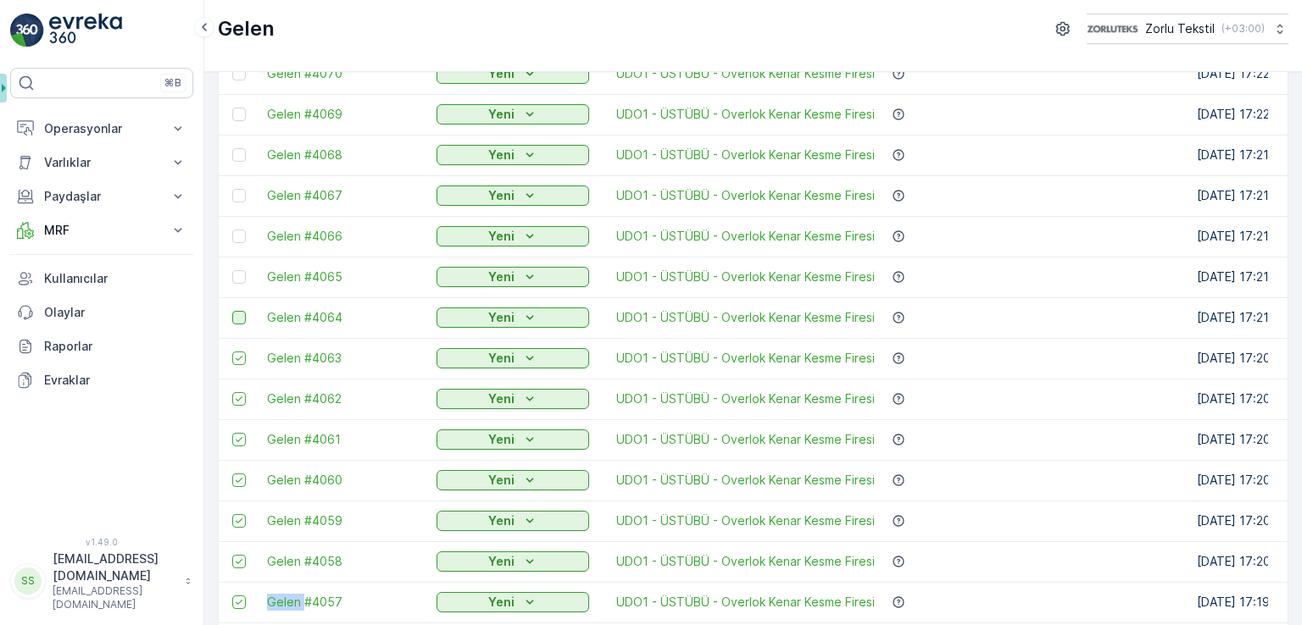
click at [241, 319] on div at bounding box center [239, 318] width 14 height 14
click at [232, 311] on input "checkbox" at bounding box center [232, 311] width 0 height 0
click at [236, 280] on div at bounding box center [239, 277] width 14 height 14
click at [232, 270] on input "checkbox" at bounding box center [232, 270] width 0 height 0
click at [236, 238] on div at bounding box center [239, 237] width 14 height 14
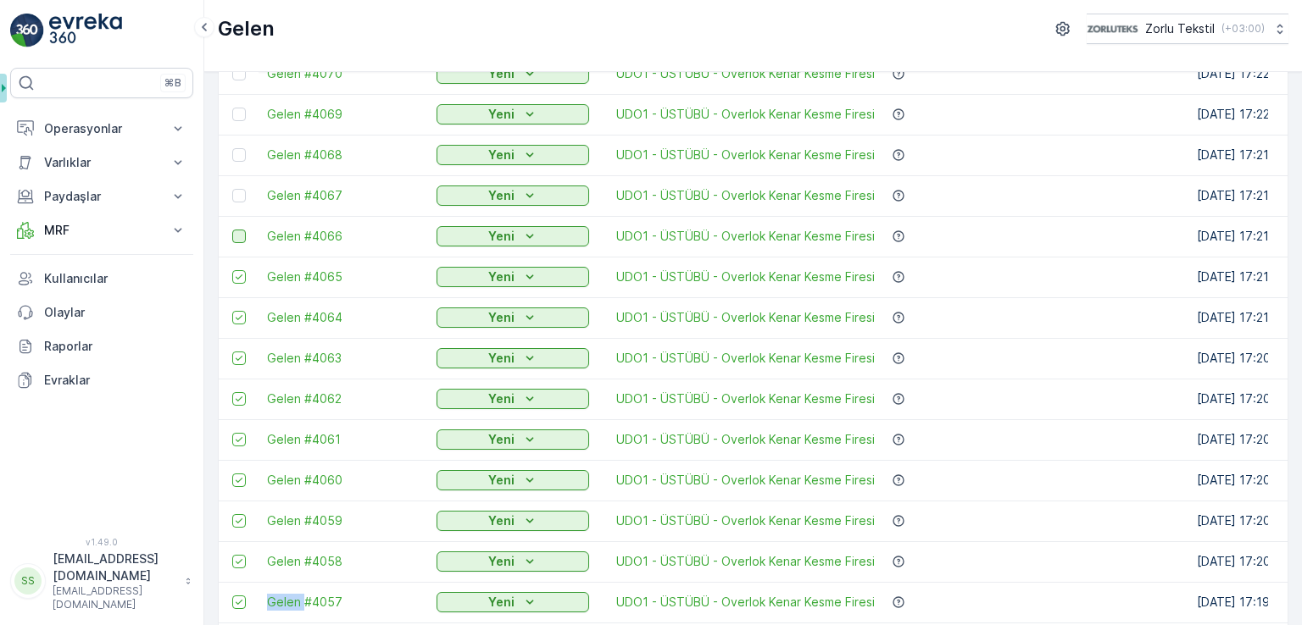
click at [232, 230] on input "checkbox" at bounding box center [232, 230] width 0 height 0
click at [236, 191] on div at bounding box center [239, 196] width 14 height 14
click at [232, 189] on input "checkbox" at bounding box center [232, 189] width 0 height 0
click at [241, 150] on div at bounding box center [239, 155] width 14 height 14
click at [232, 148] on input "checkbox" at bounding box center [232, 148] width 0 height 0
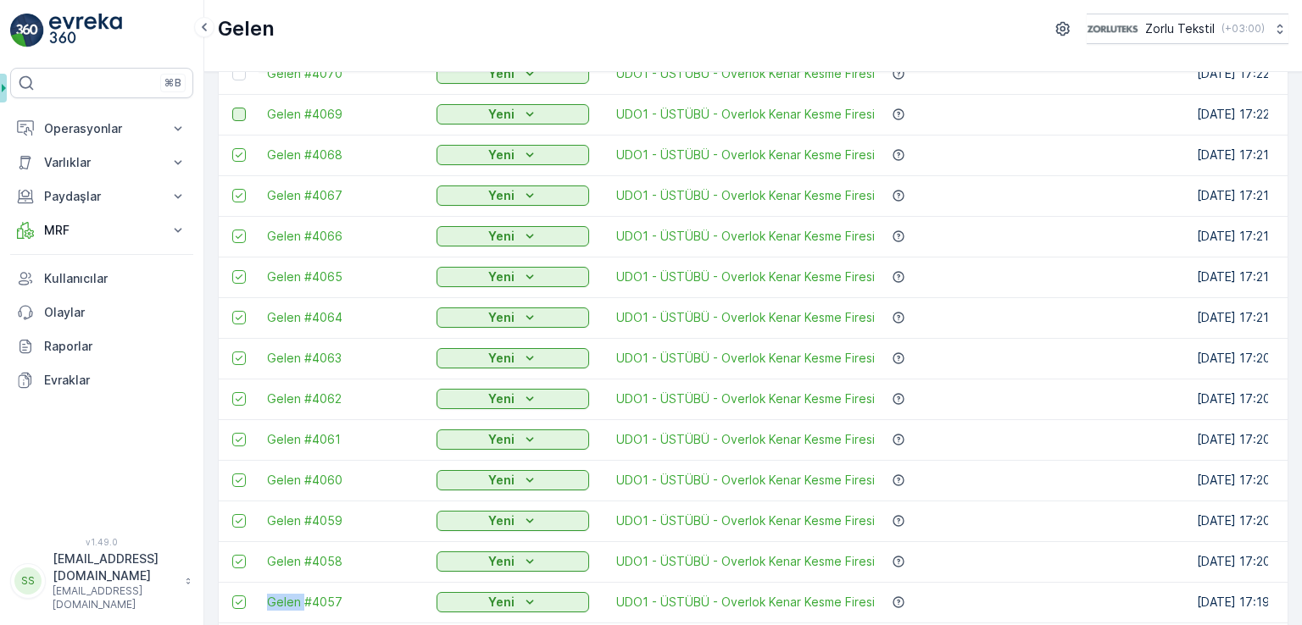
click at [241, 116] on div at bounding box center [239, 115] width 14 height 14
click at [232, 108] on input "checkbox" at bounding box center [232, 108] width 0 height 0
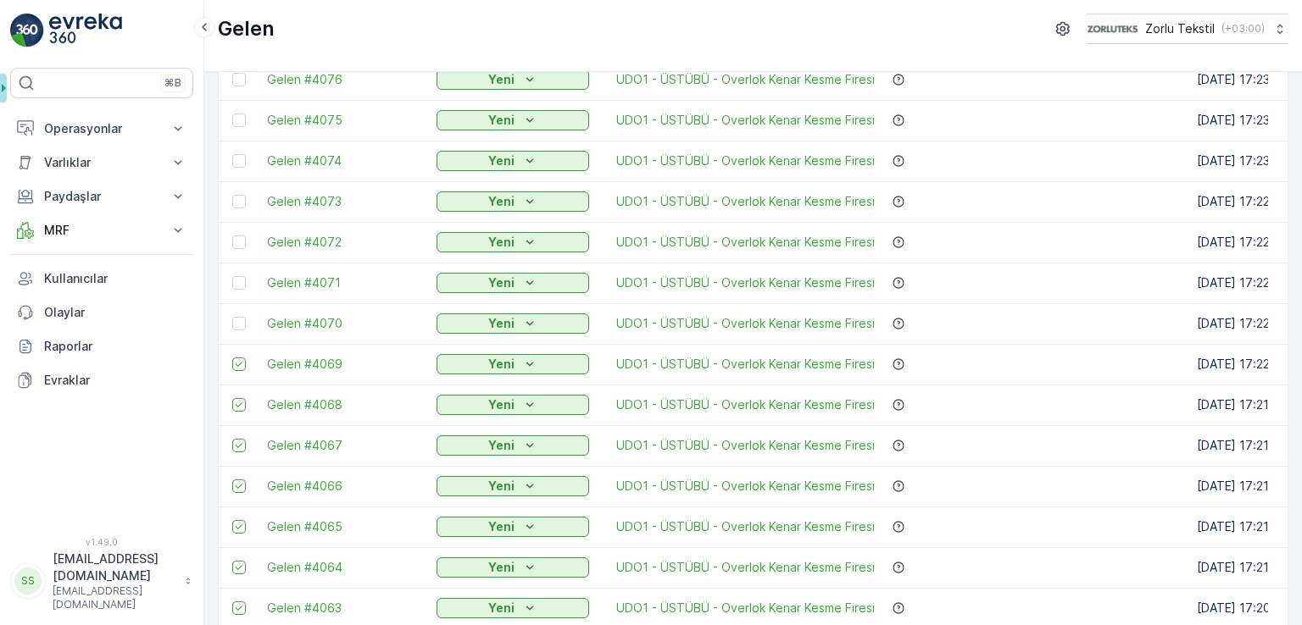
scroll to position [735, 0]
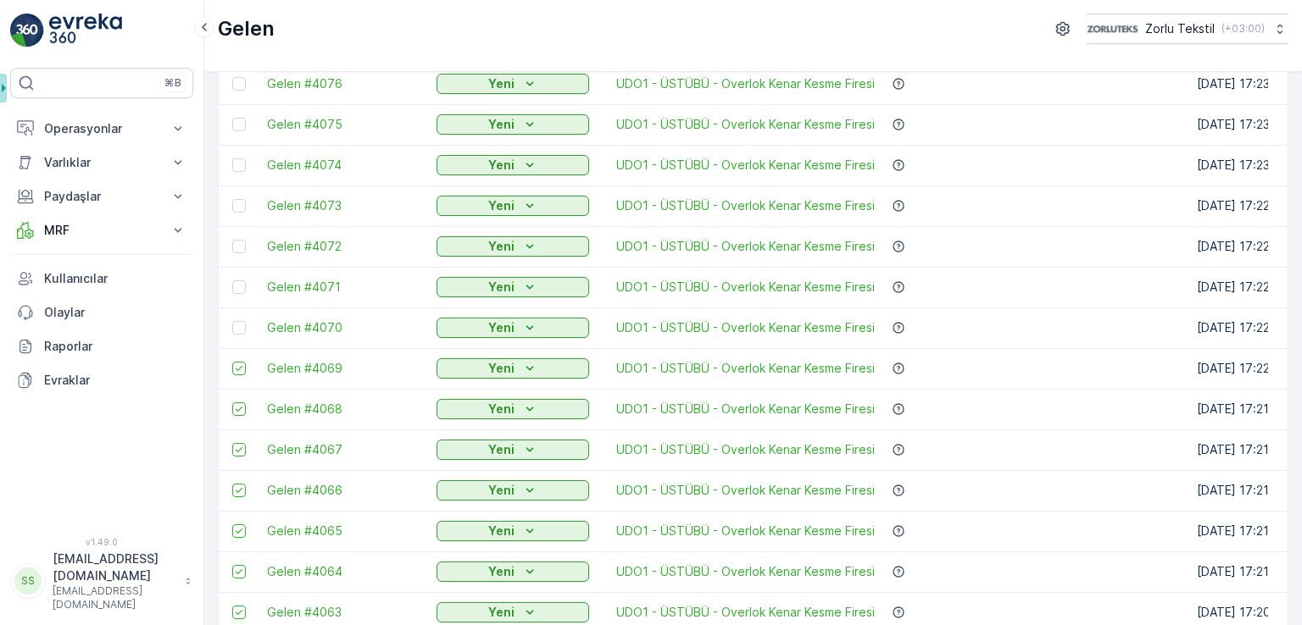
drag, startPoint x: 244, startPoint y: 323, endPoint x: 239, endPoint y: 294, distance: 29.3
click at [244, 323] on div at bounding box center [239, 328] width 14 height 14
click at [232, 321] on input "checkbox" at bounding box center [232, 321] width 0 height 0
click at [237, 292] on div at bounding box center [239, 287] width 14 height 14
click at [232, 280] on input "checkbox" at bounding box center [232, 280] width 0 height 0
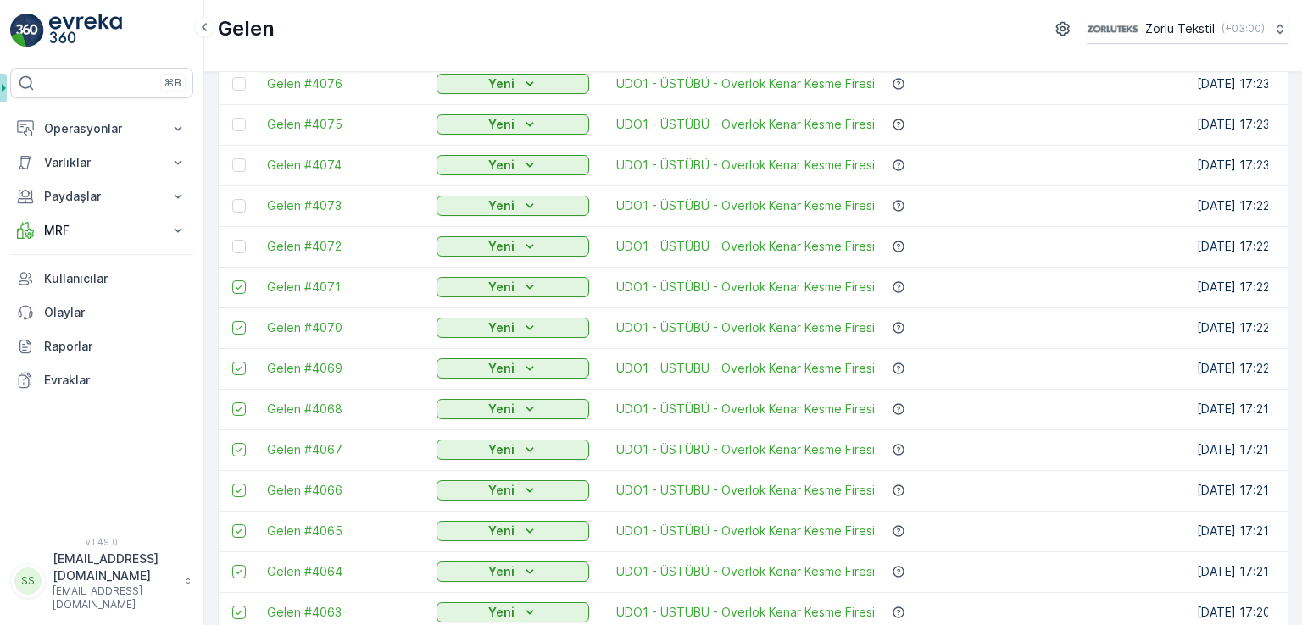
drag, startPoint x: 240, startPoint y: 249, endPoint x: 234, endPoint y: 188, distance: 61.3
click at [241, 247] on div at bounding box center [239, 247] width 14 height 14
click at [232, 240] on input "checkbox" at bounding box center [232, 240] width 0 height 0
drag, startPoint x: 234, startPoint y: 200, endPoint x: 242, endPoint y: 167, distance: 33.9
click at [235, 200] on div at bounding box center [239, 206] width 14 height 14
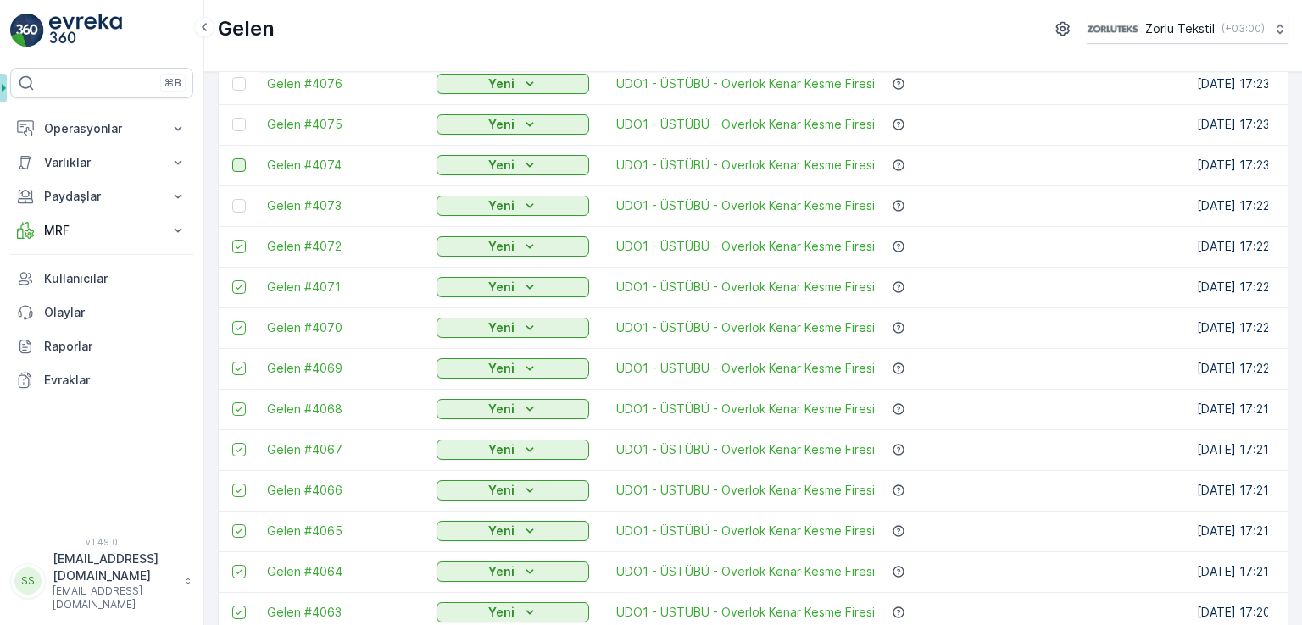
click at [232, 199] on input "checkbox" at bounding box center [232, 199] width 0 height 0
click at [242, 160] on div at bounding box center [239, 165] width 14 height 14
click at [232, 158] on input "checkbox" at bounding box center [232, 158] width 0 height 0
drag, startPoint x: 242, startPoint y: 130, endPoint x: 242, endPoint y: 89, distance: 40.7
click at [242, 126] on div at bounding box center [239, 125] width 14 height 14
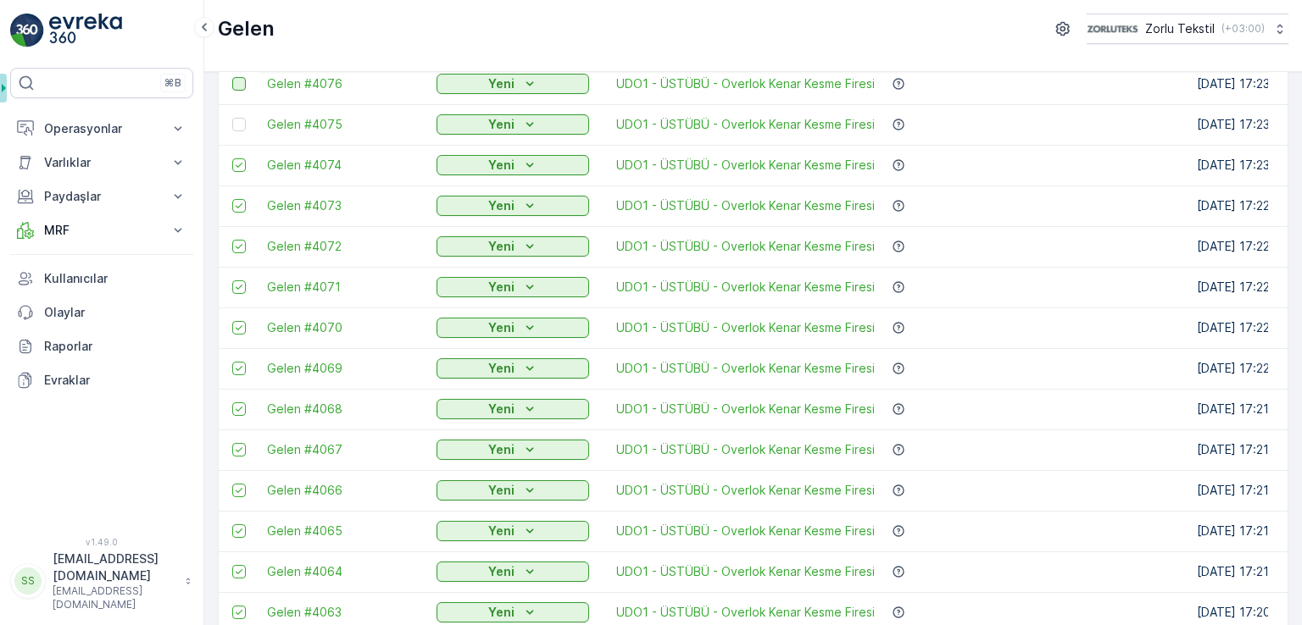
click at [232, 118] on input "checkbox" at bounding box center [232, 118] width 0 height 0
click at [242, 85] on div at bounding box center [239, 84] width 14 height 14
click at [232, 77] on input "checkbox" at bounding box center [232, 77] width 0 height 0
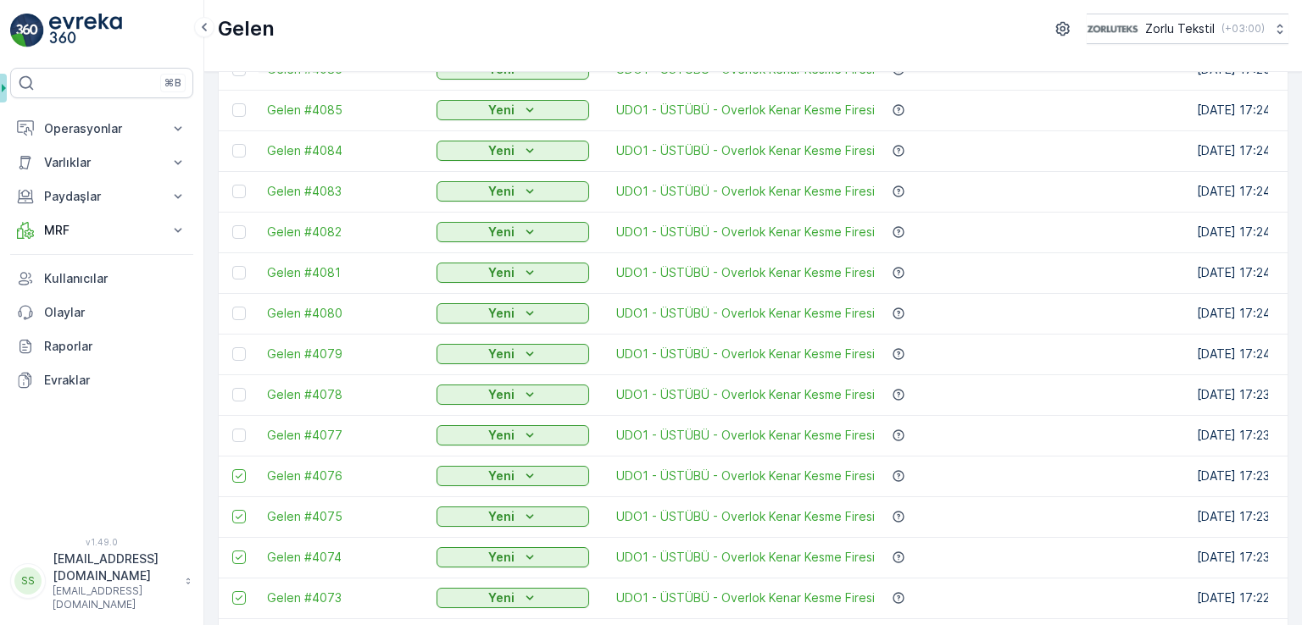
scroll to position [311, 0]
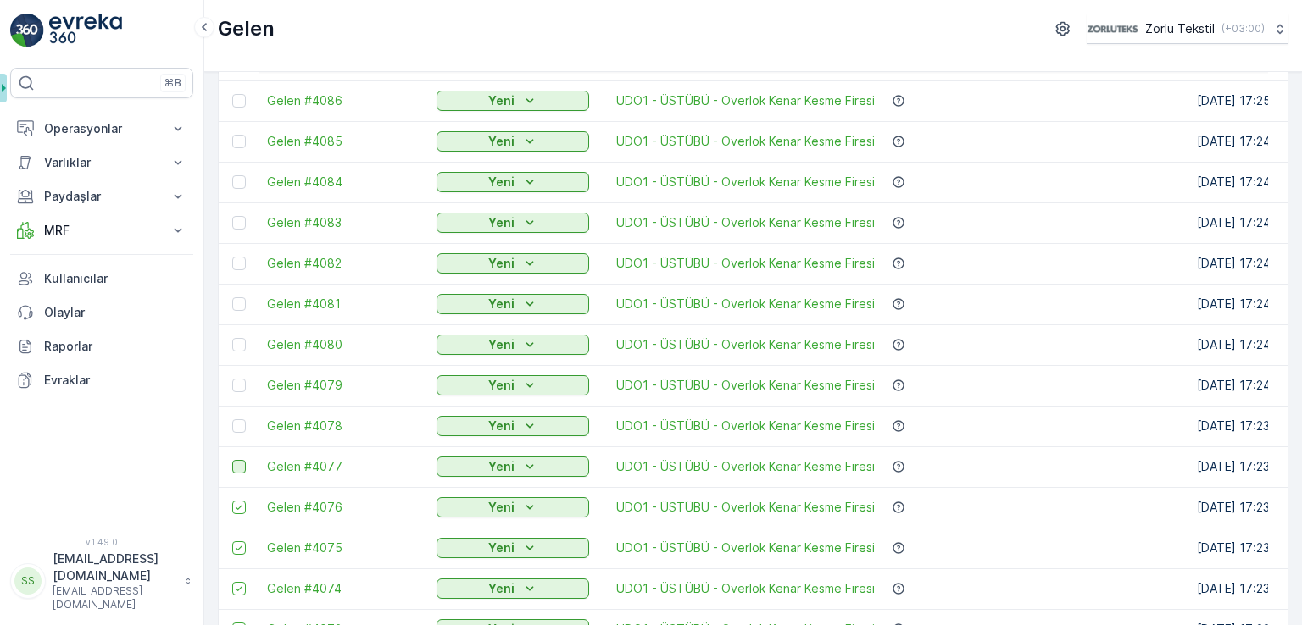
click at [239, 467] on div at bounding box center [239, 467] width 14 height 14
click at [232, 460] on input "checkbox" at bounding box center [232, 460] width 0 height 0
drag, startPoint x: 237, startPoint y: 435, endPoint x: 237, endPoint y: 425, distance: 10.2
click at [237, 432] on td at bounding box center [239, 426] width 40 height 41
click at [237, 425] on div at bounding box center [239, 426] width 14 height 14
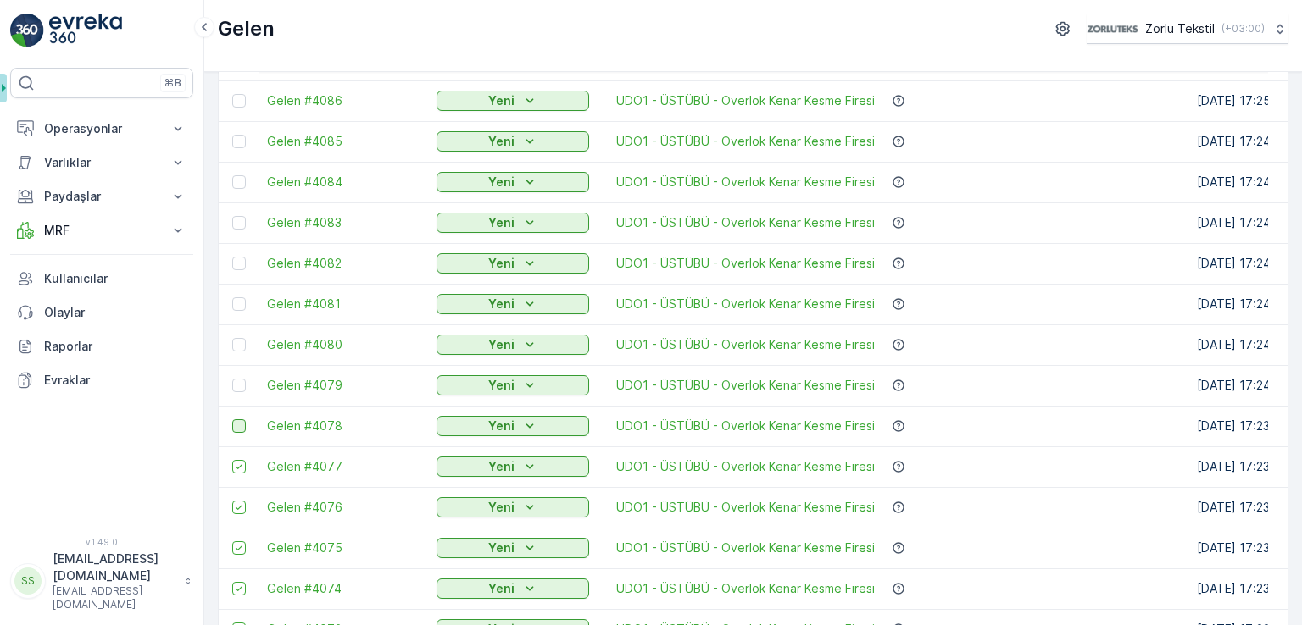
click at [232, 419] on input "checkbox" at bounding box center [232, 419] width 0 height 0
click at [234, 385] on div at bounding box center [239, 386] width 14 height 14
click at [232, 379] on input "checkbox" at bounding box center [232, 379] width 0 height 0
click at [240, 347] on div at bounding box center [239, 345] width 14 height 14
click at [232, 338] on input "checkbox" at bounding box center [232, 338] width 0 height 0
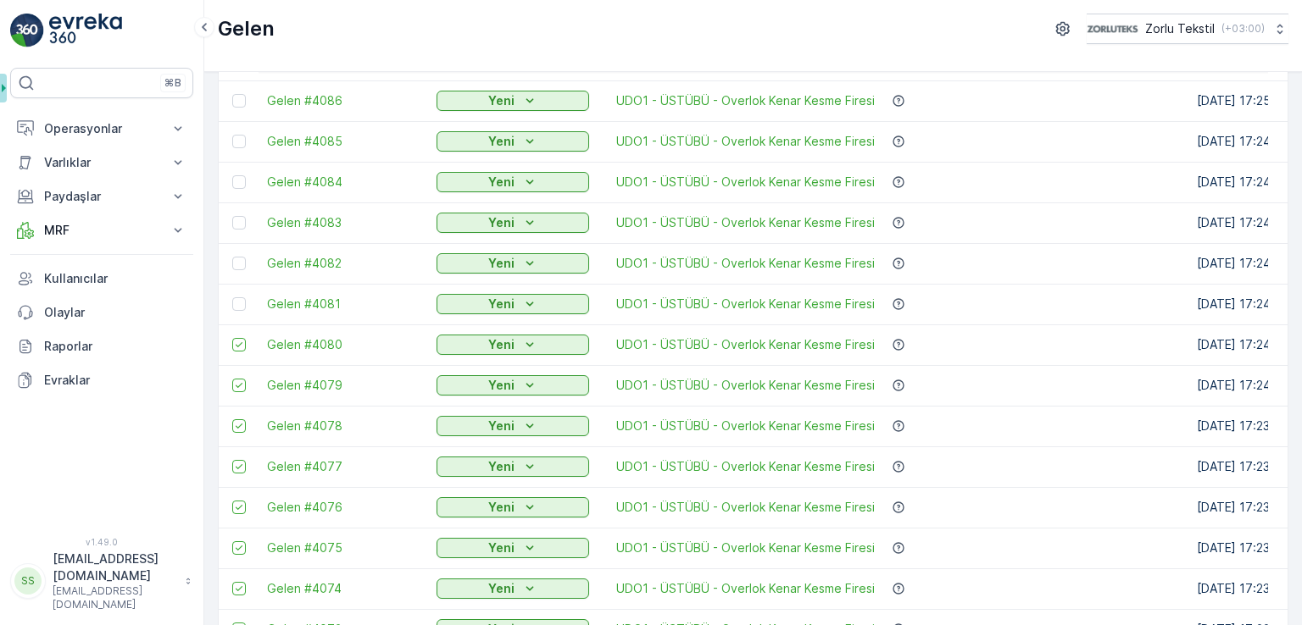
click at [237, 295] on td at bounding box center [239, 304] width 40 height 41
click at [234, 299] on div at bounding box center [239, 304] width 14 height 14
click at [232, 297] on input "checkbox" at bounding box center [232, 297] width 0 height 0
click at [239, 260] on div at bounding box center [239, 264] width 14 height 14
click at [232, 257] on input "checkbox" at bounding box center [232, 257] width 0 height 0
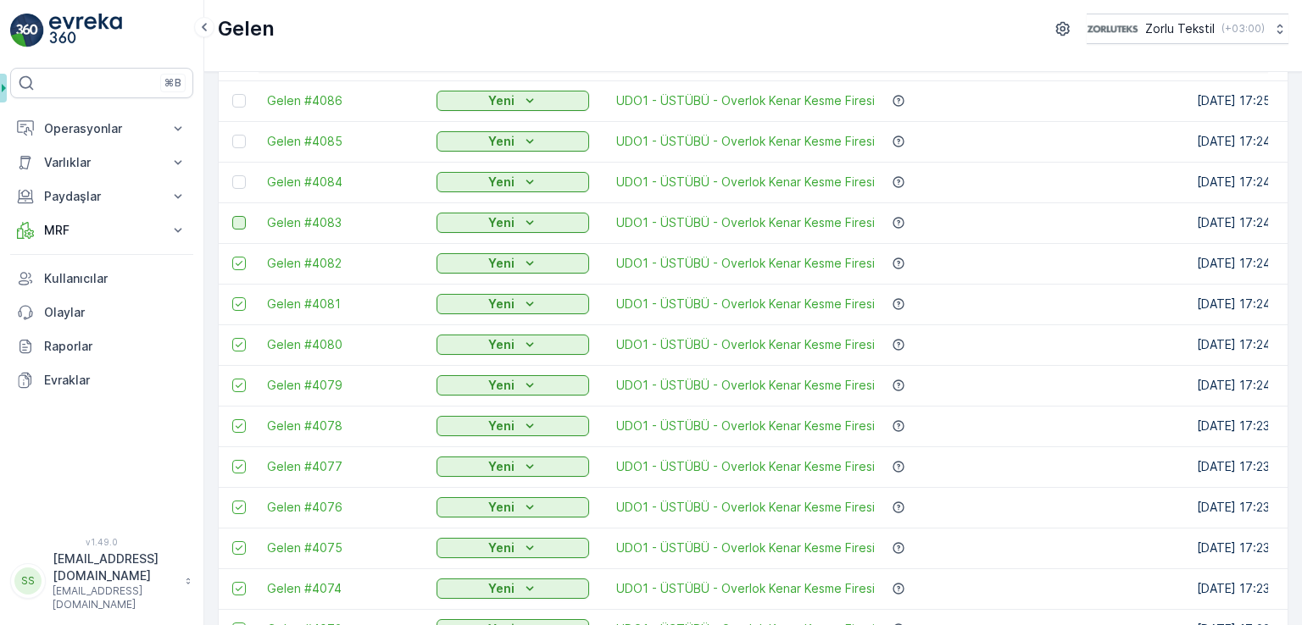
click at [243, 223] on div at bounding box center [239, 223] width 14 height 14
click at [232, 216] on input "checkbox" at bounding box center [232, 216] width 0 height 0
drag, startPoint x: 237, startPoint y: 180, endPoint x: 251, endPoint y: 126, distance: 55.9
click at [237, 180] on div at bounding box center [239, 182] width 14 height 14
click at [232, 175] on input "checkbox" at bounding box center [232, 175] width 0 height 0
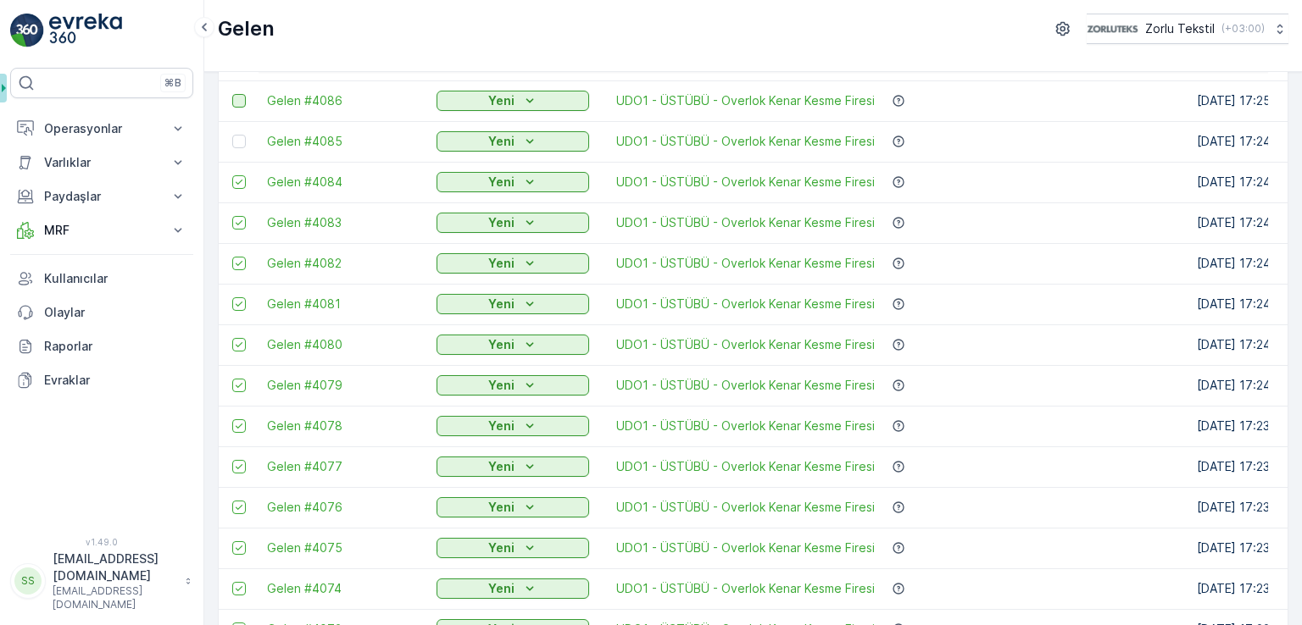
click at [243, 136] on div at bounding box center [239, 142] width 14 height 14
click at [232, 135] on input "checkbox" at bounding box center [232, 135] width 0 height 0
click at [238, 94] on div at bounding box center [239, 101] width 14 height 14
click at [232, 94] on input "checkbox" at bounding box center [232, 94] width 0 height 0
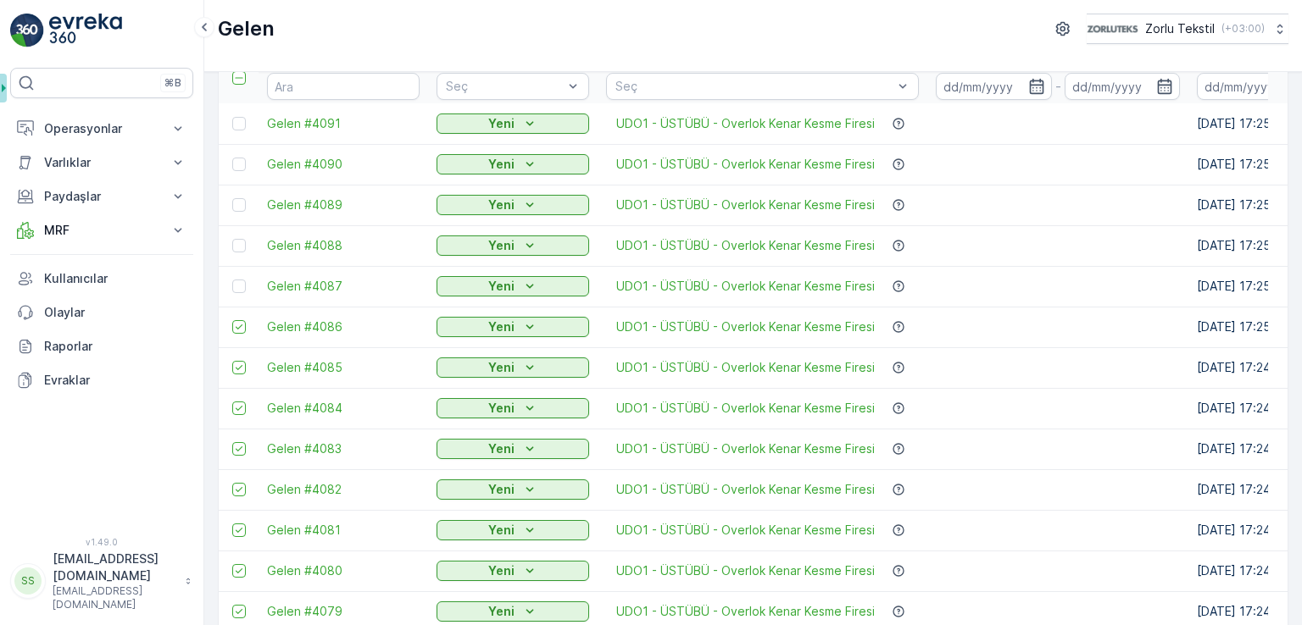
scroll to position [57, 0]
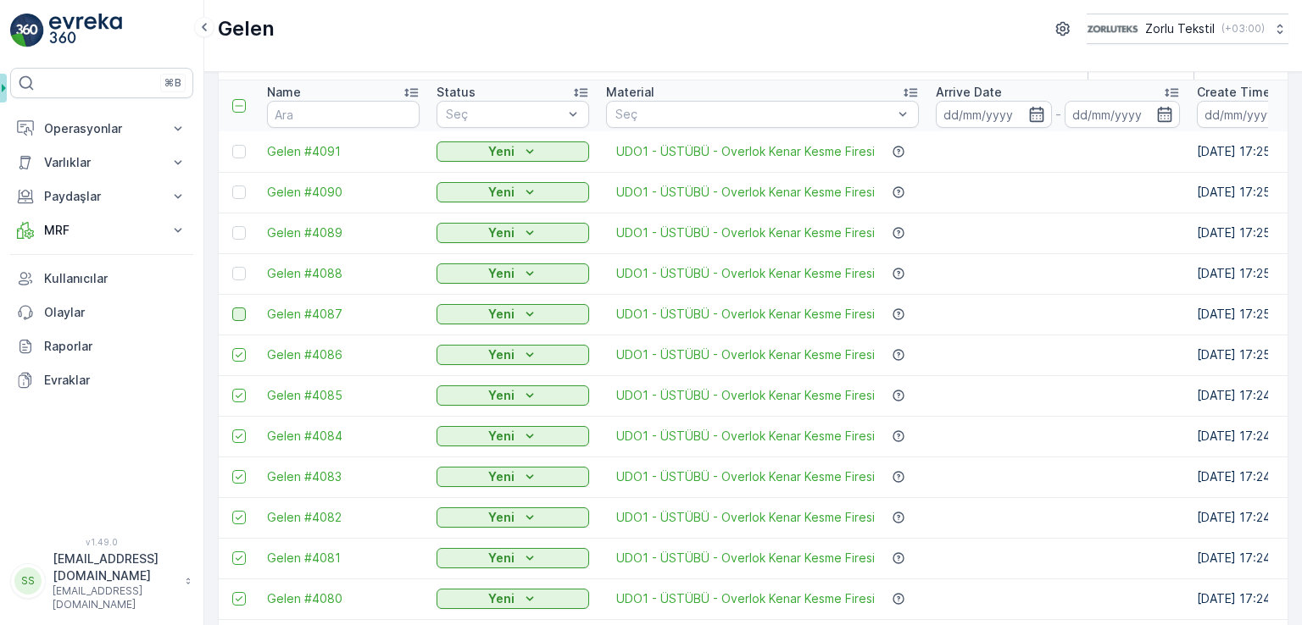
click at [241, 313] on div at bounding box center [239, 315] width 14 height 14
click at [232, 308] on input "checkbox" at bounding box center [232, 308] width 0 height 0
click at [237, 269] on div at bounding box center [239, 274] width 14 height 14
click at [232, 267] on input "checkbox" at bounding box center [232, 267] width 0 height 0
click at [241, 230] on div at bounding box center [239, 233] width 14 height 14
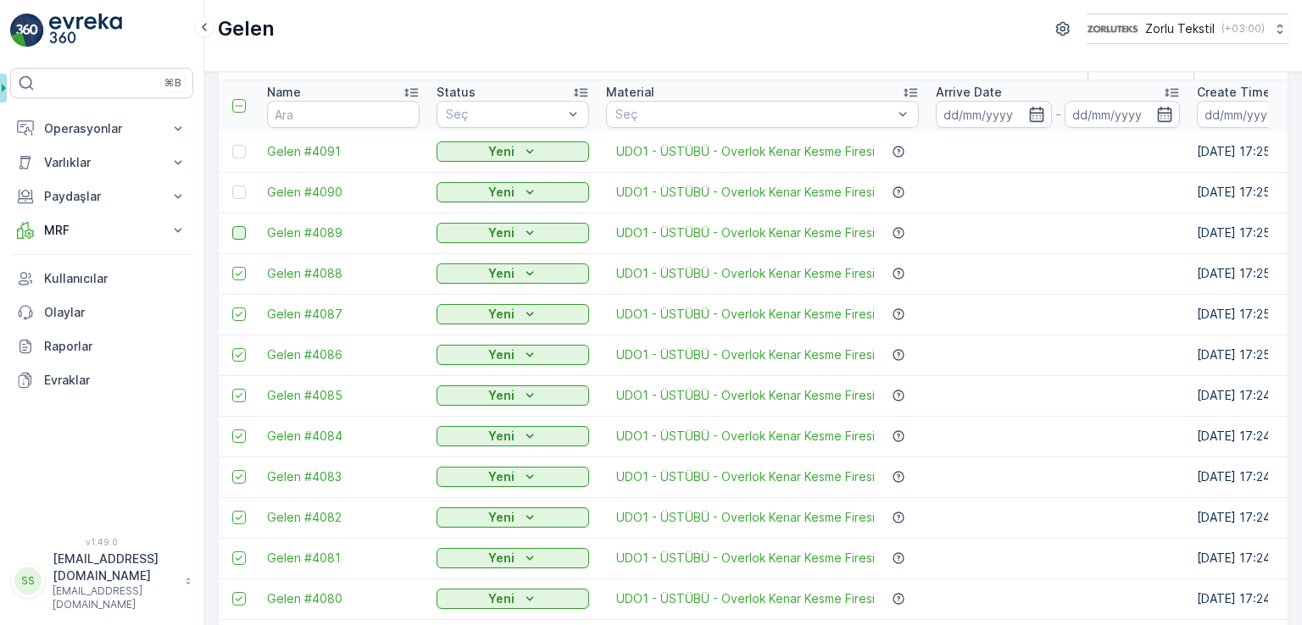
click at [232, 226] on input "checkbox" at bounding box center [232, 226] width 0 height 0
click at [241, 189] on div at bounding box center [239, 193] width 14 height 14
click at [232, 186] on input "checkbox" at bounding box center [232, 186] width 0 height 0
click at [243, 147] on div at bounding box center [239, 152] width 14 height 14
click at [232, 145] on input "checkbox" at bounding box center [232, 145] width 0 height 0
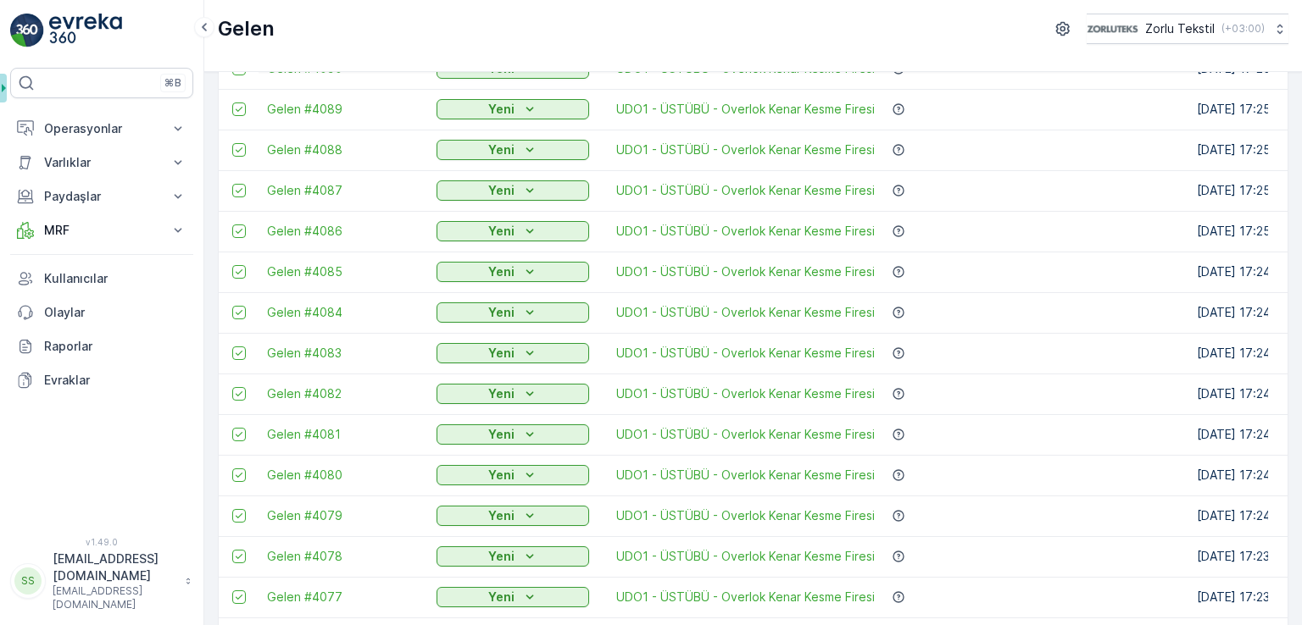
scroll to position [0, 0]
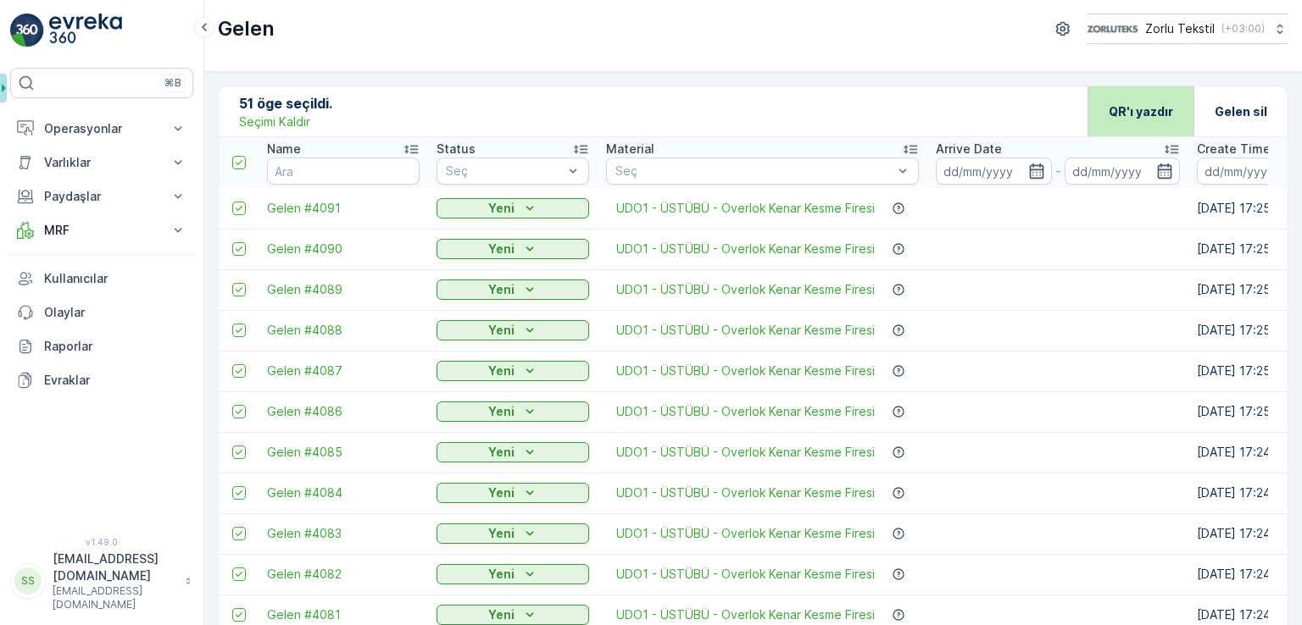
click at [1126, 108] on p "QR'ı yazdır" at bounding box center [1140, 111] width 64 height 17
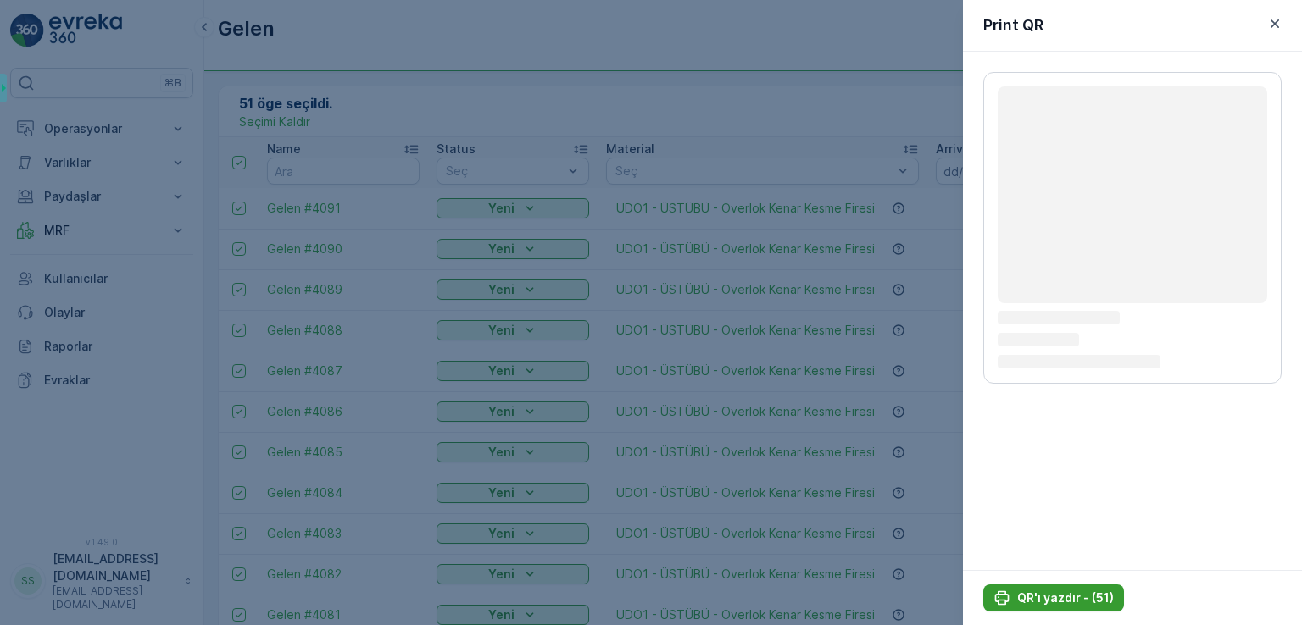
click at [1063, 594] on p "QR'ı yazdır - (51)" at bounding box center [1065, 598] width 97 height 17
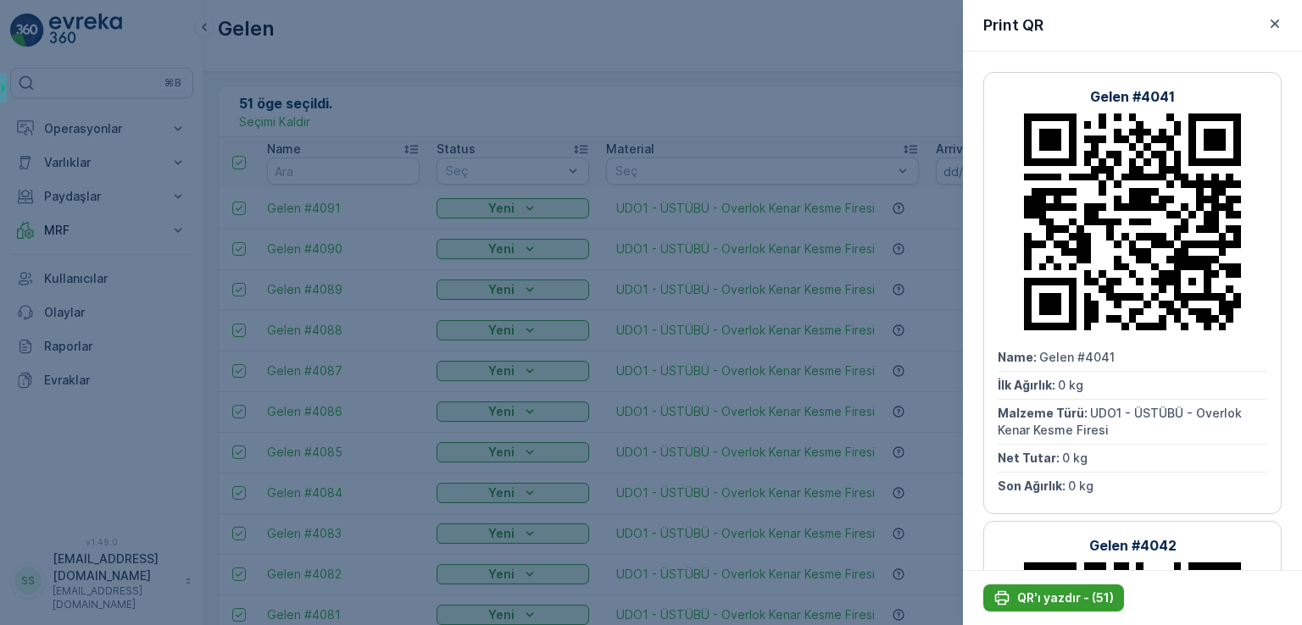
click at [1034, 599] on p "QR'ı yazdır - (51)" at bounding box center [1065, 598] width 97 height 17
click at [1270, 25] on icon "button" at bounding box center [1274, 23] width 17 height 17
